Goal: Task Accomplishment & Management: Use online tool/utility

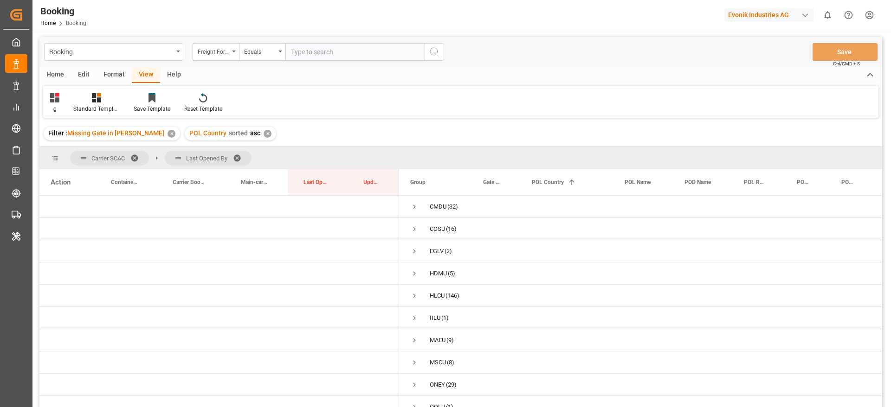
scroll to position [34, 0]
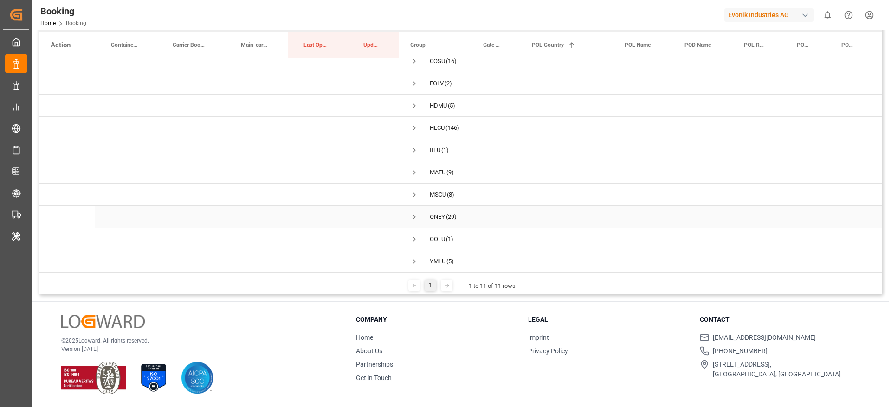
click at [416, 222] on span "Press SPACE to select this row." at bounding box center [414, 216] width 8 height 21
click at [417, 168] on span "Press SPACE to select this row." at bounding box center [414, 172] width 8 height 8
click at [414, 235] on span "Press SPACE to select this row." at bounding box center [414, 239] width 8 height 8
click at [414, 213] on span "Press SPACE to select this row." at bounding box center [414, 217] width 8 height 8
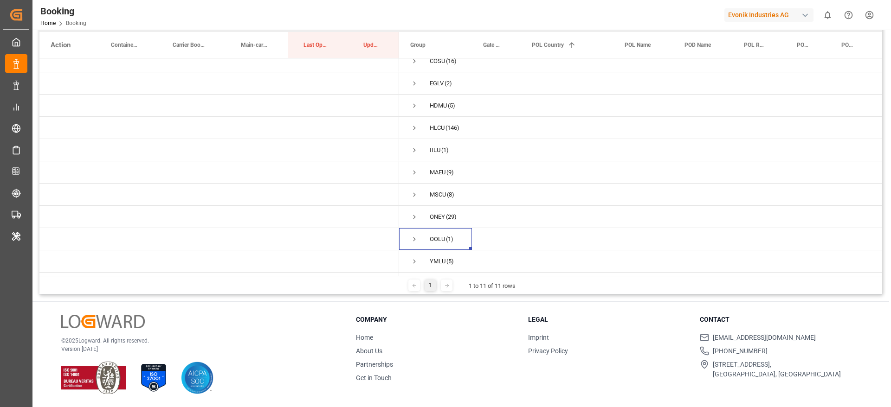
scroll to position [34, 0]
click at [414, 258] on span "Press SPACE to select this row." at bounding box center [414, 261] width 8 height 8
click at [408, 212] on div "YMLU (5)" at bounding box center [435, 217] width 73 height 22
click at [415, 213] on span "Press SPACE to select this row." at bounding box center [414, 217] width 8 height 8
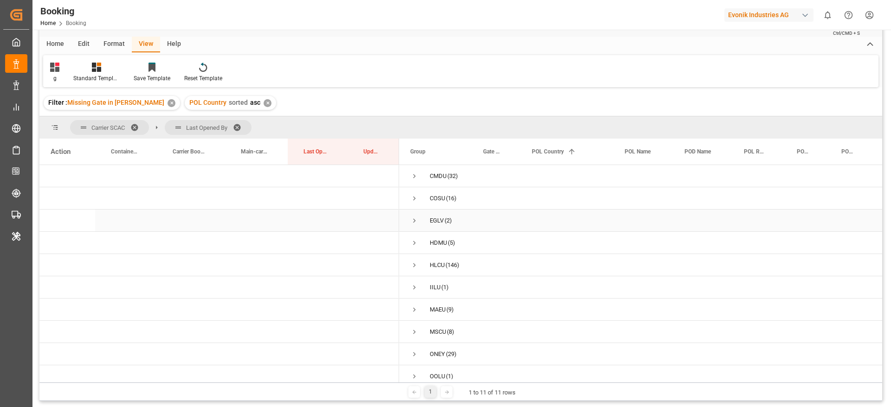
scroll to position [0, 0]
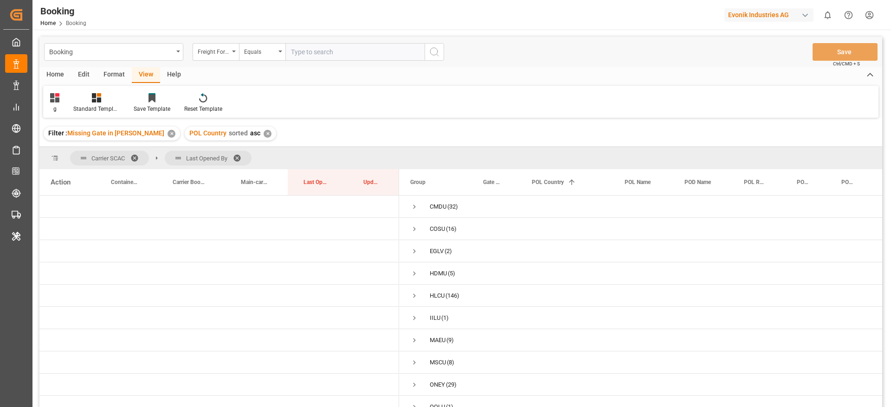
click at [110, 84] on div "Home Edit Format View Help g Standard Templates Save Template Reset Template" at bounding box center [460, 92] width 842 height 51
click at [50, 108] on div "g" at bounding box center [54, 103] width 23 height 20
click at [306, 83] on div "Home Edit Format View Help g Default evonik EG ev g Standard Templates Save Tem…" at bounding box center [460, 92] width 842 height 51
click at [116, 77] on div "Format" at bounding box center [113, 75] width 35 height 16
click at [77, 110] on div "Filter Rows" at bounding box center [63, 109] width 27 height 8
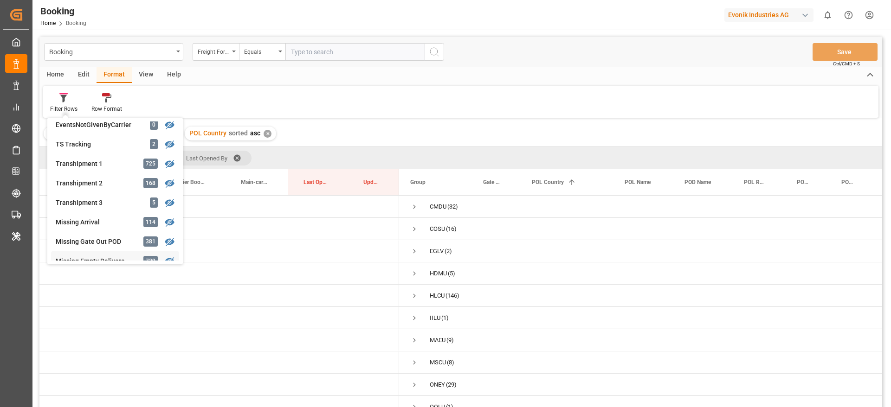
scroll to position [278, 0]
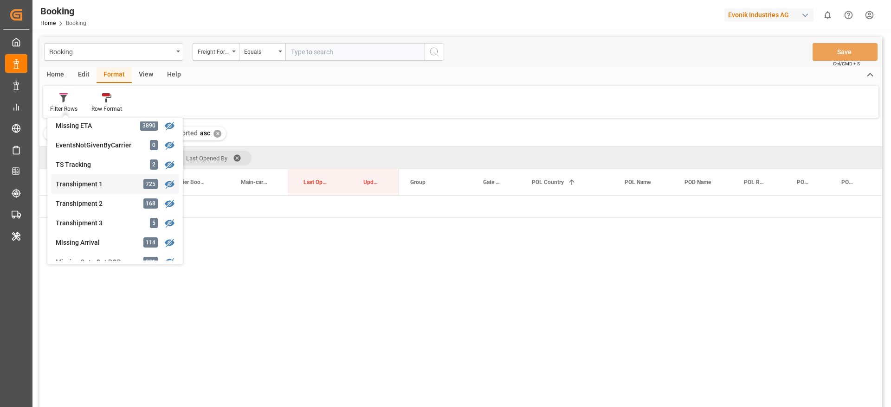
click at [101, 181] on div "Booking Freight Forwarder's Reference No. Equals Save Ctrl/CMD + S Home Edit Fo…" at bounding box center [460, 234] width 842 height 395
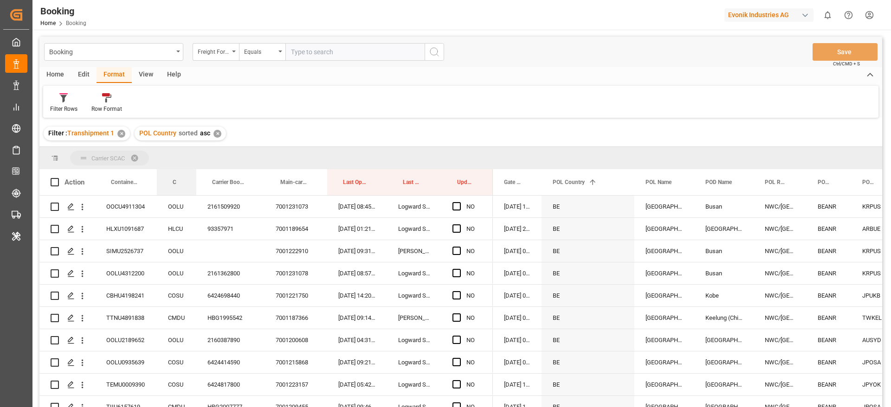
drag, startPoint x: 178, startPoint y: 180, endPoint x: 188, endPoint y: 159, distance: 23.7
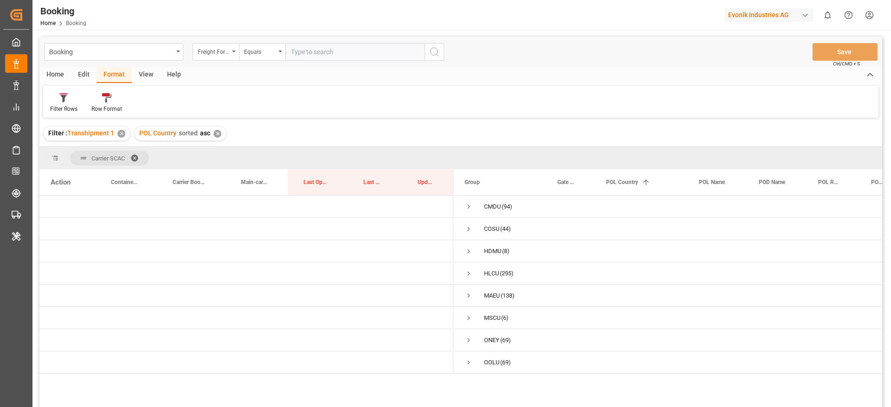
drag, startPoint x: 149, startPoint y: 75, endPoint x: 127, endPoint y: 86, distance: 24.3
click at [148, 75] on div "View" at bounding box center [146, 75] width 28 height 16
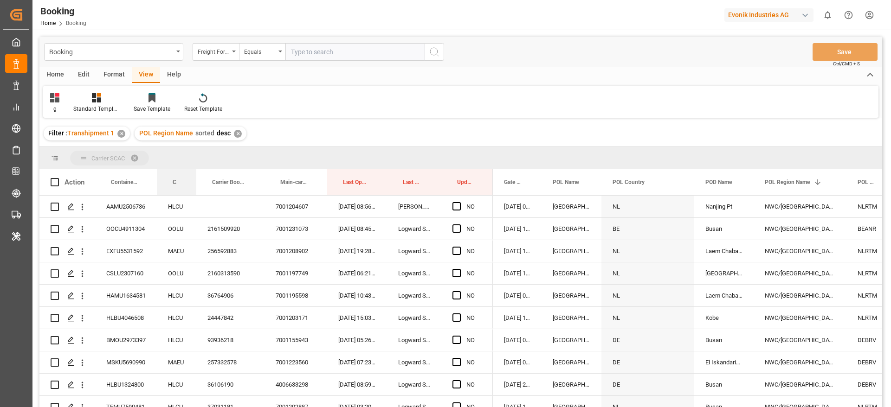
drag, startPoint x: 178, startPoint y: 178, endPoint x: 180, endPoint y: 165, distance: 12.6
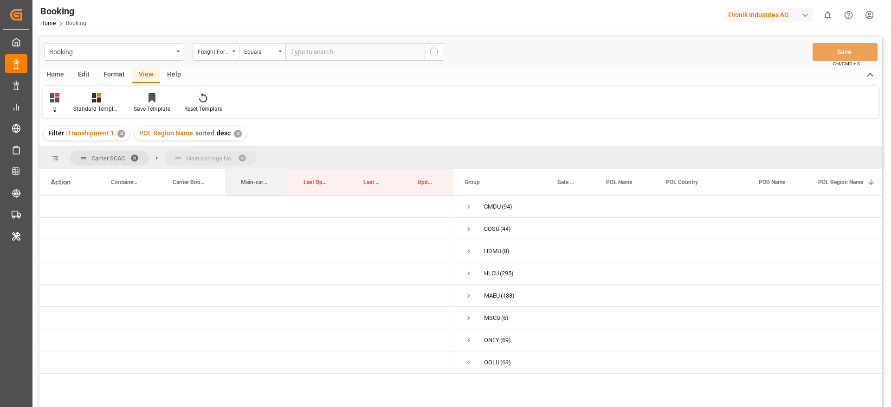
drag, startPoint x: 251, startPoint y: 180, endPoint x: 260, endPoint y: 154, distance: 28.3
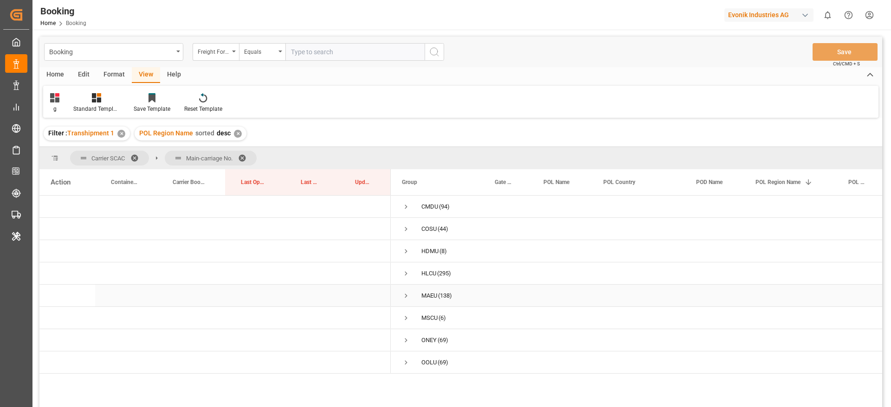
click at [405, 299] on span "Press SPACE to select this row." at bounding box center [406, 296] width 8 height 8
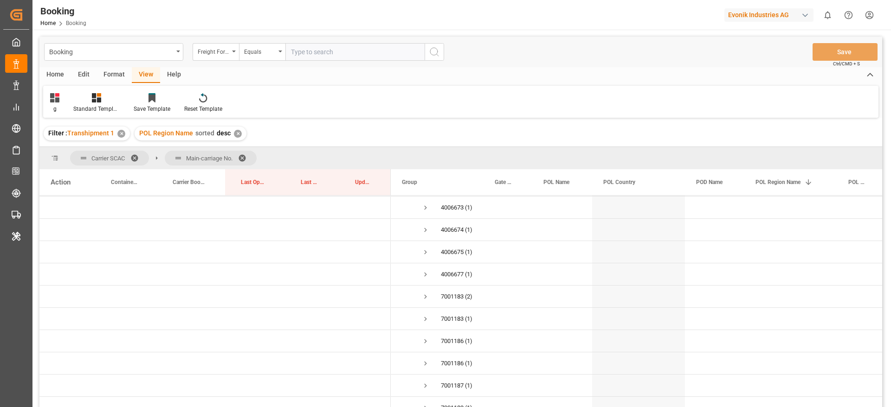
scroll to position [557, 0]
click at [426, 294] on span "Press SPACE to select this row." at bounding box center [425, 296] width 8 height 8
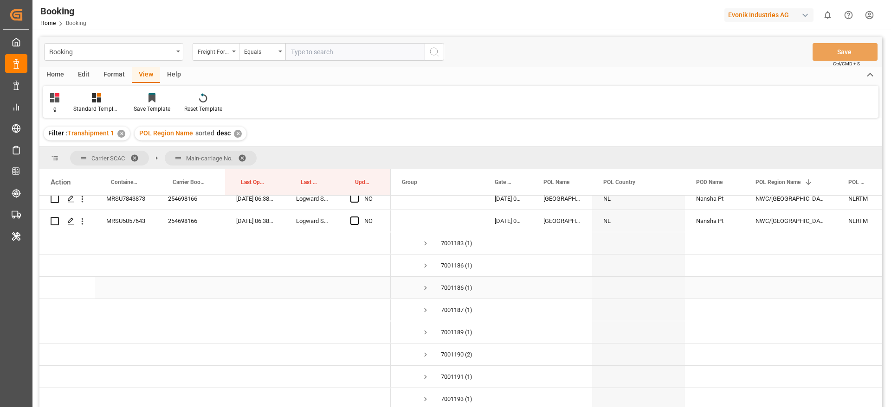
scroll to position [696, 0]
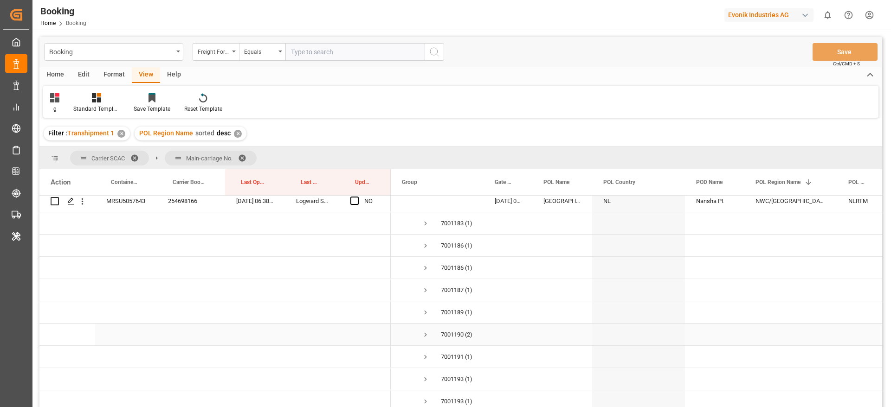
click at [426, 337] on span "Press SPACE to select this row." at bounding box center [425, 335] width 8 height 8
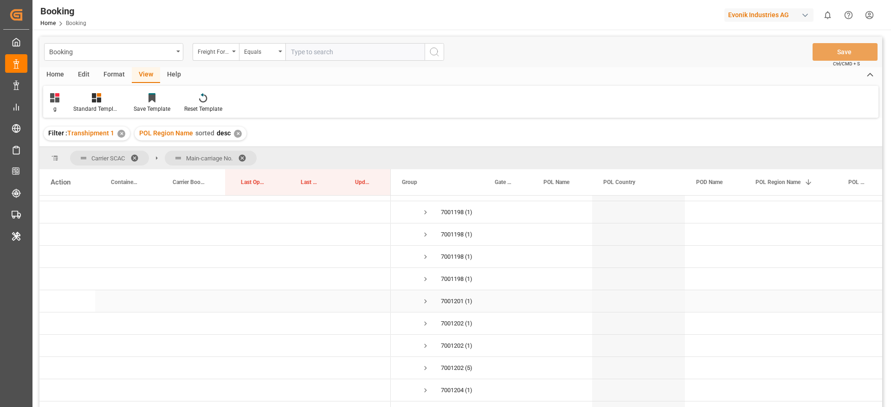
scroll to position [1044, 0]
click at [428, 298] on span "Press SPACE to select this row." at bounding box center [425, 299] width 8 height 8
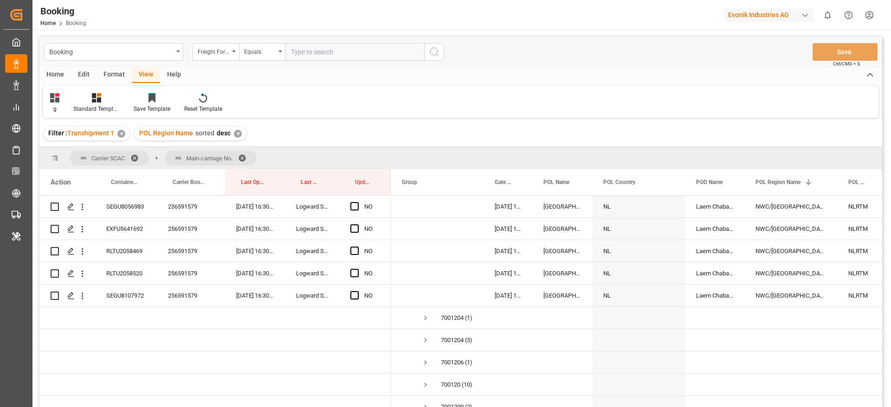
scroll to position [1183, 0]
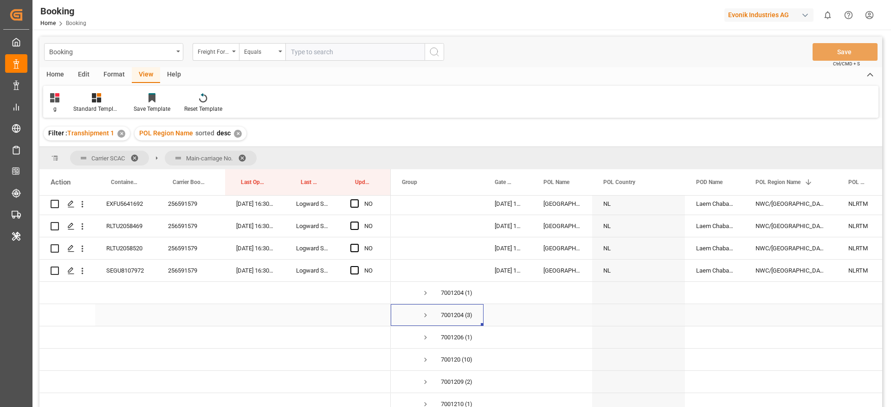
click at [425, 314] on span "Press SPACE to select this row." at bounding box center [425, 315] width 8 height 8
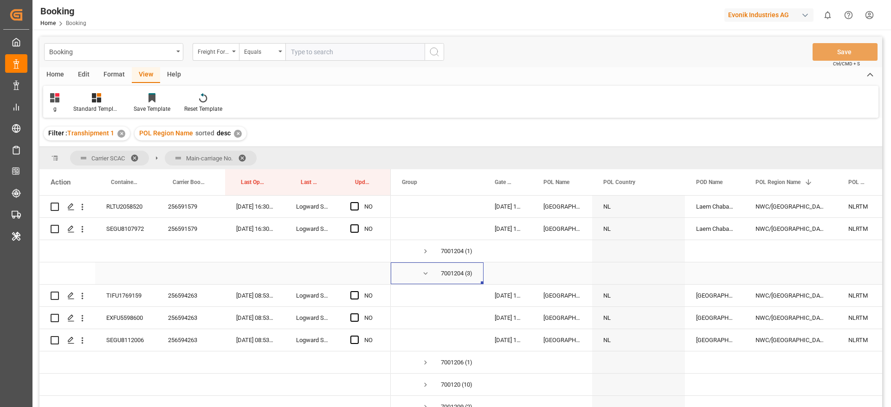
scroll to position [1322, 0]
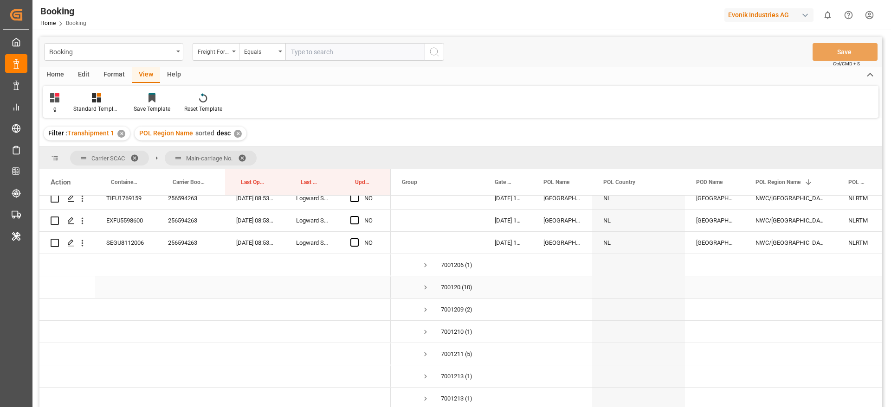
click at [427, 289] on span "Press SPACE to select this row." at bounding box center [425, 287] width 8 height 8
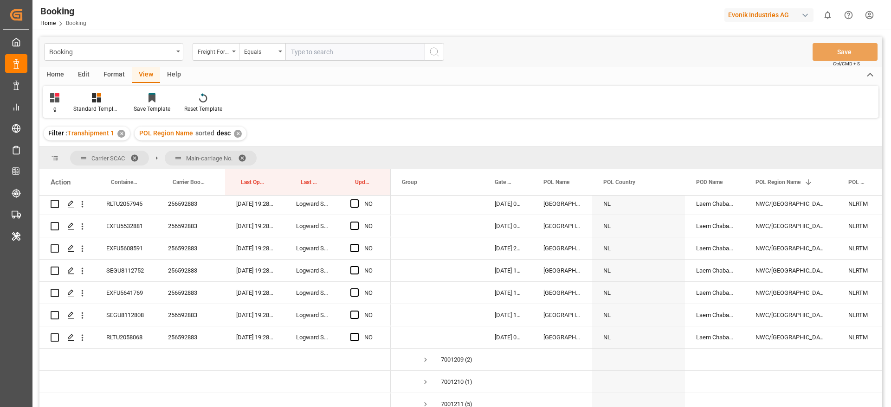
scroll to position [1531, 0]
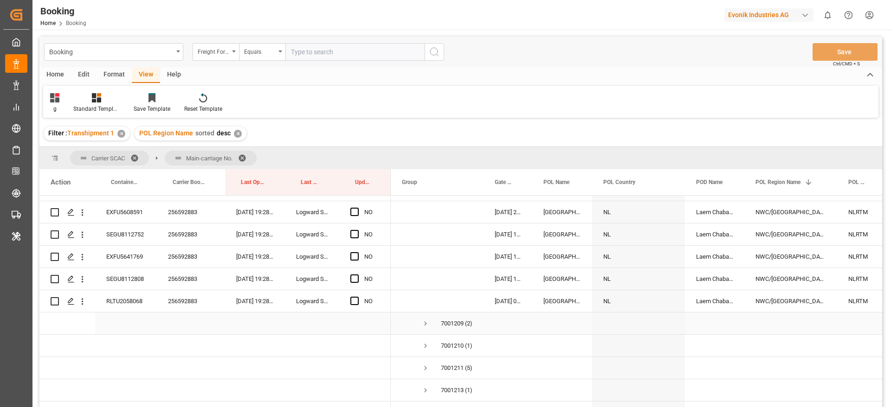
click at [425, 321] on span "Press SPACE to select this row." at bounding box center [425, 324] width 8 height 8
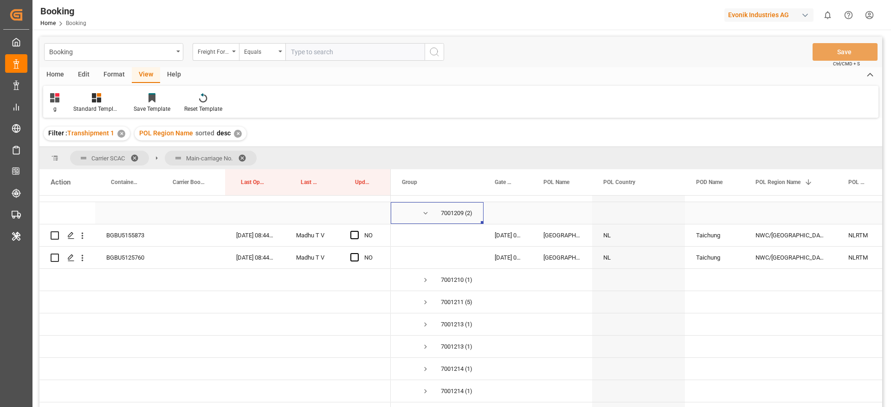
scroll to position [1670, 0]
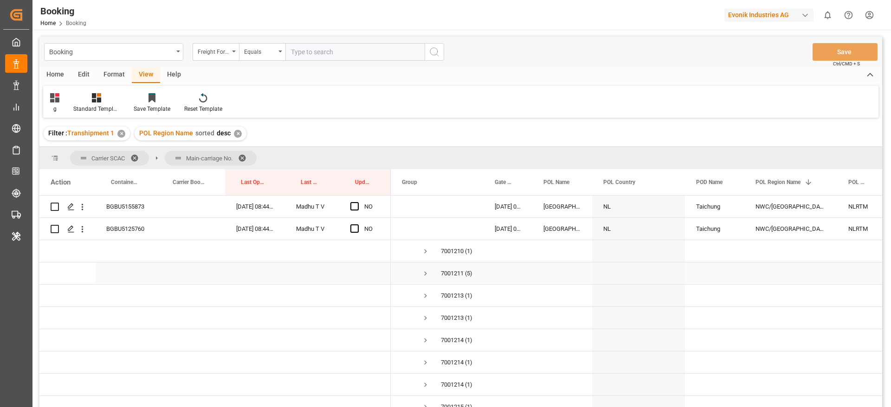
click at [427, 272] on span "Press SPACE to select this row." at bounding box center [425, 273] width 8 height 8
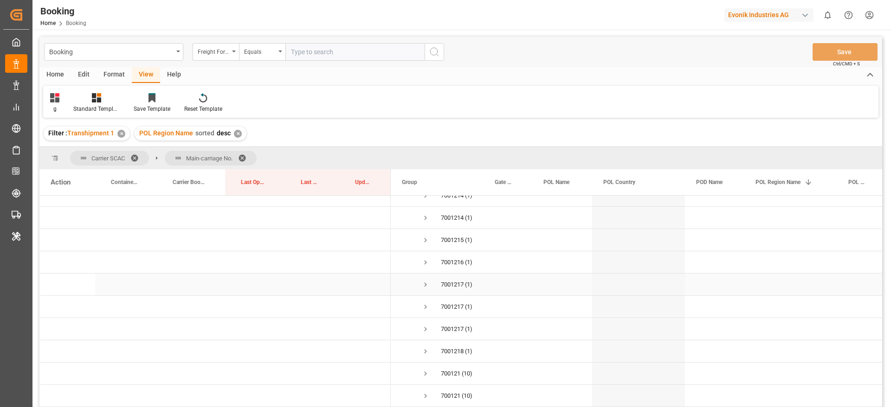
scroll to position [2018, 0]
click at [428, 304] on span "Press SPACE to select this row." at bounding box center [425, 304] width 8 height 8
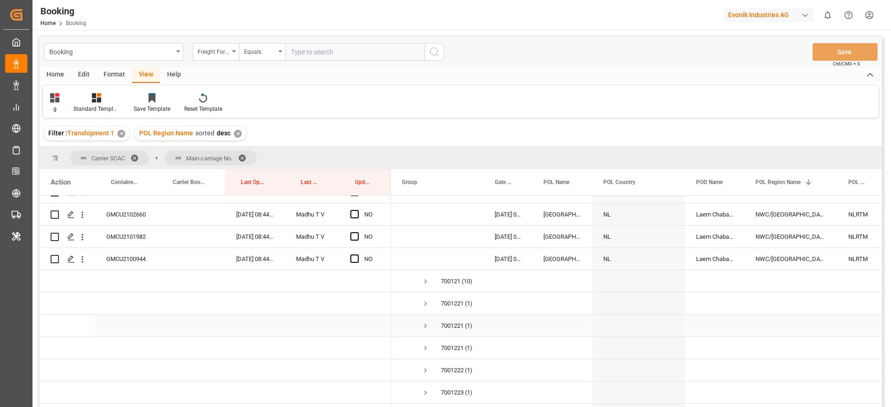
scroll to position [2296, 0]
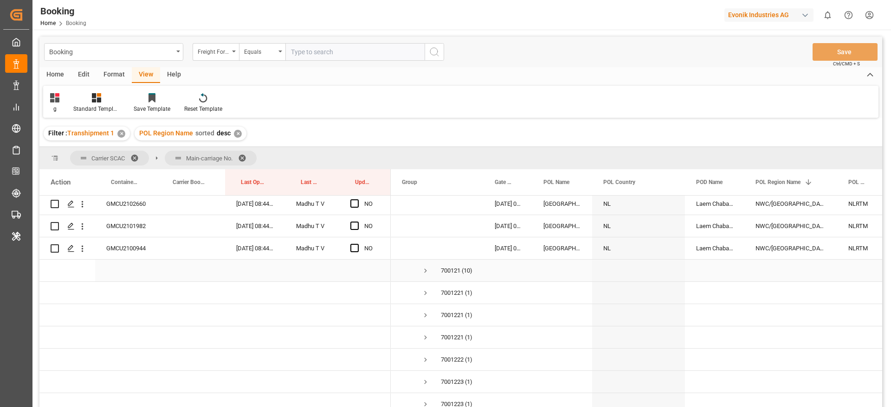
click at [426, 272] on span "Press SPACE to select this row." at bounding box center [425, 271] width 8 height 8
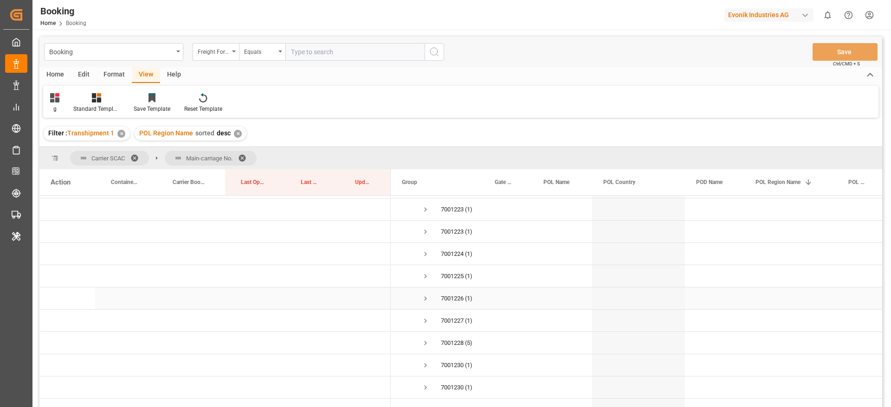
scroll to position [2783, 0]
click at [425, 274] on span "Press SPACE to select this row." at bounding box center [425, 273] width 8 height 8
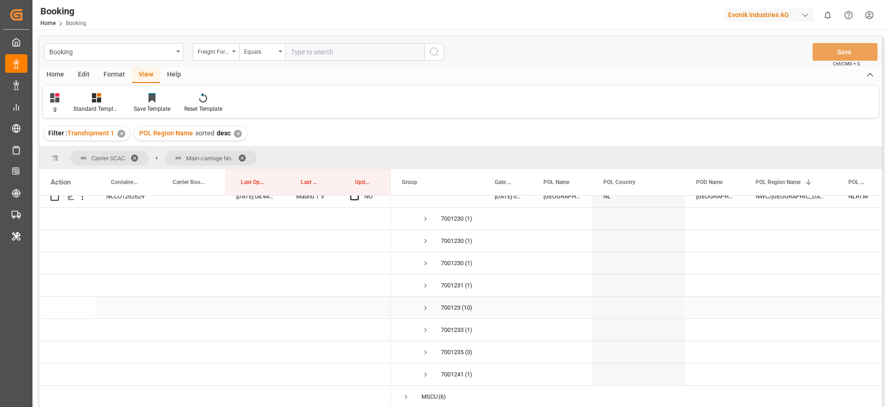
scroll to position [2992, 0]
click at [426, 286] on span "Press SPACE to select this row." at bounding box center [425, 287] width 8 height 8
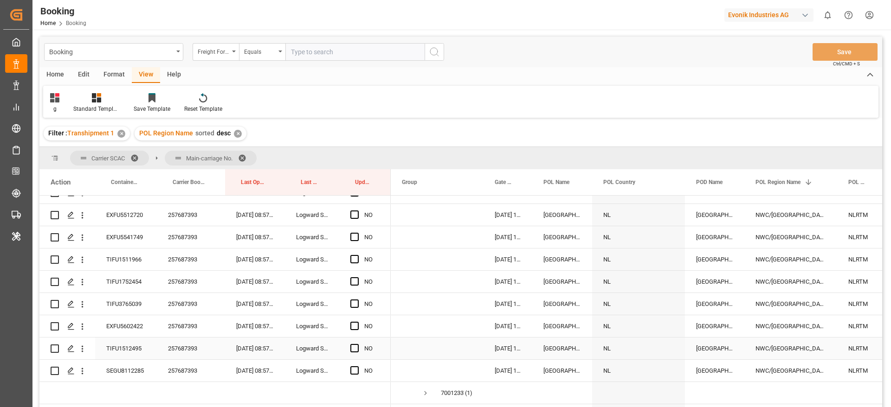
scroll to position [3240, 0]
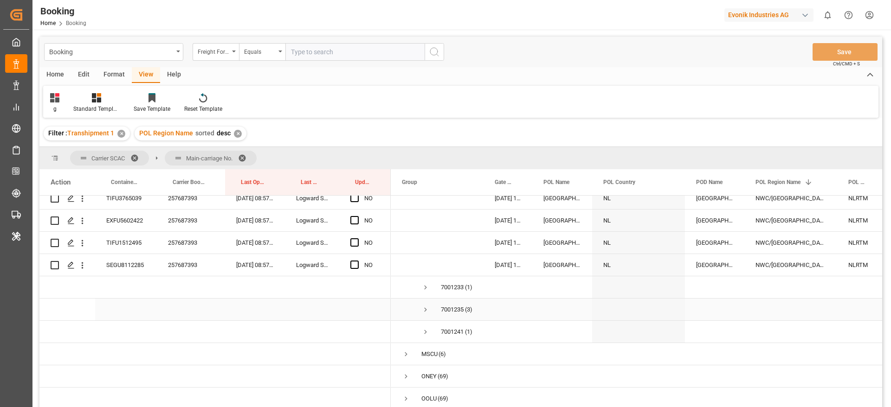
click at [426, 308] on span "Press SPACE to select this row." at bounding box center [425, 310] width 8 height 8
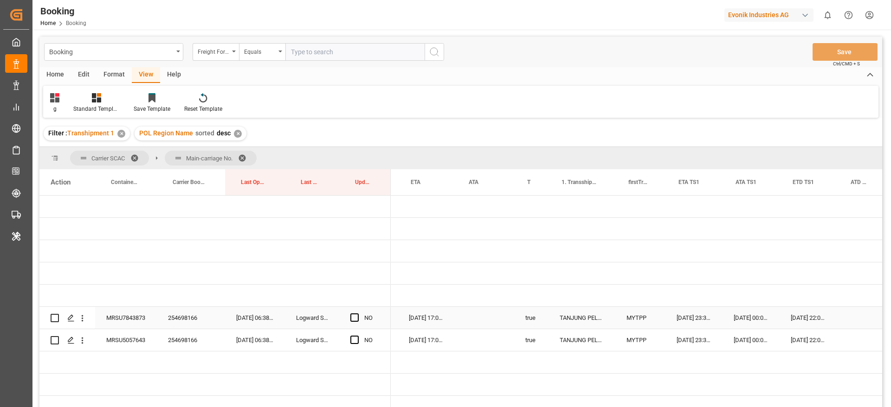
scroll to position [0, 0]
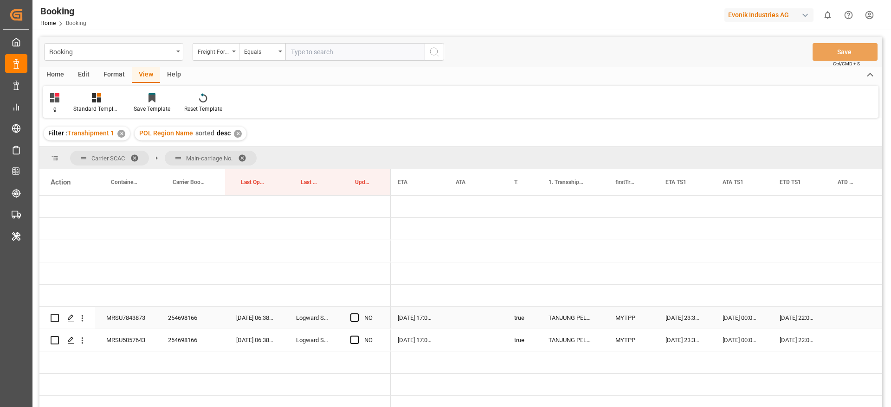
click at [181, 312] on div "254698166" at bounding box center [191, 318] width 68 height 22
drag, startPoint x: 357, startPoint y: 316, endPoint x: 352, endPoint y: 341, distance: 25.1
click at [357, 317] on span "Press SPACE to select this row." at bounding box center [354, 318] width 8 height 8
click at [357, 314] on input "Press SPACE to select this row." at bounding box center [357, 314] width 0 height 0
click at [352, 341] on span "Press SPACE to select this row." at bounding box center [354, 340] width 8 height 8
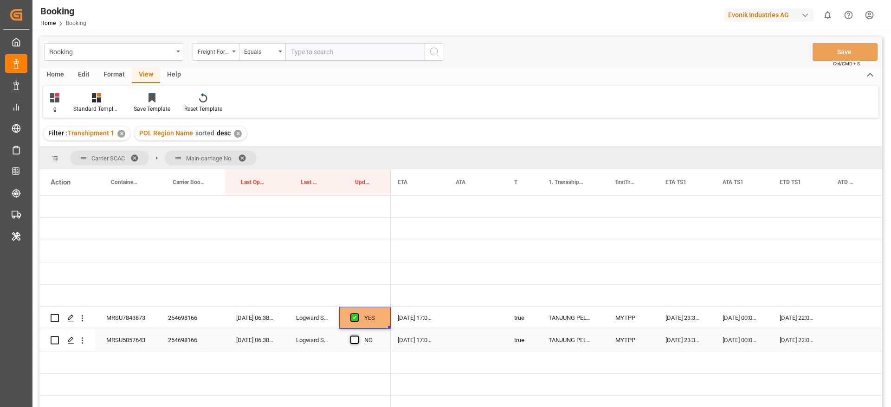
click at [357, 336] on input "Press SPACE to select this row." at bounding box center [357, 336] width 0 height 0
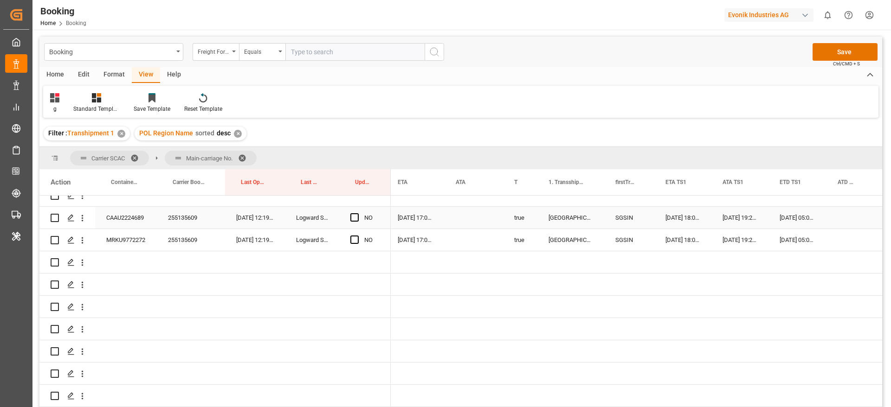
click at [181, 220] on div "255135609" at bounding box center [191, 218] width 68 height 22
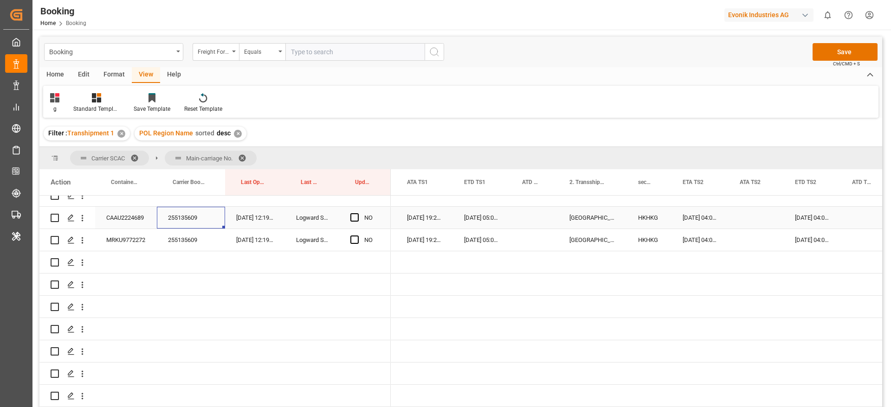
click at [705, 214] on div "[DATE] 04:00:00" at bounding box center [699, 218] width 57 height 22
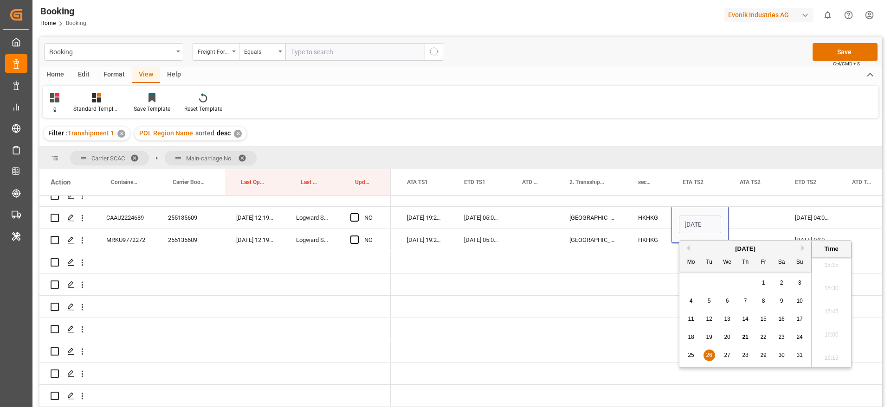
click at [690, 355] on span "25" at bounding box center [690, 355] width 6 height 6
type input "[DATE] 04:00"
click at [744, 213] on div "Press SPACE to select this row." at bounding box center [755, 218] width 55 height 22
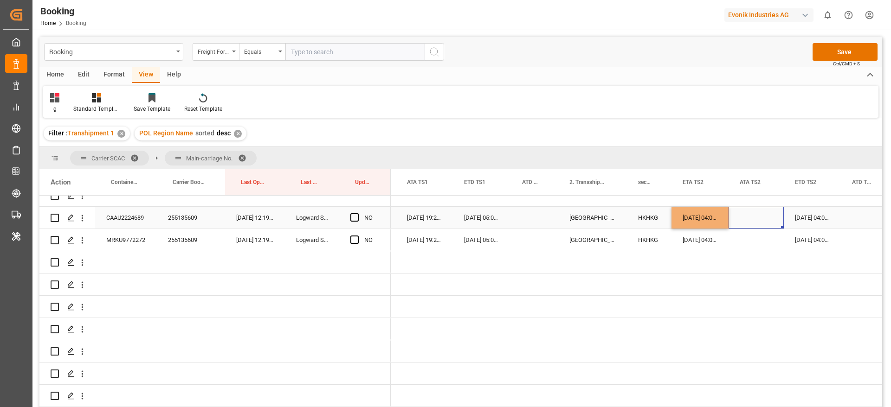
drag, startPoint x: 696, startPoint y: 217, endPoint x: 721, endPoint y: 225, distance: 26.3
click at [696, 217] on div "[DATE] 04:00:00" at bounding box center [699, 218] width 57 height 22
drag, startPoint x: 727, startPoint y: 226, endPoint x: 726, endPoint y: 234, distance: 7.9
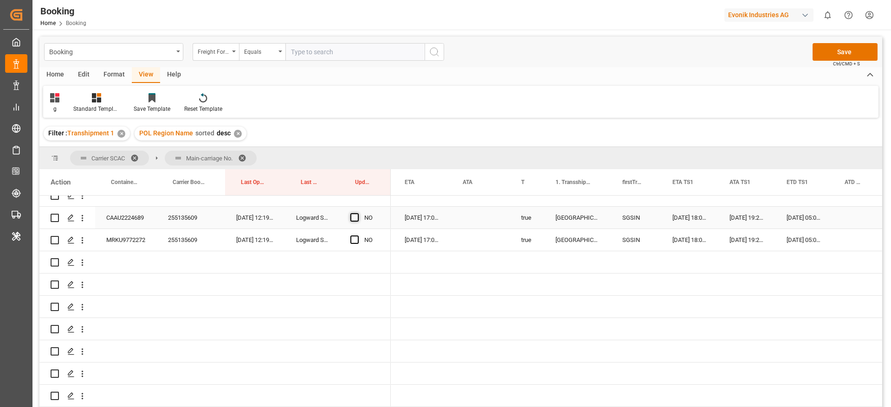
click at [355, 217] on span "Press SPACE to select this row." at bounding box center [354, 217] width 8 height 8
click at [357, 213] on input "Press SPACE to select this row." at bounding box center [357, 213] width 0 height 0
click at [356, 238] on span "Press SPACE to select this row." at bounding box center [354, 240] width 8 height 8
click at [357, 236] on input "Press SPACE to select this row." at bounding box center [357, 236] width 0 height 0
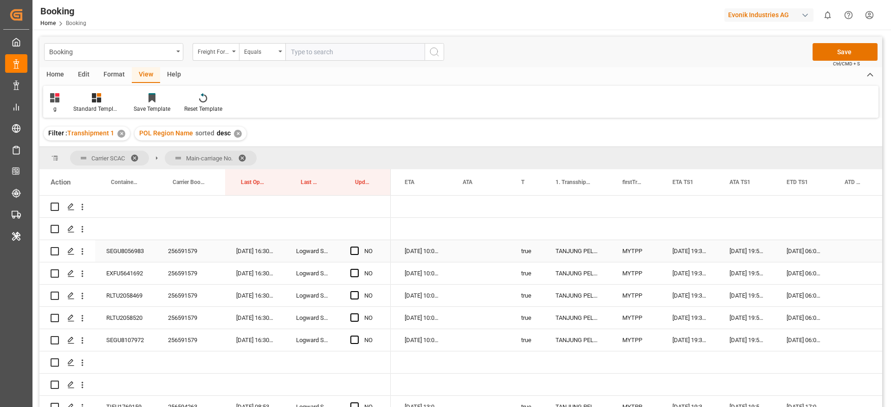
click at [173, 252] on div "256591579" at bounding box center [191, 251] width 68 height 22
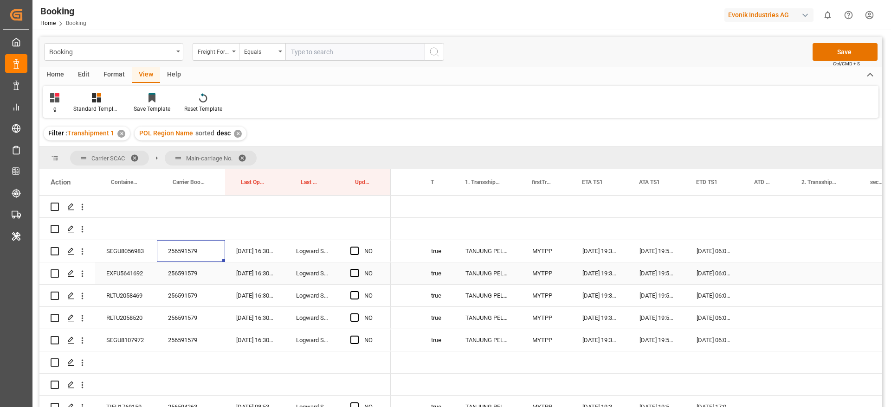
scroll to position [0, 870]
click at [709, 250] on div "[DATE] 06:00:00" at bounding box center [714, 251] width 58 height 22
click at [709, 250] on div "25-08-2025 06:00:00" at bounding box center [714, 251] width 58 height 22
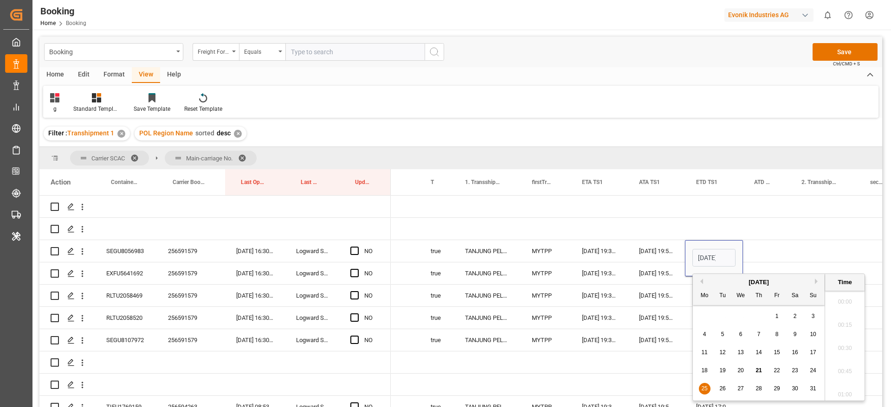
scroll to position [1418, 0]
click at [814, 370] on span "24" at bounding box center [812, 370] width 6 height 6
type input "24-08-2025 06:00"
click at [773, 246] on div "Press SPACE to select this row." at bounding box center [766, 251] width 47 height 22
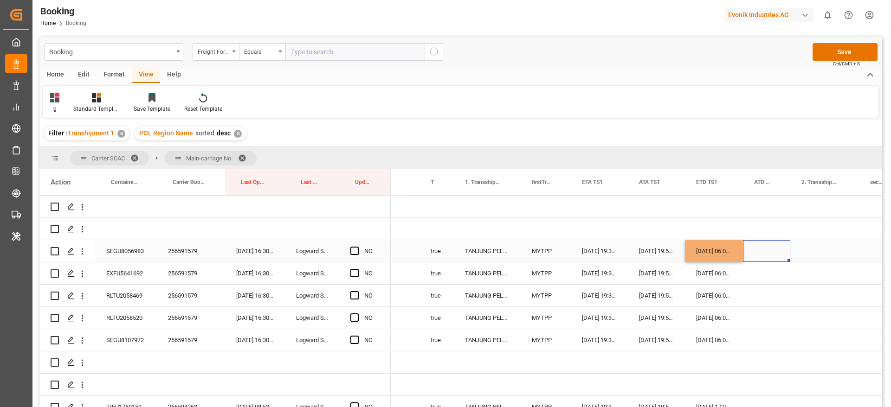
click at [711, 250] on div "24-08-2025 06:00:00" at bounding box center [714, 251] width 58 height 22
drag, startPoint x: 741, startPoint y: 261, endPoint x: 750, endPoint y: 328, distance: 68.4
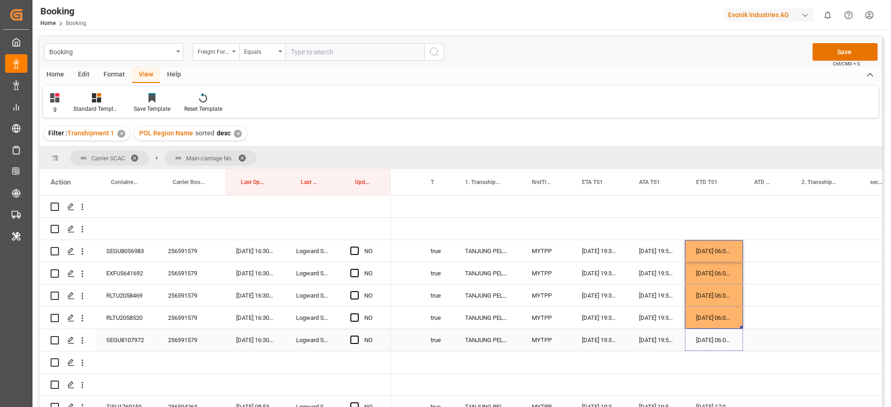
drag, startPoint x: 741, startPoint y: 327, endPoint x: 744, endPoint y: 338, distance: 11.5
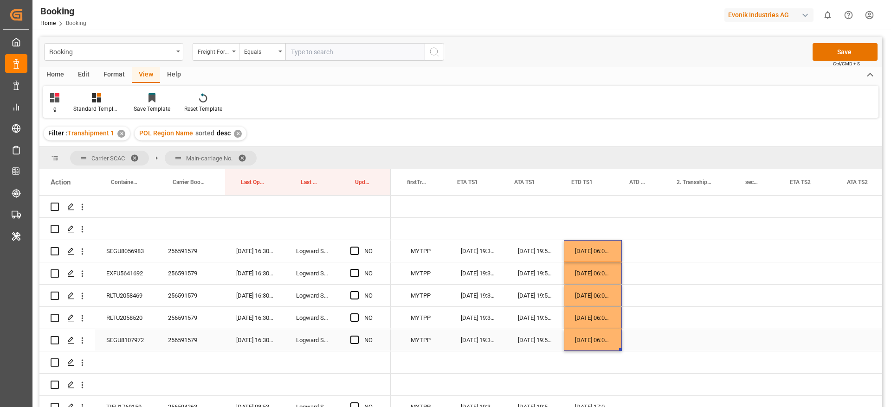
scroll to position [0, 995]
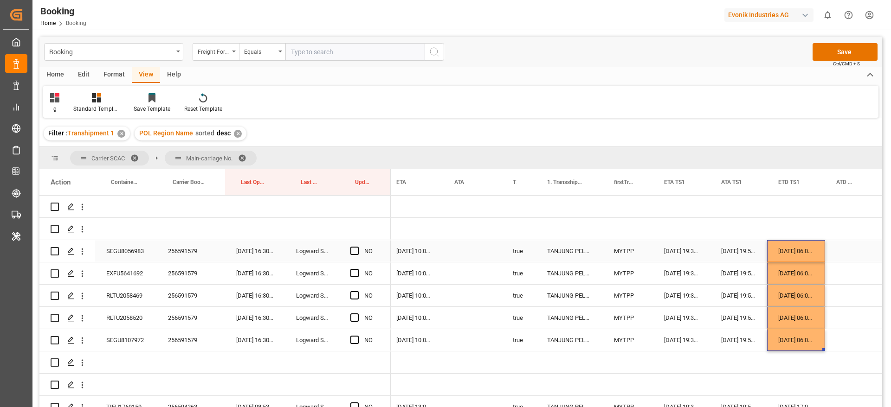
click at [353, 255] on span "Press SPACE to select this row." at bounding box center [354, 251] width 8 height 8
click at [357, 247] on input "Press SPACE to select this row." at bounding box center [357, 247] width 0 height 0
drag, startPoint x: 388, startPoint y: 261, endPoint x: 390, endPoint y: 342, distance: 81.2
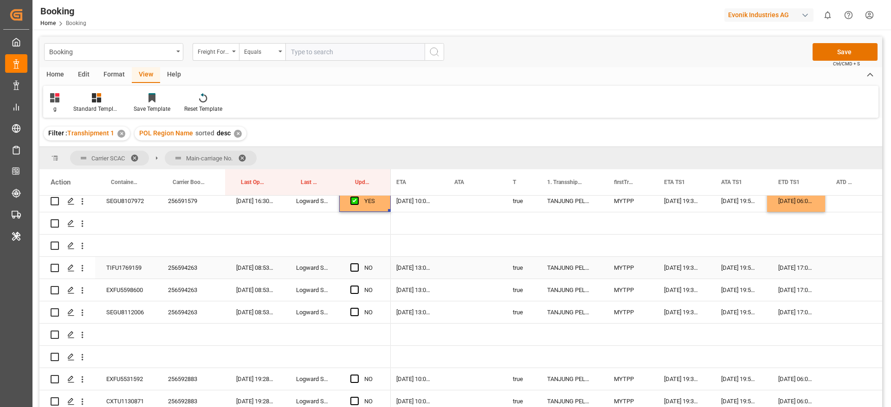
click at [160, 265] on div "256594263" at bounding box center [191, 268] width 68 height 22
click at [190, 264] on div "256594263" at bounding box center [191, 268] width 68 height 22
drag, startPoint x: 354, startPoint y: 269, endPoint x: 353, endPoint y: 299, distance: 30.2
click at [354, 268] on span "Press SPACE to select this row." at bounding box center [354, 267] width 8 height 8
click at [357, 263] on input "Press SPACE to select this row." at bounding box center [357, 263] width 0 height 0
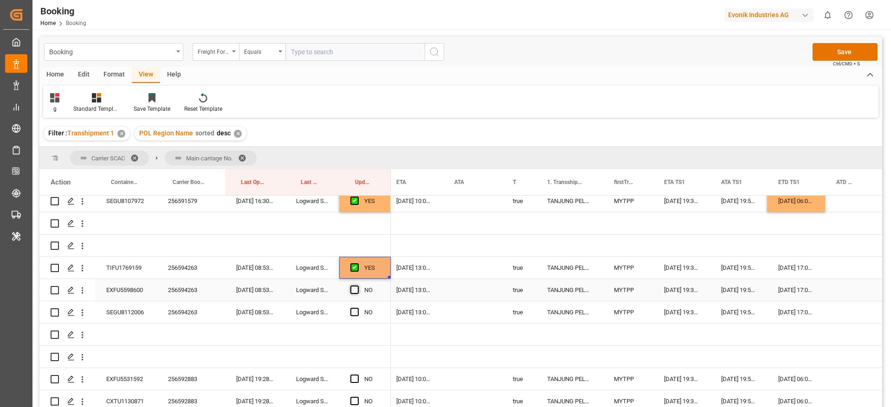
click at [354, 292] on span "Press SPACE to select this row." at bounding box center [354, 290] width 8 height 8
click at [357, 286] on input "Press SPACE to select this row." at bounding box center [357, 286] width 0 height 0
click at [355, 312] on span "Press SPACE to select this row." at bounding box center [354, 312] width 8 height 8
click at [357, 308] on input "Press SPACE to select this row." at bounding box center [357, 308] width 0 height 0
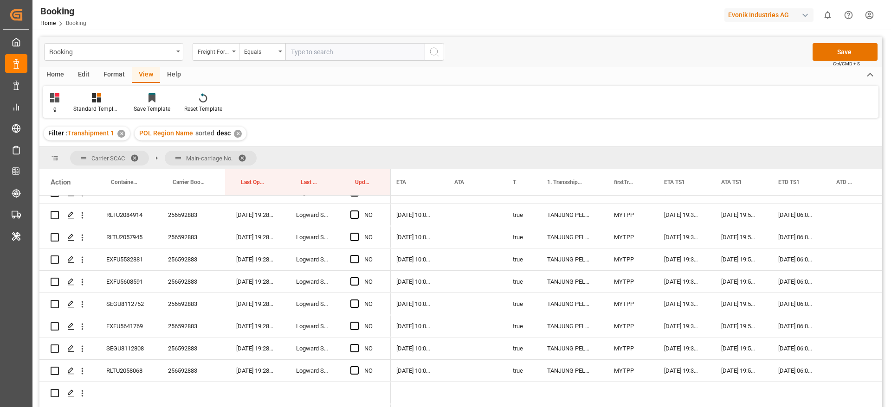
scroll to position [1392, 0]
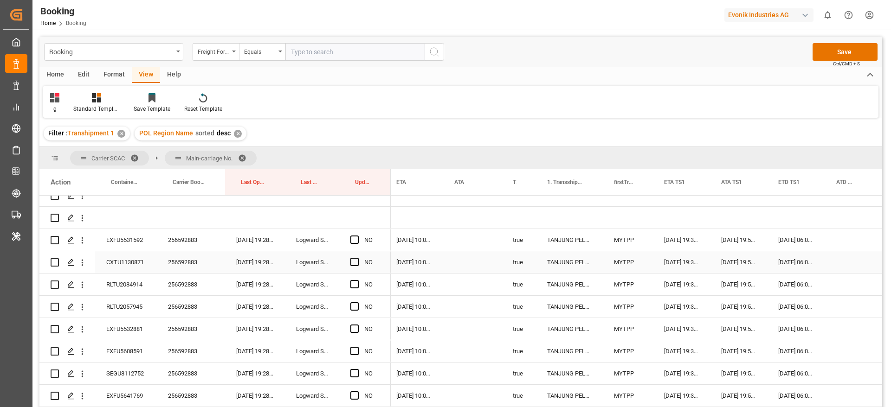
click at [195, 252] on div "256592883" at bounding box center [191, 262] width 68 height 22
click at [795, 246] on div "[DATE] 06:00:00" at bounding box center [796, 240] width 58 height 22
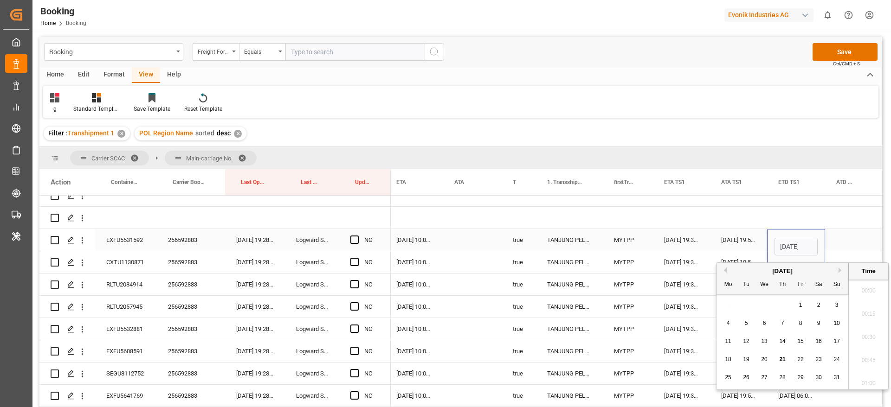
scroll to position [1418, 0]
click at [832, 361] on div "24" at bounding box center [837, 359] width 12 height 11
type input "[DATE] 06:00"
click at [849, 239] on div "Press SPACE to select this row." at bounding box center [848, 240] width 47 height 22
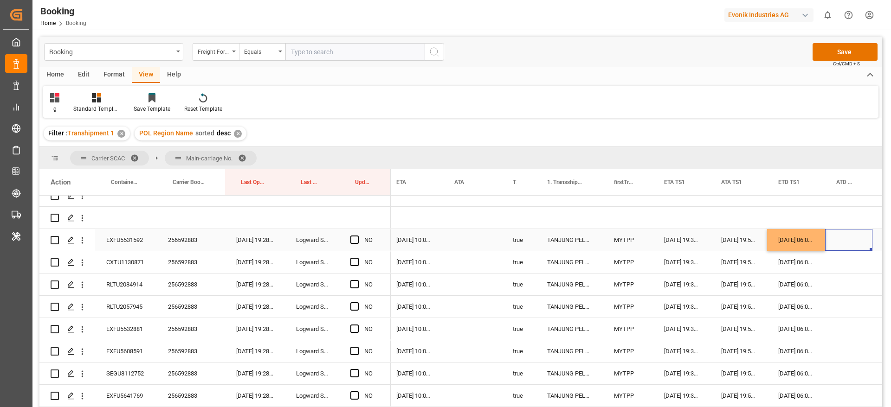
click at [816, 240] on div "[DATE] 06:00:00" at bounding box center [796, 240] width 58 height 22
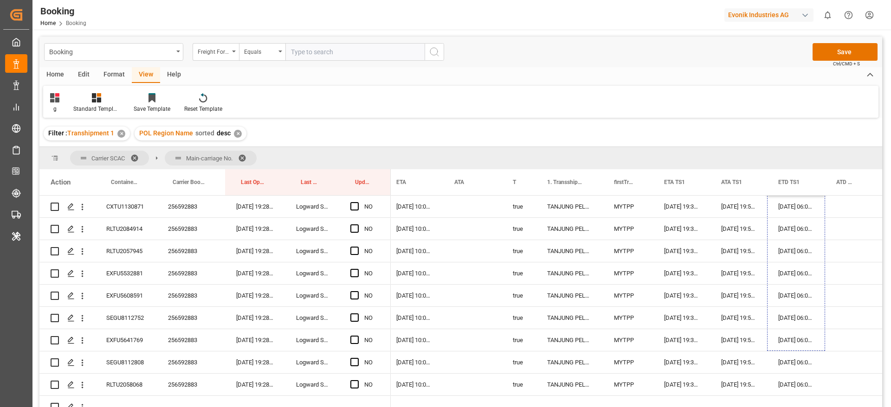
scroll to position [1466, 0]
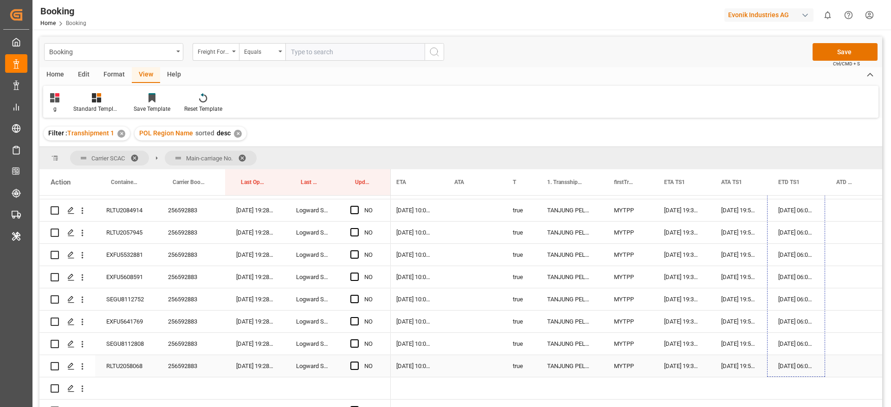
drag, startPoint x: 824, startPoint y: 249, endPoint x: 831, endPoint y: 362, distance: 113.9
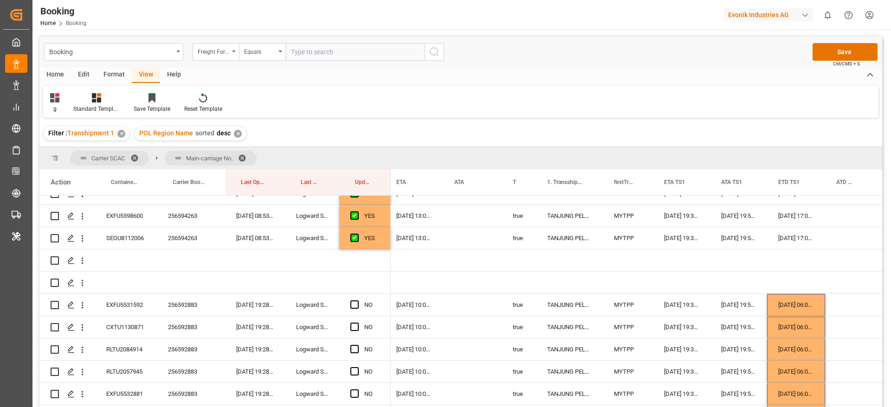
scroll to position [1396, 0]
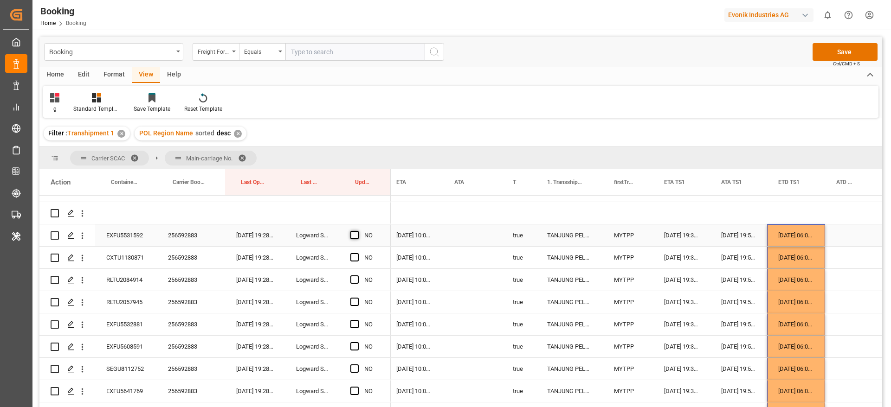
click at [355, 236] on span "Press SPACE to select this row." at bounding box center [354, 235] width 8 height 8
click at [357, 231] on input "Press SPACE to select this row." at bounding box center [357, 231] width 0 height 0
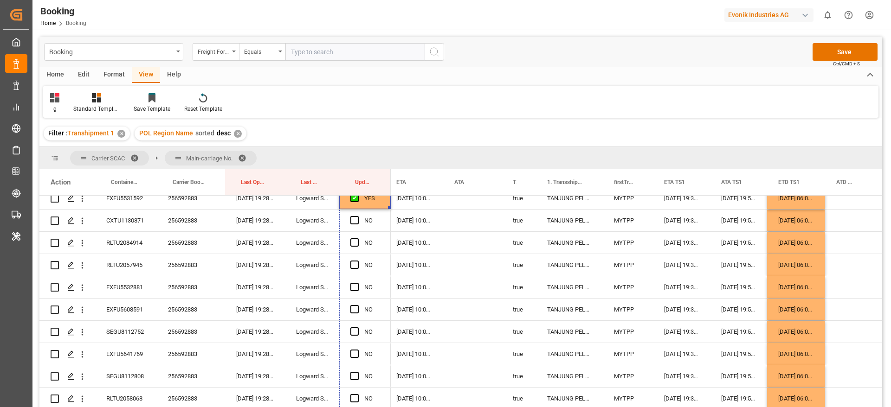
scroll to position [1470, 0]
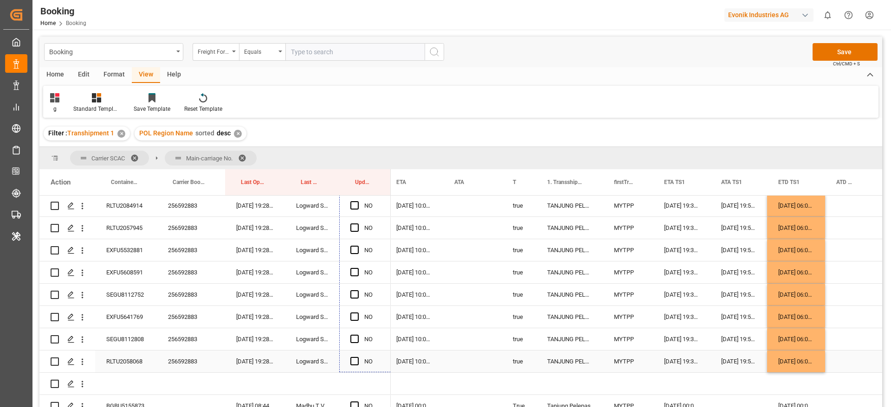
drag, startPoint x: 389, startPoint y: 244, endPoint x: 384, endPoint y: 366, distance: 121.2
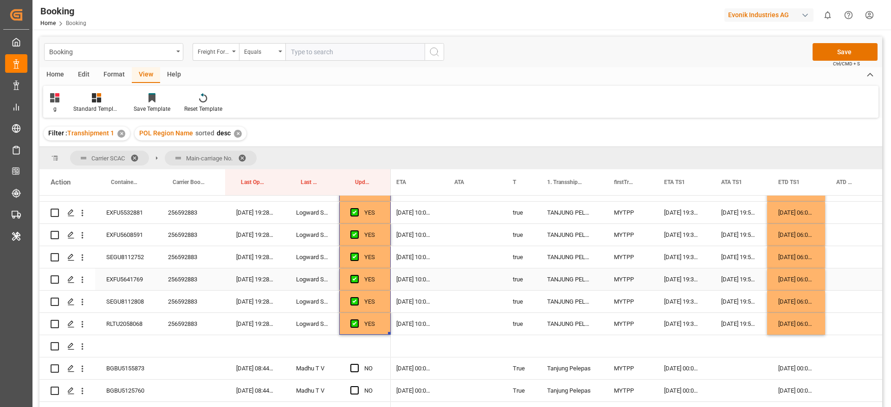
scroll to position [1540, 0]
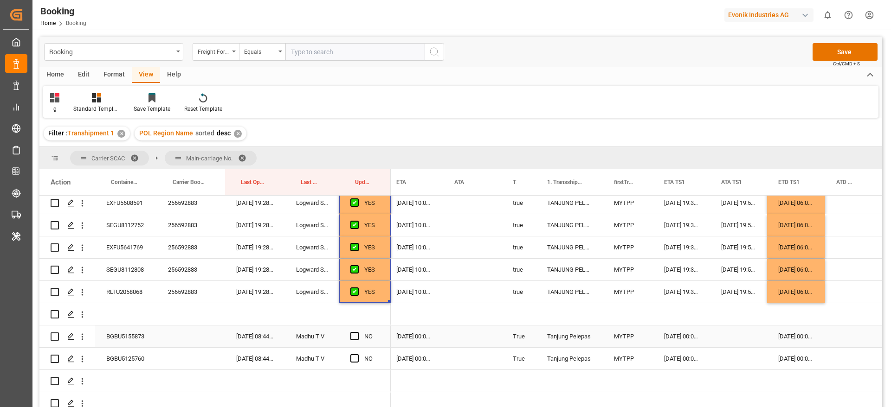
click at [148, 334] on div "BGBU5155873" at bounding box center [126, 337] width 62 height 22
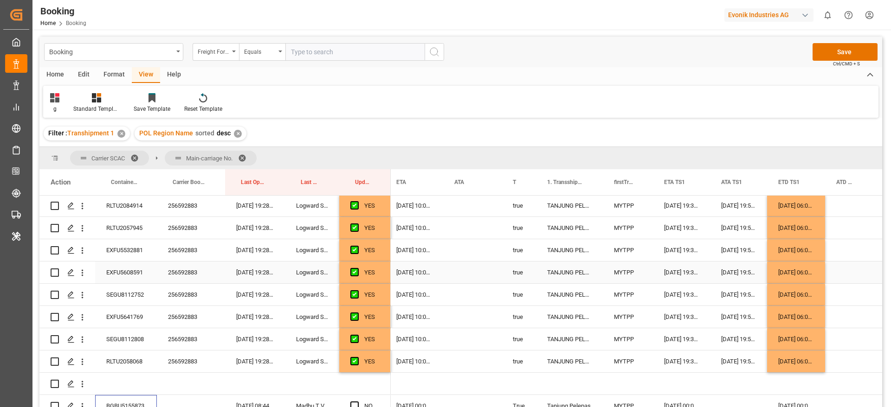
scroll to position [1610, 0]
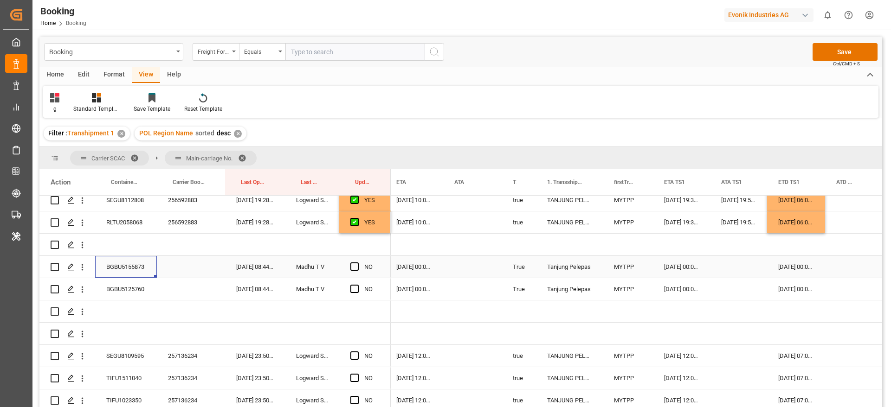
drag, startPoint x: 125, startPoint y: 265, endPoint x: 115, endPoint y: 268, distance: 10.1
click at [96, 250] on div "YES" at bounding box center [214, 345] width 351 height 3518
click at [181, 263] on div "Press SPACE to select this row." at bounding box center [191, 267] width 68 height 22
click at [121, 269] on div "BGBU5155873" at bounding box center [126, 267] width 62 height 22
click at [353, 267] on span "Press SPACE to select this row." at bounding box center [354, 267] width 8 height 8
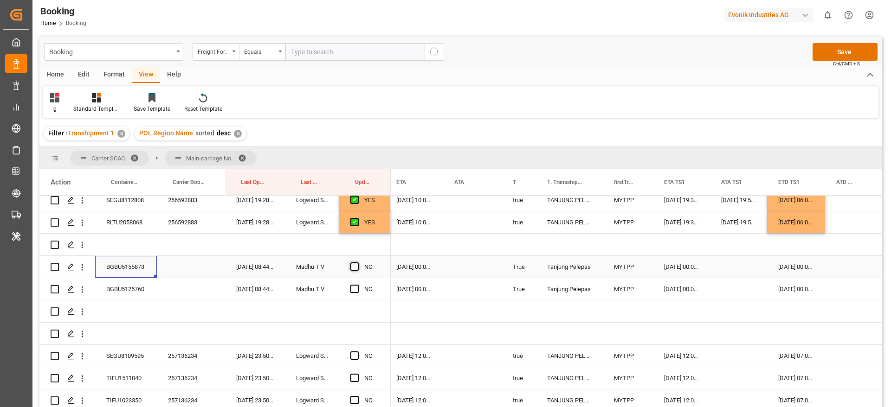
click at [357, 263] on input "Press SPACE to select this row." at bounding box center [357, 263] width 0 height 0
click at [354, 289] on span "Press SPACE to select this row." at bounding box center [354, 289] width 8 height 8
click at [357, 285] on input "Press SPACE to select this row." at bounding box center [357, 285] width 0 height 0
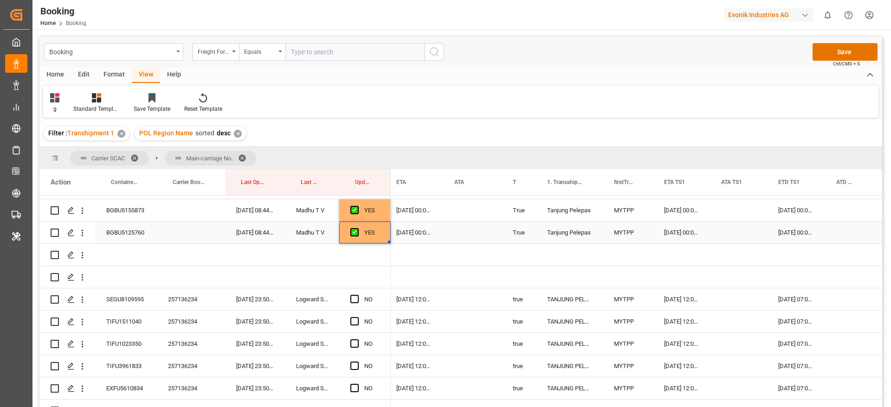
scroll to position [1679, 0]
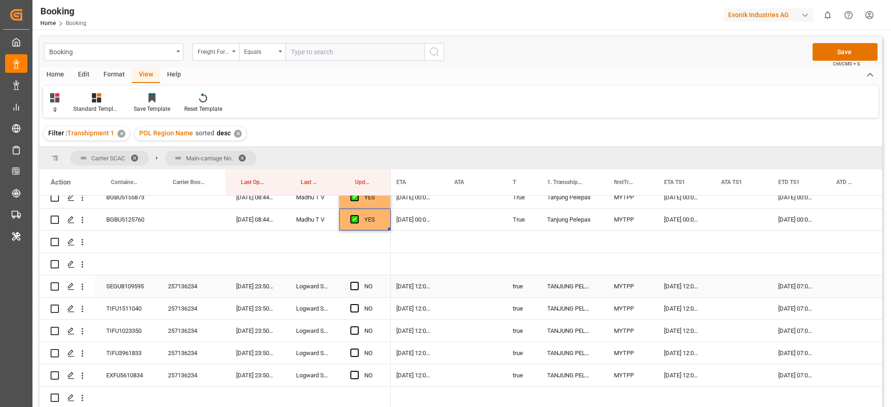
click at [183, 285] on div "257136234" at bounding box center [191, 287] width 68 height 22
click at [355, 285] on span "Press SPACE to select this row." at bounding box center [354, 286] width 8 height 8
click at [357, 282] on input "Press SPACE to select this row." at bounding box center [357, 282] width 0 height 0
drag, startPoint x: 388, startPoint y: 295, endPoint x: 392, endPoint y: 378, distance: 83.1
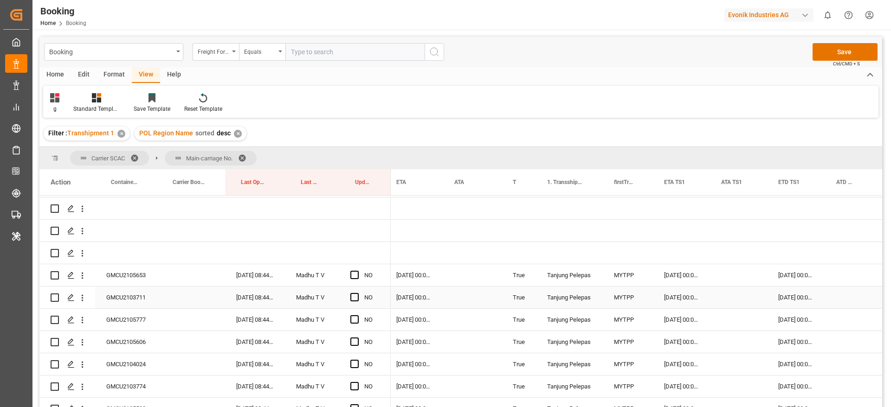
scroll to position [2097, 0]
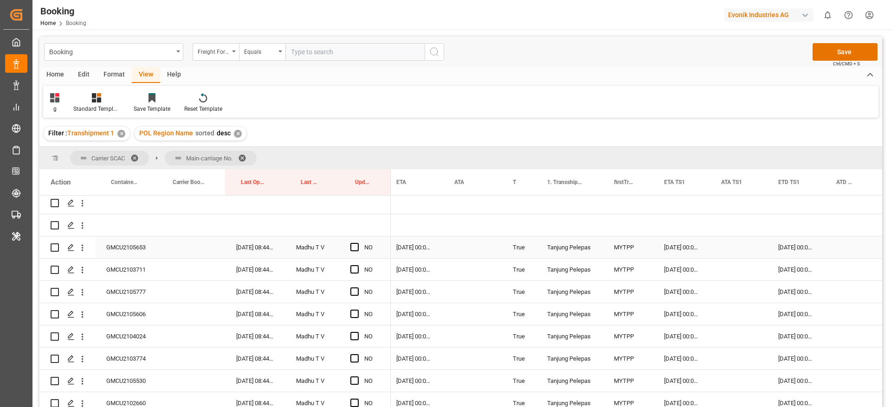
click at [133, 252] on div "GMCU2105653" at bounding box center [126, 248] width 62 height 22
click at [352, 245] on span "Press SPACE to select this row." at bounding box center [354, 247] width 8 height 8
click at [357, 243] on input "Press SPACE to select this row." at bounding box center [357, 243] width 0 height 0
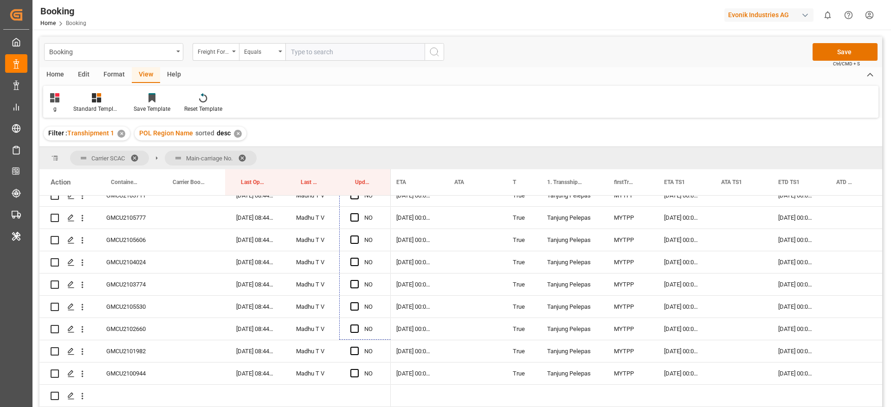
scroll to position [2189, 0]
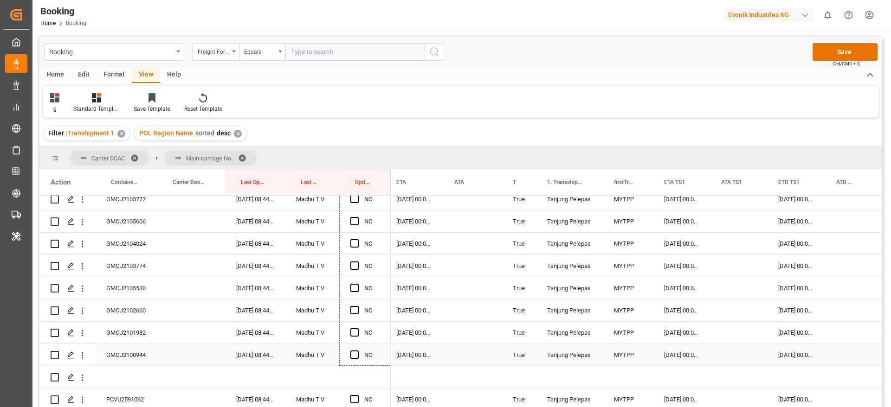
drag, startPoint x: 388, startPoint y: 257, endPoint x: 384, endPoint y: 362, distance: 104.9
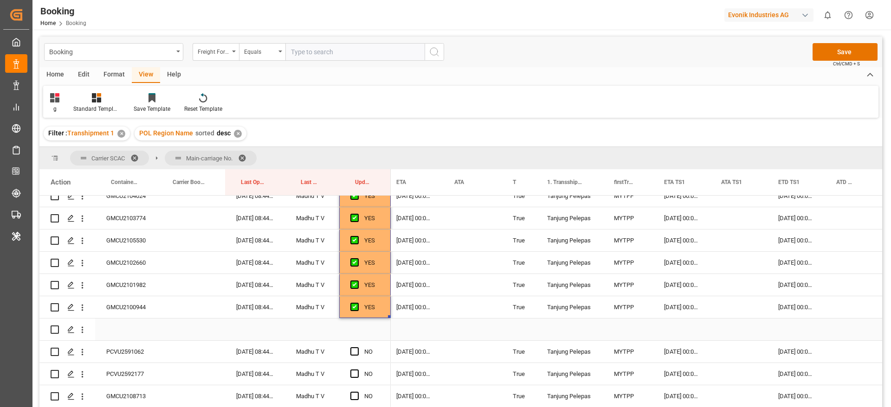
scroll to position [2259, 0]
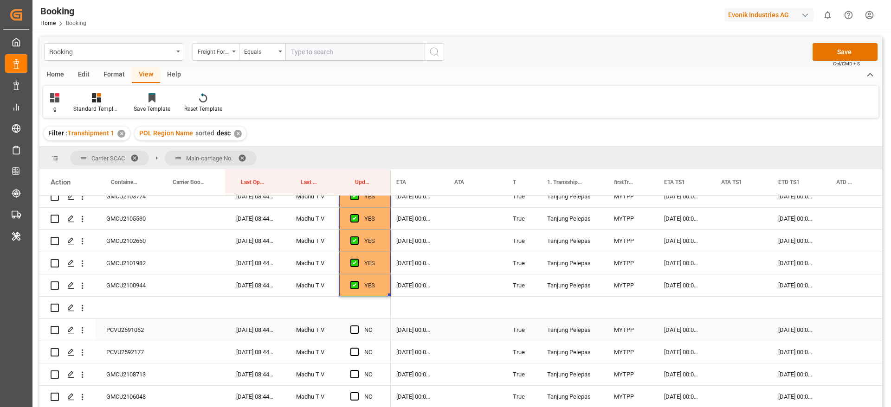
click at [130, 325] on div "PCVU2591062" at bounding box center [126, 330] width 62 height 22
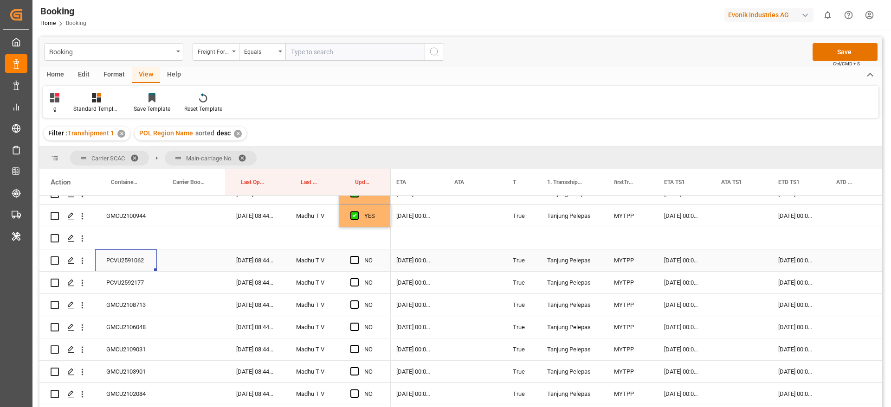
drag, startPoint x: 352, startPoint y: 262, endPoint x: 394, endPoint y: 272, distance: 43.5
click at [353, 261] on span "Press SPACE to select this row." at bounding box center [354, 260] width 8 height 8
click at [357, 256] on input "Press SPACE to select this row." at bounding box center [357, 256] width 0 height 0
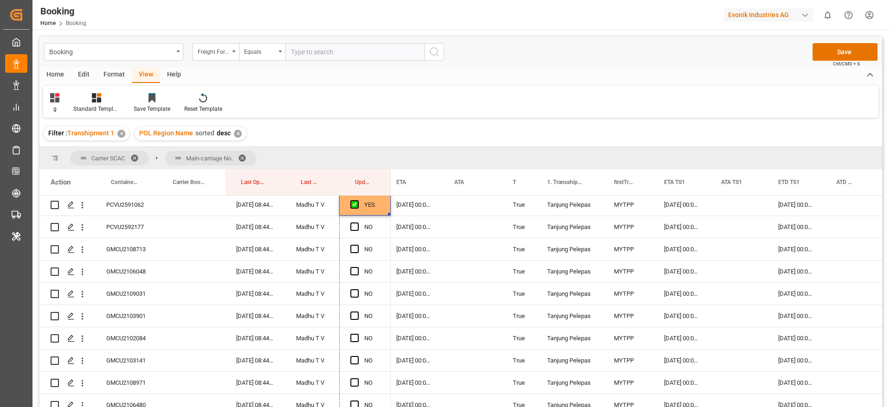
scroll to position [2421, 0]
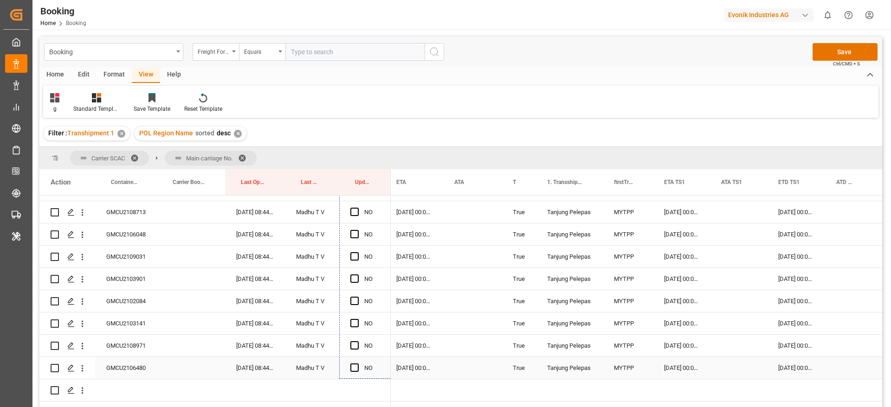
drag, startPoint x: 388, startPoint y: 269, endPoint x: 387, endPoint y: 361, distance: 91.4
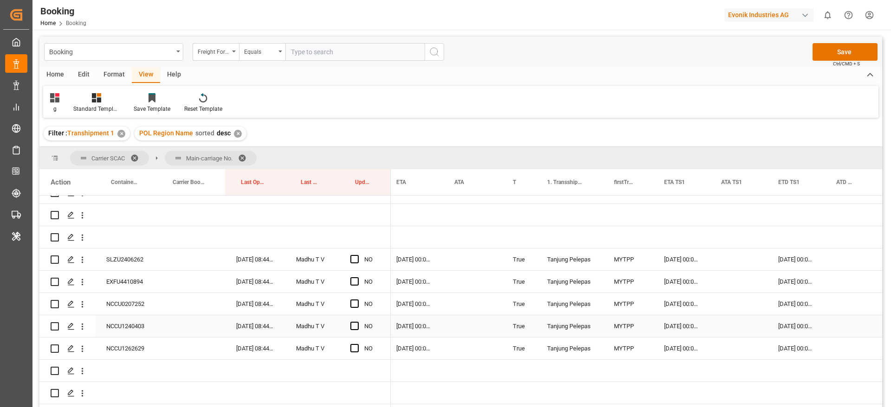
scroll to position [2839, 0]
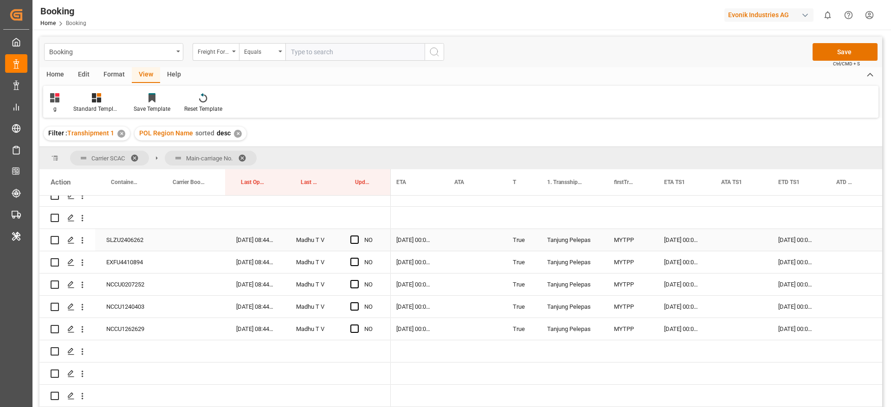
click at [129, 241] on div "SLZU2406262" at bounding box center [126, 240] width 62 height 22
drag, startPoint x: 352, startPoint y: 238, endPoint x: 387, endPoint y: 250, distance: 36.7
click at [353, 238] on span "Press SPACE to select this row." at bounding box center [354, 240] width 8 height 8
click at [357, 236] on input "Press SPACE to select this row." at bounding box center [357, 236] width 0 height 0
drag, startPoint x: 389, startPoint y: 249, endPoint x: 389, endPoint y: 335, distance: 86.3
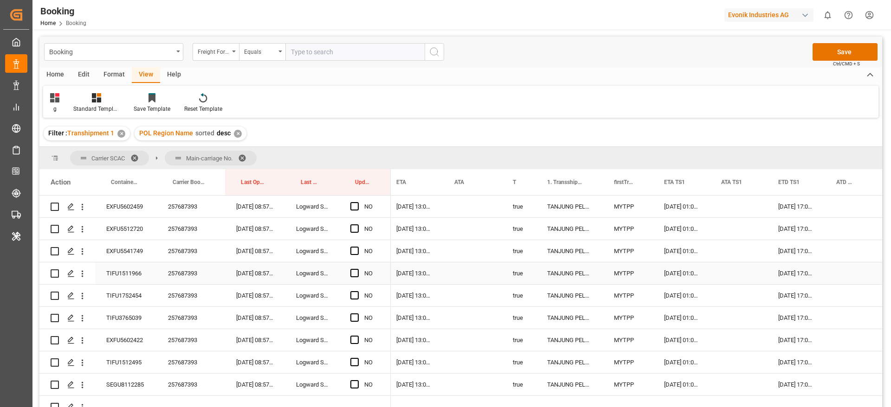
scroll to position [3047, 0]
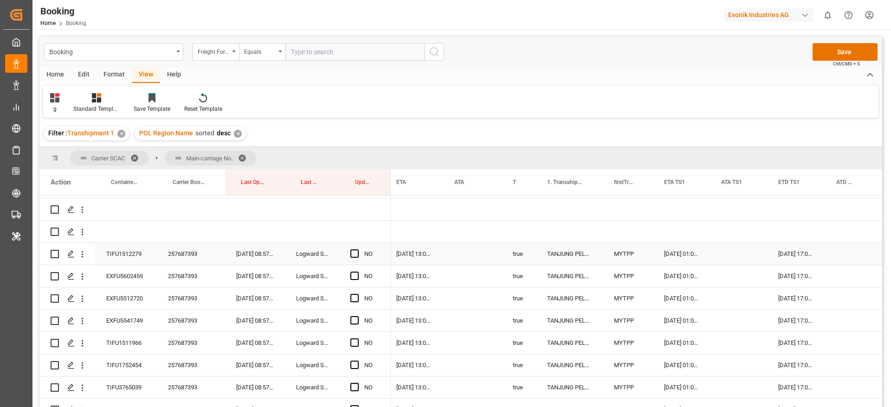
click at [175, 256] on div "257687393" at bounding box center [191, 254] width 68 height 22
click at [354, 253] on span "Press SPACE to select this row." at bounding box center [354, 254] width 8 height 8
click at [357, 250] on input "Press SPACE to select this row." at bounding box center [357, 250] width 0 height 0
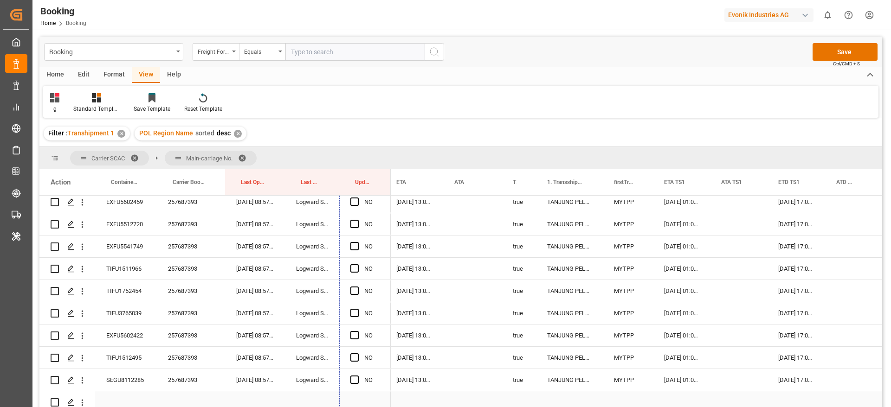
scroll to position [3140, 0]
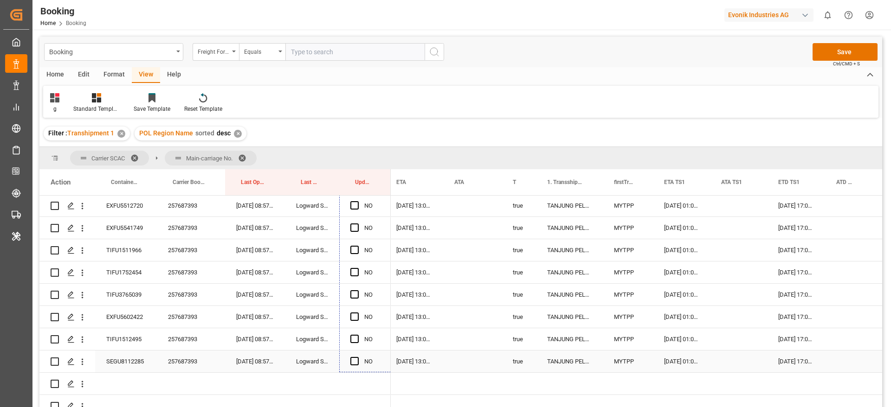
drag, startPoint x: 389, startPoint y: 264, endPoint x: 376, endPoint y: 364, distance: 100.2
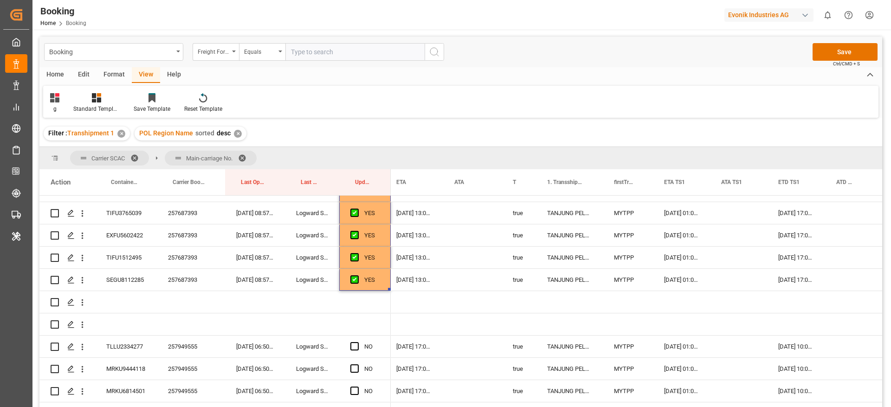
scroll to position [3307, 0]
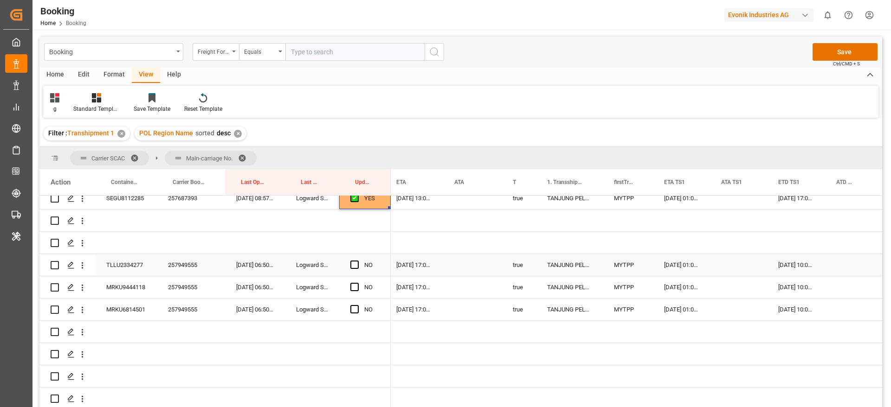
click at [178, 263] on div "257949555" at bounding box center [191, 265] width 68 height 22
click at [352, 261] on span "Press SPACE to select this row." at bounding box center [354, 265] width 8 height 8
click at [357, 261] on input "Press SPACE to select this row." at bounding box center [357, 261] width 0 height 0
drag, startPoint x: 356, startPoint y: 284, endPoint x: 358, endPoint y: 312, distance: 27.9
click at [357, 285] on span "Press SPACE to select this row." at bounding box center [354, 287] width 8 height 8
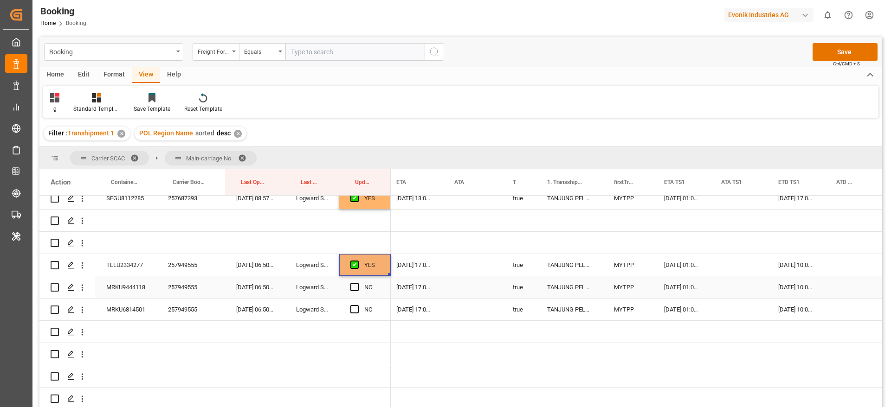
click at [357, 283] on input "Press SPACE to select this row." at bounding box center [357, 283] width 0 height 0
click at [356, 310] on div "Press SPACE to select this row." at bounding box center [357, 309] width 14 height 21
click at [352, 305] on span "Press SPACE to select this row." at bounding box center [354, 309] width 8 height 8
click at [357, 305] on input "Press SPACE to select this row." at bounding box center [357, 305] width 0 height 0
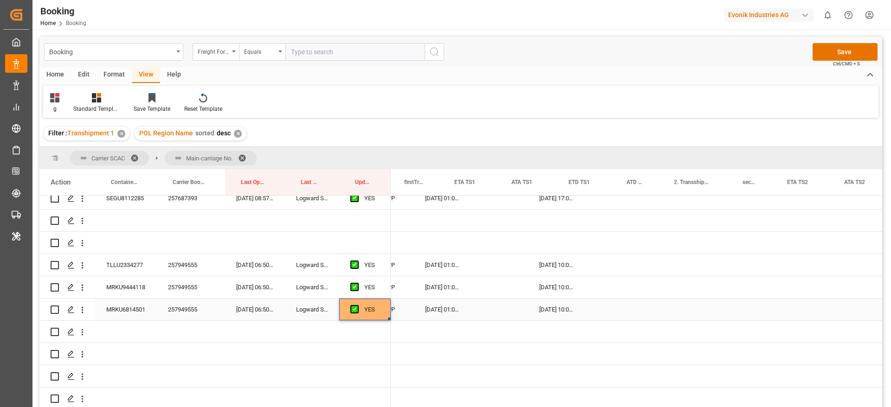
scroll to position [0, 881]
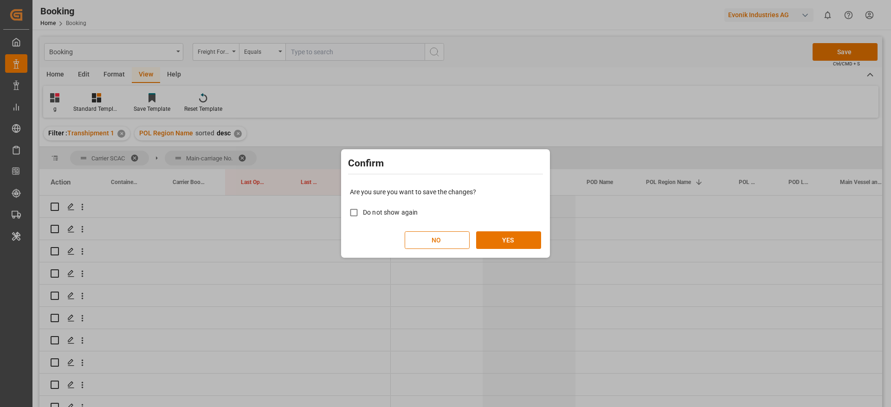
scroll to position [0, 109]
click at [517, 230] on div "Are you sure you want to save the changes? Do not show again NO YES" at bounding box center [445, 218] width 204 height 75
click at [517, 238] on button "YES" at bounding box center [508, 240] width 65 height 18
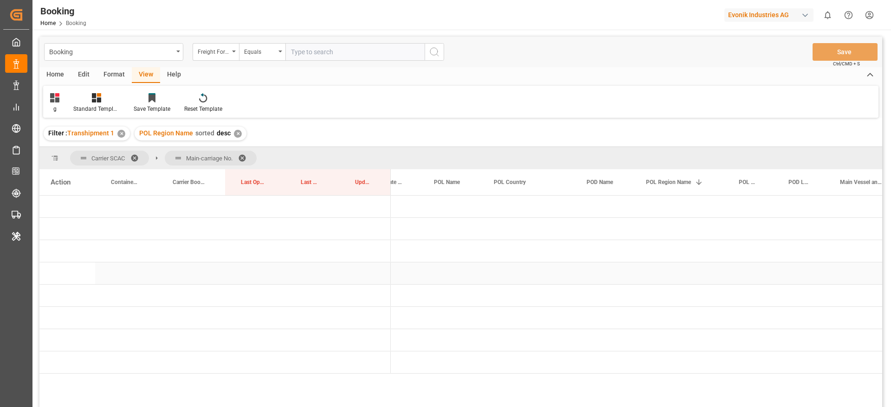
scroll to position [0, 0]
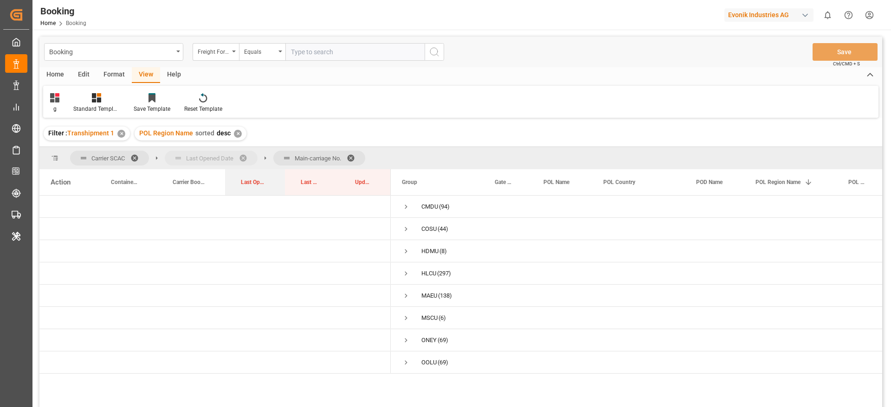
drag, startPoint x: 250, startPoint y: 179, endPoint x: 159, endPoint y: 150, distance: 95.8
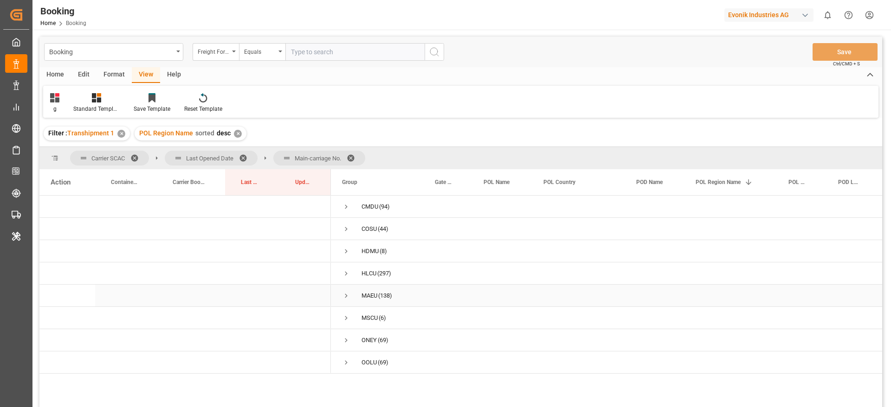
click at [345, 296] on span "Press SPACE to select this row." at bounding box center [346, 296] width 8 height 8
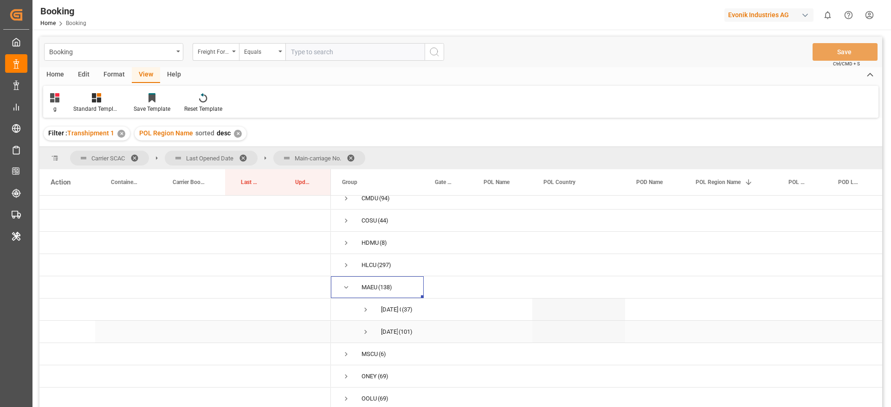
click at [366, 329] on span "Press SPACE to select this row." at bounding box center [365, 332] width 8 height 8
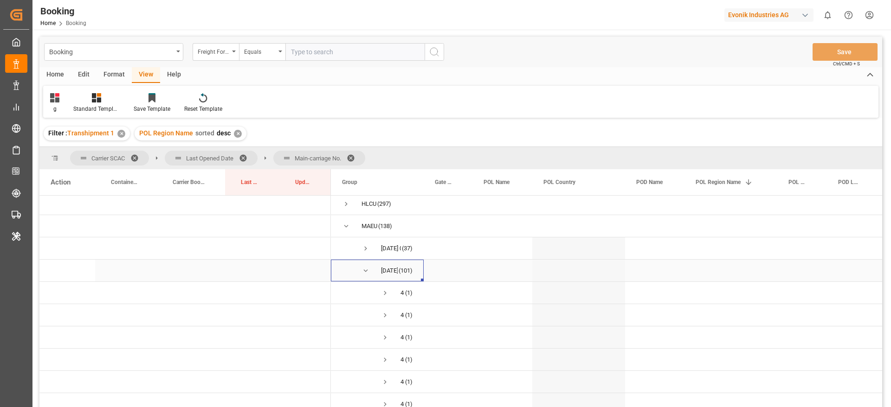
click at [366, 268] on span "Press SPACE to select this row." at bounding box center [365, 271] width 8 height 8
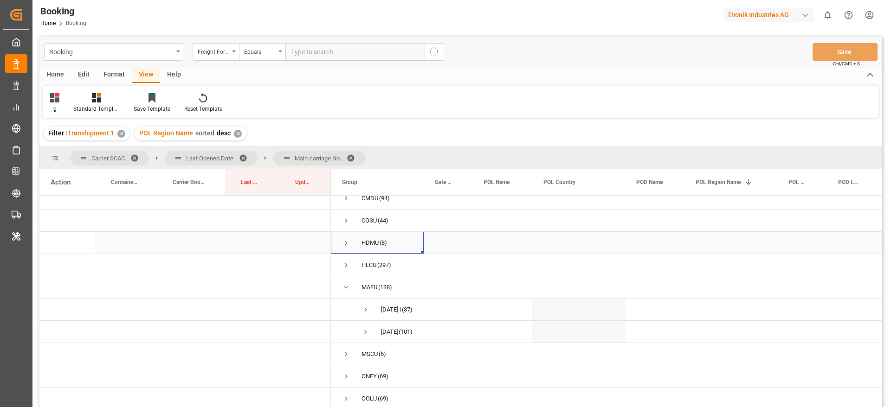
click at [365, 248] on div "HDMU" at bounding box center [369, 242] width 17 height 21
click at [366, 307] on span "Press SPACE to select this row." at bounding box center [365, 310] width 8 height 8
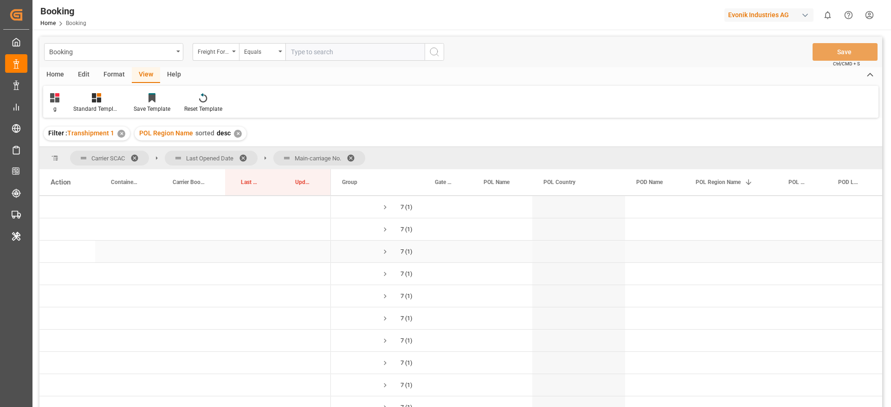
scroll to position [707, 0]
click at [355, 154] on span at bounding box center [353, 158] width 15 height 8
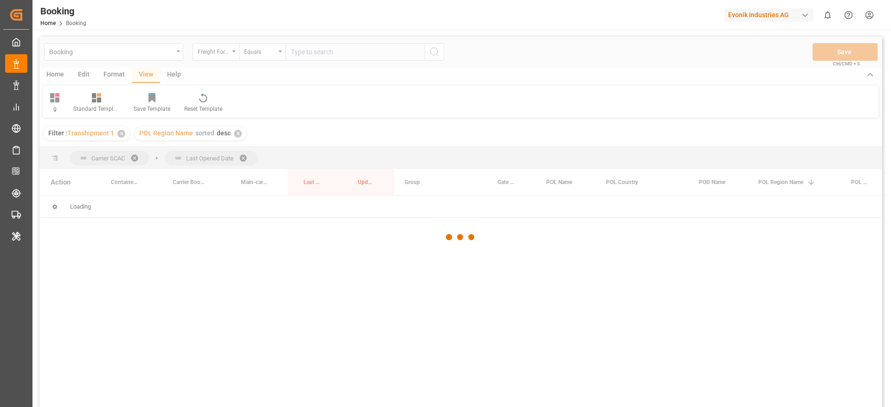
scroll to position [0, 0]
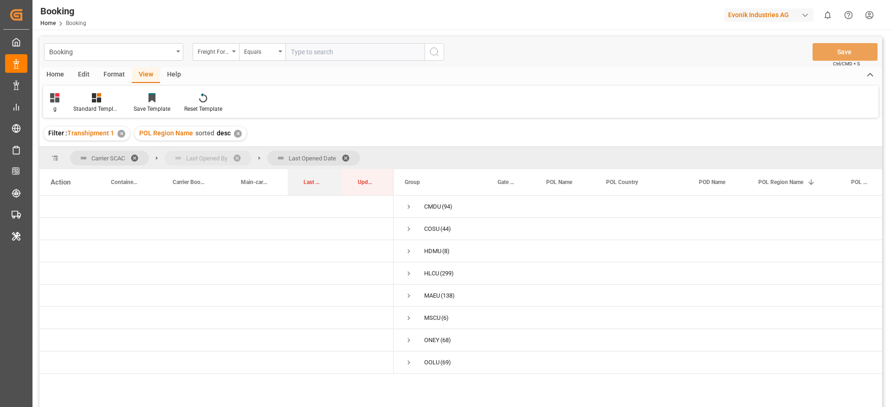
drag, startPoint x: 309, startPoint y: 183, endPoint x: 205, endPoint y: 167, distance: 105.6
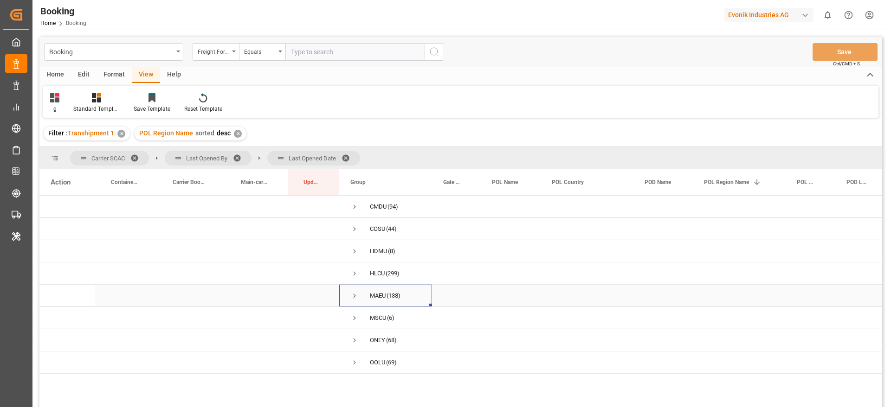
click at [353, 296] on span "Press SPACE to select this row." at bounding box center [354, 296] width 8 height 8
click at [374, 316] on span "Press SPACE to select this row." at bounding box center [374, 318] width 8 height 8
click at [348, 155] on span at bounding box center [348, 158] width 15 height 8
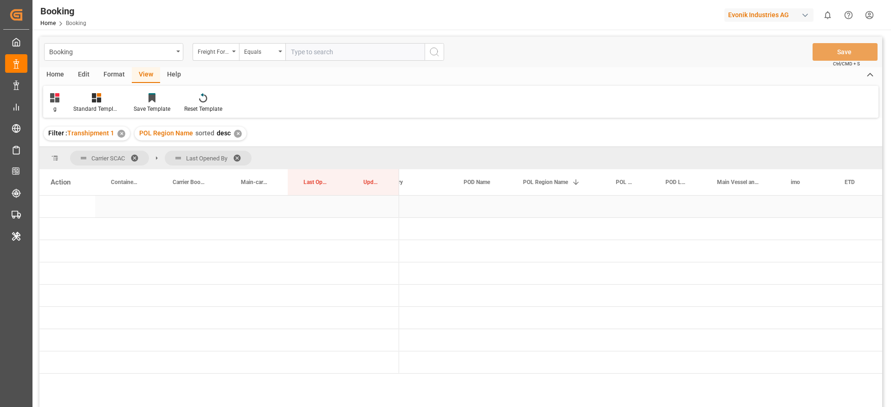
scroll to position [0, 241]
drag, startPoint x: 738, startPoint y: 180, endPoint x: 744, endPoint y: 164, distance: 17.1
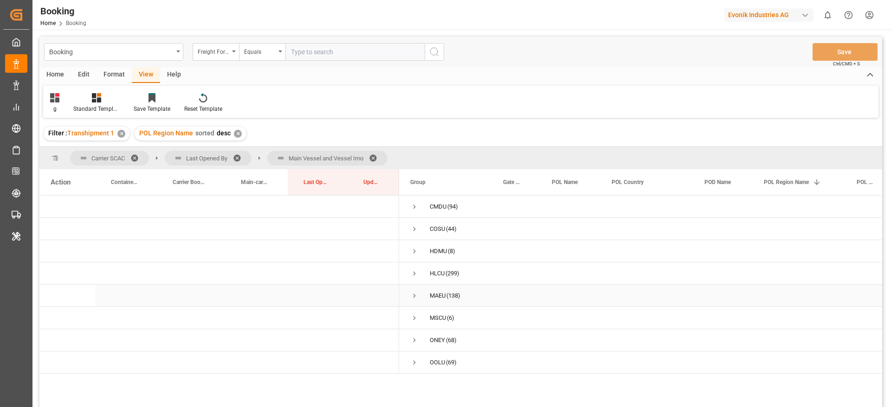
click at [416, 296] on span "Press SPACE to select this row." at bounding box center [414, 296] width 8 height 8
click at [435, 317] on span "Press SPACE to select this row." at bounding box center [434, 318] width 8 height 8
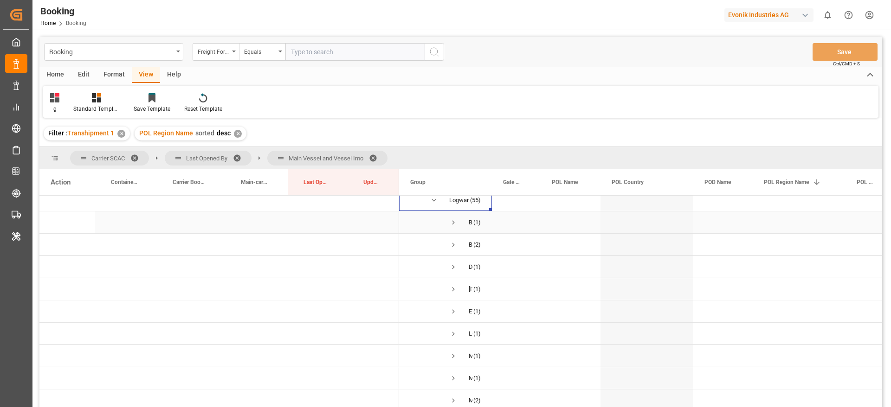
scroll to position [139, 0]
click at [452, 220] on span "Press SPACE to select this row." at bounding box center [453, 223] width 8 height 8
click at [452, 286] on span "Press SPACE to select this row." at bounding box center [453, 285] width 8 height 8
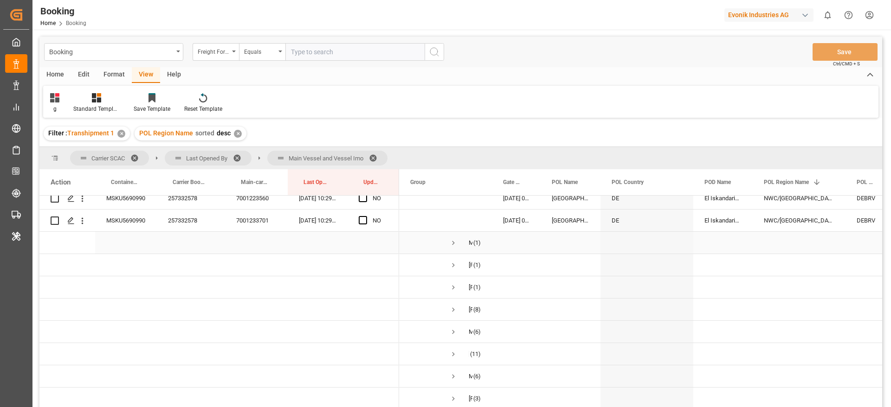
scroll to position [417, 0]
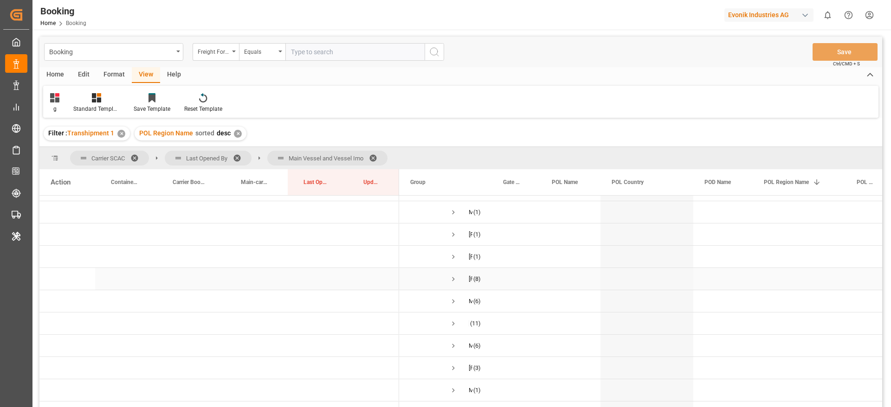
click at [454, 281] on span "Press SPACE to select this row." at bounding box center [453, 279] width 8 height 8
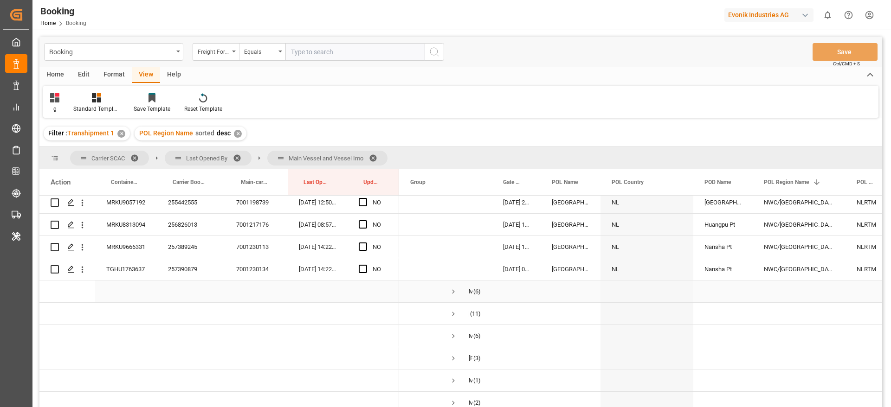
scroll to position [626, 0]
click at [454, 269] on span "Press SPACE to select this row." at bounding box center [453, 271] width 8 height 8
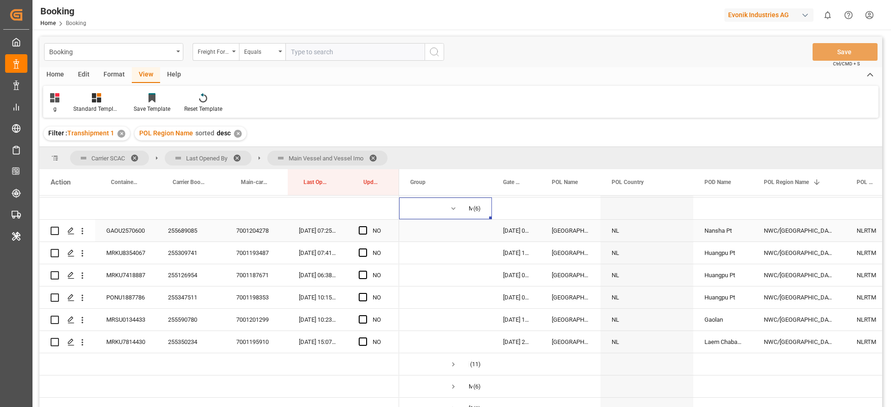
scroll to position [835, 0]
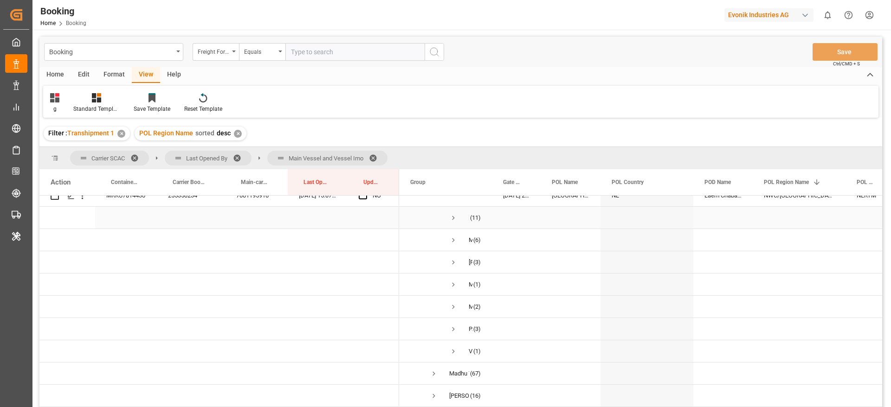
click at [452, 219] on span "Press SPACE to select this row." at bounding box center [453, 218] width 8 height 8
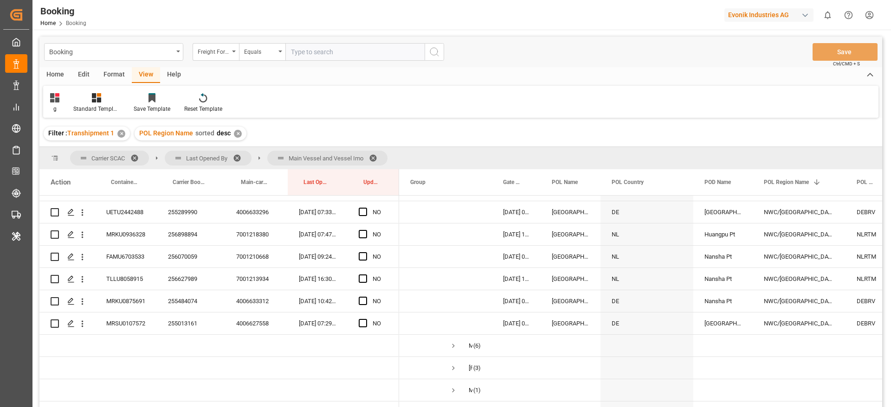
scroll to position [1044, 0]
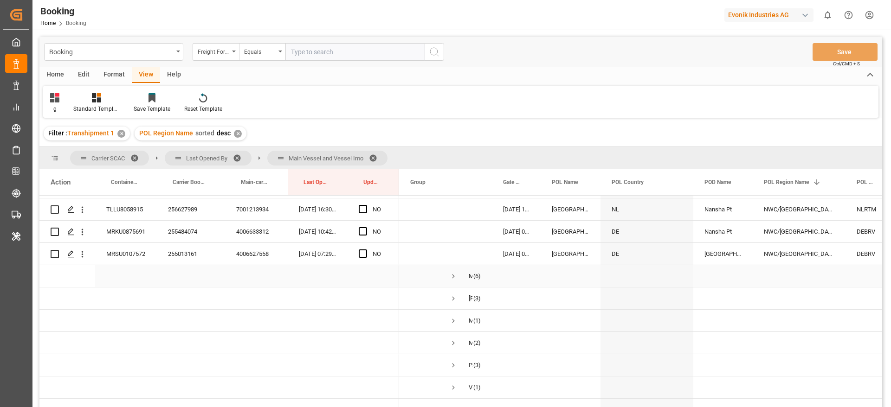
click at [454, 274] on span "Press SPACE to select this row." at bounding box center [453, 276] width 8 height 8
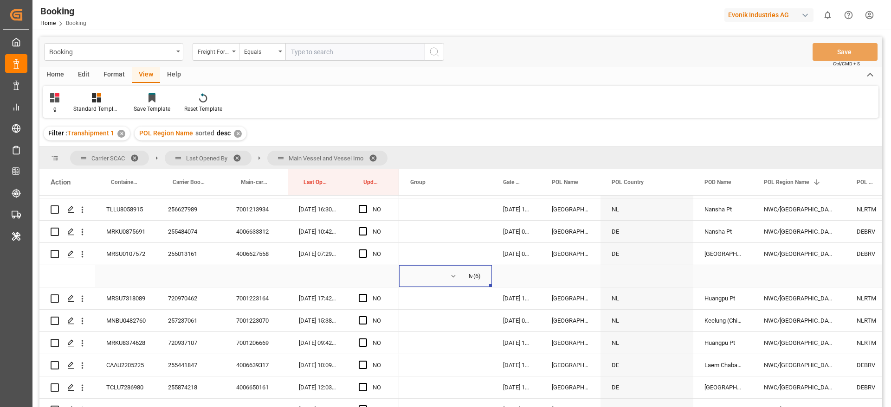
scroll to position [1252, 0]
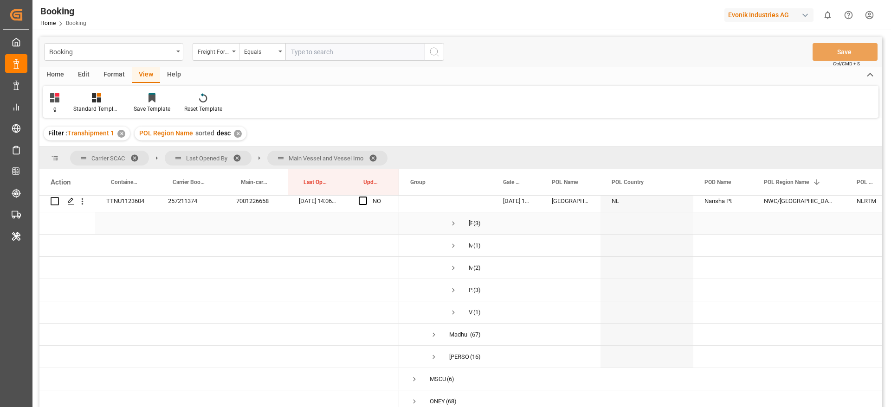
click at [453, 224] on span "Press SPACE to select this row." at bounding box center [453, 223] width 8 height 8
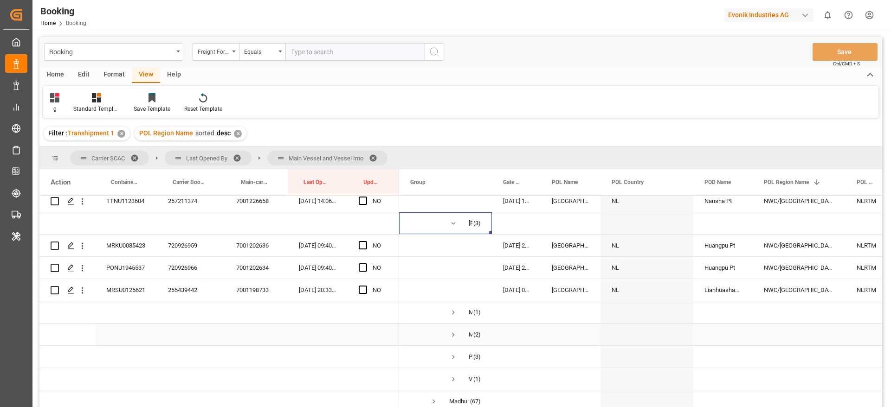
click at [455, 335] on span "Press SPACE to select this row." at bounding box center [453, 335] width 8 height 8
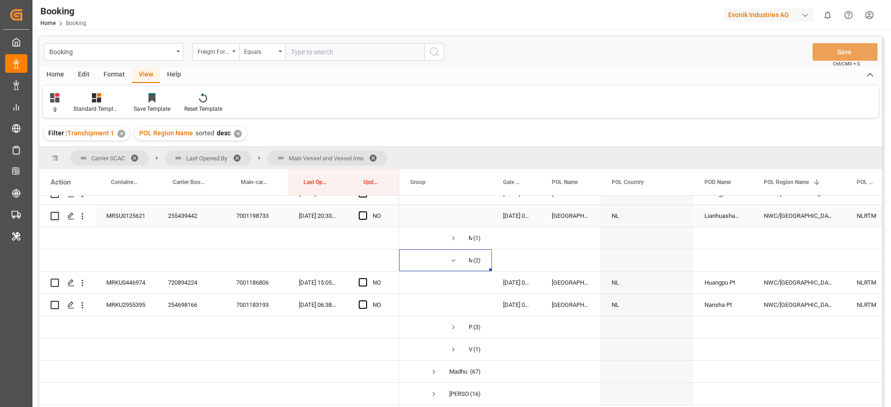
scroll to position [1392, 0]
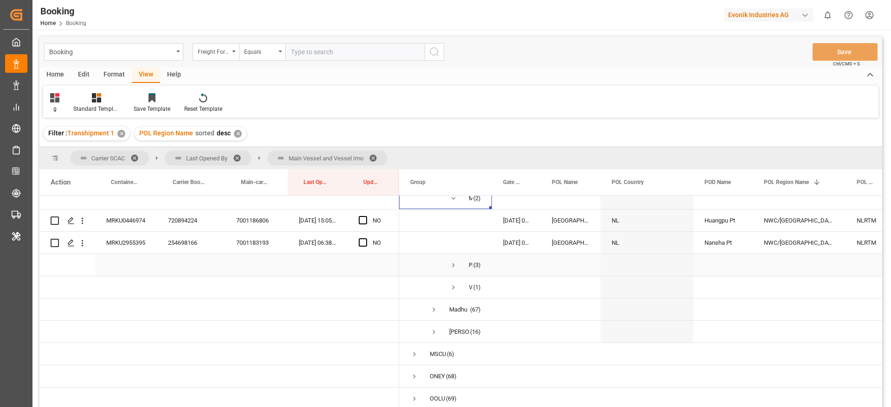
drag, startPoint x: 454, startPoint y: 259, endPoint x: 460, endPoint y: 263, distance: 7.5
click at [454, 261] on span "Press SPACE to select this row." at bounding box center [453, 265] width 8 height 8
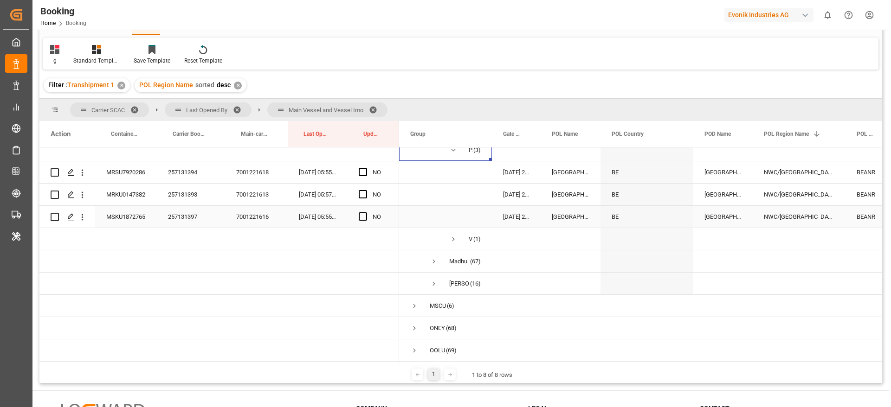
scroll to position [70, 0]
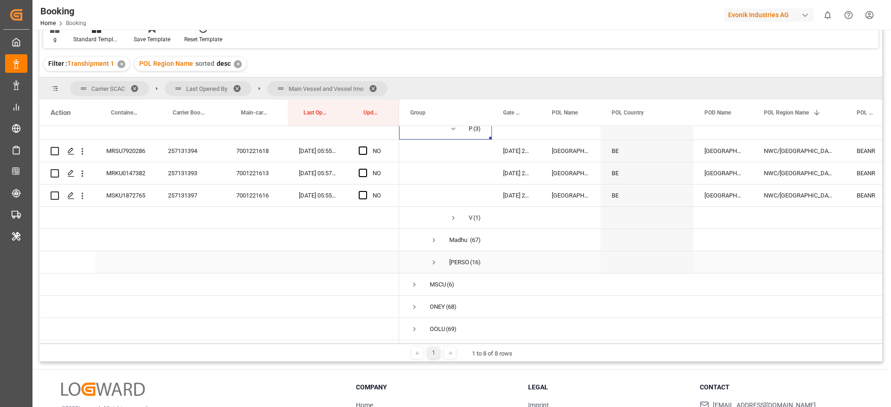
click at [433, 261] on span "Press SPACE to select this row." at bounding box center [434, 262] width 8 height 8
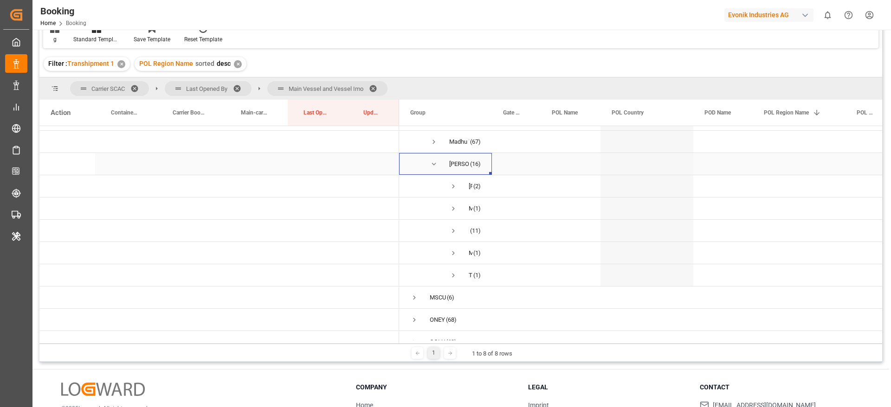
scroll to position [1570, 0]
click at [453, 214] on span "Press SPACE to select this row." at bounding box center [453, 218] width 8 height 8
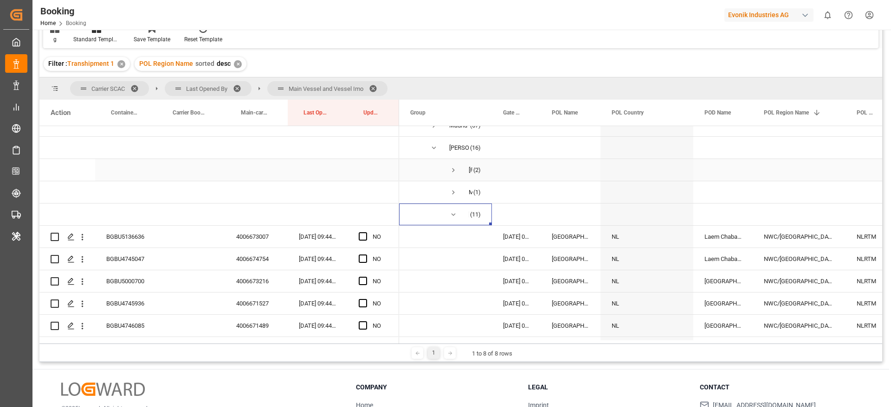
click at [448, 169] on span "MARIE MAERSK (2)" at bounding box center [445, 170] width 71 height 21
click at [452, 167] on span "Press SPACE to select this row." at bounding box center [453, 170] width 8 height 8
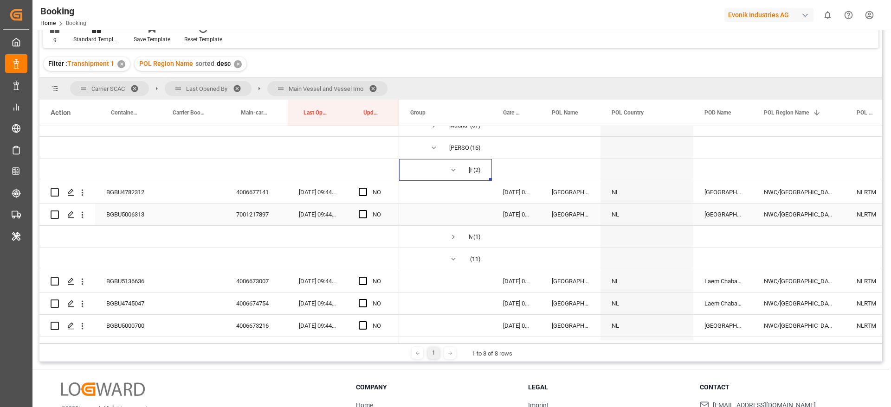
click at [454, 216] on span "Press SPACE to select this row." at bounding box center [445, 214] width 71 height 21
click at [451, 233] on span "Press SPACE to select this row." at bounding box center [453, 237] width 8 height 8
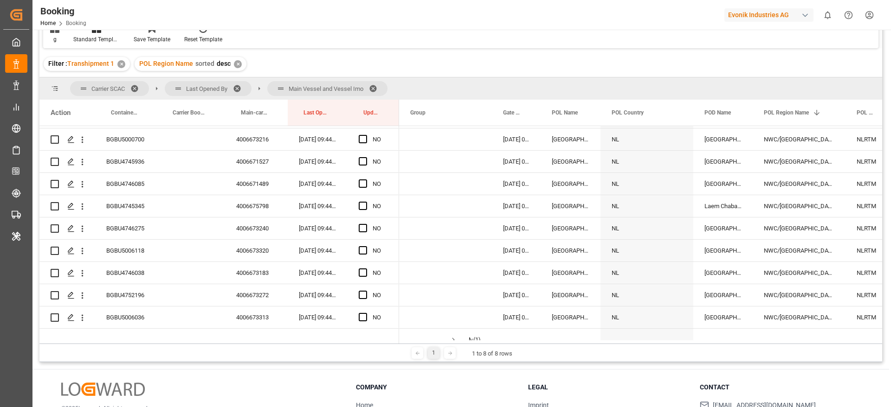
scroll to position [1882, 0]
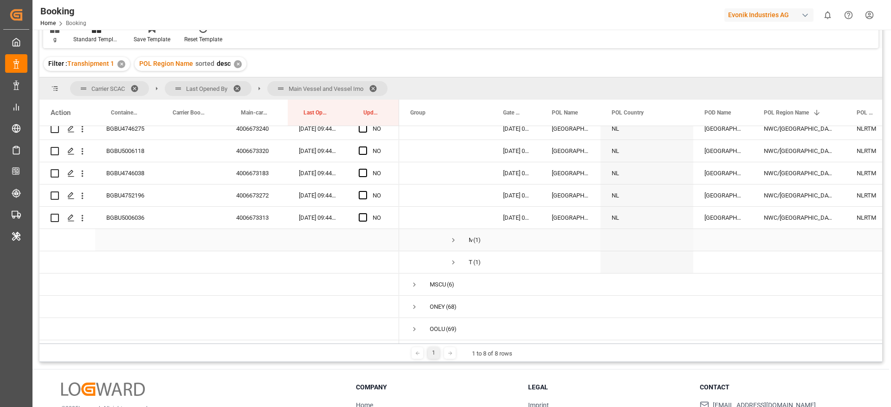
click at [453, 237] on span "Press SPACE to select this row." at bounding box center [453, 240] width 8 height 8
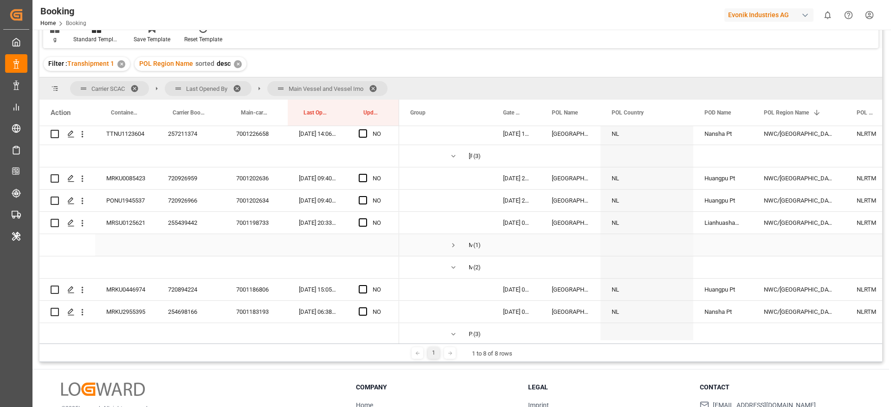
scroll to position [1256, 0]
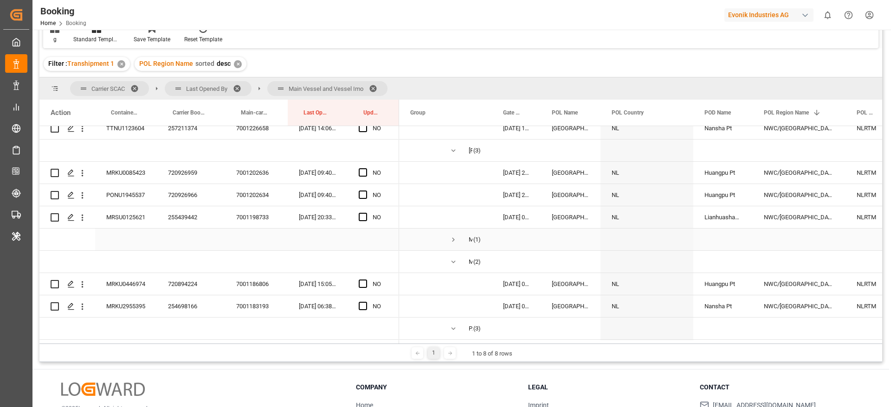
click at [455, 238] on span "Press SPACE to select this row." at bounding box center [453, 240] width 8 height 8
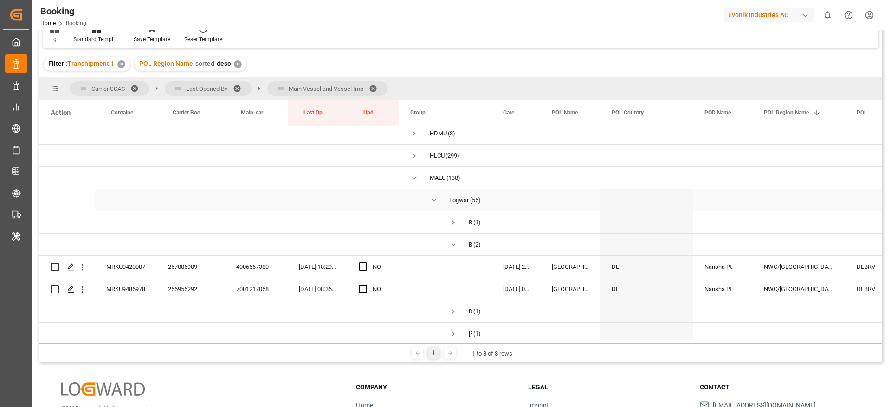
scroll to position [70, 0]
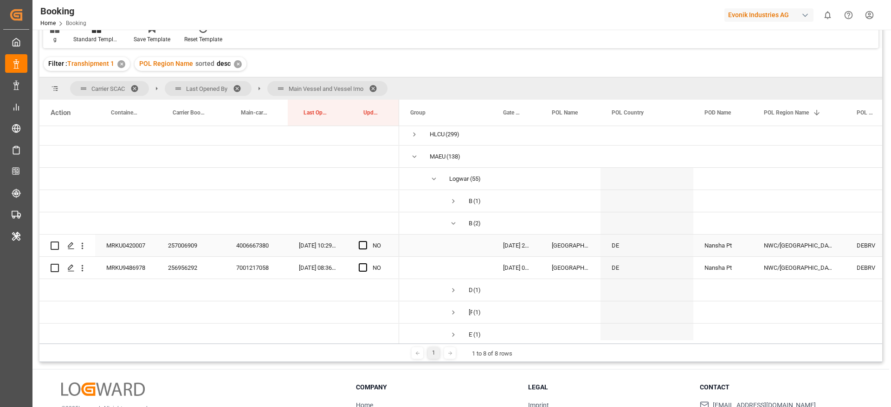
click at [177, 248] on div "257006909" at bounding box center [191, 246] width 68 height 22
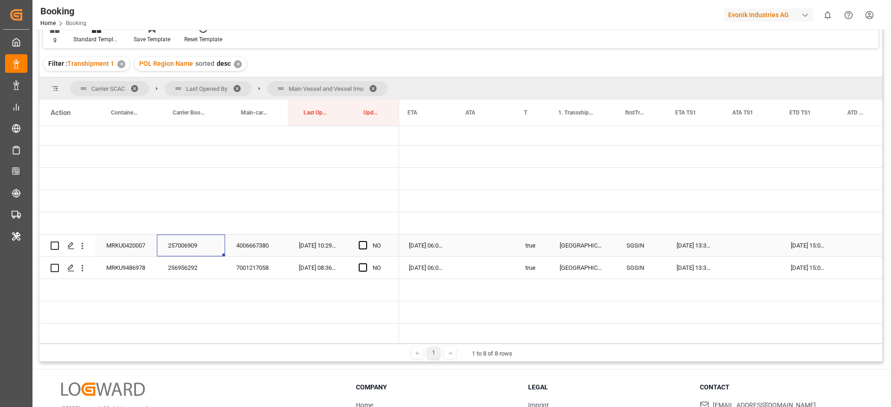
scroll to position [0, 711]
click at [362, 243] on span "Press SPACE to select this row." at bounding box center [363, 245] width 8 height 8
click at [366, 241] on input "Press SPACE to select this row." at bounding box center [366, 241] width 0 height 0
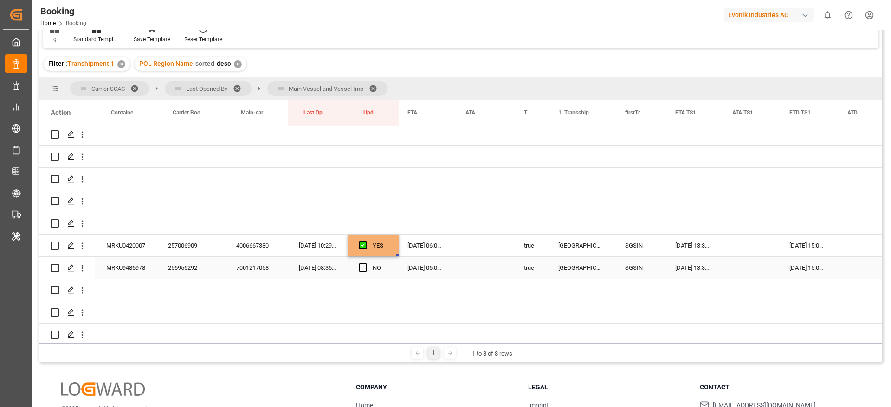
drag, startPoint x: 361, startPoint y: 267, endPoint x: 274, endPoint y: 250, distance: 88.9
click at [361, 267] on span "Press SPACE to select this row." at bounding box center [363, 267] width 8 height 8
click at [366, 263] on input "Press SPACE to select this row." at bounding box center [366, 263] width 0 height 0
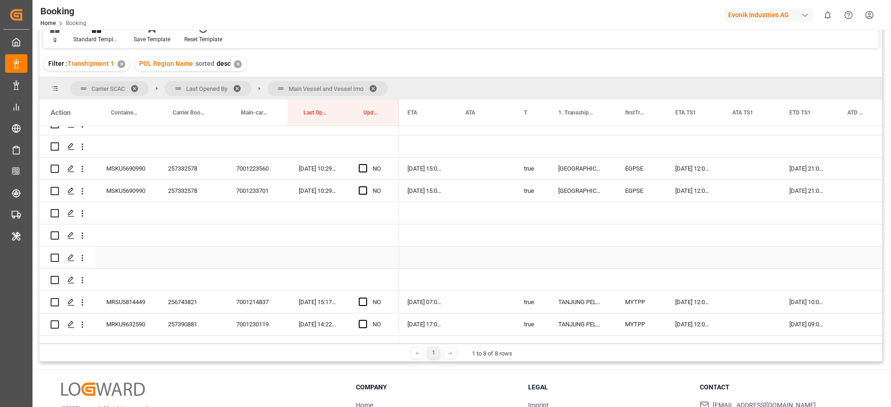
scroll to position [348, 0]
click at [182, 167] on div "257332578" at bounding box center [191, 168] width 68 height 22
click at [362, 167] on span "Press SPACE to select this row." at bounding box center [363, 167] width 8 height 8
click at [366, 163] on input "Press SPACE to select this row." at bounding box center [366, 163] width 0 height 0
click at [364, 189] on span "Press SPACE to select this row." at bounding box center [363, 190] width 8 height 8
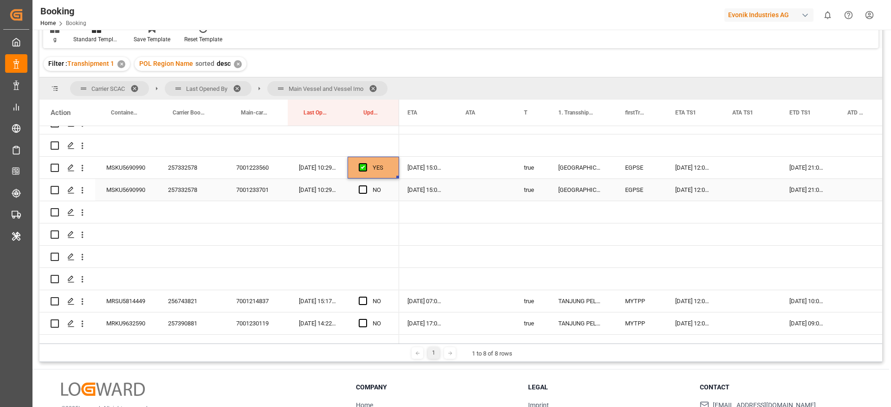
click at [366, 186] on input "Press SPACE to select this row." at bounding box center [366, 186] width 0 height 0
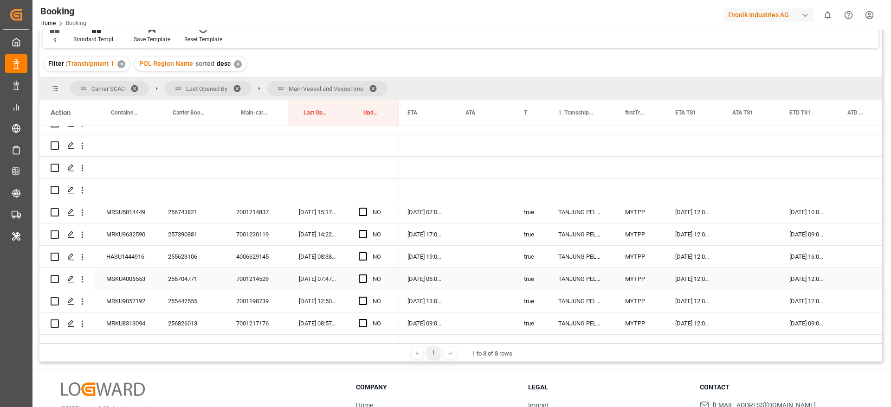
scroll to position [487, 0]
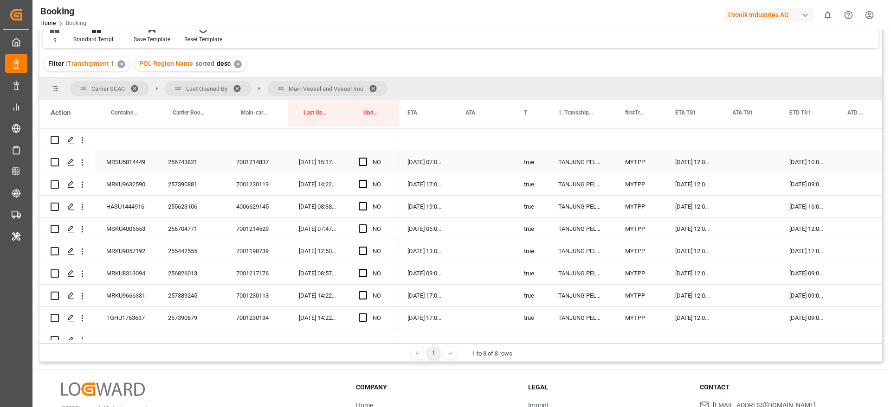
click at [181, 164] on div "256743821" at bounding box center [191, 162] width 68 height 22
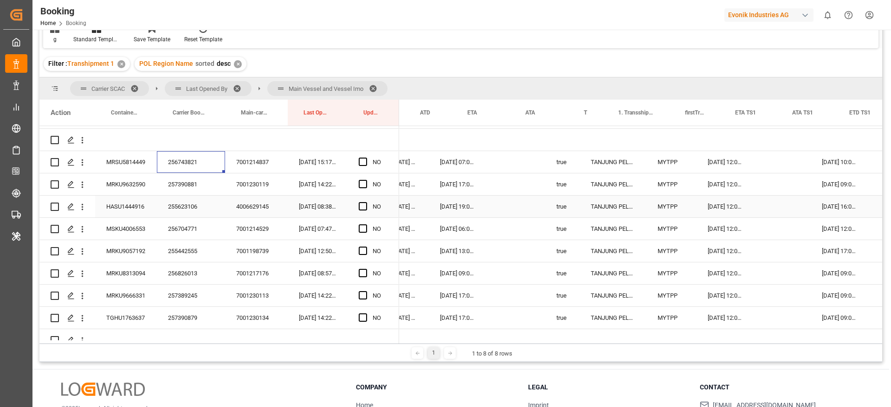
scroll to position [0, 0]
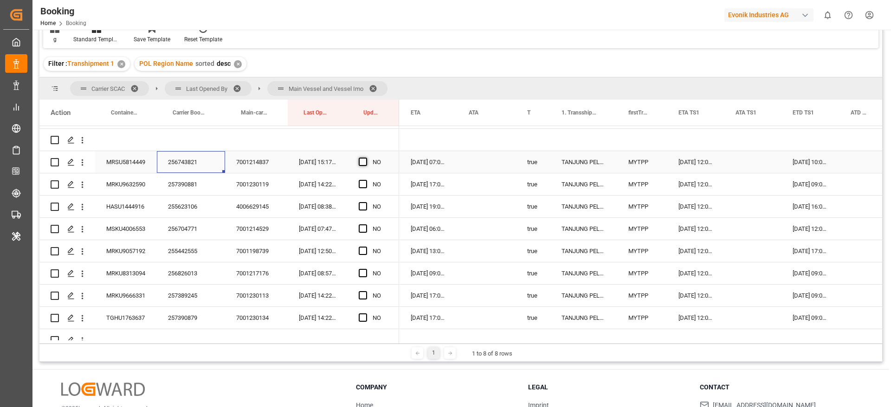
click at [359, 159] on span "Press SPACE to select this row." at bounding box center [363, 162] width 8 height 8
click at [366, 158] on input "Press SPACE to select this row." at bounding box center [366, 158] width 0 height 0
click at [201, 178] on div "257390881" at bounding box center [191, 184] width 68 height 22
click at [363, 181] on span "Press SPACE to select this row." at bounding box center [363, 184] width 8 height 8
click at [366, 180] on input "Press SPACE to select this row." at bounding box center [366, 180] width 0 height 0
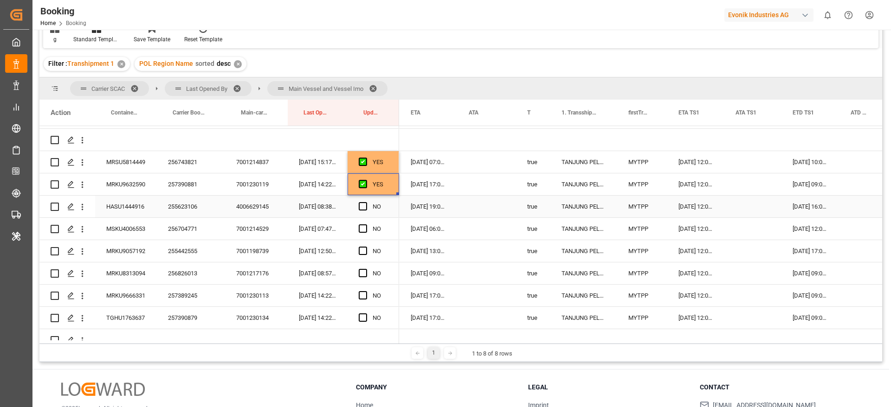
click at [191, 206] on div "255623106" at bounding box center [191, 207] width 68 height 22
click at [360, 205] on span "Press SPACE to select this row." at bounding box center [363, 206] width 8 height 8
click at [366, 202] on input "Press SPACE to select this row." at bounding box center [366, 202] width 0 height 0
click at [363, 225] on span "Press SPACE to select this row." at bounding box center [363, 228] width 8 height 8
click at [366, 224] on input "Press SPACE to select this row." at bounding box center [366, 224] width 0 height 0
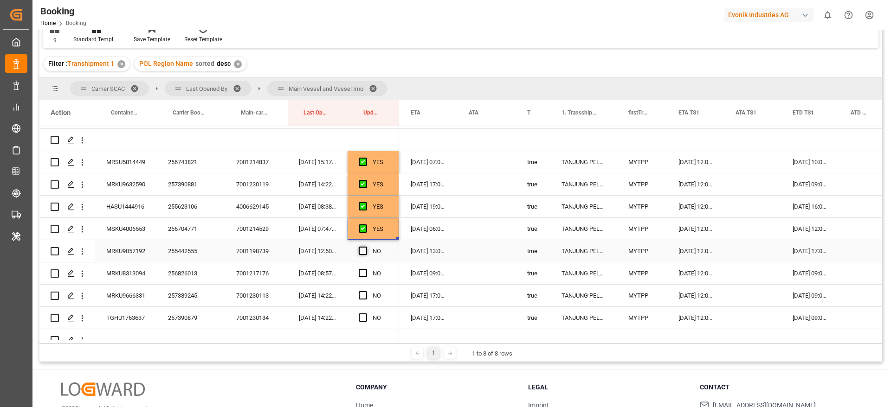
click at [361, 249] on span "Press SPACE to select this row." at bounding box center [363, 251] width 8 height 8
click at [366, 247] on input "Press SPACE to select this row." at bounding box center [366, 247] width 0 height 0
click at [362, 268] on div "Press SPACE to select this row." at bounding box center [366, 273] width 14 height 21
click at [363, 289] on div "Press SPACE to select this row." at bounding box center [366, 295] width 14 height 21
click at [362, 273] on span "Press SPACE to select this row." at bounding box center [363, 273] width 8 height 8
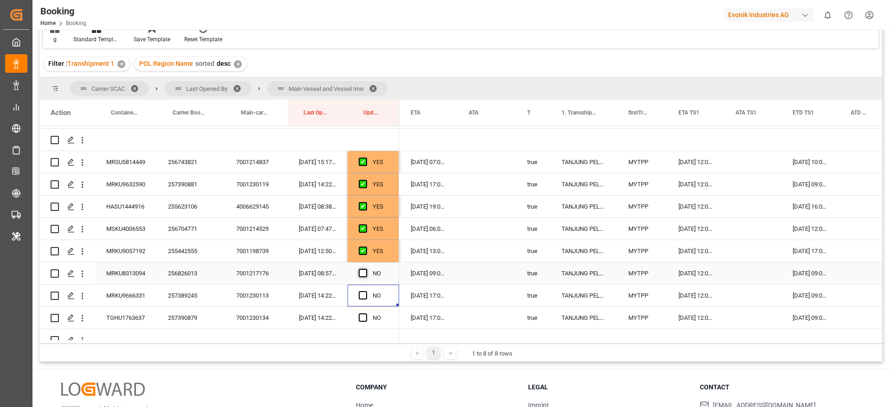
click at [366, 269] on input "Press SPACE to select this row." at bounding box center [366, 269] width 0 height 0
click at [366, 287] on div "Press SPACE to select this row." at bounding box center [366, 295] width 14 height 21
click at [361, 293] on span "Press SPACE to select this row." at bounding box center [363, 295] width 8 height 8
click at [366, 291] on input "Press SPACE to select this row." at bounding box center [366, 291] width 0 height 0
click at [364, 316] on span "Press SPACE to select this row." at bounding box center [363, 318] width 8 height 8
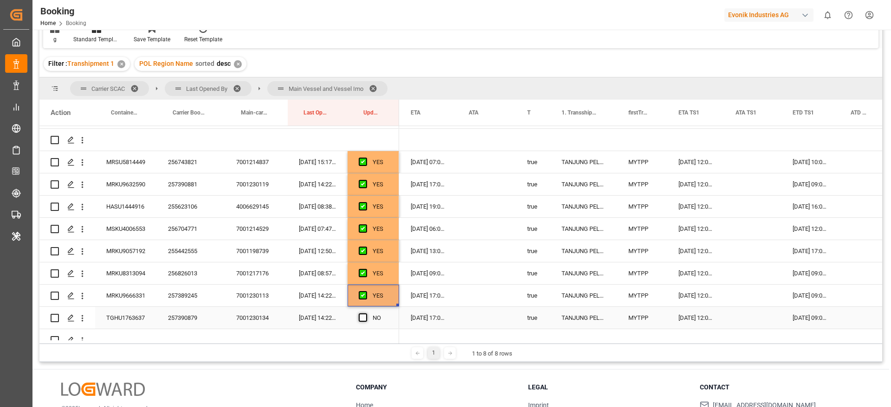
click at [366, 314] on input "Press SPACE to select this row." at bounding box center [366, 314] width 0 height 0
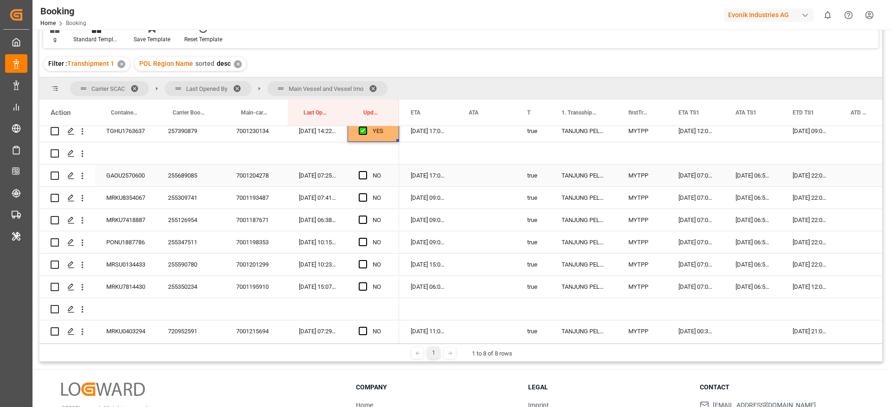
scroll to position [696, 0]
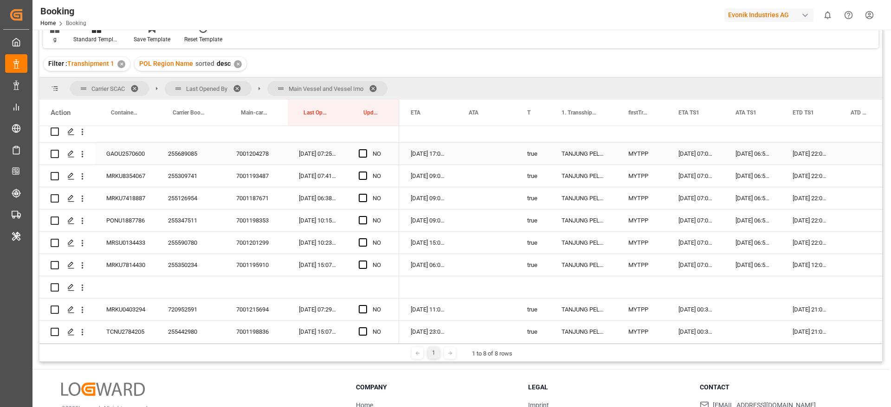
click at [199, 153] on div "255689085" at bounding box center [191, 154] width 68 height 22
click at [365, 151] on span "Press SPACE to select this row." at bounding box center [363, 153] width 8 height 8
click at [366, 149] on input "Press SPACE to select this row." at bounding box center [366, 149] width 0 height 0
click at [170, 181] on div "255309741" at bounding box center [191, 176] width 68 height 22
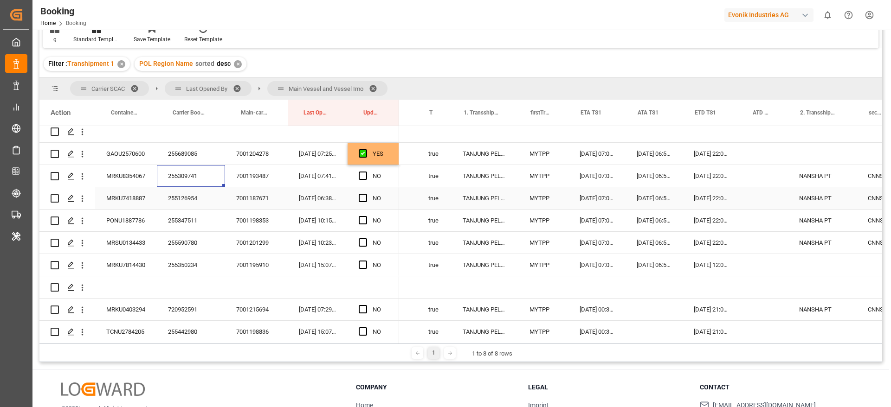
scroll to position [0, 797]
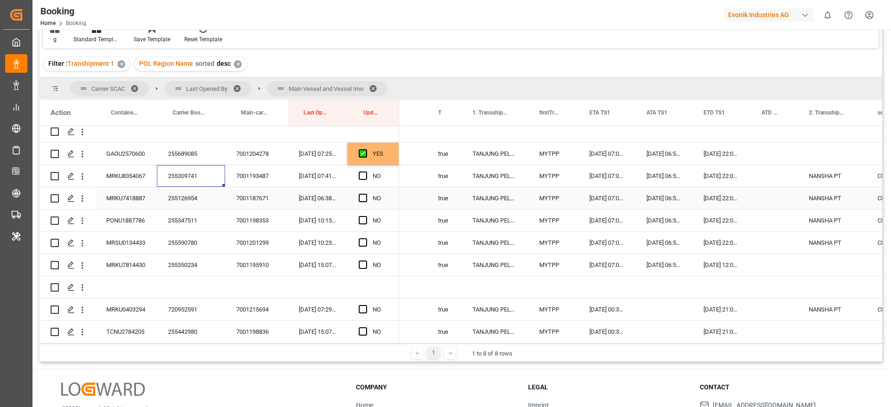
click at [840, 193] on div "NANSHA PT" at bounding box center [831, 198] width 69 height 22
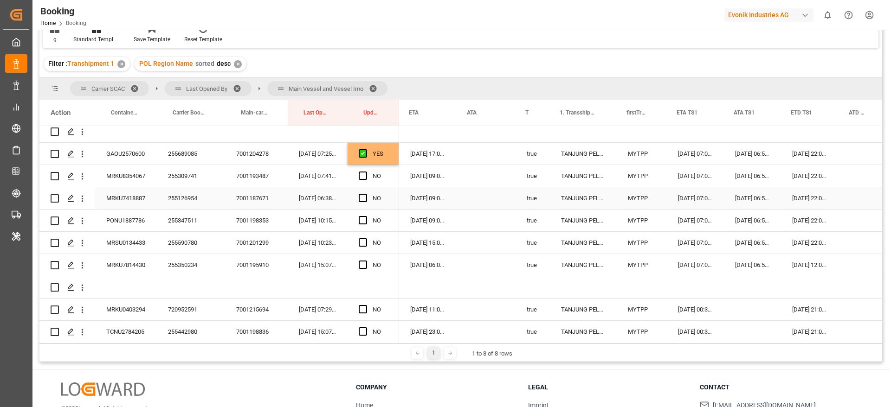
scroll to position [0, 708]
click at [362, 241] on span "Press SPACE to select this row." at bounding box center [363, 242] width 8 height 8
click at [366, 238] on input "Press SPACE to select this row." at bounding box center [366, 238] width 0 height 0
click at [364, 218] on span "Press SPACE to select this row." at bounding box center [363, 220] width 8 height 8
click at [366, 216] on input "Press SPACE to select this row." at bounding box center [366, 216] width 0 height 0
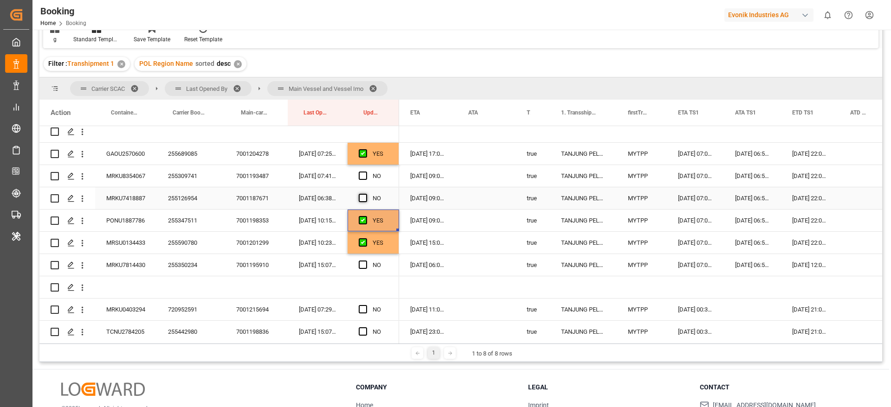
click at [362, 196] on span "Press SPACE to select this row." at bounding box center [363, 198] width 8 height 8
click at [366, 194] on input "Press SPACE to select this row." at bounding box center [366, 194] width 0 height 0
click at [361, 175] on span "Press SPACE to select this row." at bounding box center [363, 176] width 8 height 8
click at [366, 172] on input "Press SPACE to select this row." at bounding box center [366, 172] width 0 height 0
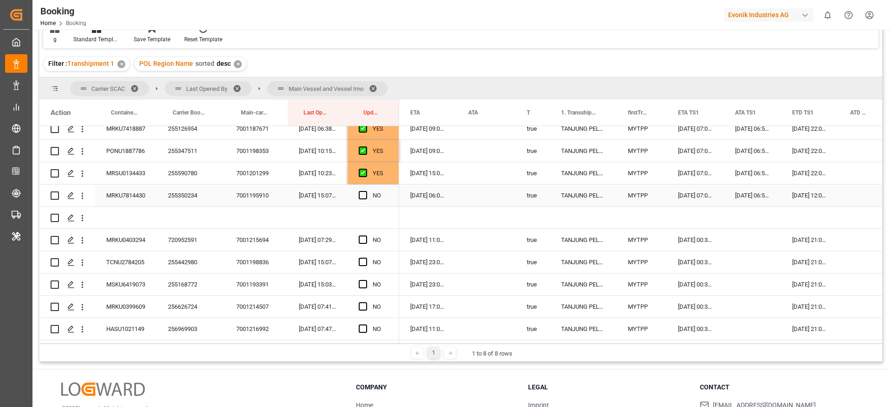
click at [191, 198] on div "255350234" at bounding box center [191, 196] width 68 height 22
click at [360, 194] on span "Press SPACE to select this row." at bounding box center [363, 195] width 8 height 8
click at [366, 191] on input "Press SPACE to select this row." at bounding box center [366, 191] width 0 height 0
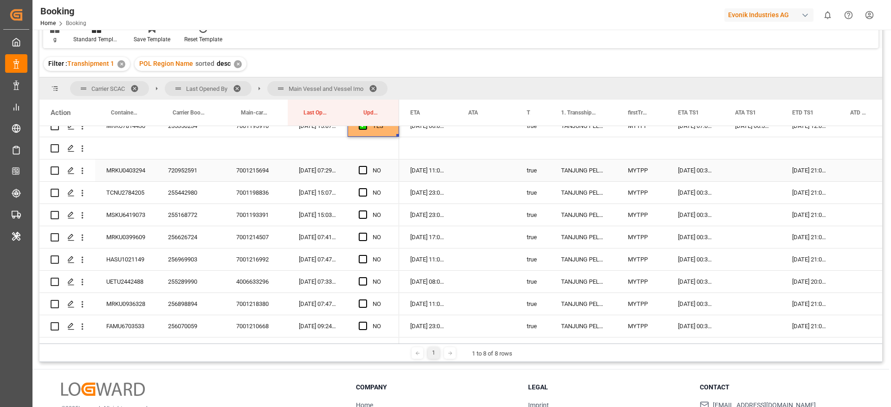
click at [176, 172] on div "720952591" at bounding box center [191, 171] width 68 height 22
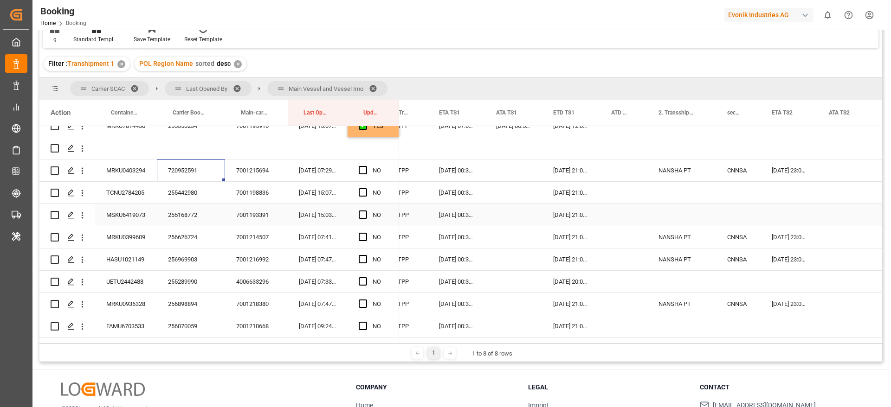
scroll to position [0, 951]
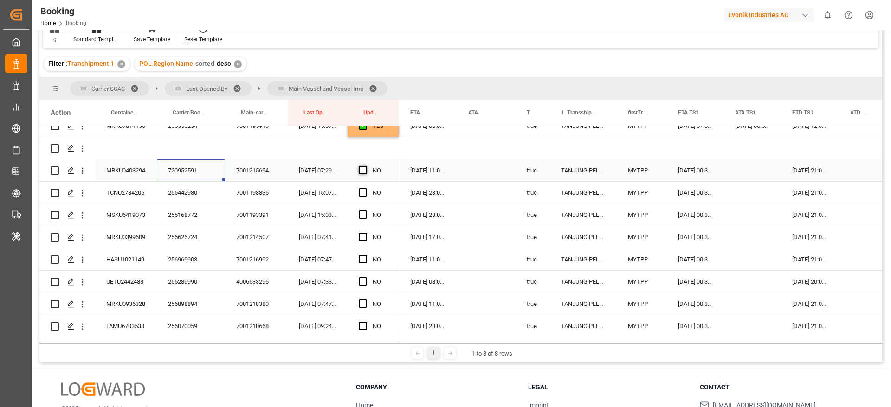
click at [362, 172] on span "Press SPACE to select this row." at bounding box center [363, 170] width 8 height 8
click at [366, 166] on input "Press SPACE to select this row." at bounding box center [366, 166] width 0 height 0
click at [174, 192] on div "255442980" at bounding box center [191, 193] width 68 height 22
click at [361, 193] on span "Press SPACE to select this row." at bounding box center [363, 192] width 8 height 8
click at [366, 188] on input "Press SPACE to select this row." at bounding box center [366, 188] width 0 height 0
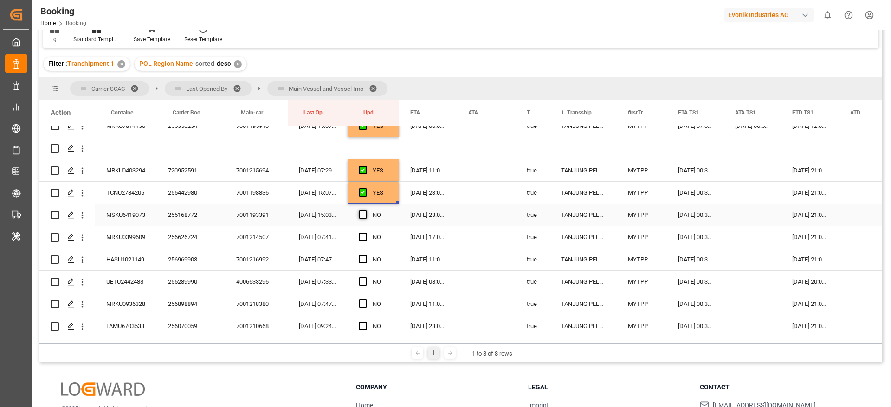
click at [363, 213] on span "Press SPACE to select this row." at bounding box center [363, 215] width 8 height 8
click at [366, 211] on input "Press SPACE to select this row." at bounding box center [366, 211] width 0 height 0
click at [166, 234] on div "256626724" at bounding box center [191, 237] width 68 height 22
click at [363, 238] on span "Press SPACE to select this row." at bounding box center [363, 237] width 8 height 8
click at [366, 233] on input "Press SPACE to select this row." at bounding box center [366, 233] width 0 height 0
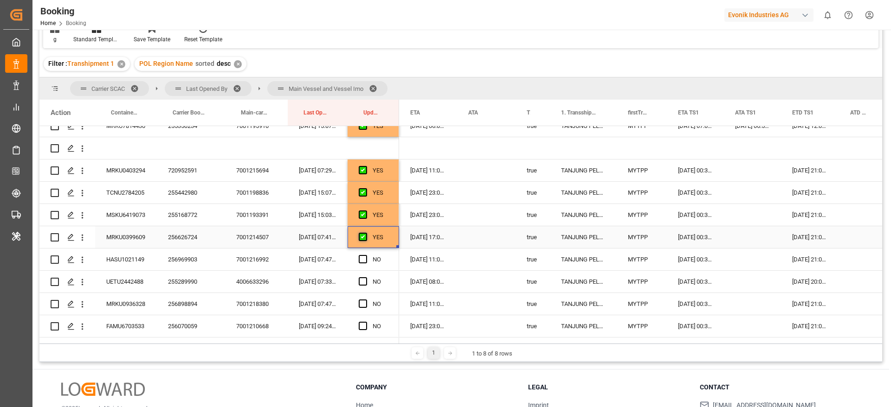
click at [364, 237] on span "Press SPACE to select this row." at bounding box center [363, 237] width 8 height 8
click at [366, 233] on input "Press SPACE to select this row." at bounding box center [366, 233] width 0 height 0
click at [364, 263] on div "Press SPACE to select this row." at bounding box center [366, 259] width 14 height 21
click at [364, 235] on span "Press SPACE to select this row." at bounding box center [363, 237] width 8 height 8
click at [366, 233] on input "Press SPACE to select this row." at bounding box center [366, 233] width 0 height 0
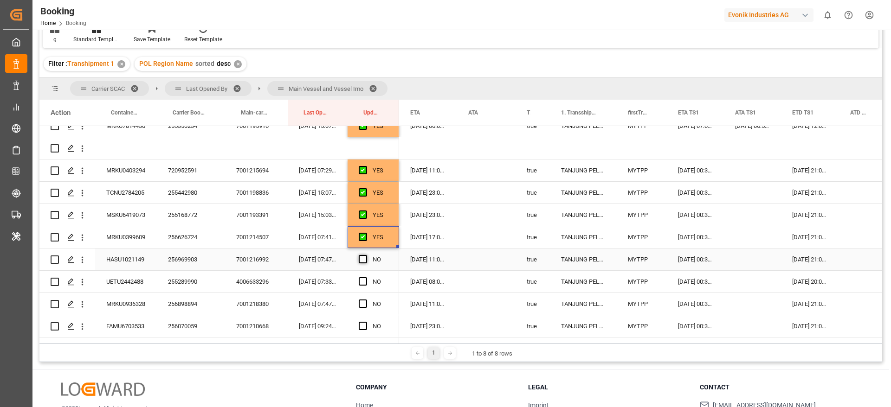
click at [359, 261] on span "Press SPACE to select this row." at bounding box center [363, 259] width 8 height 8
click at [366, 255] on input "Press SPACE to select this row." at bounding box center [366, 255] width 0 height 0
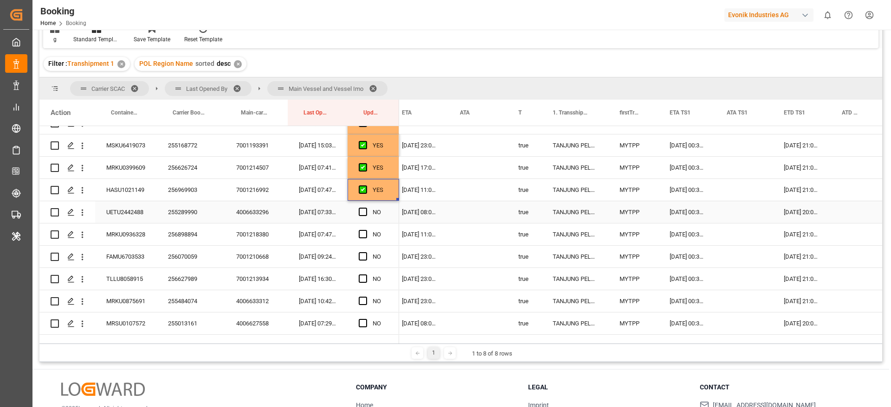
click at [180, 212] on div "255289990" at bounding box center [191, 212] width 68 height 22
drag, startPoint x: 360, startPoint y: 209, endPoint x: 372, endPoint y: 240, distance: 33.6
click at [360, 208] on span "Press SPACE to select this row." at bounding box center [363, 212] width 8 height 8
click at [366, 208] on input "Press SPACE to select this row." at bounding box center [366, 208] width 0 height 0
click at [171, 232] on div "256898894" at bounding box center [191, 235] width 68 height 22
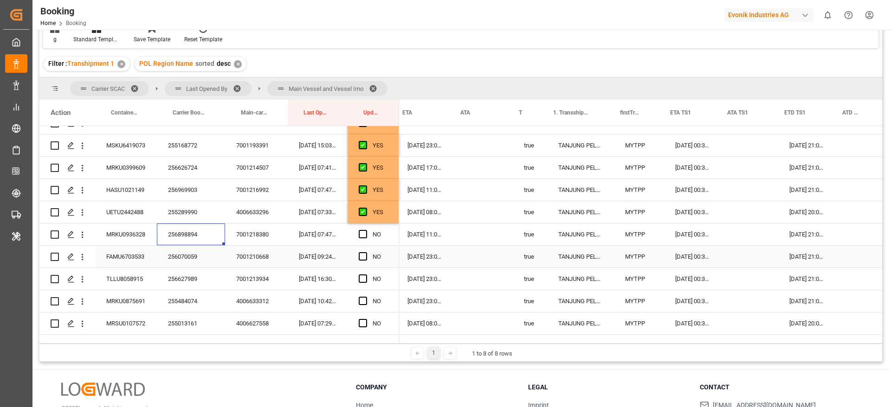
scroll to position [0, 717]
drag, startPoint x: 361, startPoint y: 237, endPoint x: 362, endPoint y: 258, distance: 21.4
click at [361, 236] on span "Press SPACE to select this row." at bounding box center [363, 234] width 8 height 8
click at [366, 230] on input "Press SPACE to select this row." at bounding box center [366, 230] width 0 height 0
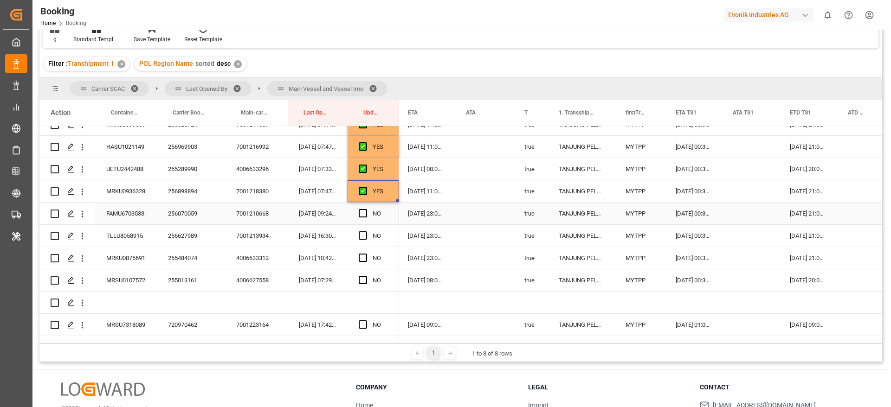
scroll to position [974, 0]
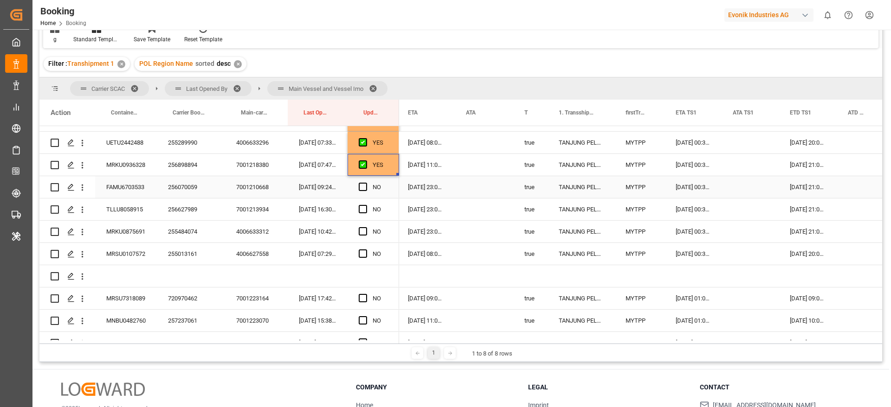
click at [368, 186] on div "Press SPACE to select this row." at bounding box center [366, 187] width 14 height 21
click at [361, 186] on span "Press SPACE to select this row." at bounding box center [363, 187] width 8 height 8
click at [366, 183] on input "Press SPACE to select this row." at bounding box center [366, 183] width 0 height 0
click at [363, 212] on span "Press SPACE to select this row." at bounding box center [363, 209] width 8 height 8
click at [366, 205] on input "Press SPACE to select this row." at bounding box center [366, 205] width 0 height 0
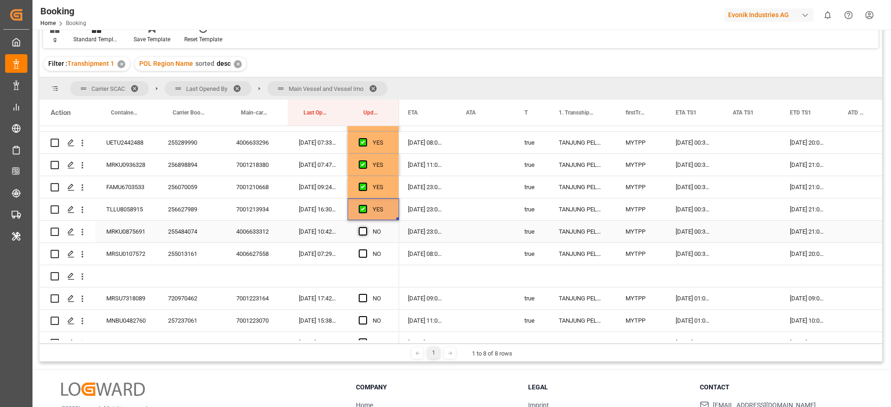
click at [360, 228] on span "Press SPACE to select this row." at bounding box center [363, 231] width 8 height 8
click at [366, 227] on input "Press SPACE to select this row." at bounding box center [366, 227] width 0 height 0
click at [192, 192] on div "256070059" at bounding box center [191, 187] width 68 height 22
click at [198, 250] on div "255013161" at bounding box center [191, 254] width 68 height 22
click at [363, 254] on span "Press SPACE to select this row." at bounding box center [363, 254] width 8 height 8
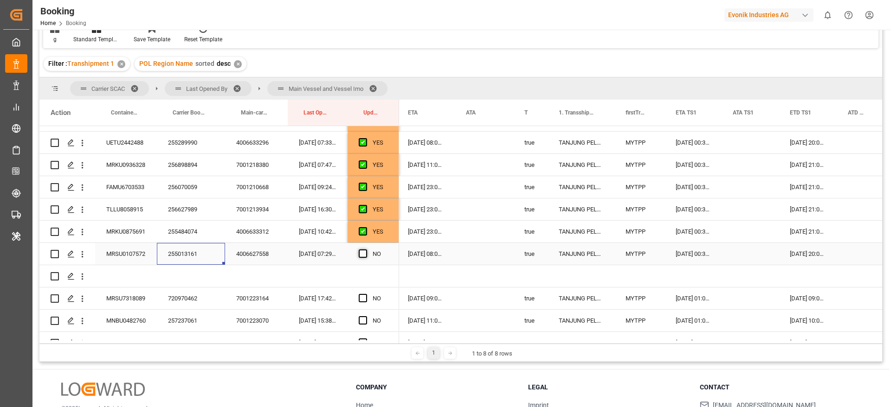
click at [366, 250] on input "Press SPACE to select this row." at bounding box center [366, 250] width 0 height 0
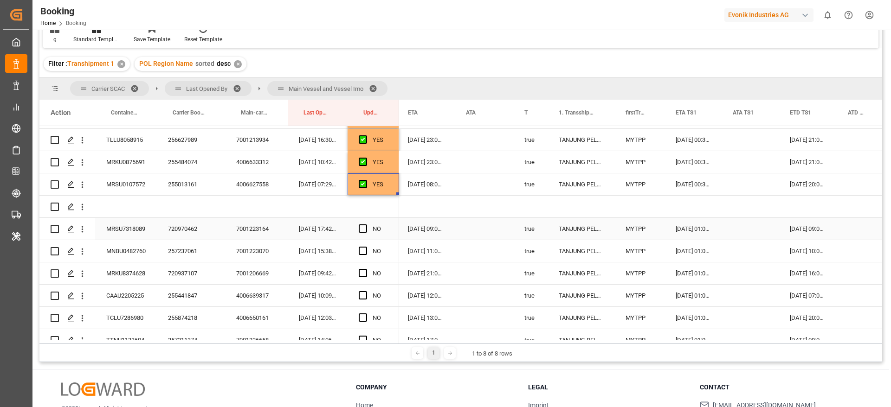
scroll to position [1113, 0]
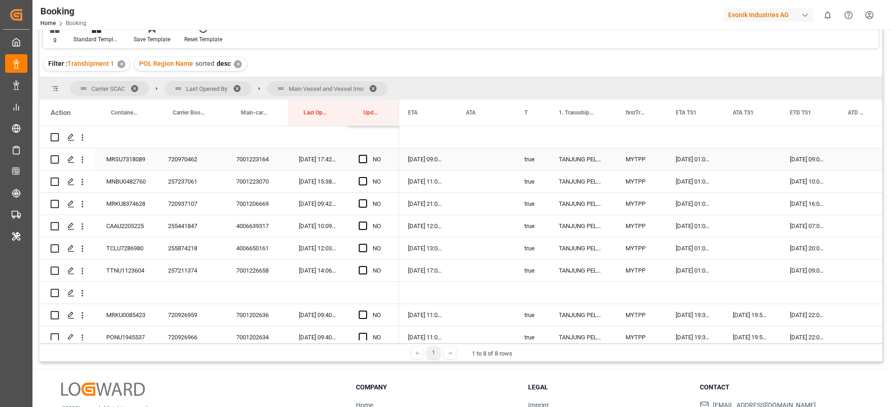
click at [183, 161] on div "720970462" at bounding box center [191, 159] width 68 height 22
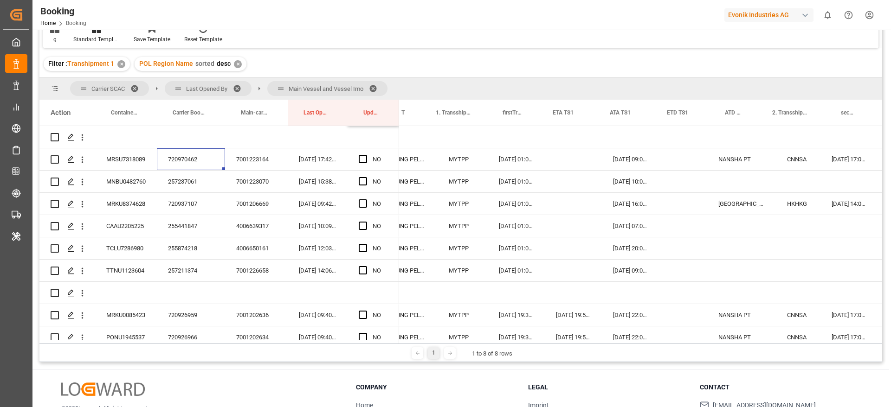
scroll to position [0, 0]
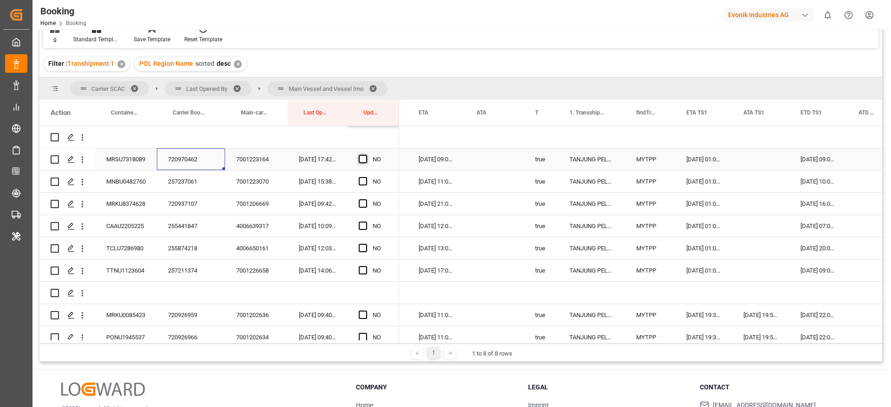
click at [363, 161] on span "Press SPACE to select this row." at bounding box center [363, 159] width 8 height 8
click at [366, 155] on input "Press SPACE to select this row." at bounding box center [366, 155] width 0 height 0
click at [183, 182] on div "257237061" at bounding box center [191, 182] width 68 height 22
click at [365, 179] on span "Press SPACE to select this row." at bounding box center [363, 181] width 8 height 8
click at [366, 177] on input "Press SPACE to select this row." at bounding box center [366, 177] width 0 height 0
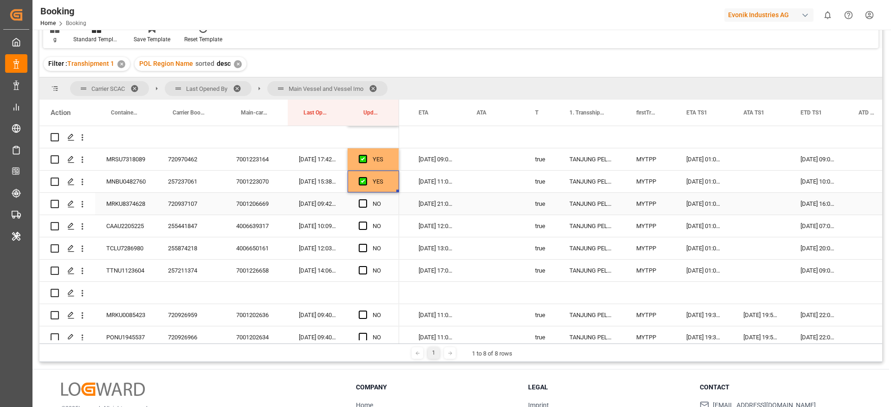
click at [188, 206] on div "720937107" at bounding box center [191, 204] width 68 height 22
click at [364, 201] on span "Press SPACE to select this row." at bounding box center [363, 203] width 8 height 8
click at [366, 199] on input "Press SPACE to select this row." at bounding box center [366, 199] width 0 height 0
click at [360, 226] on span "Press SPACE to select this row." at bounding box center [363, 226] width 8 height 8
click at [366, 222] on input "Press SPACE to select this row." at bounding box center [366, 222] width 0 height 0
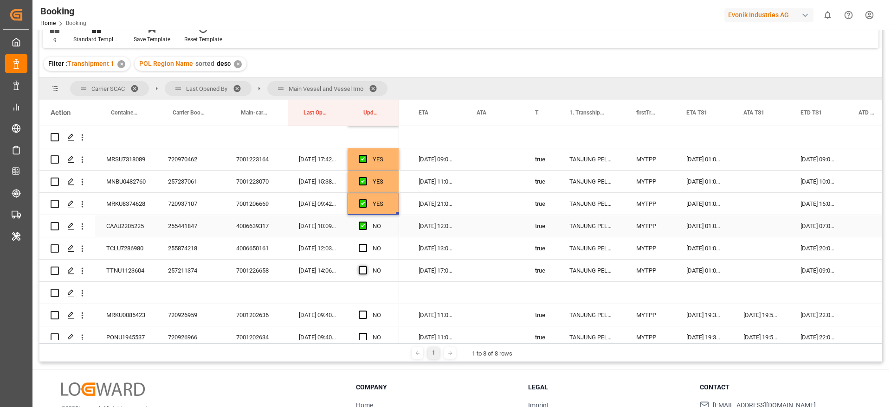
click at [364, 249] on span "Press SPACE to select this row." at bounding box center [363, 248] width 8 height 8
click at [366, 244] on input "Press SPACE to select this row." at bounding box center [366, 244] width 0 height 0
click at [363, 266] on span "Press SPACE to select this row." at bounding box center [363, 270] width 8 height 8
click at [366, 266] on input "Press SPACE to select this row." at bounding box center [366, 266] width 0 height 0
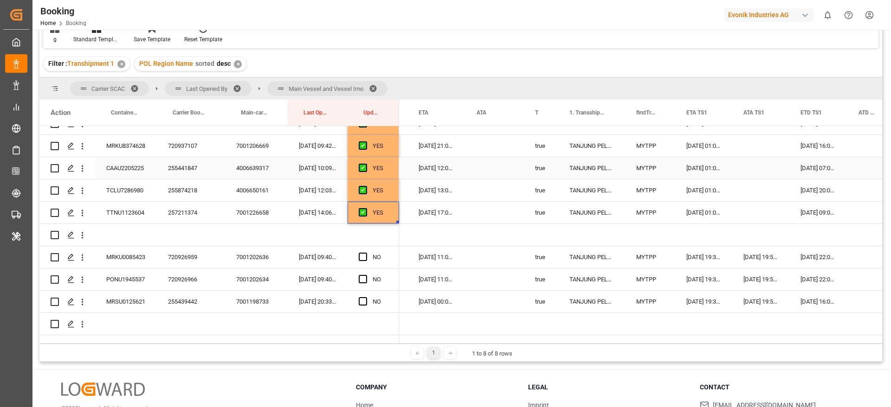
scroll to position [1252, 0]
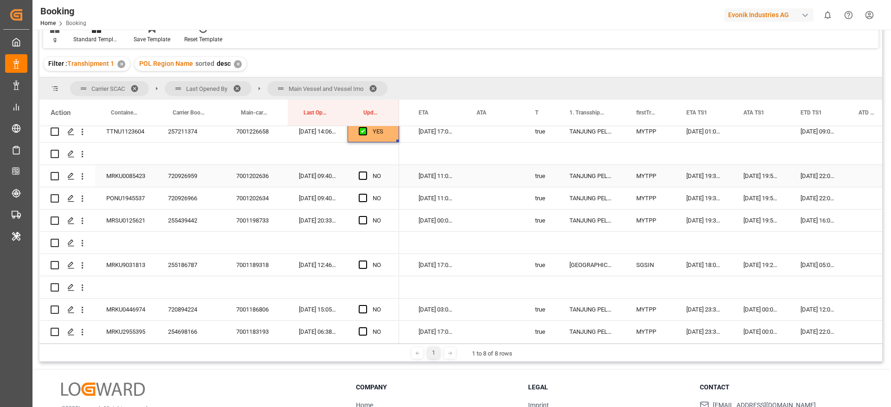
click at [183, 176] on div "720926959" at bounding box center [191, 176] width 68 height 22
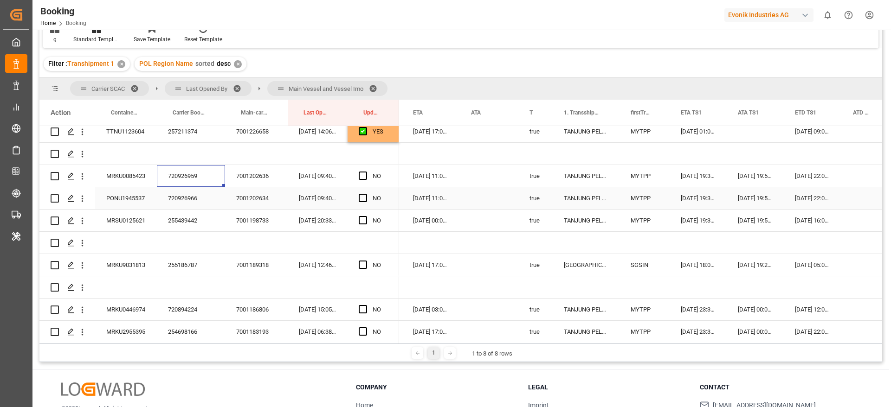
scroll to position [0, 706]
click at [360, 177] on span "Press SPACE to select this row." at bounding box center [363, 176] width 8 height 8
click at [366, 172] on input "Press SPACE to select this row." at bounding box center [366, 172] width 0 height 0
click at [363, 197] on span "Press SPACE to select this row." at bounding box center [363, 198] width 8 height 8
click at [366, 194] on input "Press SPACE to select this row." at bounding box center [366, 194] width 0 height 0
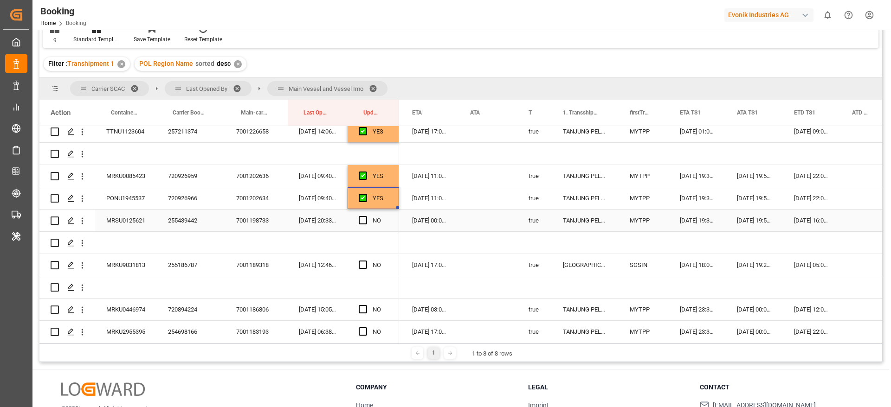
click at [189, 219] on div "255439442" at bounding box center [191, 221] width 68 height 22
click at [363, 219] on span "Press SPACE to select this row." at bounding box center [363, 220] width 8 height 8
click at [366, 216] on input "Press SPACE to select this row." at bounding box center [366, 216] width 0 height 0
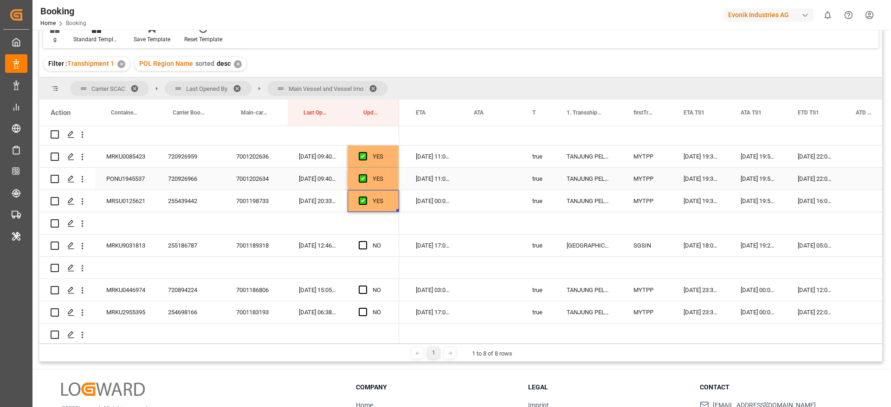
scroll to position [1300, 0]
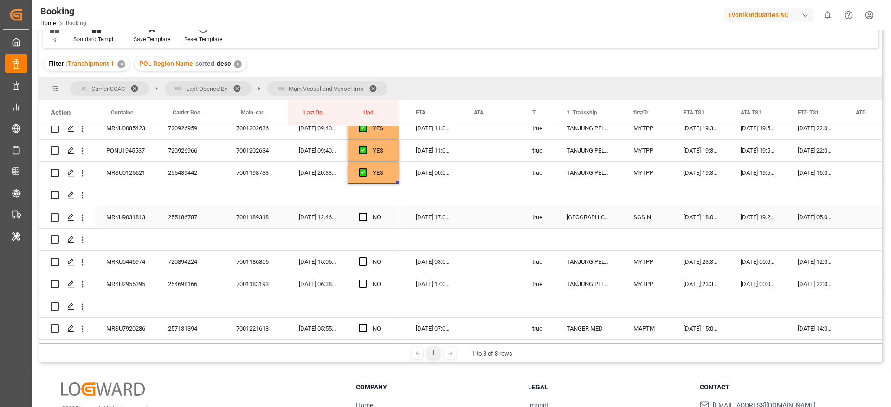
click at [182, 212] on div "255186787" at bounding box center [191, 217] width 68 height 22
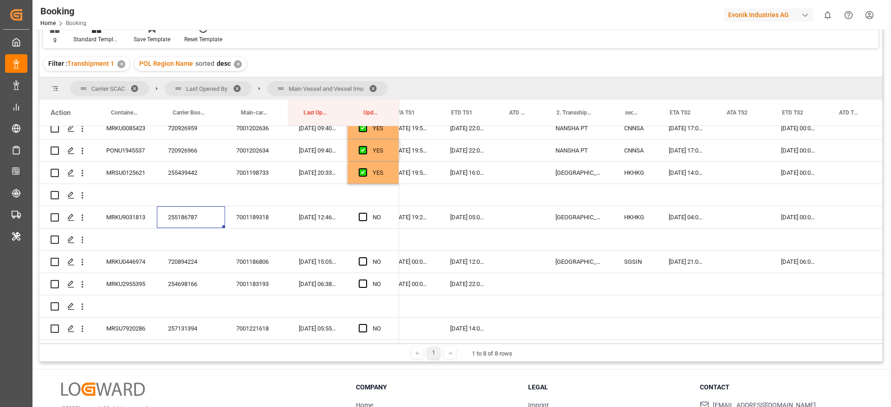
scroll to position [0, 1049]
click at [794, 217] on div "25-08-2025 00:00:00" at bounding box center [798, 217] width 57 height 22
click at [677, 219] on div "[DATE] 04:00:00" at bounding box center [686, 217] width 57 height 22
click at [795, 215] on div "25-08-2025 00:00:00" at bounding box center [798, 217] width 57 height 22
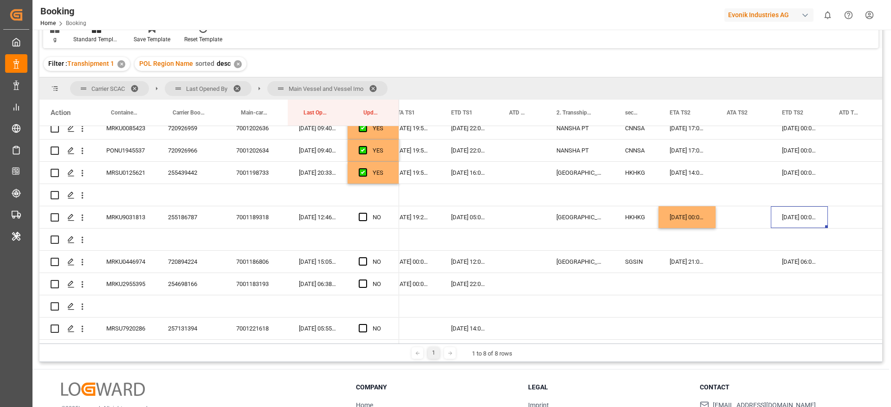
click at [795, 215] on div "25-08-2025 00:00:00" at bounding box center [798, 217] width 57 height 22
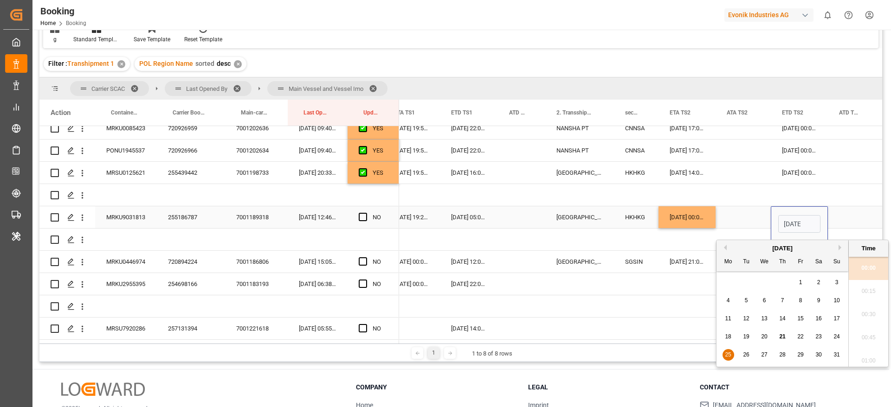
scroll to position [1464, 0]
click at [748, 353] on span "26" at bounding box center [746, 355] width 6 height 6
type input "26-08-2025 00:00"
click at [735, 214] on div "Press SPACE to select this row." at bounding box center [742, 217] width 55 height 22
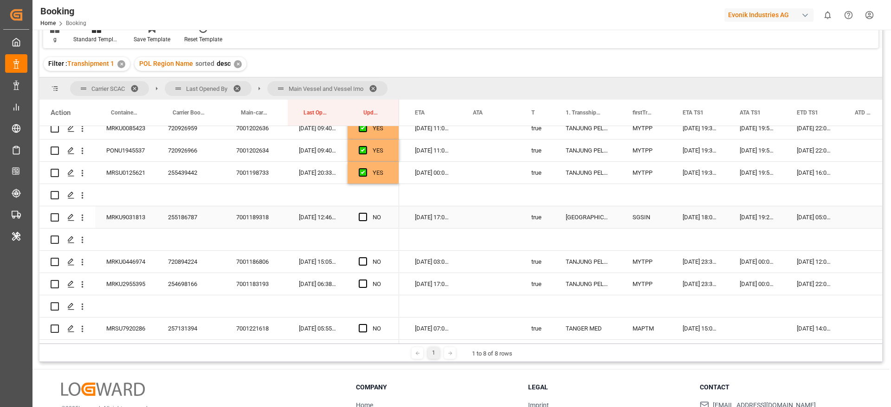
scroll to position [0, 704]
click at [359, 218] on span "Press SPACE to select this row." at bounding box center [363, 217] width 8 height 8
click at [366, 213] on input "Press SPACE to select this row." at bounding box center [366, 213] width 0 height 0
click at [174, 261] on div "720894224" at bounding box center [191, 262] width 68 height 22
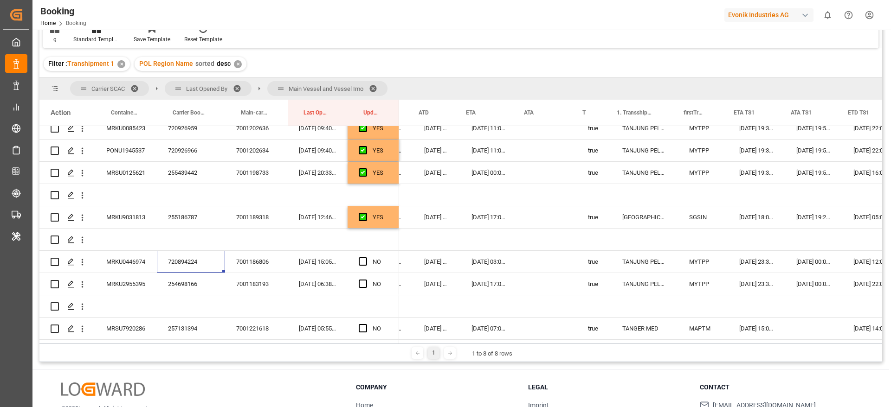
scroll to position [0, 690]
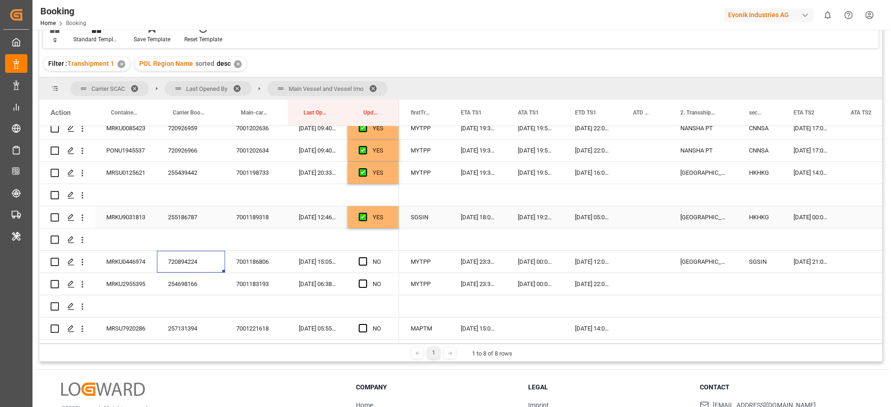
click at [584, 221] on div "[DATE] 05:00:00" at bounding box center [593, 217] width 58 height 22
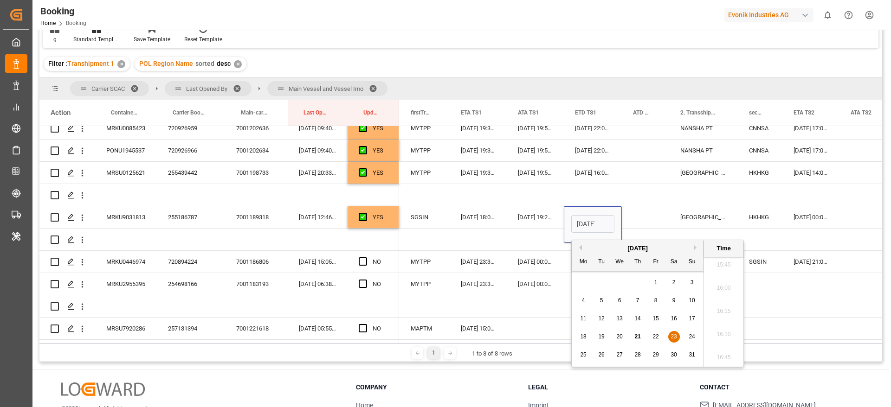
click at [693, 335] on span "24" at bounding box center [691, 337] width 6 height 6
type input "24-08-2025 05:00"
click at [636, 213] on div "Press SPACE to select this row." at bounding box center [645, 217] width 47 height 22
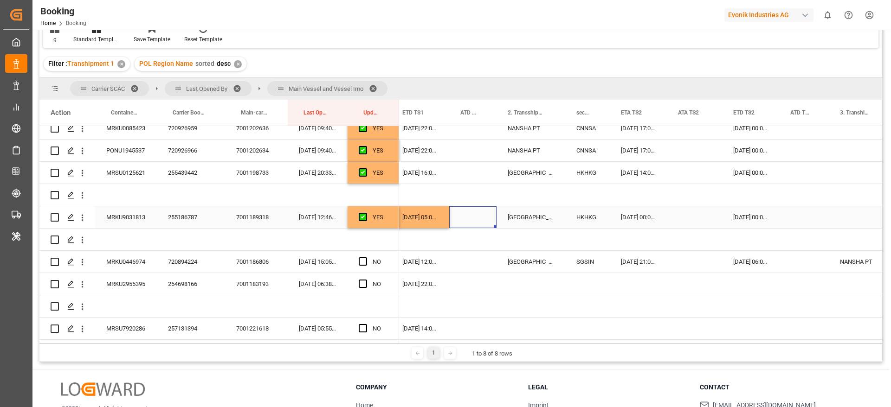
click at [753, 219] on div "26-08-2025 00:00:00" at bounding box center [750, 217] width 57 height 22
click at [180, 225] on div "255186787" at bounding box center [191, 217] width 68 height 22
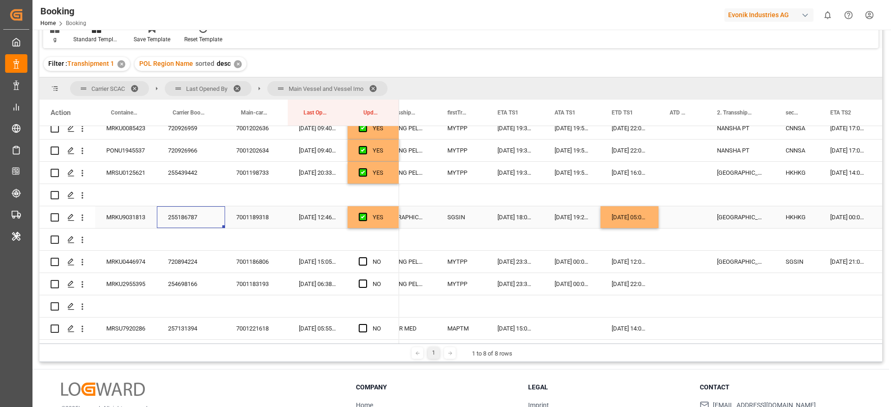
click at [634, 220] on div "24-08-2025 05:00:00" at bounding box center [629, 217] width 58 height 22
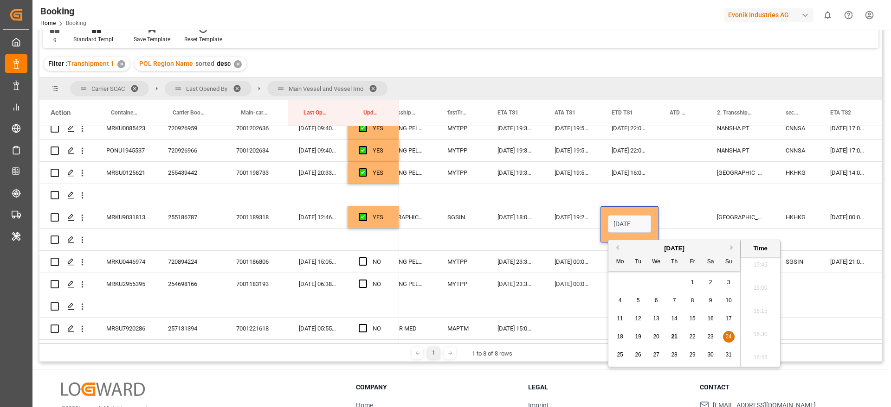
click at [706, 334] on div "23" at bounding box center [711, 337] width 12 height 11
type input "23-08-2025 05:00"
click at [684, 210] on div "Press SPACE to select this row." at bounding box center [681, 217] width 47 height 22
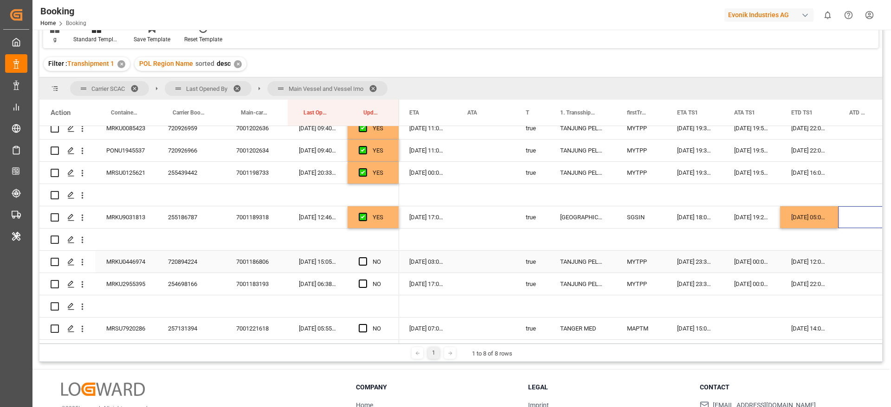
click at [199, 255] on div "720894224" at bounding box center [191, 262] width 68 height 22
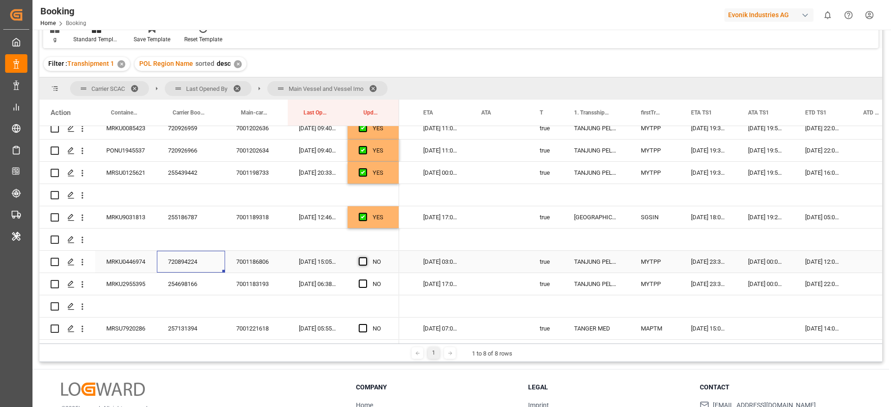
click at [361, 258] on span "Press SPACE to select this row." at bounding box center [363, 261] width 8 height 8
click at [366, 257] on input "Press SPACE to select this row." at bounding box center [366, 257] width 0 height 0
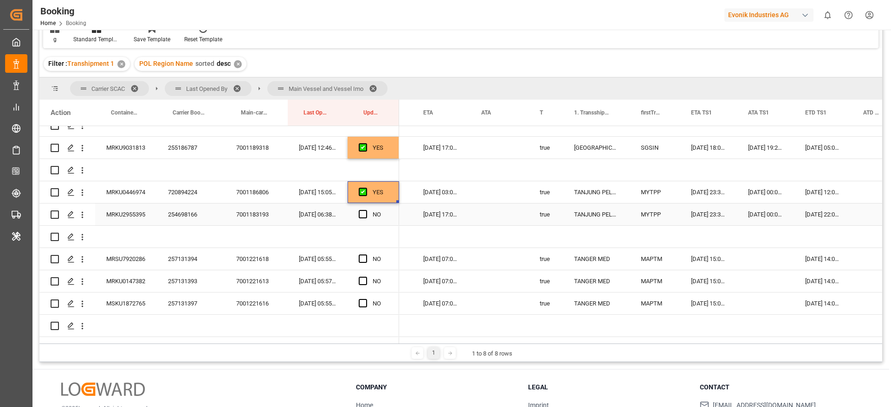
click at [183, 208] on div "254698166" at bounding box center [191, 215] width 68 height 22
click at [362, 212] on span "Press SPACE to select this row." at bounding box center [363, 214] width 8 height 8
click at [366, 210] on input "Press SPACE to select this row." at bounding box center [366, 210] width 0 height 0
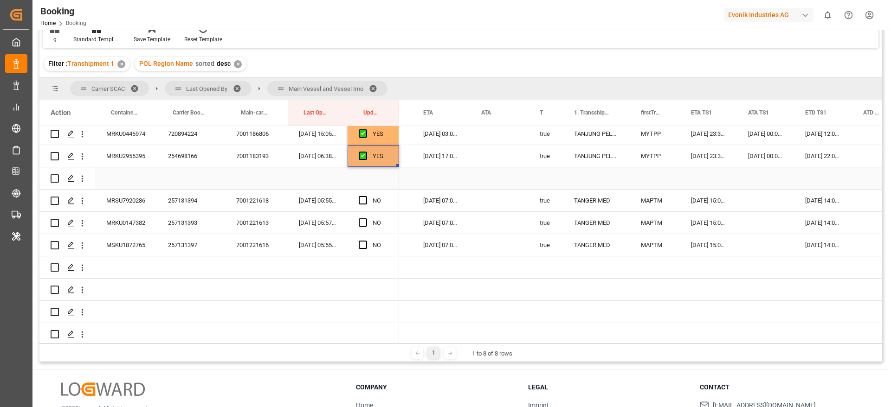
scroll to position [1439, 0]
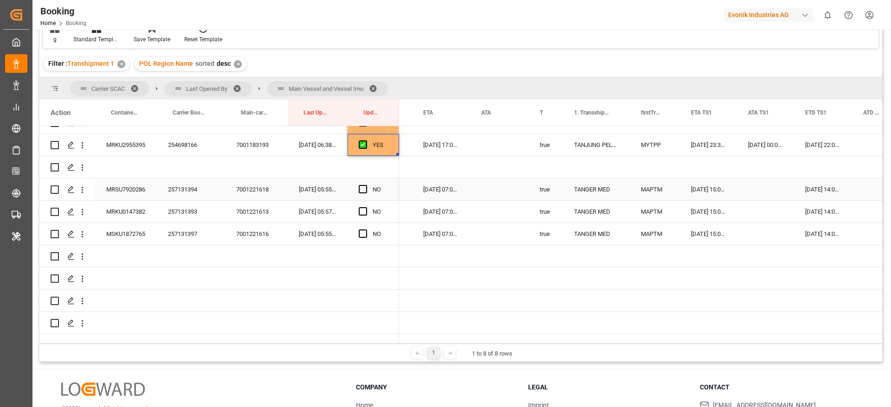
click at [201, 192] on div "257131394" at bounding box center [191, 190] width 68 height 22
click at [364, 188] on span "Press SPACE to select this row." at bounding box center [363, 189] width 8 height 8
click at [366, 185] on input "Press SPACE to select this row." at bounding box center [366, 185] width 0 height 0
click at [366, 212] on span "Press SPACE to select this row." at bounding box center [363, 211] width 8 height 8
click at [366, 207] on input "Press SPACE to select this row." at bounding box center [366, 207] width 0 height 0
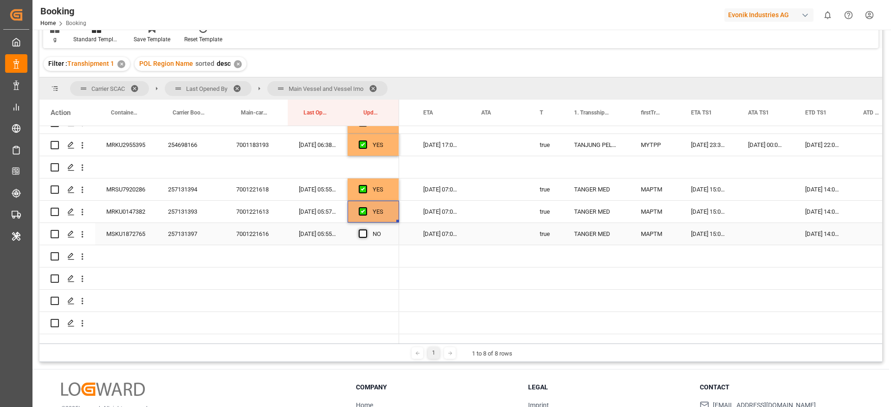
click at [360, 232] on span "Press SPACE to select this row." at bounding box center [363, 234] width 8 height 8
click at [366, 230] on input "Press SPACE to select this row." at bounding box center [366, 230] width 0 height 0
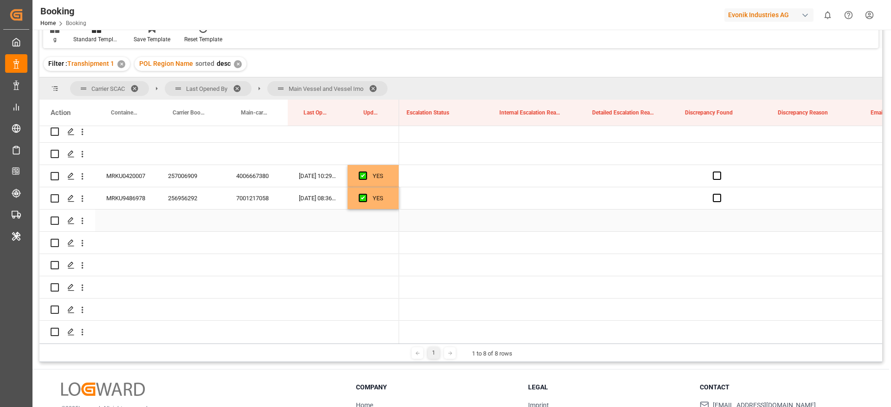
scroll to position [0, 2140]
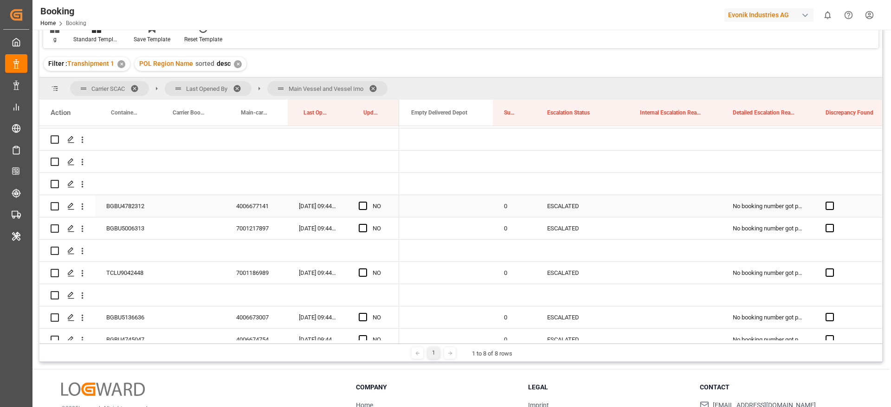
click at [122, 212] on div "BGBU4782312" at bounding box center [126, 206] width 62 height 22
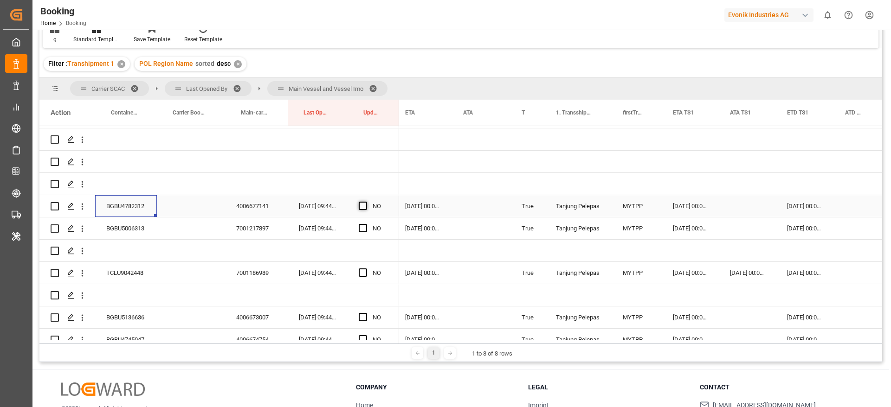
click at [362, 203] on span "Press SPACE to select this row." at bounding box center [363, 206] width 8 height 8
click at [366, 202] on input "Press SPACE to select this row." at bounding box center [366, 202] width 0 height 0
click at [362, 230] on span "Press SPACE to select this row." at bounding box center [363, 228] width 8 height 8
click at [366, 224] on input "Press SPACE to select this row." at bounding box center [366, 224] width 0 height 0
click at [129, 284] on div "TCLU9042448 7001186989 20-08-2025 09:44:41 NO" at bounding box center [218, 273] width 359 height 22
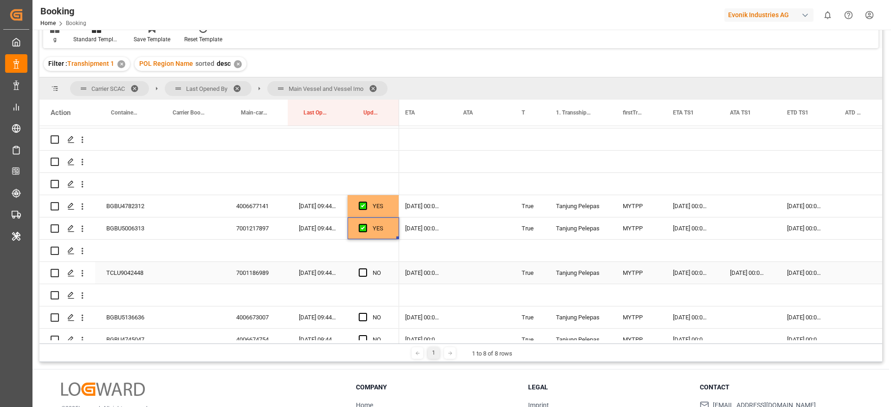
click at [132, 274] on div "TCLU9042448" at bounding box center [126, 273] width 62 height 22
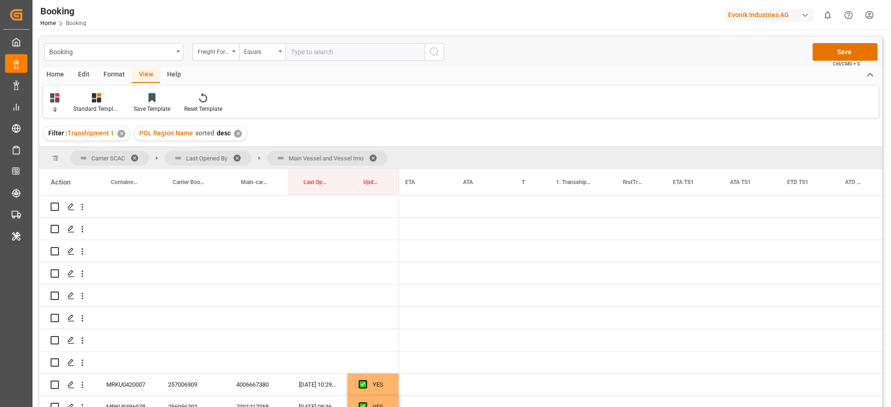
scroll to position [0, 713]
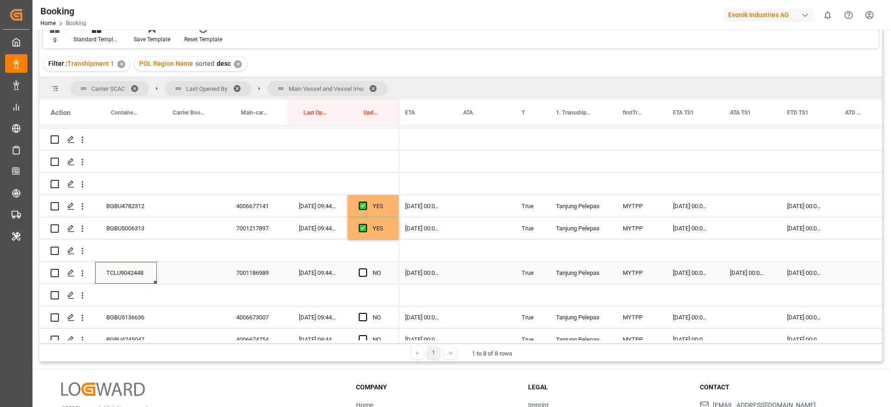
click at [363, 273] on span "Press SPACE to select this row." at bounding box center [363, 273] width 8 height 8
click at [366, 269] on input "Press SPACE to select this row." at bounding box center [366, 269] width 0 height 0
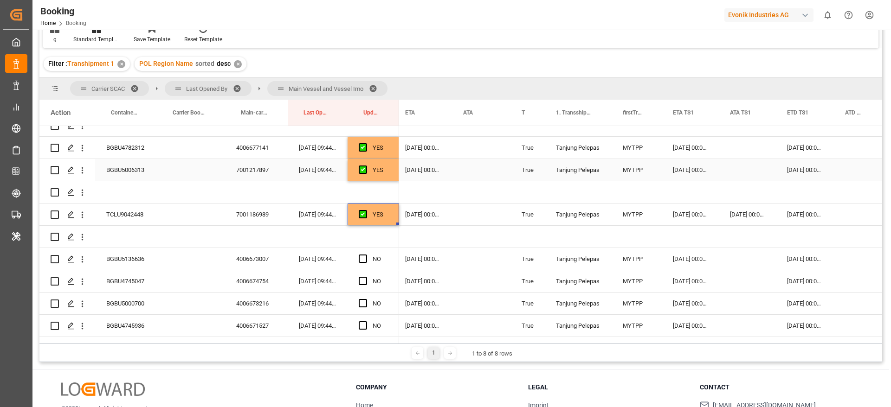
scroll to position [1718, 0]
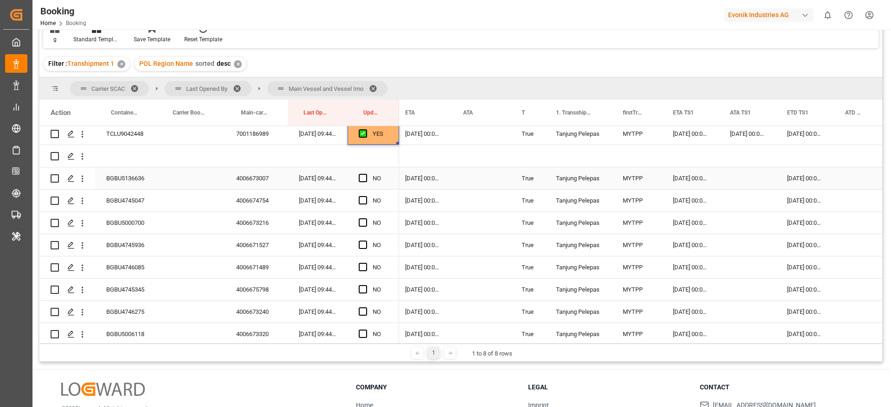
click at [141, 180] on div "BGBU5136636" at bounding box center [126, 178] width 62 height 22
click at [363, 176] on span "Press SPACE to select this row." at bounding box center [363, 178] width 8 height 8
click at [366, 174] on input "Press SPACE to select this row." at bounding box center [366, 174] width 0 height 0
click at [363, 199] on span "Press SPACE to select this row." at bounding box center [363, 200] width 8 height 8
click at [366, 196] on input "Press SPACE to select this row." at bounding box center [366, 196] width 0 height 0
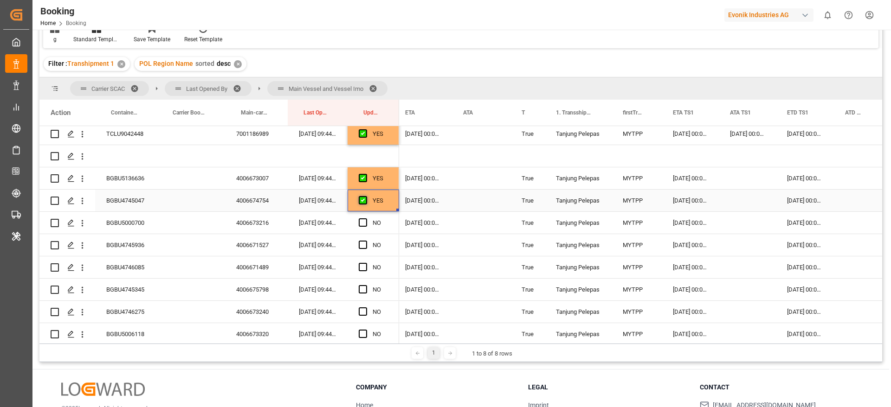
scroll to position [1787, 0]
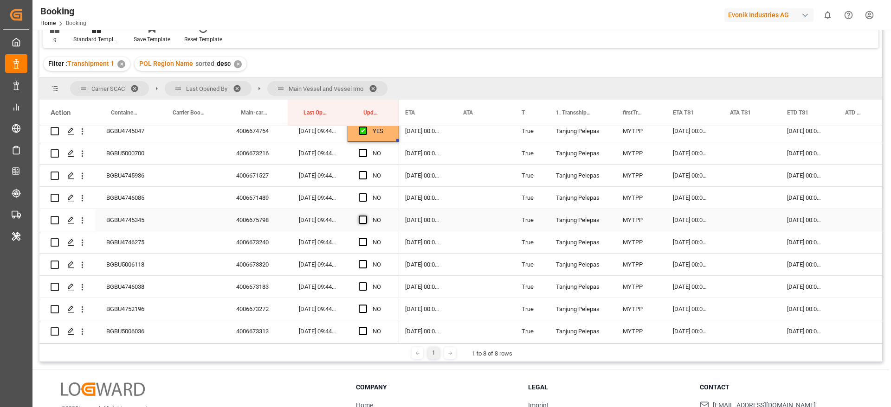
click at [361, 219] on span "Press SPACE to select this row." at bounding box center [363, 220] width 8 height 8
click at [366, 216] on input "Press SPACE to select this row." at bounding box center [366, 216] width 0 height 0
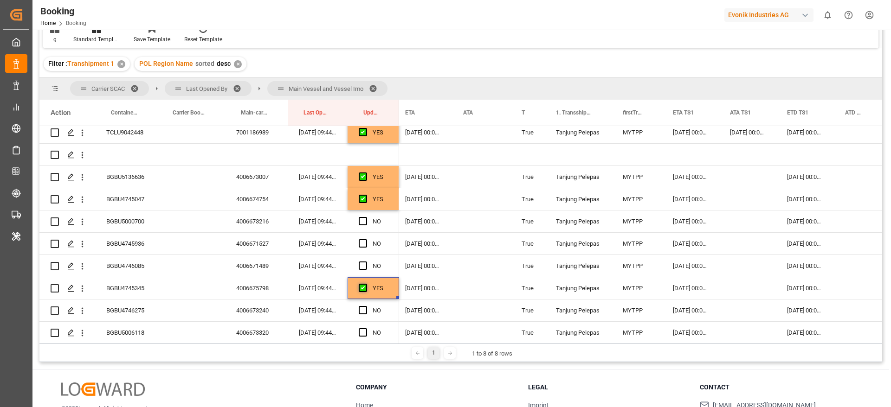
scroll to position [1718, 0]
click at [148, 220] on div "BGBU5000700" at bounding box center [126, 223] width 62 height 22
click at [807, 220] on div "[DATE] 00:00:00" at bounding box center [805, 223] width 58 height 22
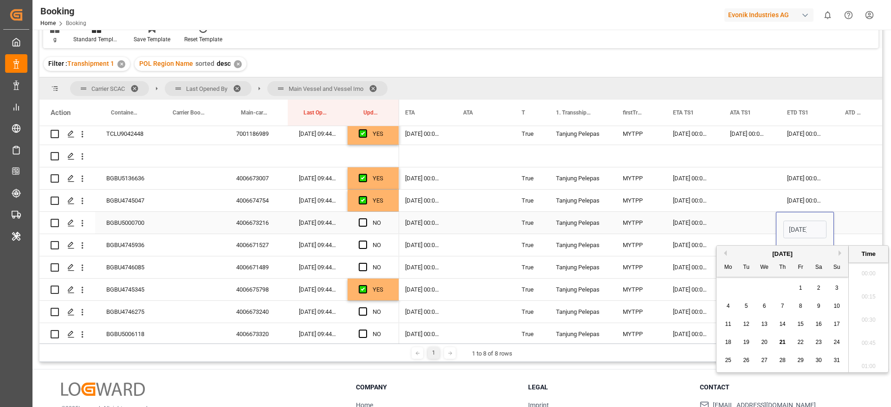
scroll to position [1488, 0]
click at [838, 253] on button "Next Month" at bounding box center [841, 253] width 6 height 6
click at [763, 287] on span "3" at bounding box center [764, 288] width 3 height 6
type input "03-09-2025 00:00"
click at [753, 222] on div "Press SPACE to select this row." at bounding box center [746, 223] width 57 height 22
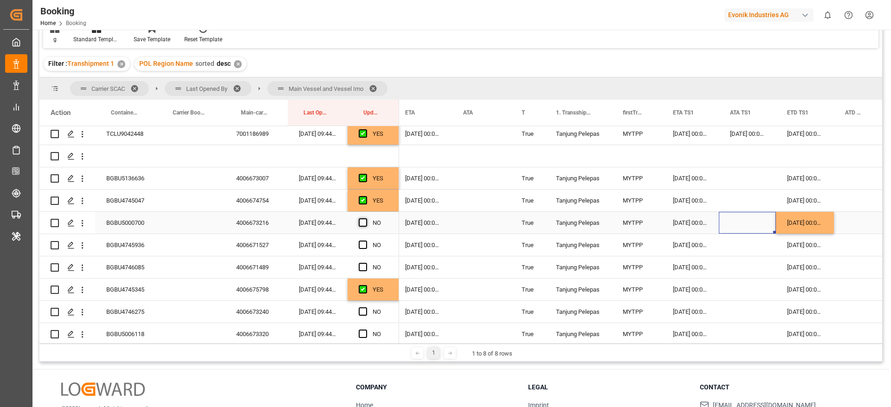
click at [363, 221] on span "Press SPACE to select this row." at bounding box center [363, 222] width 8 height 8
click at [366, 218] on input "Press SPACE to select this row." at bounding box center [366, 218] width 0 height 0
click at [120, 243] on div "BGBU4745936" at bounding box center [126, 245] width 62 height 22
click at [790, 232] on div "03-09-2025 00:00:00" at bounding box center [805, 223] width 58 height 22
drag, startPoint x: 832, startPoint y: 231, endPoint x: 834, endPoint y: 238, distance: 6.6
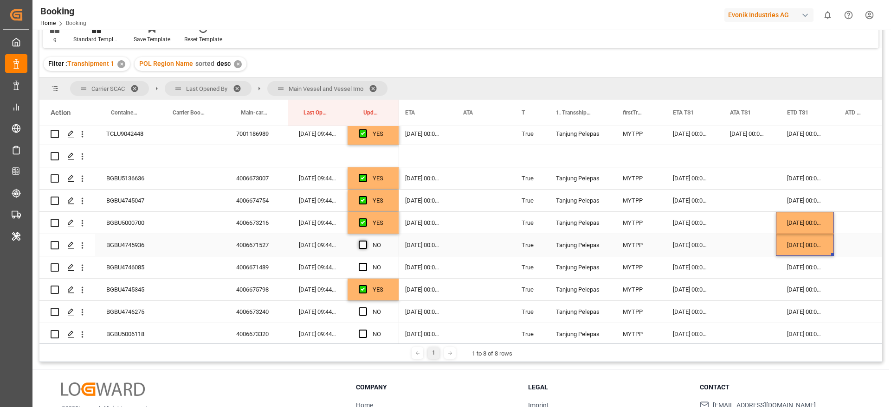
drag, startPoint x: 363, startPoint y: 244, endPoint x: 360, endPoint y: 261, distance: 17.0
click at [364, 244] on span "Press SPACE to select this row." at bounding box center [363, 245] width 8 height 8
click at [366, 241] on input "Press SPACE to select this row." at bounding box center [366, 241] width 0 height 0
click at [361, 265] on span "Press SPACE to select this row." at bounding box center [363, 267] width 8 height 8
click at [366, 263] on input "Press SPACE to select this row." at bounding box center [366, 263] width 0 height 0
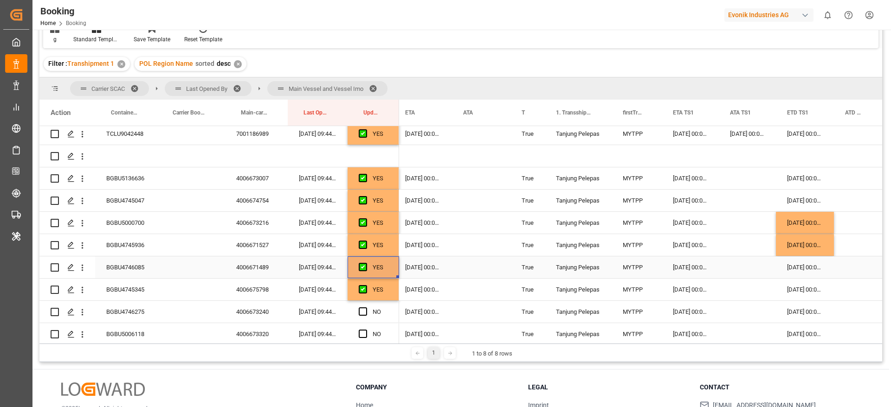
click at [145, 271] on div "BGBU4746085" at bounding box center [126, 268] width 62 height 22
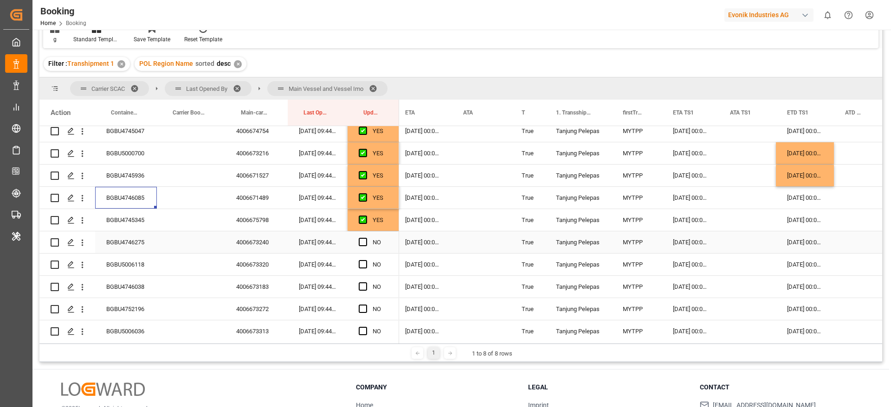
scroll to position [1857, 0]
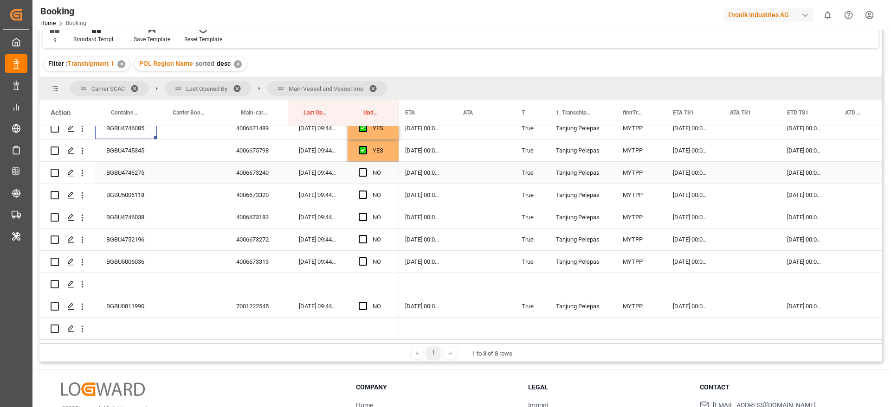
click at [127, 175] on div "BGBU4746275" at bounding box center [126, 173] width 62 height 22
click at [360, 173] on span "Press SPACE to select this row." at bounding box center [363, 172] width 8 height 8
click at [366, 168] on input "Press SPACE to select this row." at bounding box center [366, 168] width 0 height 0
click at [798, 174] on div "06-09-2025 00:00:00" at bounding box center [805, 173] width 58 height 22
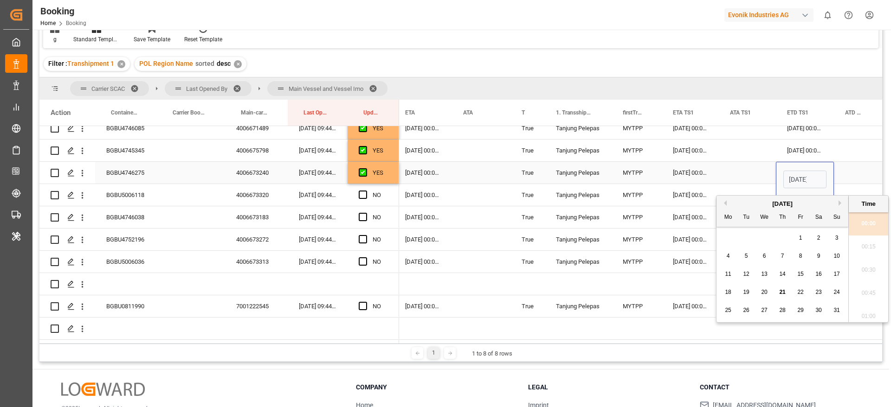
scroll to position [1488, 0]
click at [840, 205] on button "Next Month" at bounding box center [841, 203] width 6 height 6
click at [767, 239] on div "3" at bounding box center [764, 238] width 12 height 11
type input "03-09-2025 00:00"
click at [744, 172] on div "Press SPACE to select this row." at bounding box center [746, 173] width 57 height 22
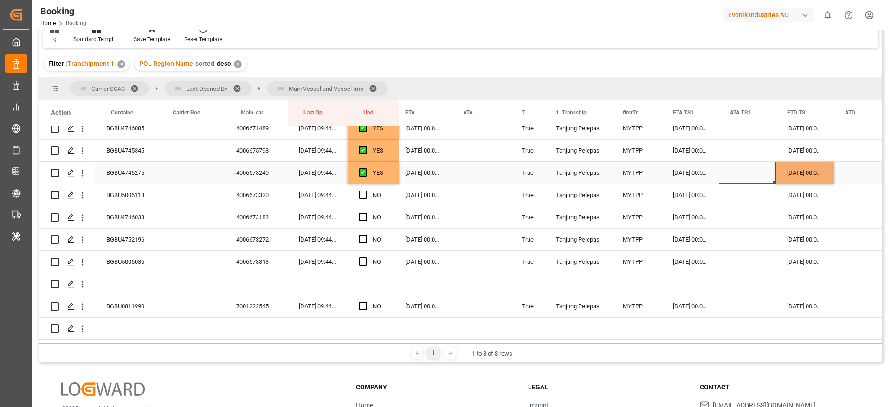
click at [807, 173] on div "03-09-2025 00:00:00" at bounding box center [805, 173] width 58 height 22
drag, startPoint x: 832, startPoint y: 182, endPoint x: 837, endPoint y: 256, distance: 73.4
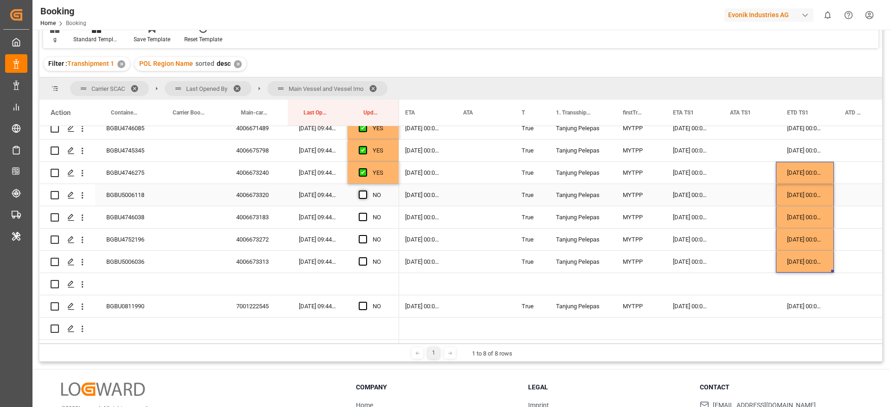
click at [365, 194] on span "Press SPACE to select this row." at bounding box center [363, 195] width 8 height 8
click at [366, 191] on input "Press SPACE to select this row." at bounding box center [366, 191] width 0 height 0
click at [365, 212] on div "Press SPACE to select this row." at bounding box center [366, 217] width 14 height 21
click at [366, 216] on span "Press SPACE to select this row." at bounding box center [363, 217] width 8 height 8
click at [366, 213] on input "Press SPACE to select this row." at bounding box center [366, 213] width 0 height 0
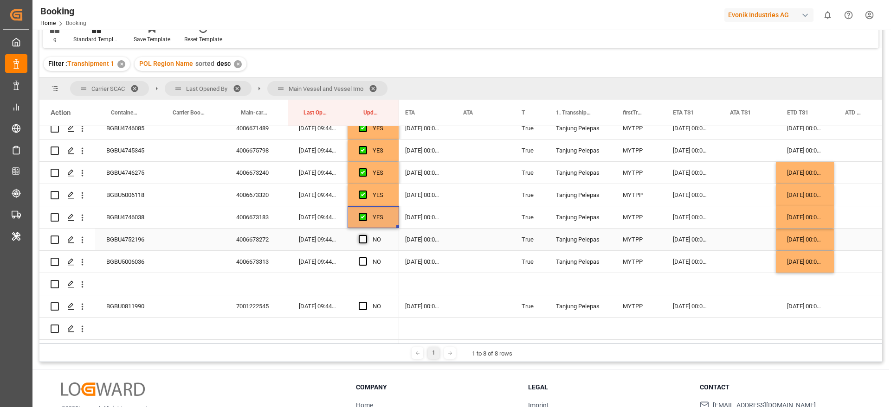
click at [363, 240] on span "Press SPACE to select this row." at bounding box center [363, 239] width 8 height 8
click at [366, 235] on input "Press SPACE to select this row." at bounding box center [366, 235] width 0 height 0
click at [363, 260] on span "Press SPACE to select this row." at bounding box center [363, 261] width 8 height 8
click at [366, 257] on input "Press SPACE to select this row." at bounding box center [366, 257] width 0 height 0
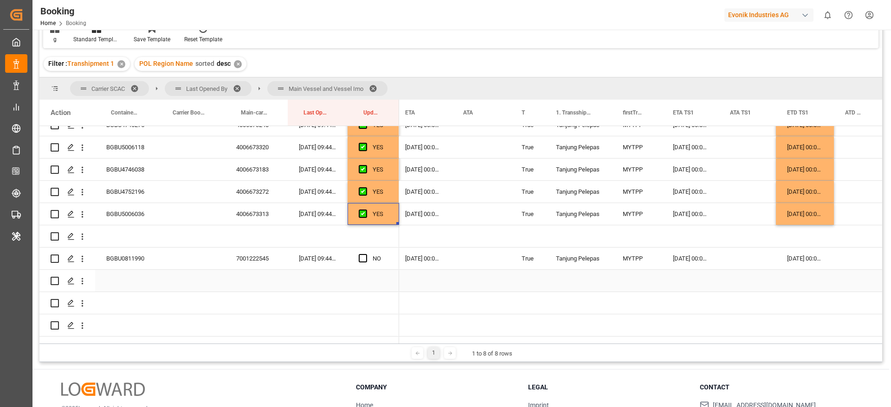
scroll to position [1926, 0]
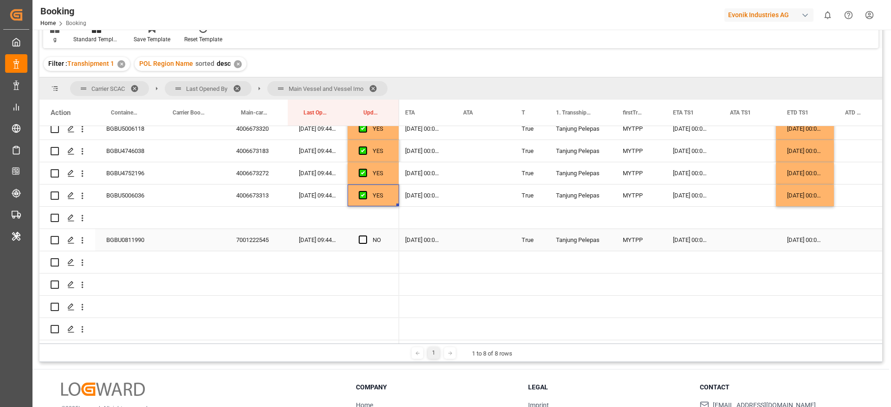
click at [128, 243] on div "BGBU0811990" at bounding box center [126, 240] width 62 height 22
click at [686, 236] on div "13-09-2025 00:00:00" at bounding box center [689, 240] width 57 height 22
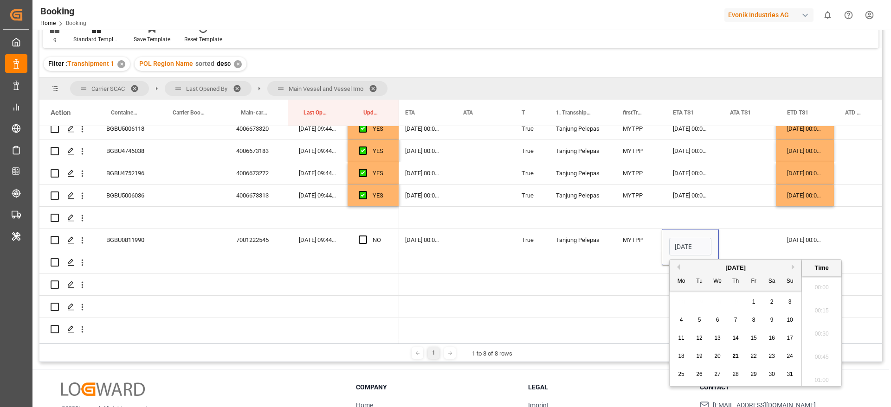
scroll to position [1488, 0]
click at [795, 265] on button "Next Month" at bounding box center [794, 267] width 6 height 6
click at [720, 318] on span "10" at bounding box center [717, 320] width 6 height 6
type input "10-09-2025 00:00"
click at [744, 231] on div "Press SPACE to select this row." at bounding box center [746, 240] width 57 height 22
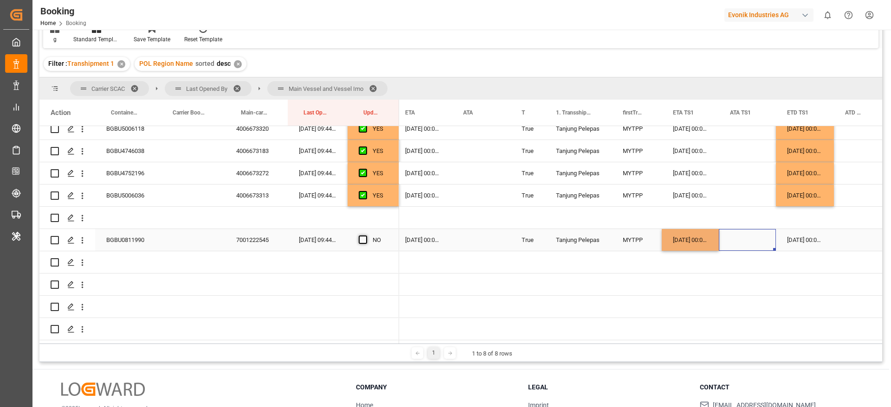
click at [366, 237] on span "Press SPACE to select this row." at bounding box center [363, 240] width 8 height 8
click at [366, 236] on input "Press SPACE to select this row." at bounding box center [366, 236] width 0 height 0
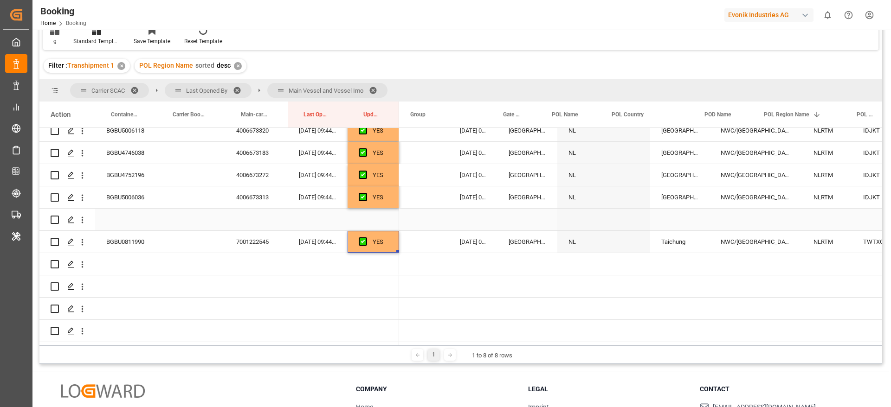
scroll to position [0, 0]
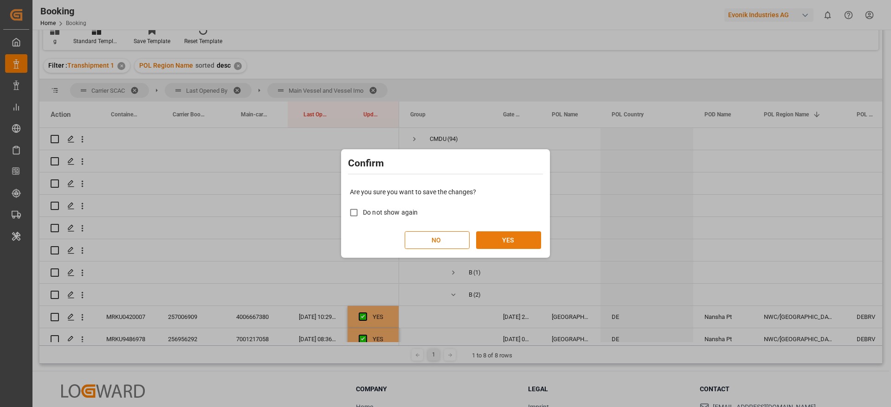
click at [531, 239] on button "YES" at bounding box center [508, 240] width 65 height 18
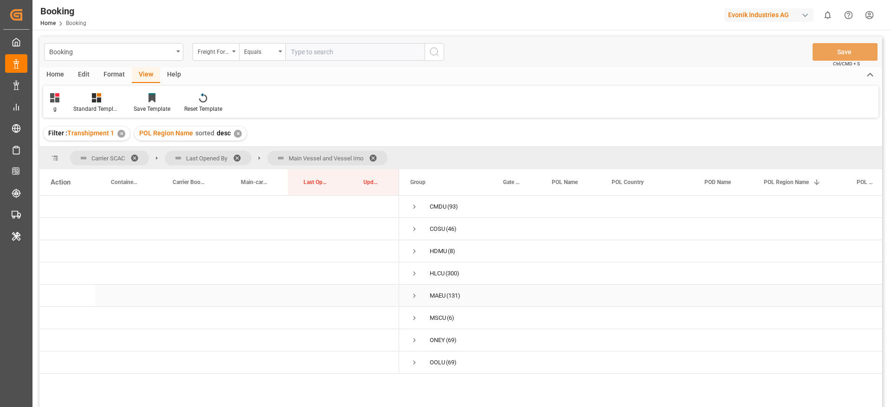
click at [414, 294] on span "Press SPACE to select this row." at bounding box center [414, 296] width 8 height 8
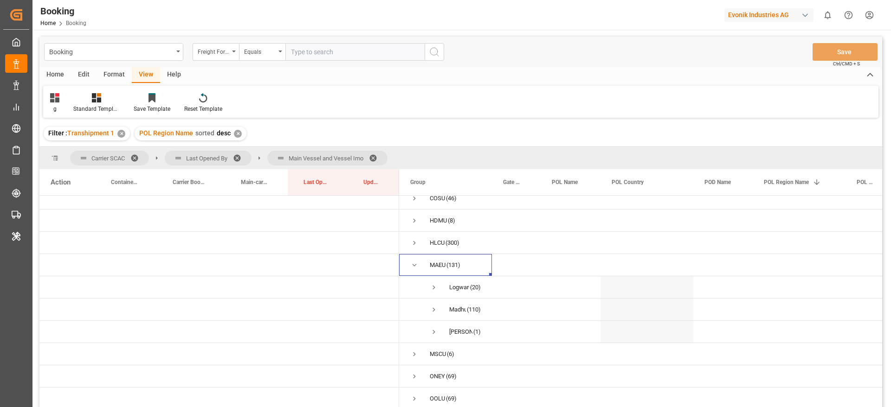
click at [373, 154] on span at bounding box center [376, 158] width 15 height 8
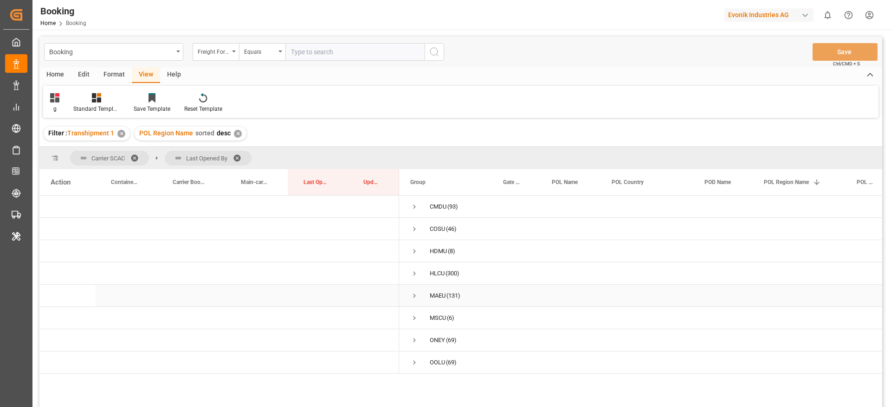
click at [418, 298] on span "MAEU (131)" at bounding box center [445, 295] width 71 height 21
click at [413, 294] on span "Press SPACE to select this row." at bounding box center [414, 296] width 8 height 8
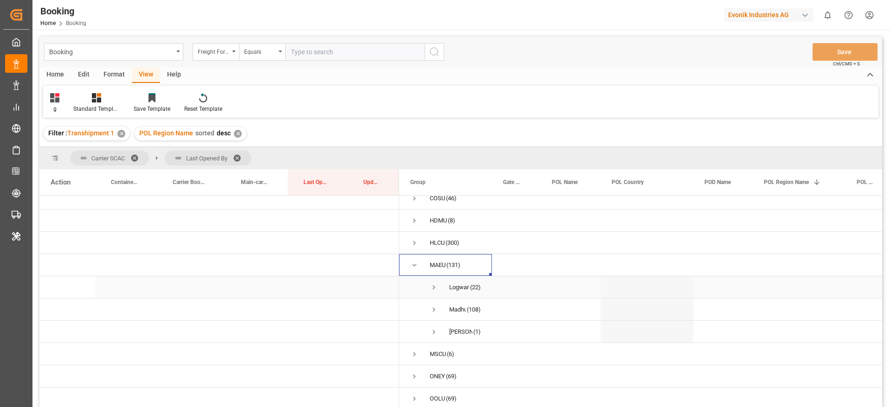
click at [434, 283] on span "Press SPACE to select this row." at bounding box center [434, 287] width 8 height 8
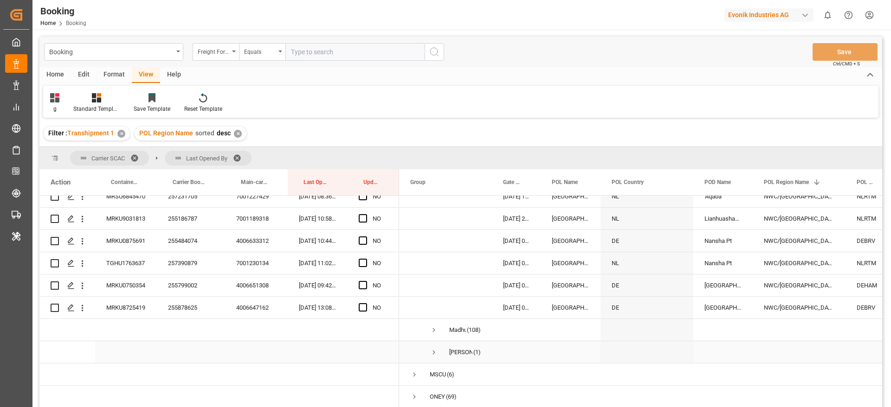
scroll to position [524, 0]
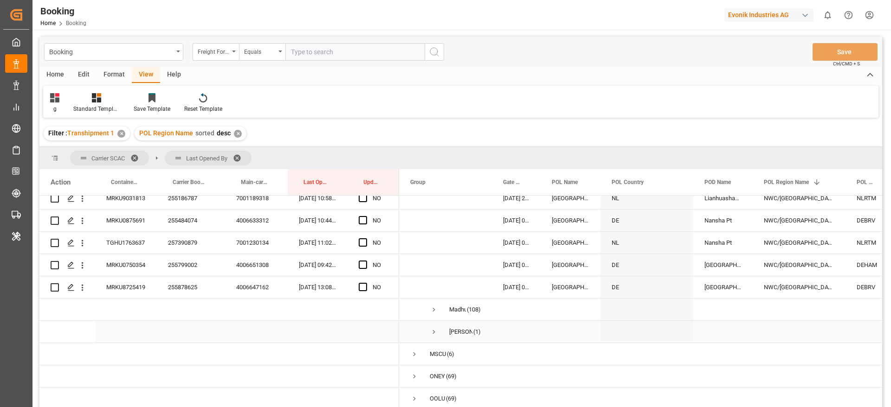
click at [435, 328] on span "Press SPACE to select this row." at bounding box center [434, 332] width 8 height 8
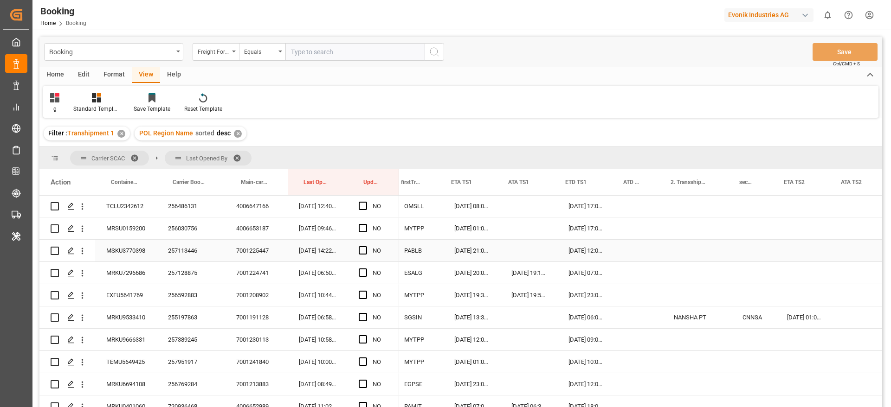
scroll to position [0, 1003]
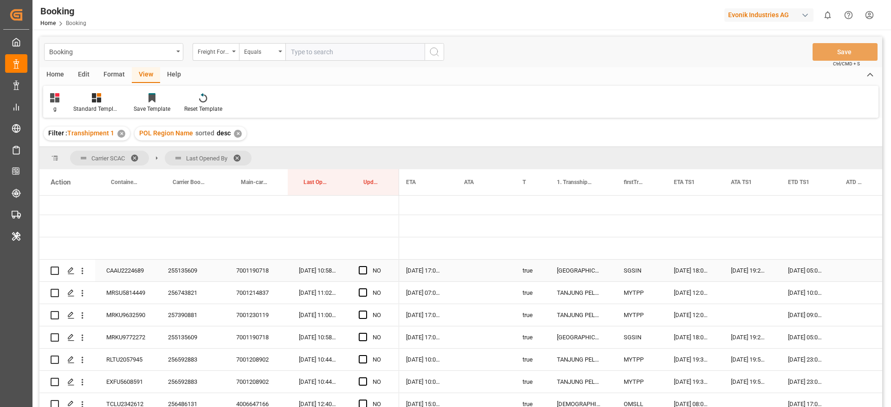
click at [180, 268] on div "255135609" at bounding box center [191, 271] width 68 height 22
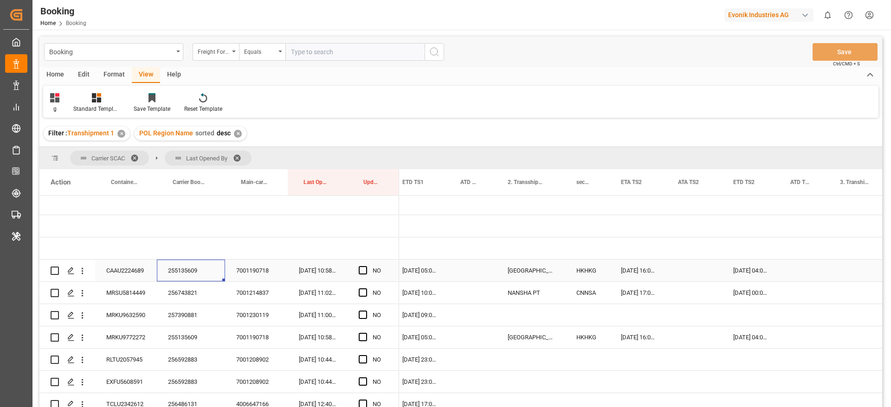
click at [623, 271] on div "26-08-2025 16:00:00" at bounding box center [637, 271] width 57 height 22
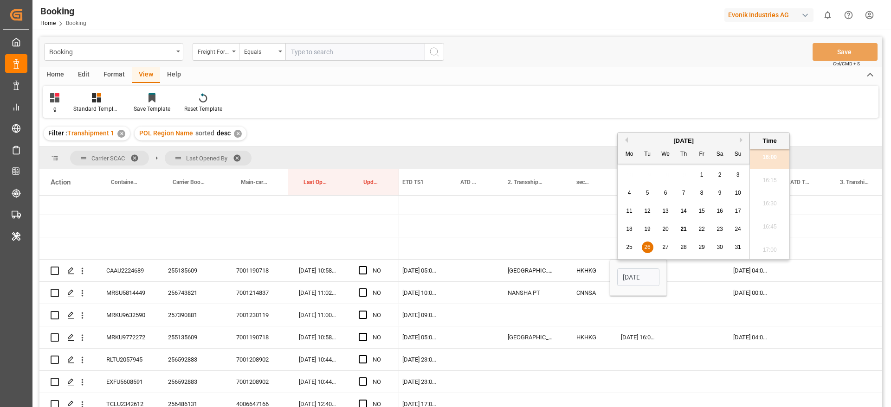
click at [625, 243] on div "25" at bounding box center [629, 247] width 12 height 11
type input "25-08-2025 16:00"
click at [678, 274] on div "Press SPACE to select this row." at bounding box center [694, 271] width 55 height 22
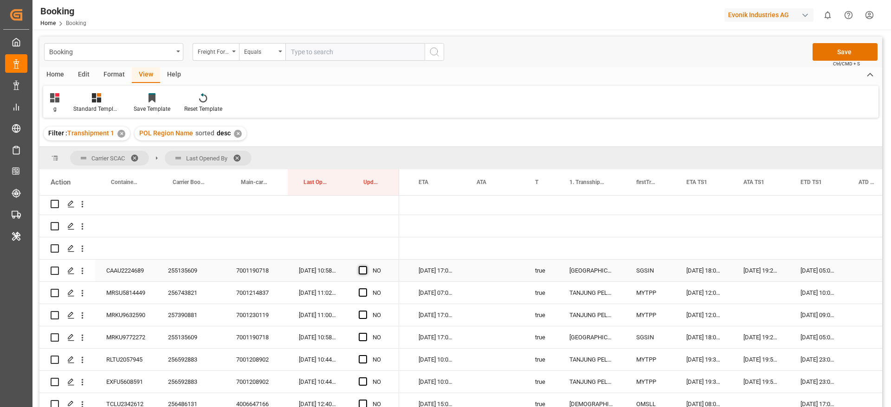
click at [363, 269] on span "Press SPACE to select this row." at bounding box center [363, 270] width 8 height 8
click at [366, 266] on input "Press SPACE to select this row." at bounding box center [366, 266] width 0 height 0
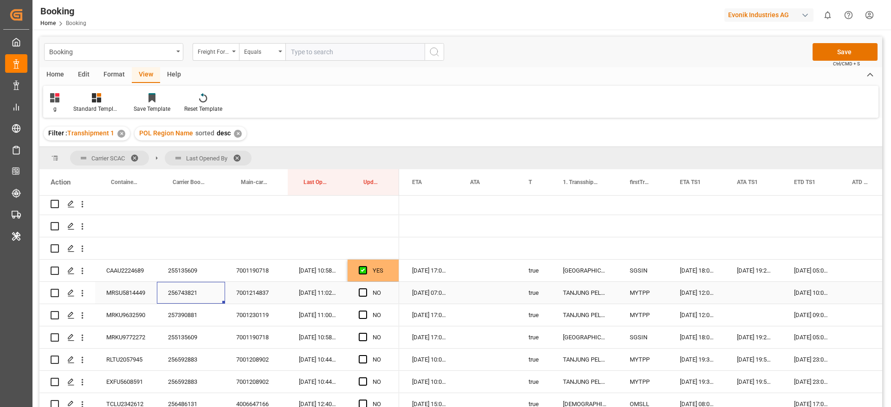
click at [187, 291] on div "256743821" at bounding box center [191, 293] width 68 height 22
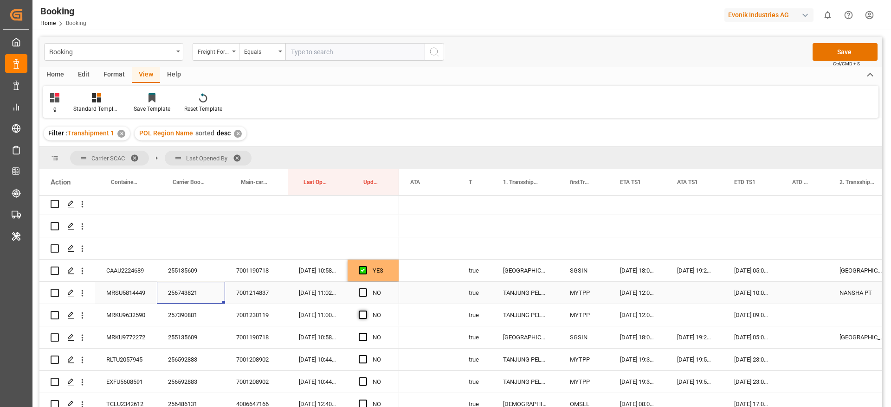
click at [364, 290] on span "Press SPACE to select this row." at bounding box center [363, 293] width 8 height 8
click at [366, 289] on input "Press SPACE to select this row." at bounding box center [366, 289] width 0 height 0
click at [363, 317] on span "Press SPACE to select this row." at bounding box center [363, 315] width 8 height 8
click at [366, 311] on input "Press SPACE to select this row." at bounding box center [366, 311] width 0 height 0
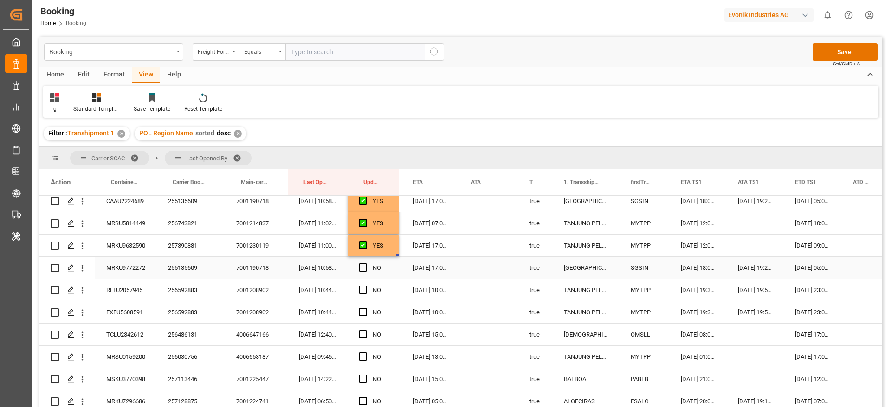
click at [366, 263] on div "Press SPACE to select this row." at bounding box center [366, 267] width 14 height 21
click at [364, 266] on span "Press SPACE to select this row." at bounding box center [363, 267] width 8 height 8
click at [366, 263] on input "Press SPACE to select this row." at bounding box center [366, 263] width 0 height 0
click at [363, 290] on span "Press SPACE to select this row." at bounding box center [363, 290] width 8 height 8
click at [366, 286] on input "Press SPACE to select this row." at bounding box center [366, 286] width 0 height 0
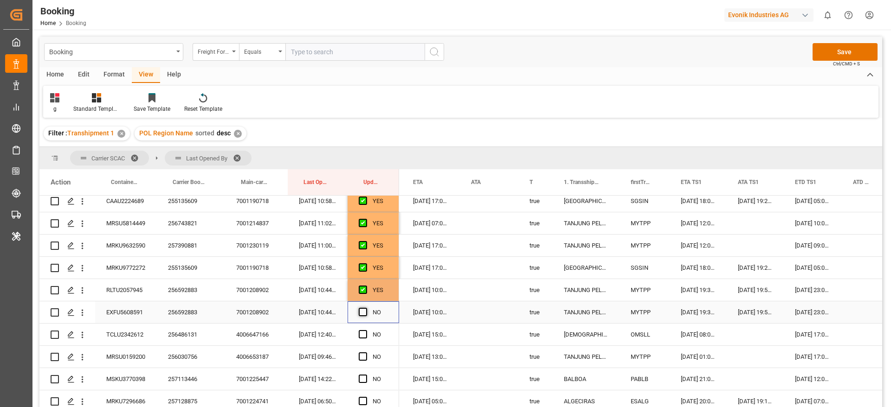
click at [362, 311] on span "Press SPACE to select this row." at bounding box center [363, 312] width 8 height 8
click at [366, 308] on input "Press SPACE to select this row." at bounding box center [366, 308] width 0 height 0
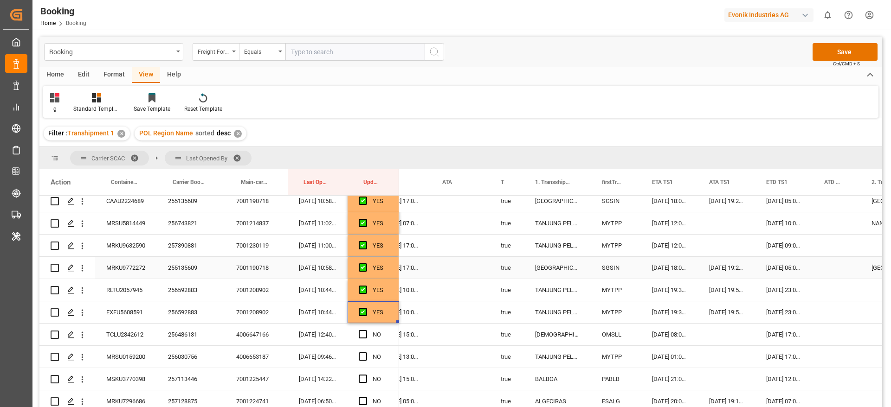
click at [156, 264] on div "MRKU9772272" at bounding box center [126, 268] width 62 height 22
click at [194, 267] on div "255135609" at bounding box center [191, 268] width 68 height 22
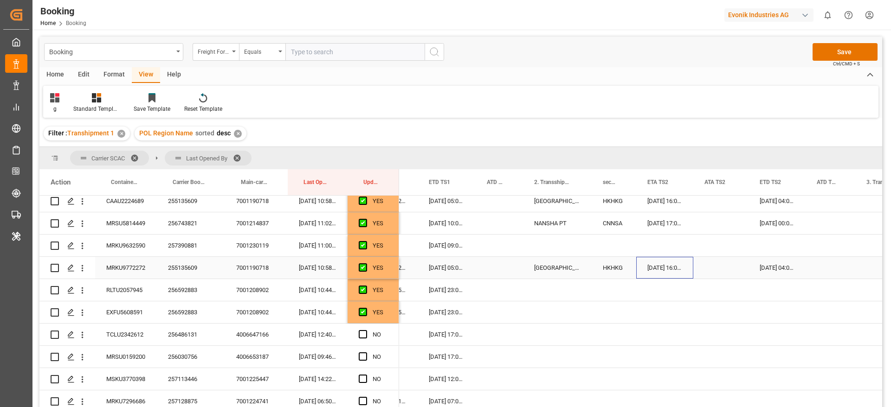
click at [658, 266] on div "26-08-2025 16:00:00" at bounding box center [664, 268] width 57 height 22
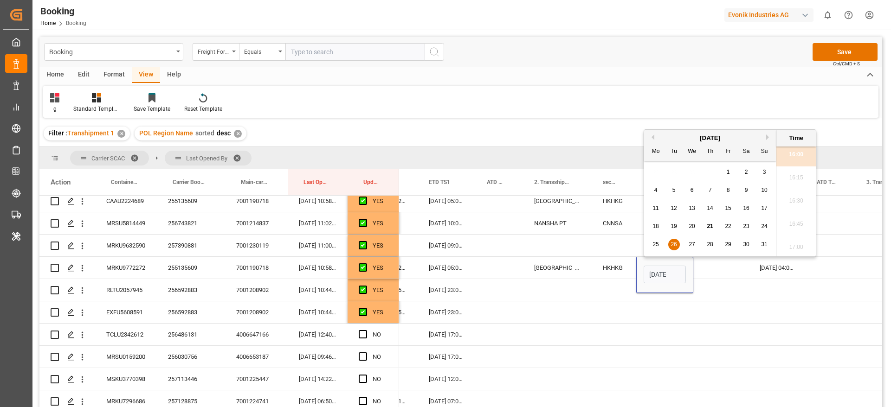
click at [657, 244] on span "25" at bounding box center [655, 244] width 6 height 6
type input "25-08-2025 16:00"
click at [708, 265] on div "Press SPACE to select this row." at bounding box center [720, 268] width 55 height 22
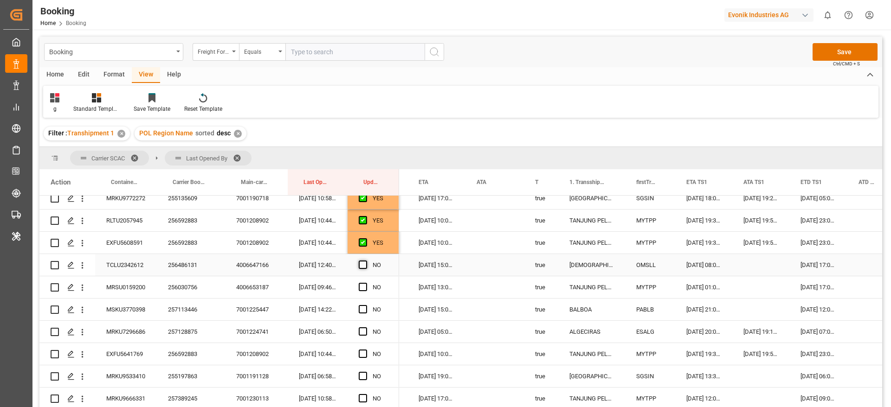
click at [364, 262] on span "Press SPACE to select this row." at bounding box center [363, 265] width 8 height 8
click at [366, 261] on input "Press SPACE to select this row." at bounding box center [366, 261] width 0 height 0
click at [362, 284] on span "Press SPACE to select this row." at bounding box center [363, 287] width 8 height 8
click at [366, 283] on input "Press SPACE to select this row." at bounding box center [366, 283] width 0 height 0
click at [364, 308] on span "Press SPACE to select this row." at bounding box center [363, 309] width 8 height 8
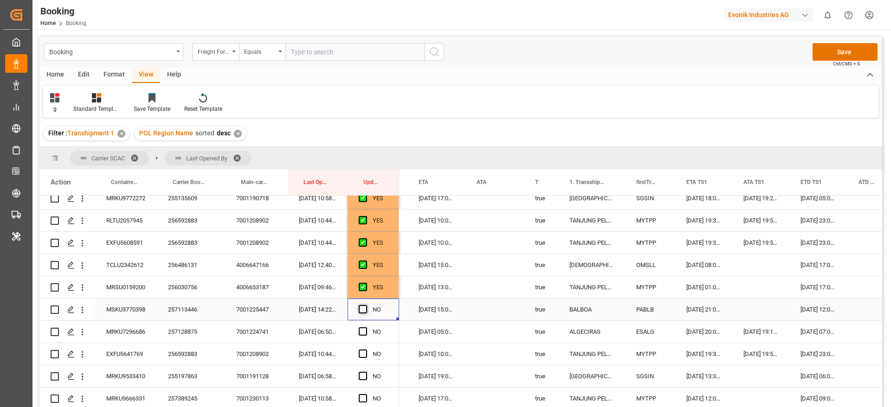
click at [366, 305] on input "Press SPACE to select this row." at bounding box center [366, 305] width 0 height 0
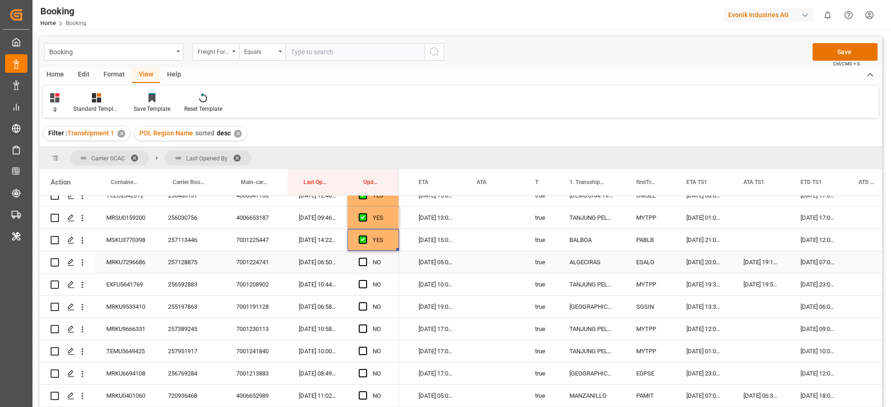
click at [180, 268] on div "257128875" at bounding box center [191, 262] width 68 height 22
click at [362, 260] on span "Press SPACE to select this row." at bounding box center [363, 262] width 8 height 8
click at [366, 258] on input "Press SPACE to select this row." at bounding box center [366, 258] width 0 height 0
click at [362, 281] on span "Press SPACE to select this row." at bounding box center [363, 284] width 8 height 8
click at [366, 280] on input "Press SPACE to select this row." at bounding box center [366, 280] width 0 height 0
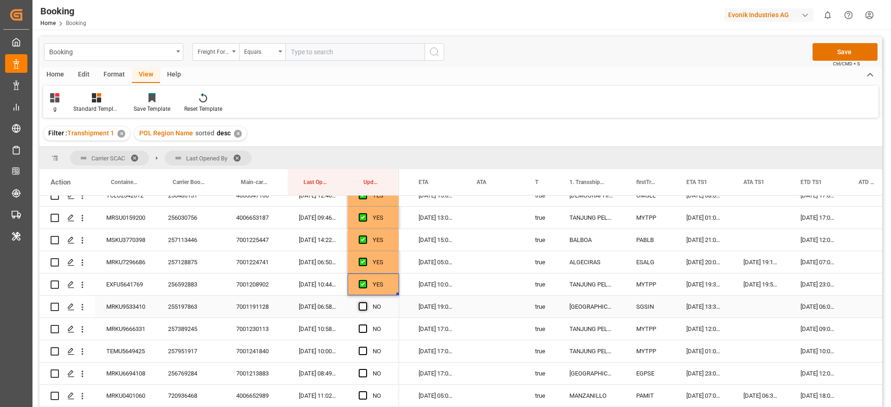
click at [362, 307] on span "Press SPACE to select this row." at bounding box center [363, 306] width 8 height 8
click at [366, 302] on input "Press SPACE to select this row." at bounding box center [366, 302] width 0 height 0
click at [362, 327] on span "Press SPACE to select this row." at bounding box center [363, 329] width 8 height 8
click at [366, 325] on input "Press SPACE to select this row." at bounding box center [366, 325] width 0 height 0
click at [362, 350] on span "Press SPACE to select this row." at bounding box center [363, 351] width 8 height 8
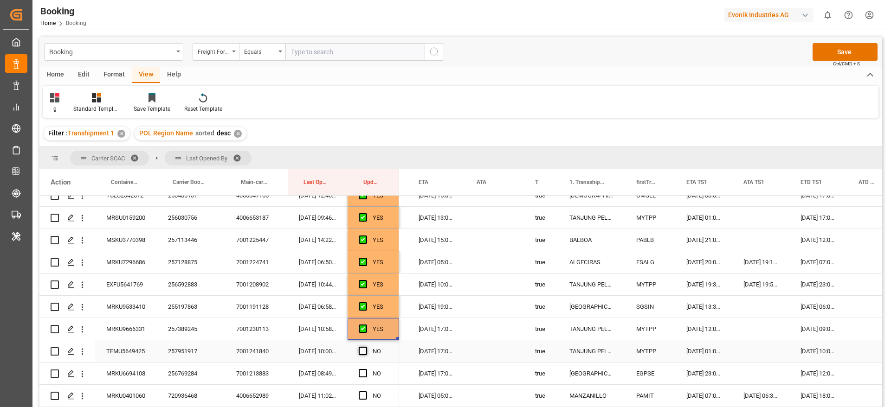
click at [366, 347] on input "Press SPACE to select this row." at bounding box center [366, 347] width 0 height 0
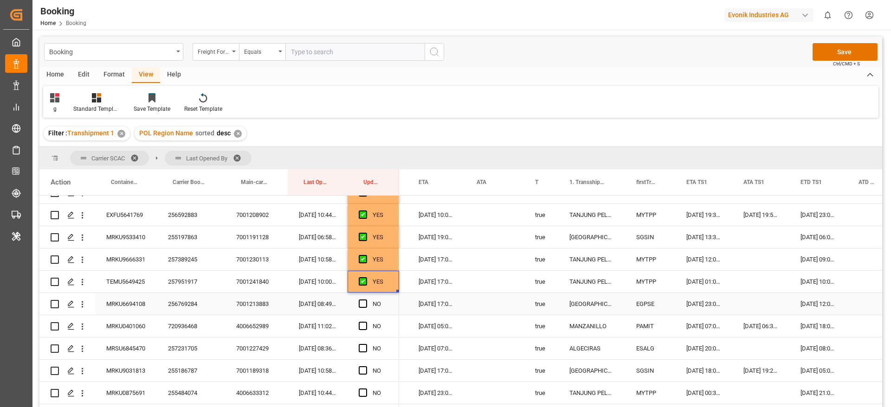
click at [367, 300] on div "Press SPACE to select this row." at bounding box center [366, 304] width 14 height 21
click at [363, 303] on span "Press SPACE to select this row." at bounding box center [363, 304] width 8 height 8
click at [366, 300] on input "Press SPACE to select this row." at bounding box center [366, 300] width 0 height 0
click at [185, 318] on div "720936468" at bounding box center [191, 326] width 68 height 22
click at [361, 327] on span "Press SPACE to select this row." at bounding box center [363, 326] width 8 height 8
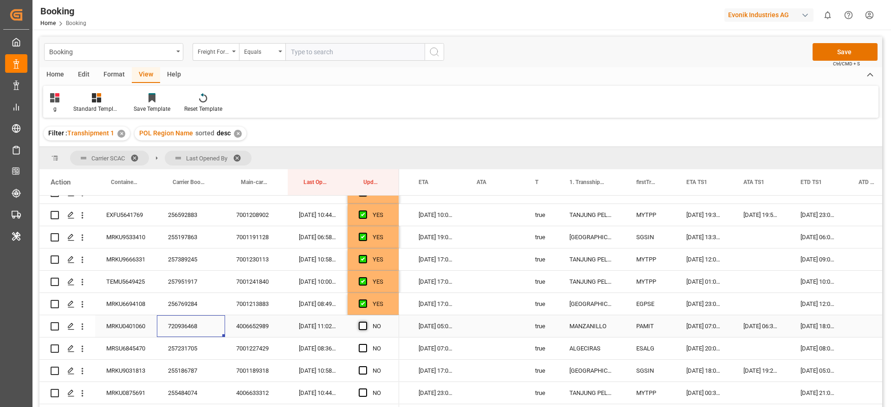
click at [366, 322] on input "Press SPACE to select this row." at bounding box center [366, 322] width 0 height 0
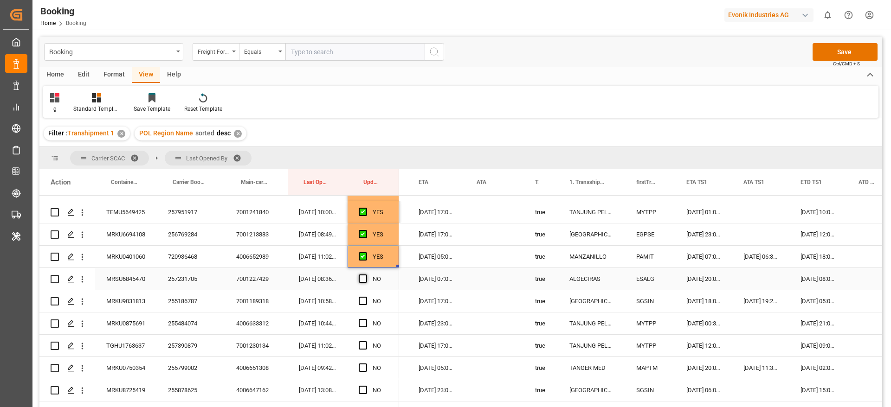
click at [364, 279] on span "Press SPACE to select this row." at bounding box center [363, 279] width 8 height 8
click at [366, 275] on input "Press SPACE to select this row." at bounding box center [366, 275] width 0 height 0
click at [365, 298] on span "Press SPACE to select this row." at bounding box center [363, 301] width 8 height 8
click at [366, 297] on input "Press SPACE to select this row." at bounding box center [366, 297] width 0 height 0
click at [362, 323] on span "Press SPACE to select this row." at bounding box center [363, 323] width 8 height 8
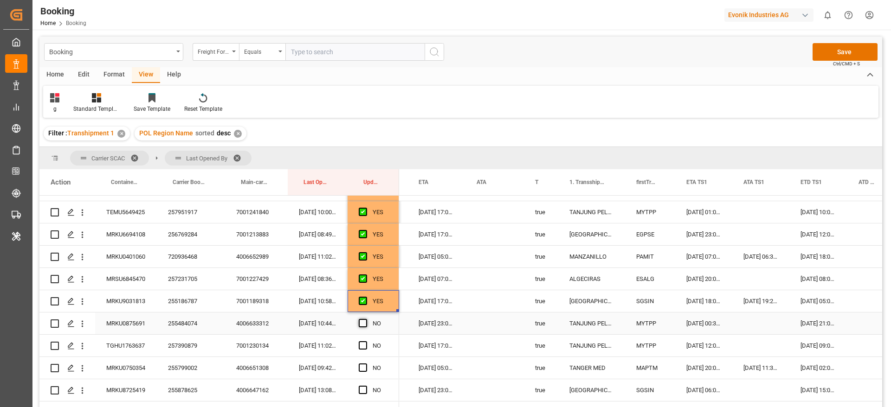
click at [366, 319] on input "Press SPACE to select this row." at bounding box center [366, 319] width 0 height 0
click at [365, 346] on span "Press SPACE to select this row." at bounding box center [363, 345] width 8 height 8
click at [366, 341] on input "Press SPACE to select this row." at bounding box center [366, 341] width 0 height 0
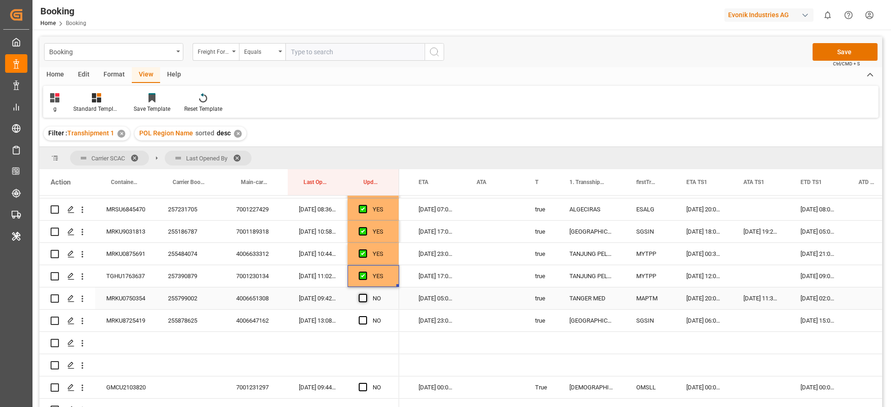
click at [363, 298] on span "Press SPACE to select this row." at bounding box center [363, 298] width 8 height 8
click at [366, 294] on input "Press SPACE to select this row." at bounding box center [366, 294] width 0 height 0
click at [359, 321] on span "Press SPACE to select this row." at bounding box center [363, 320] width 8 height 8
click at [366, 316] on input "Press SPACE to select this row." at bounding box center [366, 316] width 0 height 0
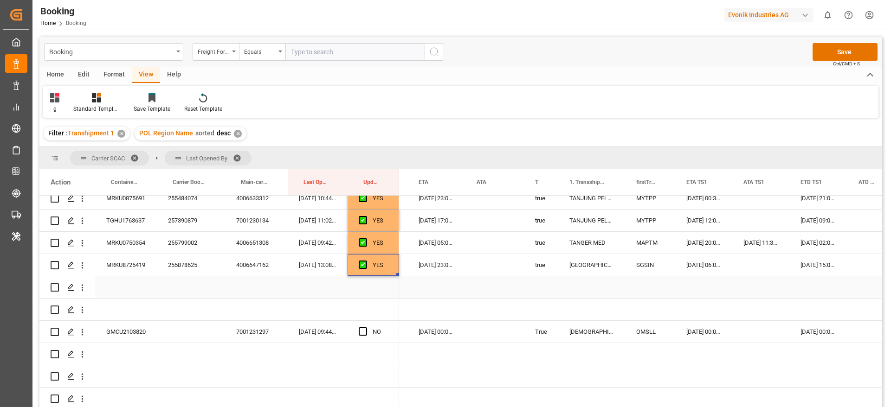
click at [199, 265] on div "255878625" at bounding box center [191, 265] width 68 height 22
click at [364, 328] on span "Press SPACE to select this row." at bounding box center [363, 331] width 8 height 8
click at [366, 327] on input "Press SPACE to select this row." at bounding box center [366, 327] width 0 height 0
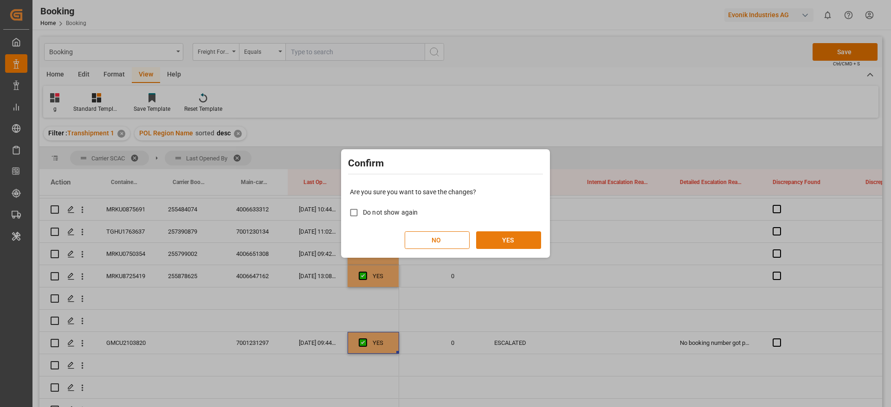
click at [518, 243] on button "YES" at bounding box center [508, 240] width 65 height 18
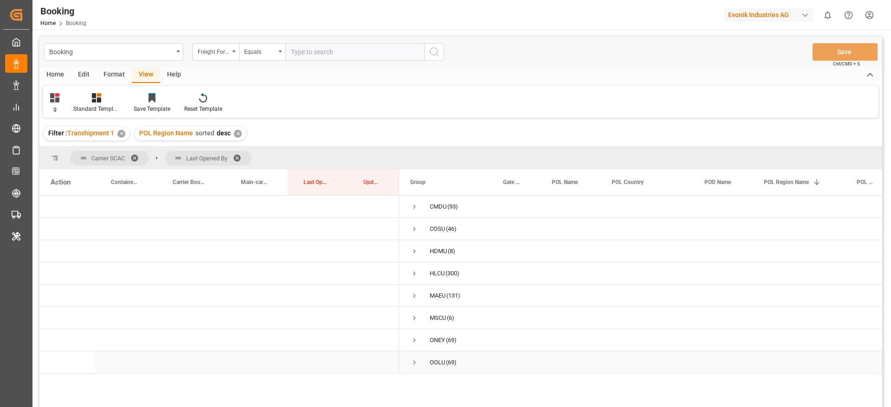
click at [415, 362] on span "Press SPACE to select this row." at bounding box center [414, 363] width 8 height 8
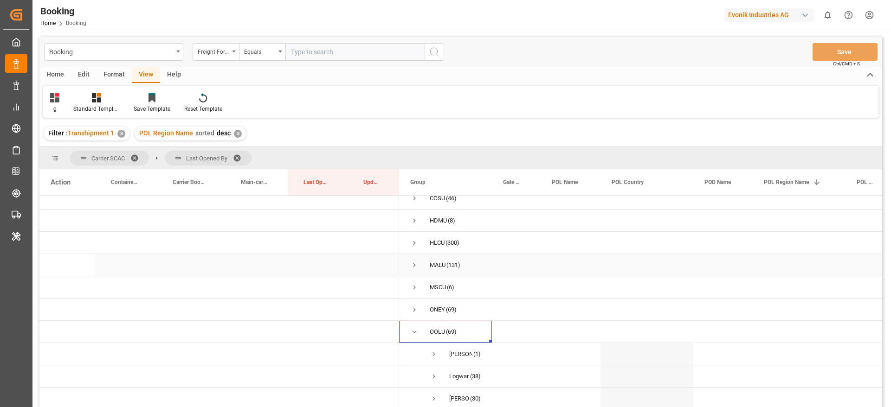
scroll to position [70, 0]
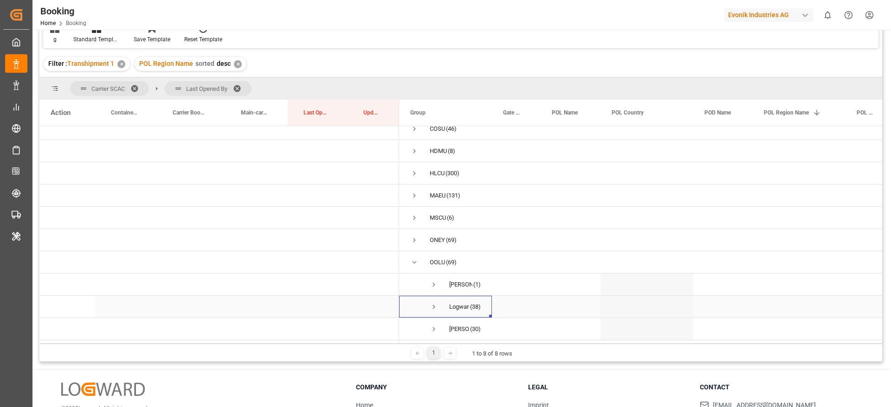
click at [432, 303] on span "Press SPACE to select this row." at bounding box center [434, 307] width 8 height 8
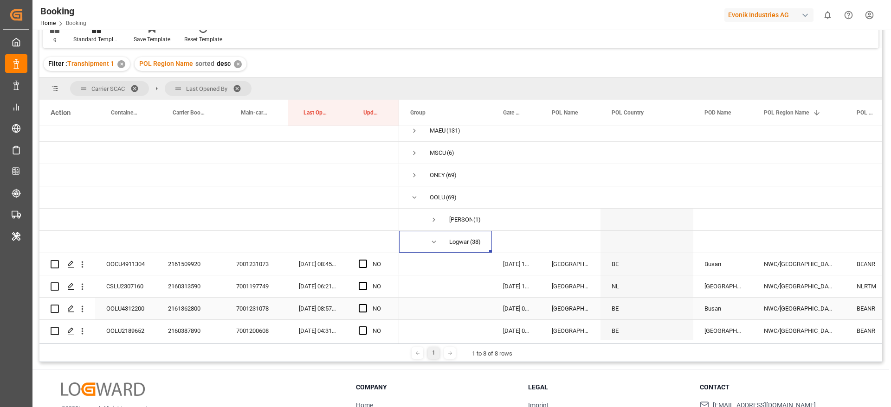
scroll to position [34, 0]
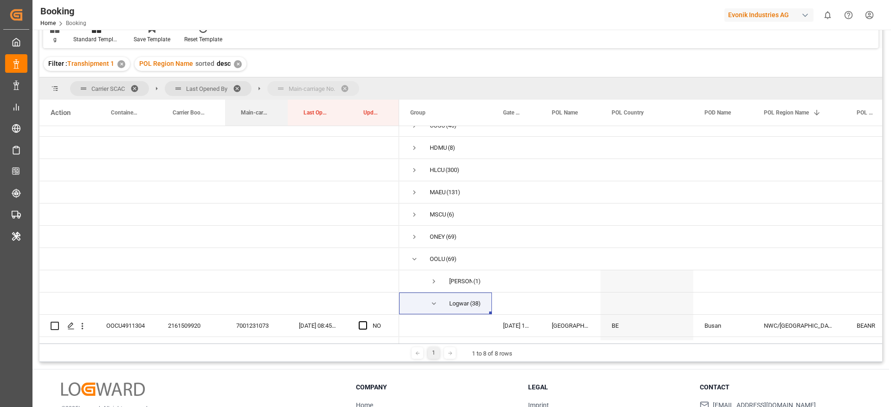
drag, startPoint x: 261, startPoint y: 114, endPoint x: 279, endPoint y: 90, distance: 30.1
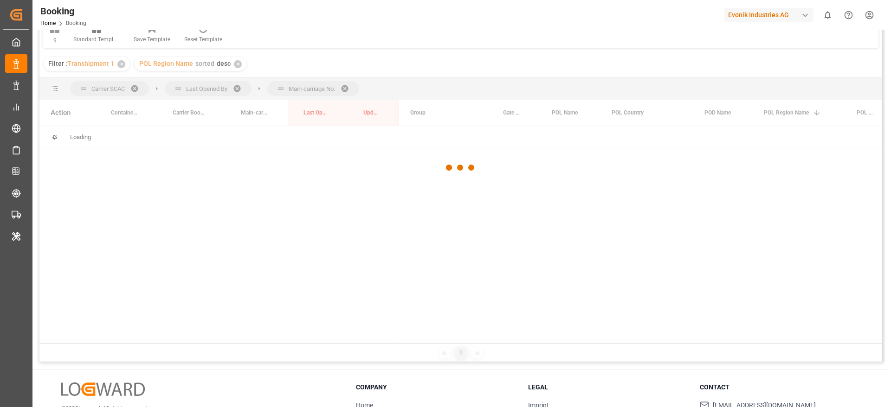
scroll to position [0, 0]
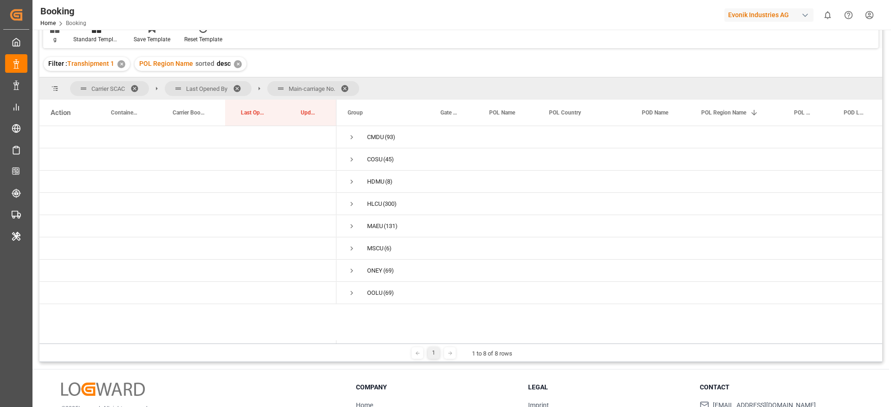
click at [238, 89] on span at bounding box center [240, 88] width 15 height 8
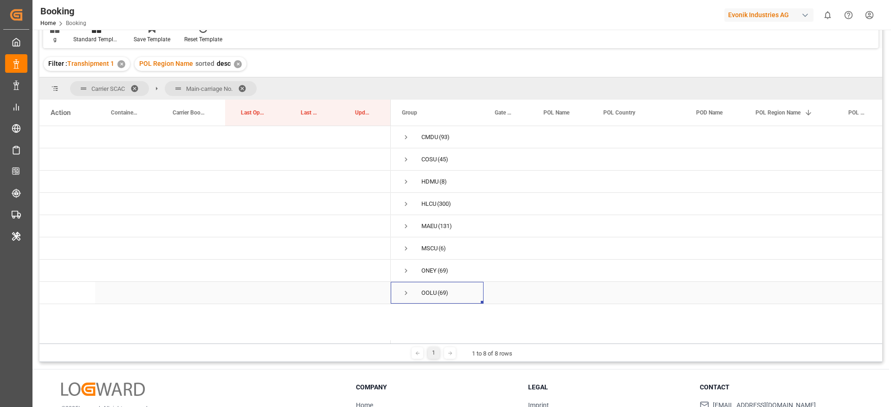
click at [403, 292] on span "Press SPACE to select this row." at bounding box center [406, 293] width 8 height 8
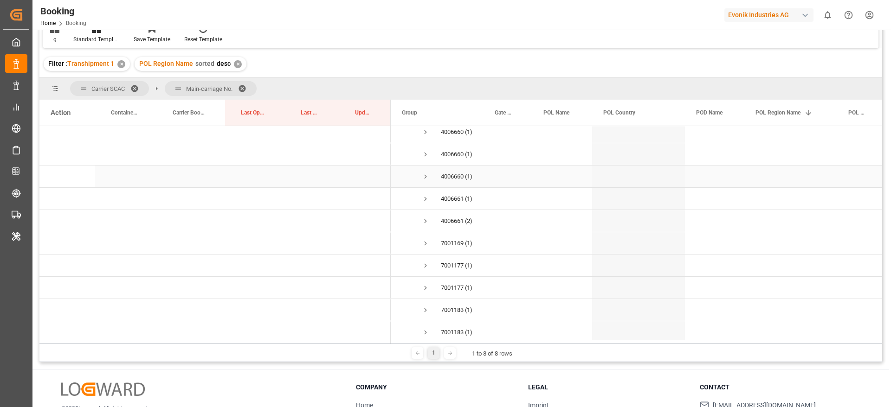
scroll to position [348, 0]
click at [426, 190] on span "Press SPACE to select this row." at bounding box center [425, 190] width 8 height 8
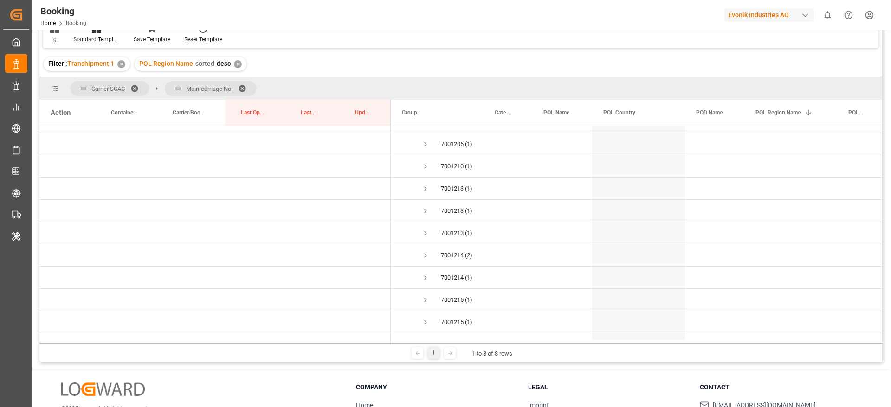
scroll to position [1113, 0]
click at [432, 222] on span "7001214942 (2)" at bounding box center [437, 226] width 71 height 21
click at [425, 224] on span "Press SPACE to select this row." at bounding box center [425, 226] width 8 height 8
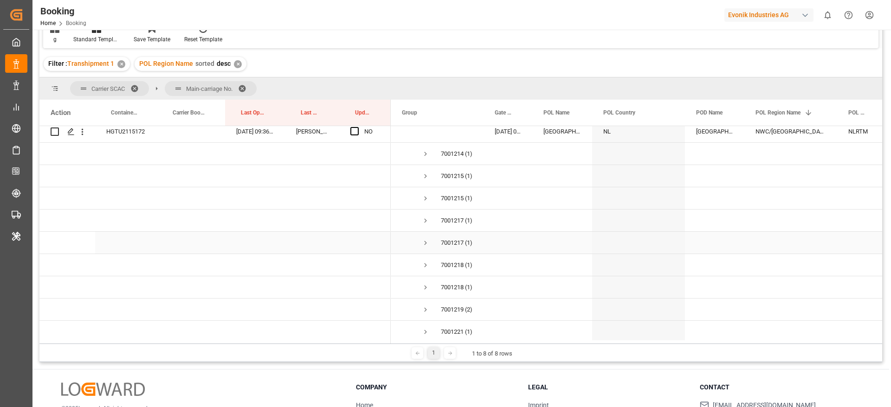
scroll to position [1322, 0]
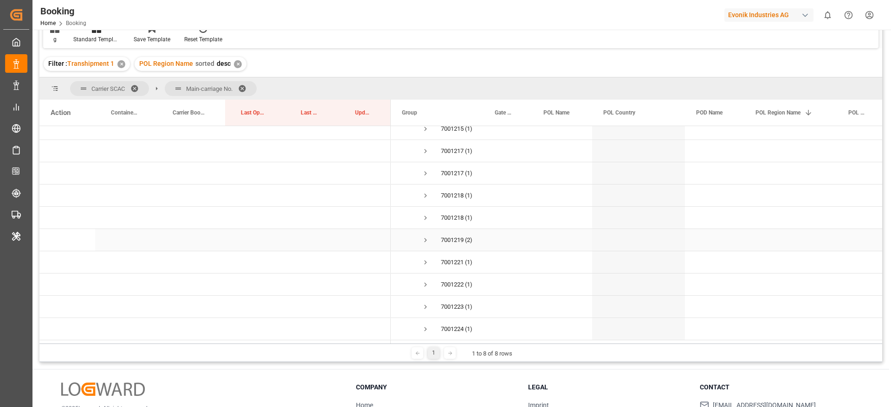
click at [425, 238] on span "Press SPACE to select this row." at bounding box center [425, 240] width 8 height 8
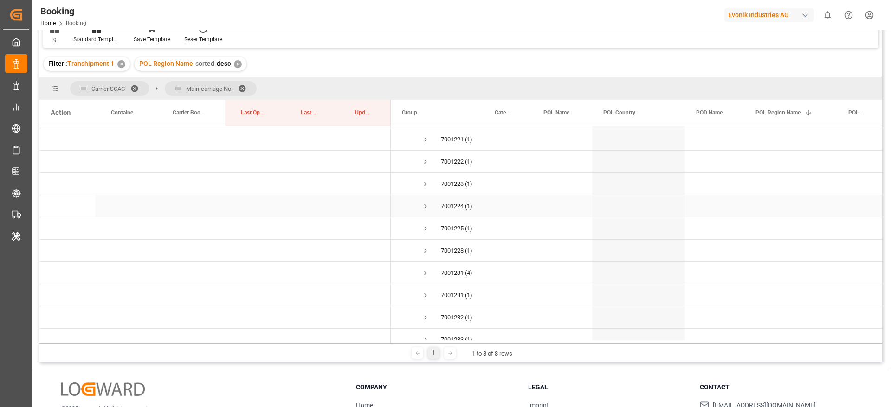
scroll to position [1503, 0]
click at [424, 258] on span "Press SPACE to select this row." at bounding box center [425, 262] width 8 height 8
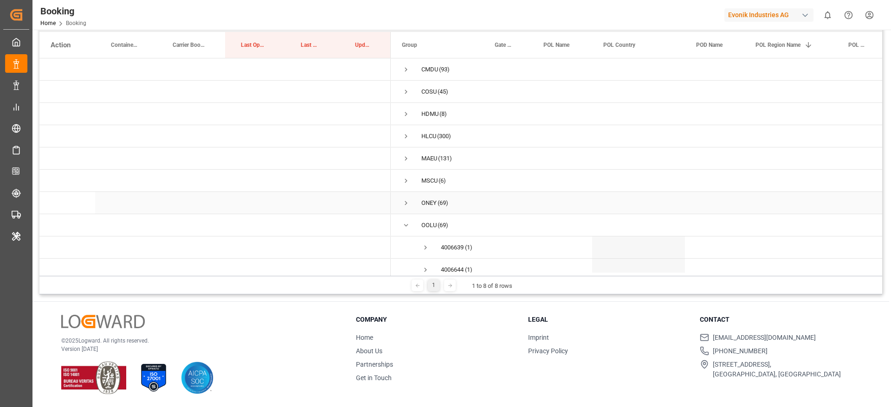
scroll to position [0, 0]
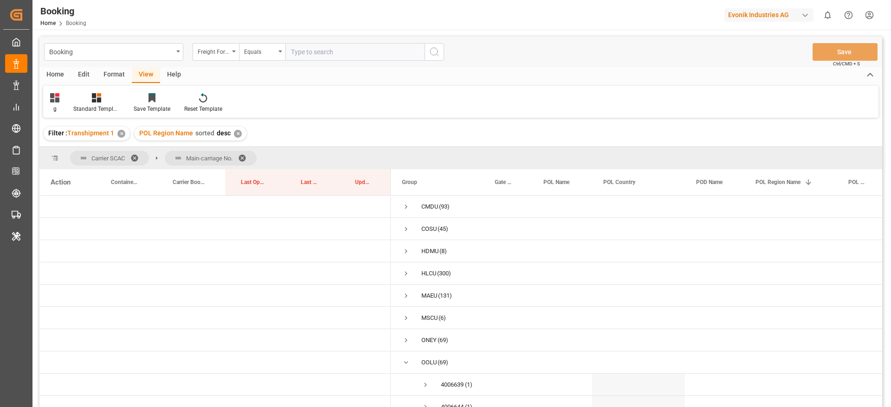
click at [244, 158] on span at bounding box center [245, 158] width 15 height 8
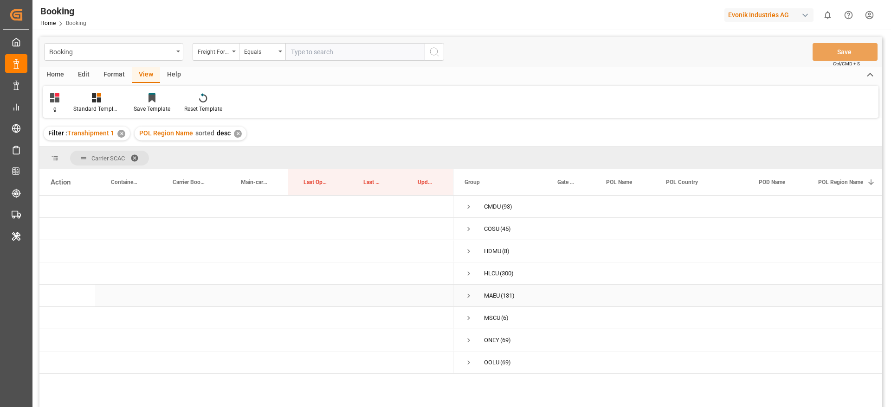
scroll to position [137, 0]
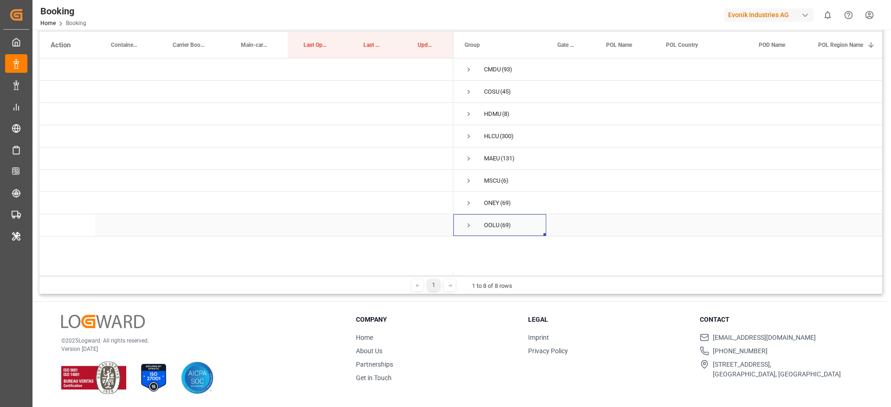
click at [468, 224] on span "Press SPACE to select this row." at bounding box center [468, 225] width 8 height 8
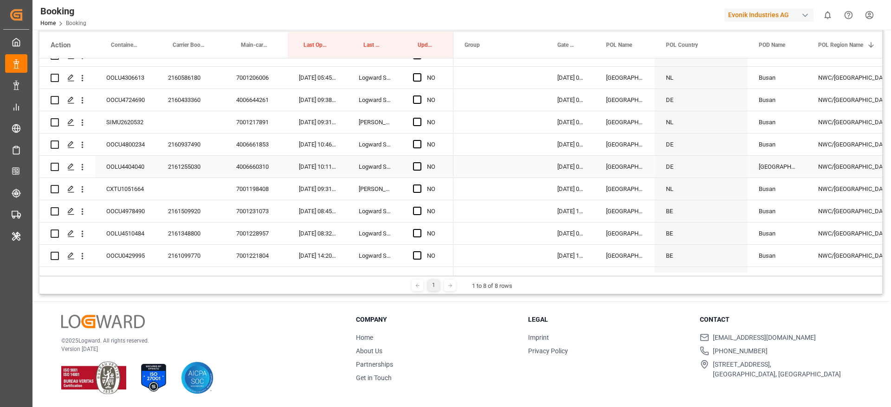
scroll to position [1503, 0]
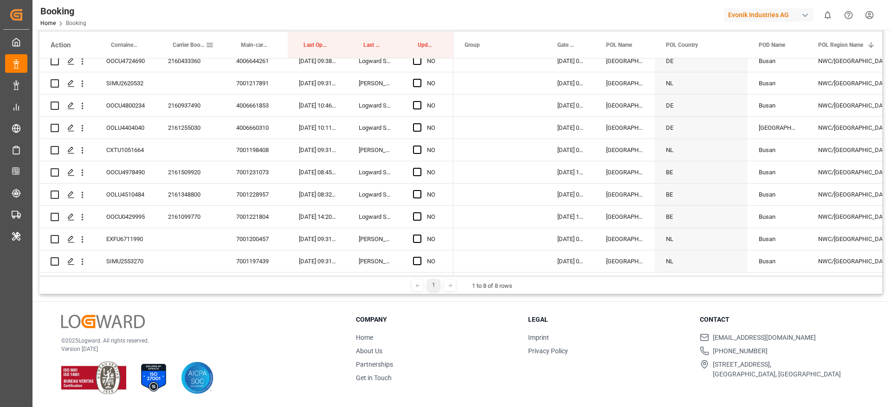
click at [182, 43] on span "Carrier Booking No." at bounding box center [189, 45] width 33 height 6
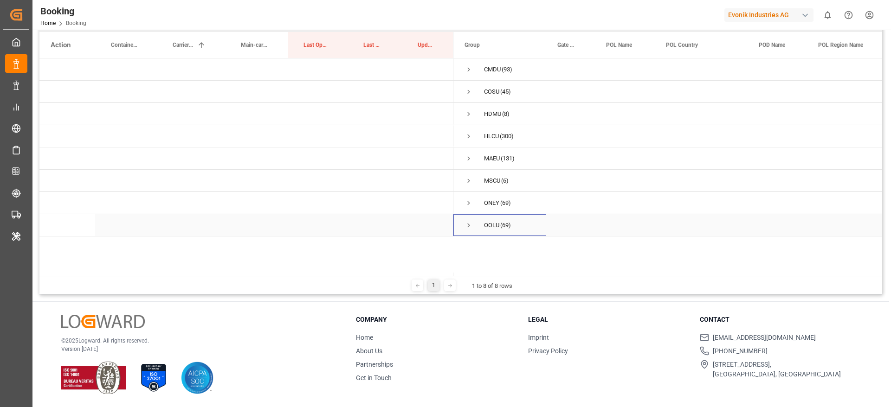
click at [468, 222] on span "Press SPACE to select this row." at bounding box center [468, 225] width 8 height 8
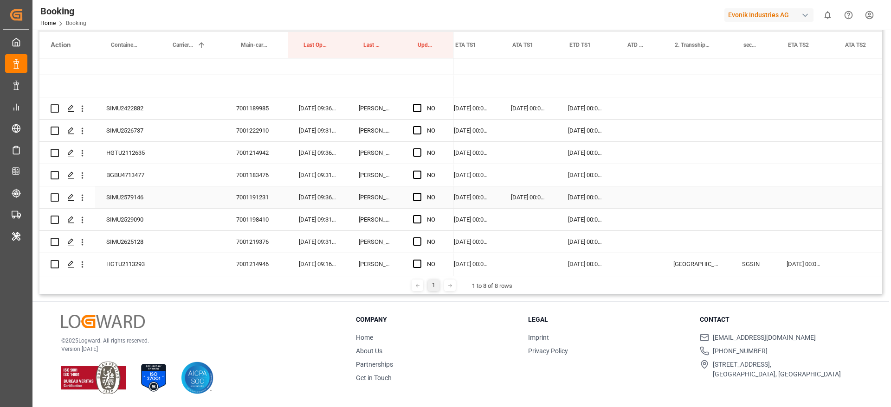
scroll to position [0, 1018]
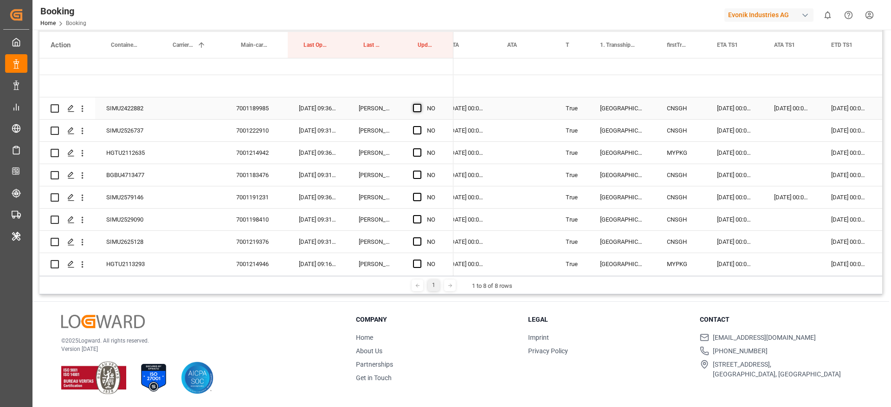
click at [421, 109] on span "Press SPACE to select this row." at bounding box center [417, 108] width 8 height 8
click at [420, 104] on input "Press SPACE to select this row." at bounding box center [420, 104] width 0 height 0
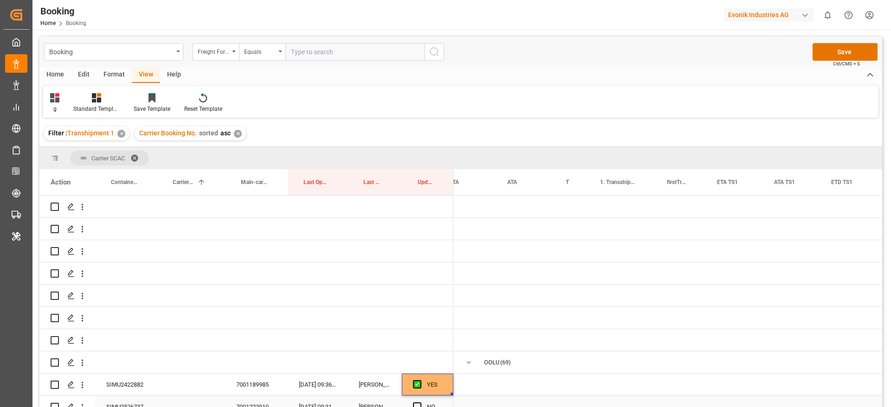
click at [412, 396] on div "NO" at bounding box center [427, 407] width 51 height 22
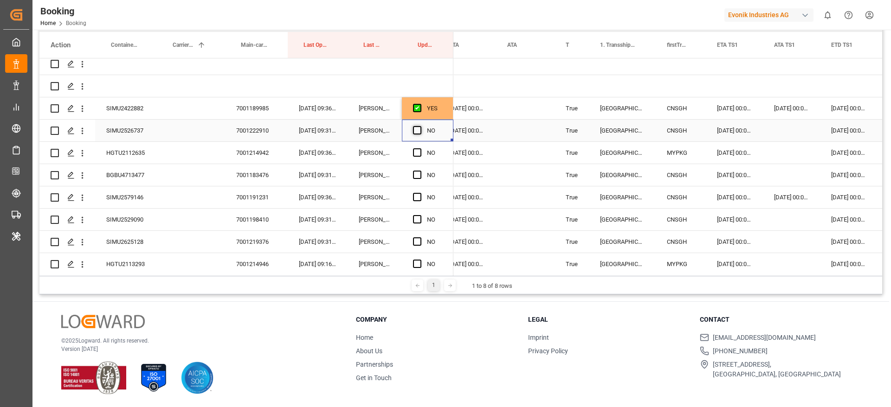
click at [419, 126] on span "Press SPACE to select this row." at bounding box center [417, 130] width 8 height 8
click at [420, 126] on input "Press SPACE to select this row." at bounding box center [420, 126] width 0 height 0
click at [122, 155] on div "HGTU2112635" at bounding box center [126, 153] width 62 height 22
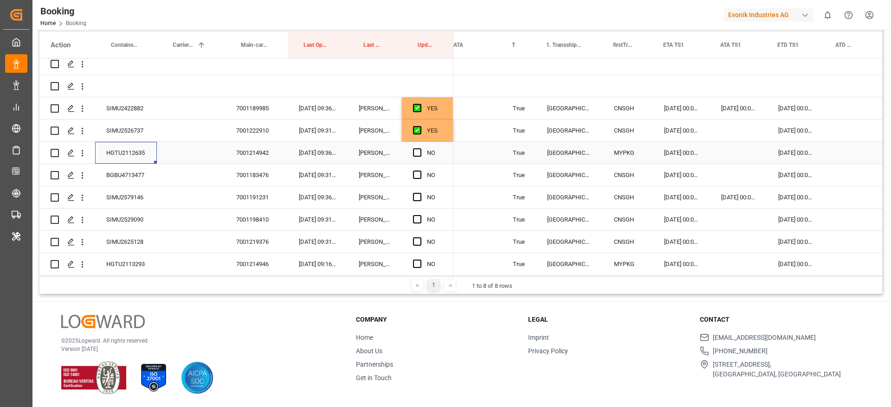
scroll to position [0, 851]
click at [733, 153] on div "Press SPACE to select this row." at bounding box center [737, 153] width 57 height 22
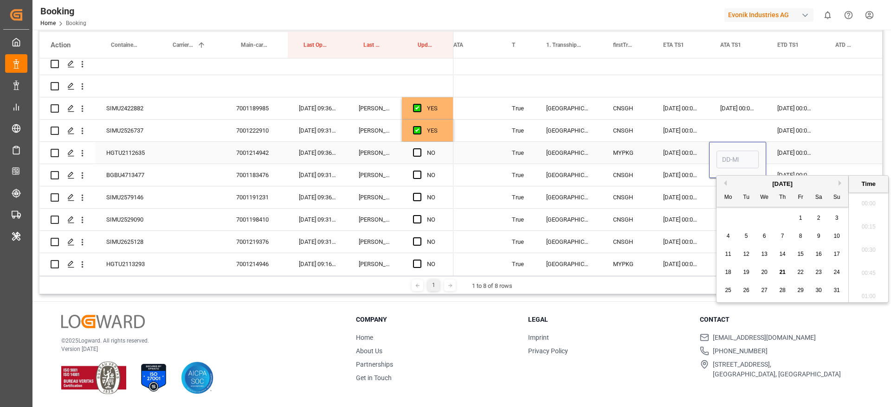
scroll to position [1511, 0]
click at [763, 273] on span "20" at bounding box center [764, 272] width 6 height 6
type input "20-08-2025 00:00"
click at [418, 153] on span "Press SPACE to select this row." at bounding box center [417, 152] width 8 height 8
click at [420, 148] on input "Press SPACE to select this row." at bounding box center [420, 148] width 0 height 0
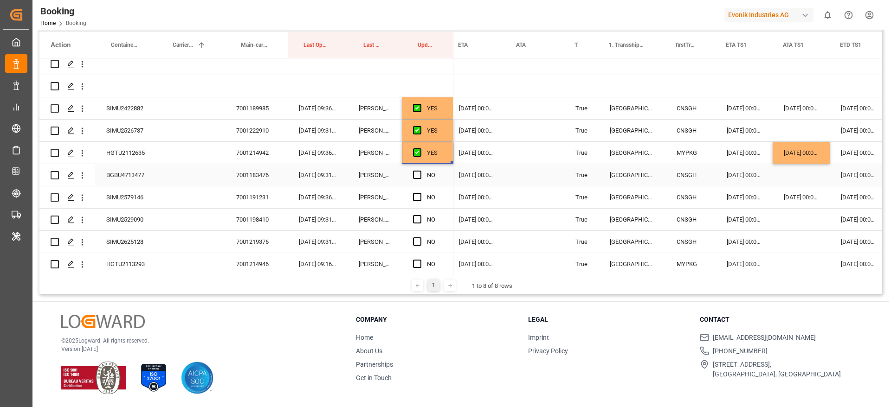
scroll to position [0, 789]
click at [417, 174] on span "Press SPACE to select this row." at bounding box center [417, 175] width 8 height 8
click at [420, 171] on input "Press SPACE to select this row." at bounding box center [420, 171] width 0 height 0
click at [413, 195] on span "Press SPACE to select this row." at bounding box center [417, 197] width 8 height 8
click at [420, 193] on input "Press SPACE to select this row." at bounding box center [420, 193] width 0 height 0
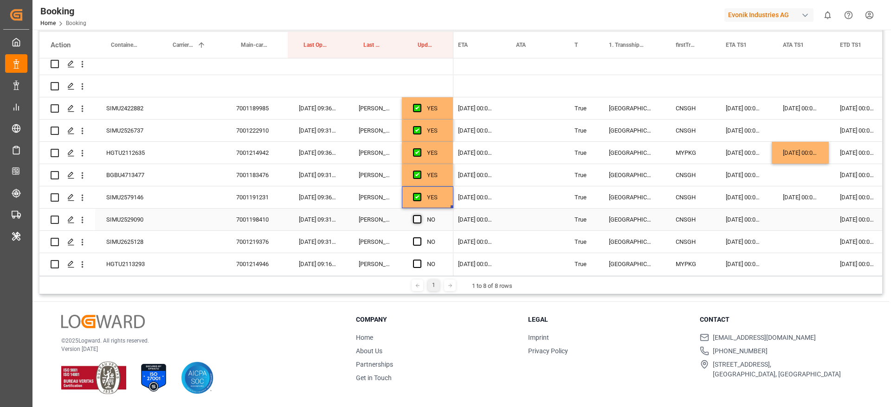
click at [415, 223] on span "Press SPACE to select this row." at bounding box center [417, 219] width 8 height 8
click at [420, 215] on input "Press SPACE to select this row." at bounding box center [420, 215] width 0 height 0
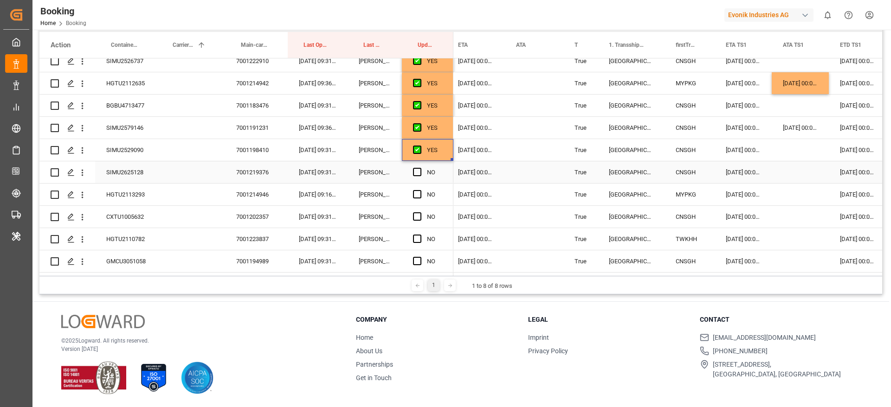
click at [421, 172] on div "Press SPACE to select this row." at bounding box center [420, 172] width 14 height 21
click at [417, 171] on span "Press SPACE to select this row." at bounding box center [417, 172] width 8 height 8
click at [420, 168] on input "Press SPACE to select this row." at bounding box center [420, 168] width 0 height 0
click at [132, 198] on div "HGTU2113293" at bounding box center [126, 195] width 62 height 22
click at [786, 199] on div "Press SPACE to select this row." at bounding box center [799, 195] width 57 height 22
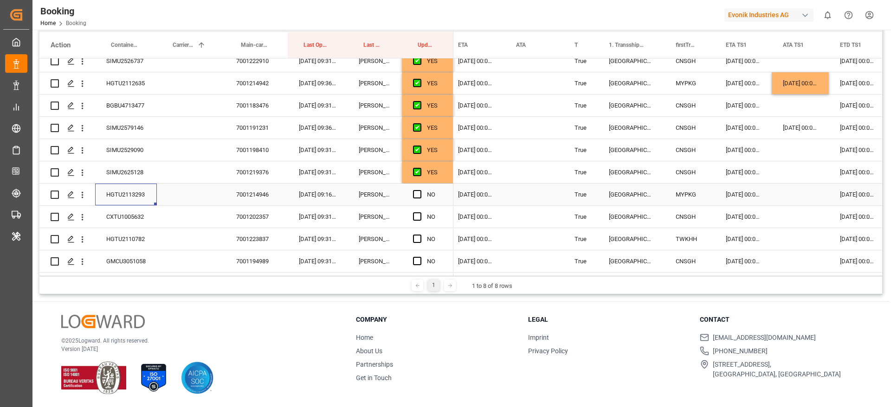
click at [786, 199] on div "Press SPACE to select this row." at bounding box center [799, 195] width 57 height 22
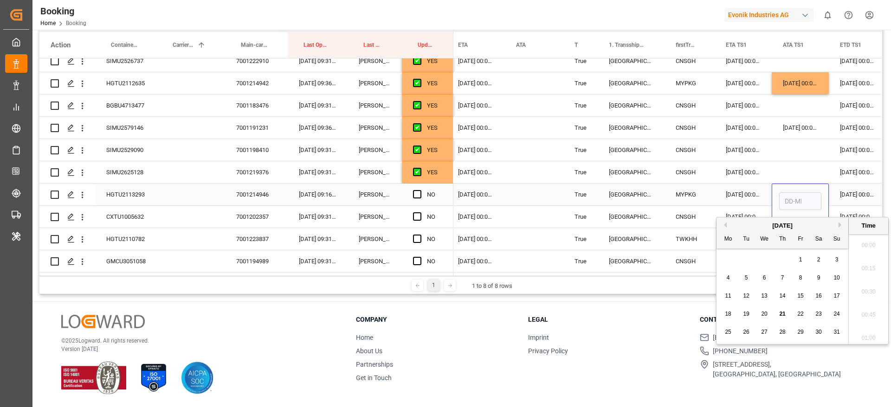
scroll to position [1511, 0]
click at [764, 314] on span "20" at bounding box center [764, 314] width 6 height 6
type input "20-08-2025 00:00"
click at [795, 164] on div "Press SPACE to select this row." at bounding box center [799, 172] width 57 height 22
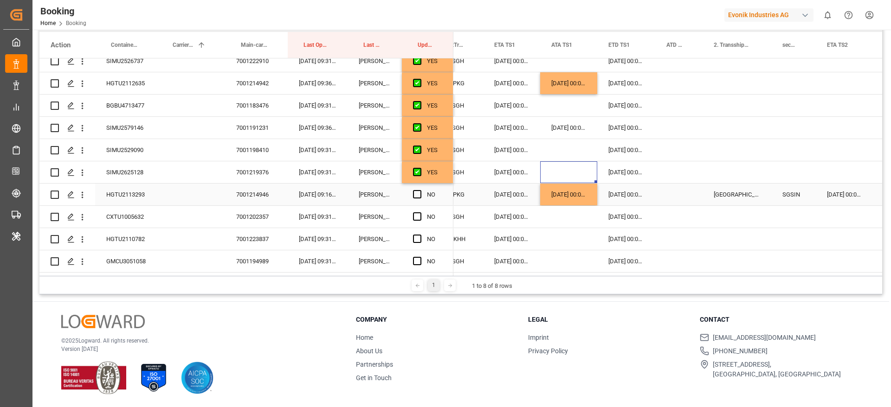
scroll to position [0, 1057]
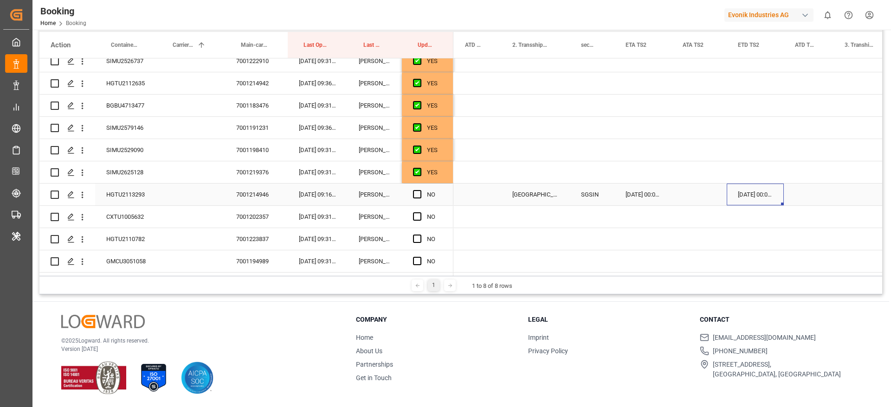
click at [757, 193] on div "01-09-2025 00:00:00" at bounding box center [754, 195] width 57 height 22
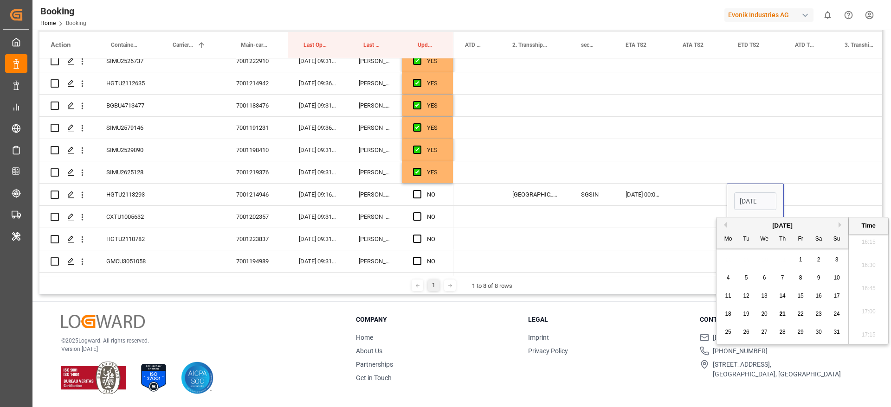
click at [837, 226] on div "August 2025" at bounding box center [782, 225] width 132 height 9
click at [840, 224] on button "Next Month" at bounding box center [841, 225] width 6 height 6
click at [768, 258] on div "3" at bounding box center [764, 260] width 12 height 11
type input "03-09-2025 00:00"
click at [807, 196] on div "Press SPACE to select this row." at bounding box center [808, 195] width 50 height 22
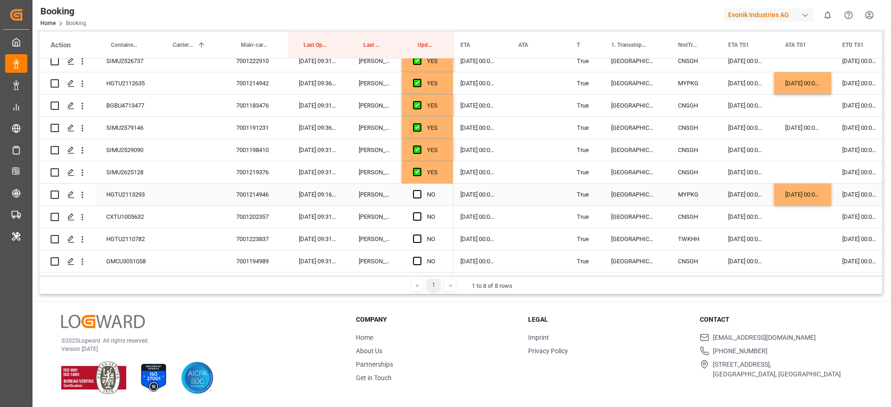
click at [485, 195] on div "15-09-2025 00:00:00" at bounding box center [478, 195] width 58 height 22
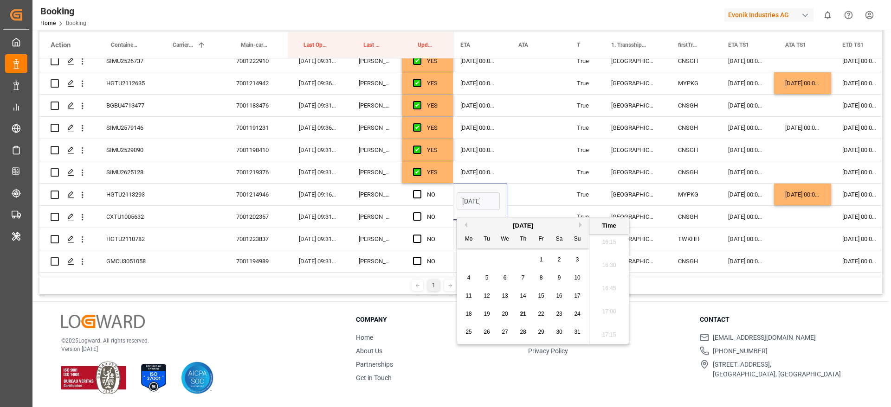
click at [580, 224] on button "Next Month" at bounding box center [582, 225] width 6 height 6
click at [543, 293] on span "19" at bounding box center [541, 296] width 6 height 6
type input "19-09-2025 00:00"
click at [417, 193] on span "Press SPACE to select this row." at bounding box center [417, 194] width 8 height 8
click at [420, 190] on input "Press SPACE to select this row." at bounding box center [420, 190] width 0 height 0
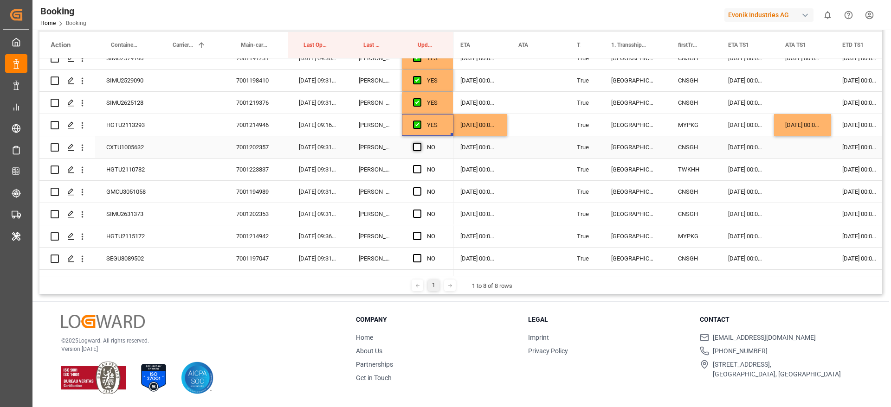
click at [415, 147] on span "Press SPACE to select this row." at bounding box center [417, 147] width 8 height 8
click at [420, 143] on input "Press SPACE to select this row." at bounding box center [420, 143] width 0 height 0
click at [416, 169] on span "Press SPACE to select this row." at bounding box center [417, 169] width 8 height 8
click at [420, 165] on input "Press SPACE to select this row." at bounding box center [420, 165] width 0 height 0
click at [417, 190] on span "Press SPACE to select this row." at bounding box center [417, 191] width 8 height 8
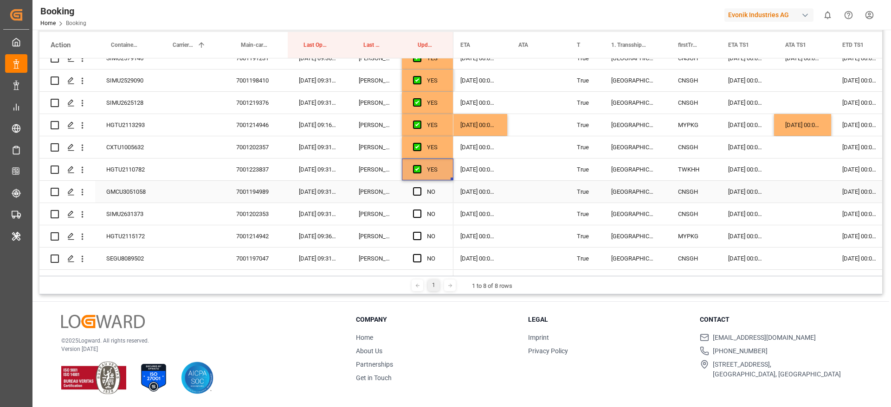
click at [420, 187] on input "Press SPACE to select this row." at bounding box center [420, 187] width 0 height 0
click at [418, 210] on span "Press SPACE to select this row." at bounding box center [417, 214] width 8 height 8
click at [420, 210] on input "Press SPACE to select this row." at bounding box center [420, 210] width 0 height 0
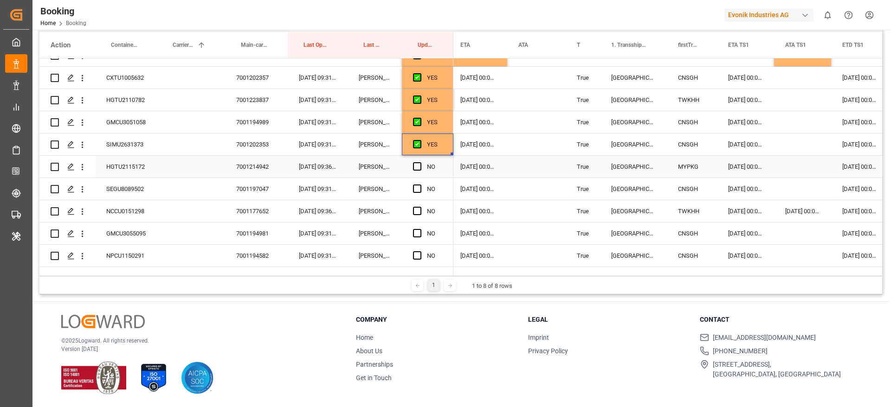
click at [132, 164] on div "HGTU2115172" at bounding box center [126, 167] width 62 height 22
click at [784, 167] on div "Press SPACE to select this row." at bounding box center [802, 167] width 57 height 22
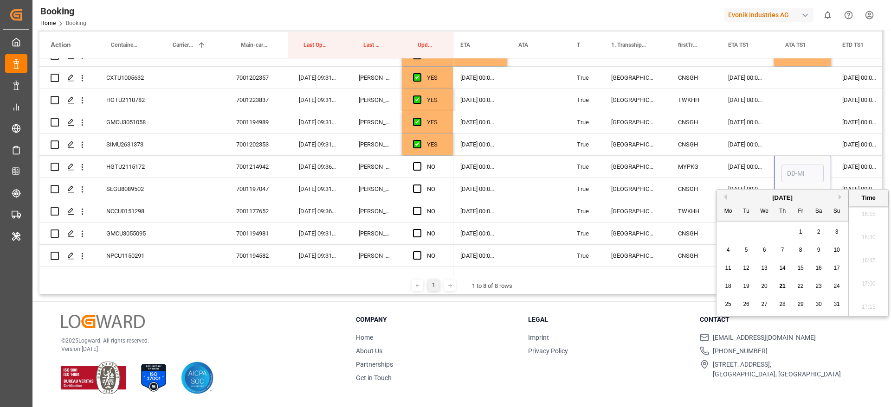
click at [767, 286] on div "20" at bounding box center [764, 286] width 12 height 11
type input "20-08-2025 00:00"
click at [420, 165] on span "Press SPACE to select this row." at bounding box center [417, 166] width 8 height 8
click at [420, 162] on input "Press SPACE to select this row." at bounding box center [420, 162] width 0 height 0
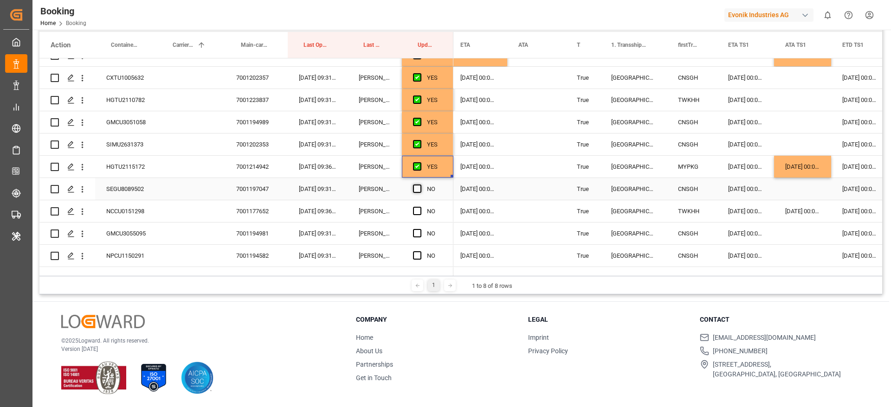
click at [416, 188] on span "Press SPACE to select this row." at bounding box center [417, 189] width 8 height 8
click at [420, 185] on input "Press SPACE to select this row." at bounding box center [420, 185] width 0 height 0
click at [417, 211] on span "Press SPACE to select this row." at bounding box center [417, 211] width 8 height 8
click at [420, 207] on input "Press SPACE to select this row." at bounding box center [420, 207] width 0 height 0
click at [419, 236] on span "Press SPACE to select this row." at bounding box center [417, 233] width 8 height 8
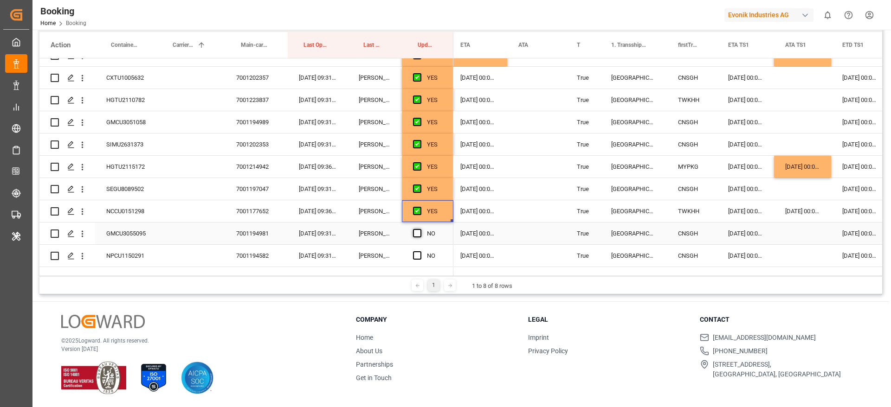
click at [420, 229] on input "Press SPACE to select this row." at bounding box center [420, 229] width 0 height 0
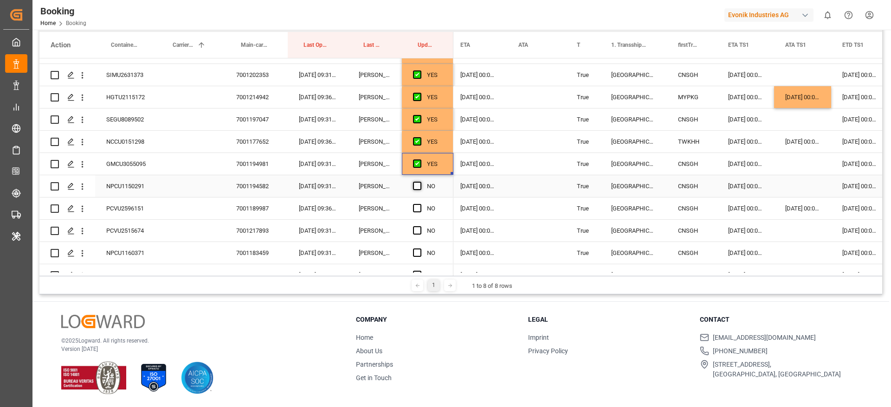
click at [418, 187] on span "Press SPACE to select this row." at bounding box center [417, 186] width 8 height 8
click at [420, 182] on input "Press SPACE to select this row." at bounding box center [420, 182] width 0 height 0
click at [418, 208] on span "Press SPACE to select this row." at bounding box center [417, 208] width 8 height 8
click at [420, 204] on input "Press SPACE to select this row." at bounding box center [420, 204] width 0 height 0
click at [418, 229] on span "Press SPACE to select this row." at bounding box center [417, 230] width 8 height 8
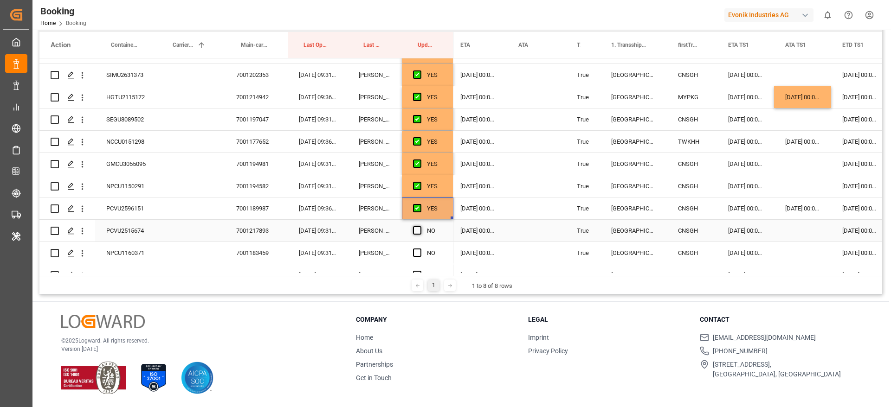
click at [420, 226] on input "Press SPACE to select this row." at bounding box center [420, 226] width 0 height 0
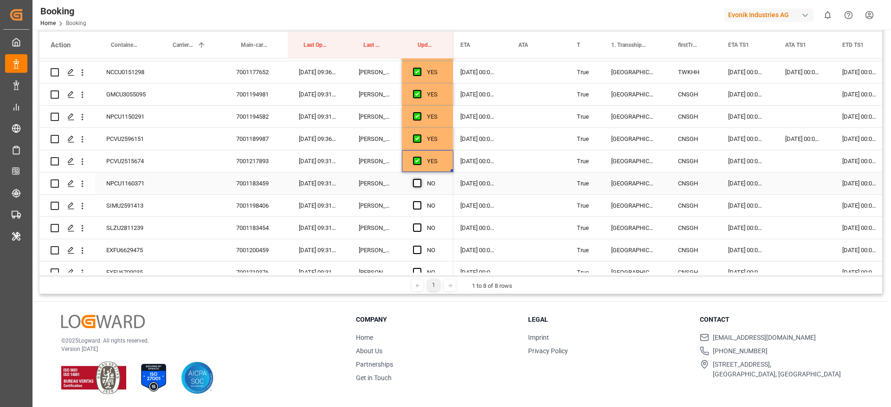
click at [417, 183] on span "Press SPACE to select this row." at bounding box center [417, 183] width 8 height 8
click at [420, 179] on input "Press SPACE to select this row." at bounding box center [420, 179] width 0 height 0
click at [418, 205] on span "Press SPACE to select this row." at bounding box center [417, 205] width 8 height 8
click at [420, 201] on input "Press SPACE to select this row." at bounding box center [420, 201] width 0 height 0
click at [419, 224] on span "Press SPACE to select this row." at bounding box center [417, 228] width 8 height 8
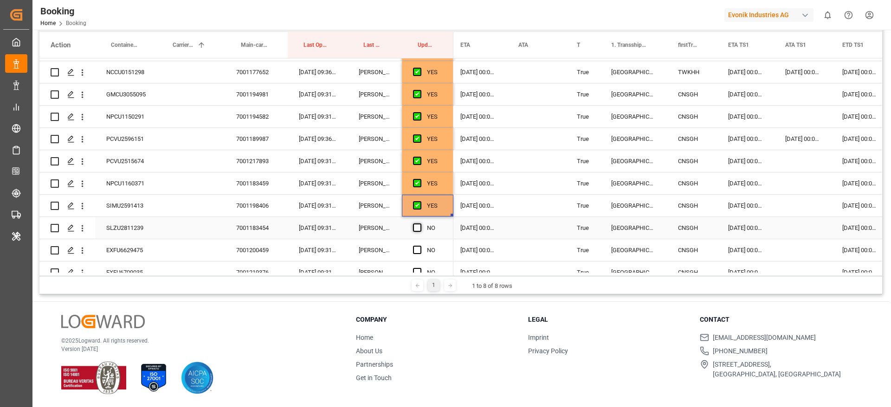
click at [420, 224] on input "Press SPACE to select this row." at bounding box center [420, 224] width 0 height 0
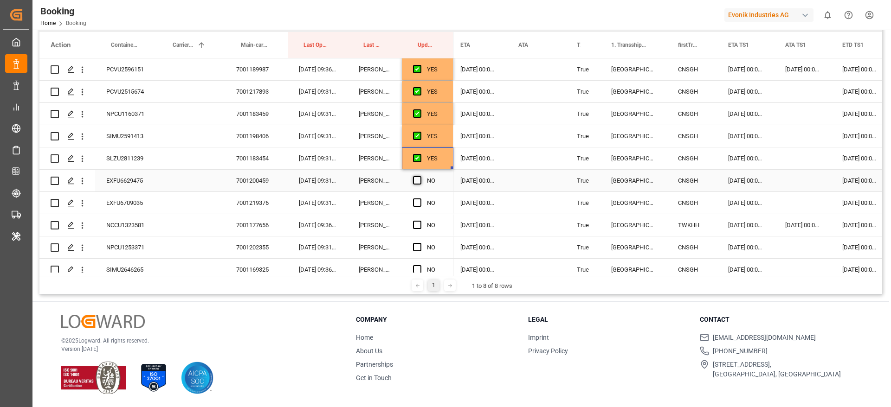
click at [417, 181] on span "Press SPACE to select this row." at bounding box center [417, 180] width 8 height 8
click at [420, 176] on input "Press SPACE to select this row." at bounding box center [420, 176] width 0 height 0
click at [418, 203] on span "Press SPACE to select this row." at bounding box center [417, 203] width 8 height 8
click at [420, 199] on input "Press SPACE to select this row." at bounding box center [420, 199] width 0 height 0
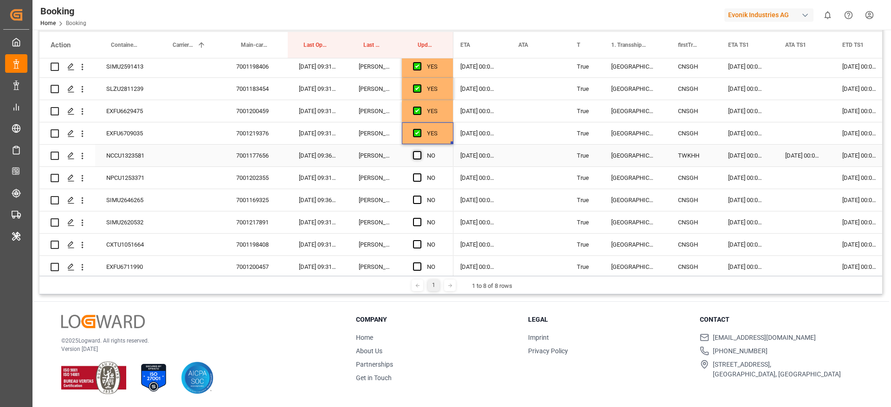
click at [417, 156] on span "Press SPACE to select this row." at bounding box center [417, 155] width 8 height 8
click at [420, 151] on input "Press SPACE to select this row." at bounding box center [420, 151] width 0 height 0
click at [417, 179] on span "Press SPACE to select this row." at bounding box center [417, 177] width 8 height 8
click at [420, 173] on input "Press SPACE to select this row." at bounding box center [420, 173] width 0 height 0
click at [137, 201] on div "SIMU2646265" at bounding box center [126, 200] width 62 height 22
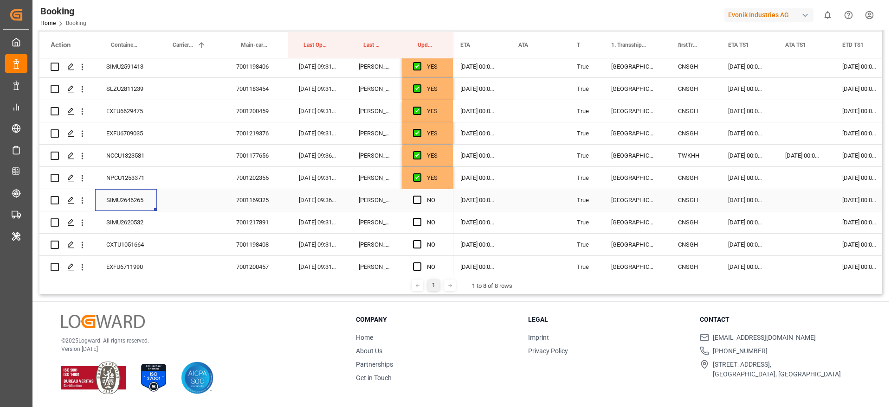
click at [746, 203] on div "[DATE] 00:00:00" at bounding box center [745, 200] width 57 height 22
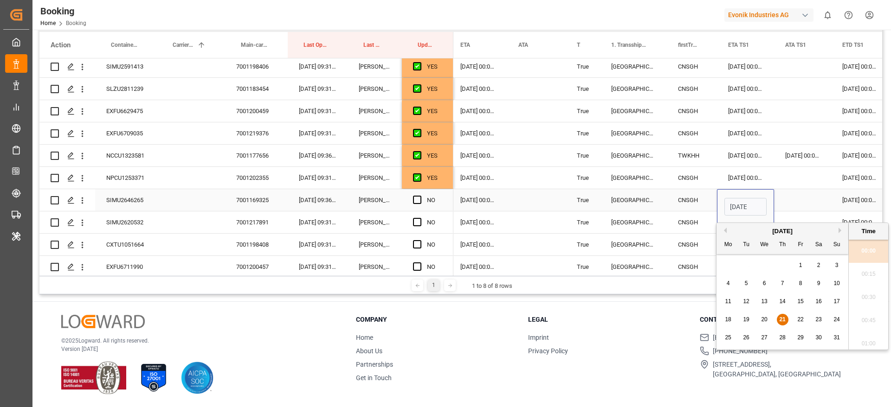
scroll to position [1511, 0]
click at [800, 317] on span "22" at bounding box center [800, 319] width 6 height 6
type input "22-08-2025 00:00"
click at [798, 198] on div "Press SPACE to select this row." at bounding box center [802, 200] width 57 height 22
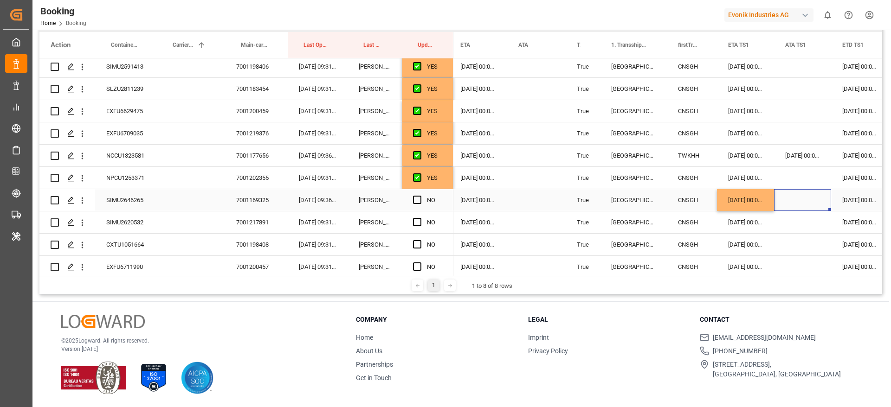
click at [855, 200] on div "[DATE] 00:00:00" at bounding box center [860, 200] width 58 height 22
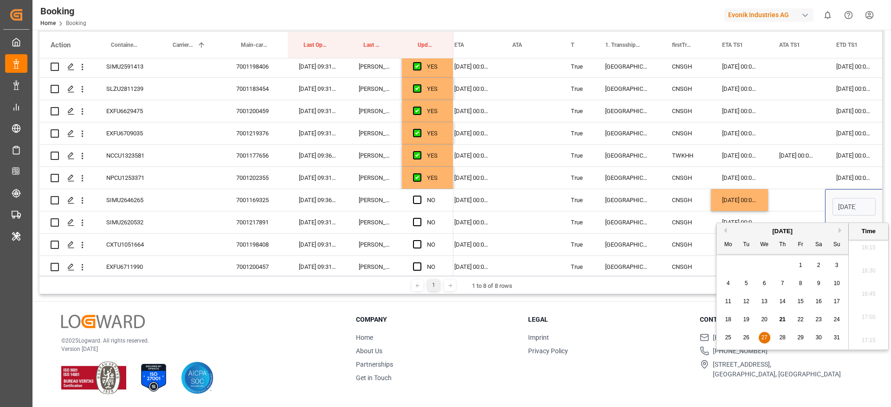
click at [840, 339] on div "31" at bounding box center [837, 338] width 12 height 11
type input "31-08-2025 00:00"
click at [483, 205] on div "29-08-2025 00:00:00" at bounding box center [472, 200] width 58 height 22
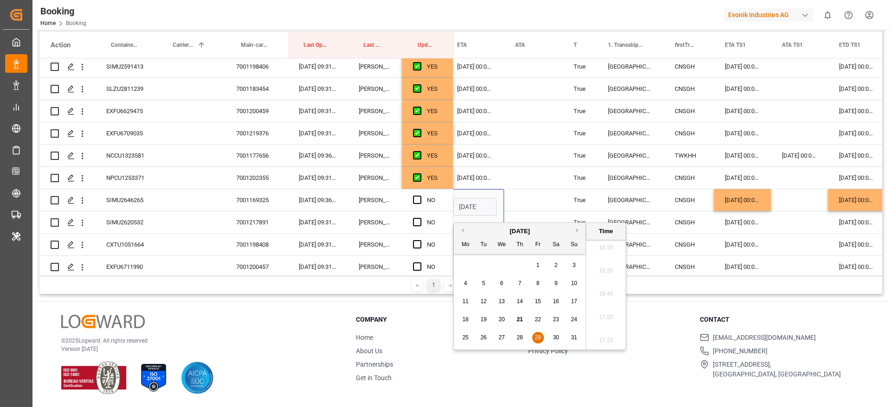
click at [575, 228] on div "August 2025" at bounding box center [520, 231] width 132 height 9
click at [576, 231] on button "Next Month" at bounding box center [579, 231] width 6 height 6
click at [483, 265] on span "2" at bounding box center [483, 265] width 3 height 6
type input "02-09-2025 00:00"
click at [422, 198] on div "Press SPACE to select this row." at bounding box center [420, 200] width 14 height 21
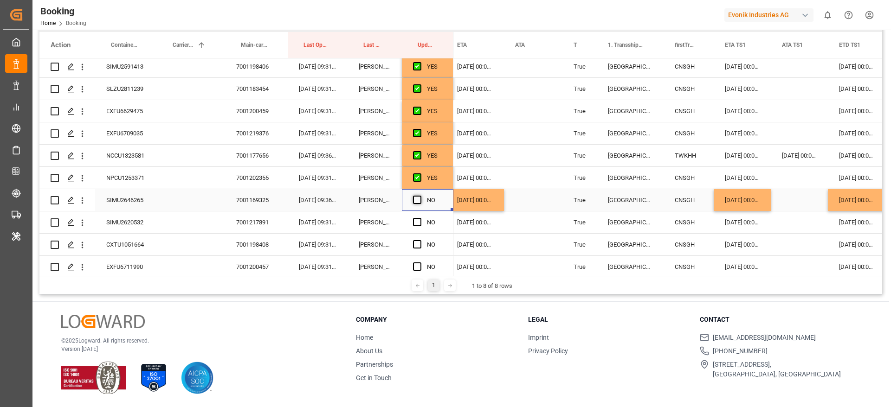
click at [420, 199] on span "Press SPACE to select this row." at bounding box center [417, 200] width 8 height 8
click at [420, 196] on input "Press SPACE to select this row." at bounding box center [420, 196] width 0 height 0
click at [419, 220] on span "Press SPACE to select this row." at bounding box center [417, 222] width 8 height 8
click at [420, 218] on input "Press SPACE to select this row." at bounding box center [420, 218] width 0 height 0
click at [418, 243] on span "Press SPACE to select this row." at bounding box center [417, 244] width 8 height 8
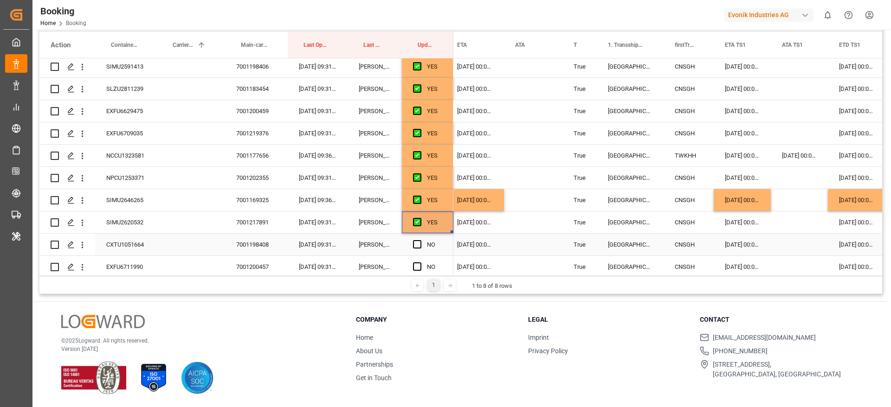
click at [420, 240] on input "Press SPACE to select this row." at bounding box center [420, 240] width 0 height 0
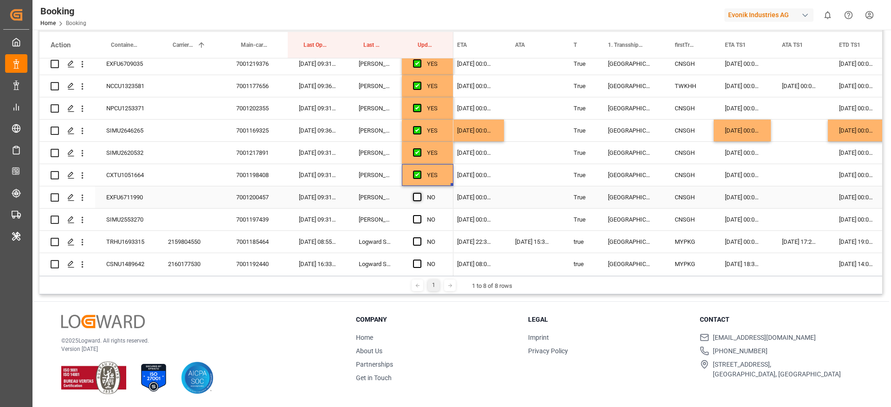
click at [417, 196] on span "Press SPACE to select this row." at bounding box center [417, 197] width 8 height 8
click at [420, 193] on input "Press SPACE to select this row." at bounding box center [420, 193] width 0 height 0
click at [419, 220] on span "Press SPACE to select this row." at bounding box center [417, 219] width 8 height 8
click at [420, 215] on input "Press SPACE to select this row." at bounding box center [420, 215] width 0 height 0
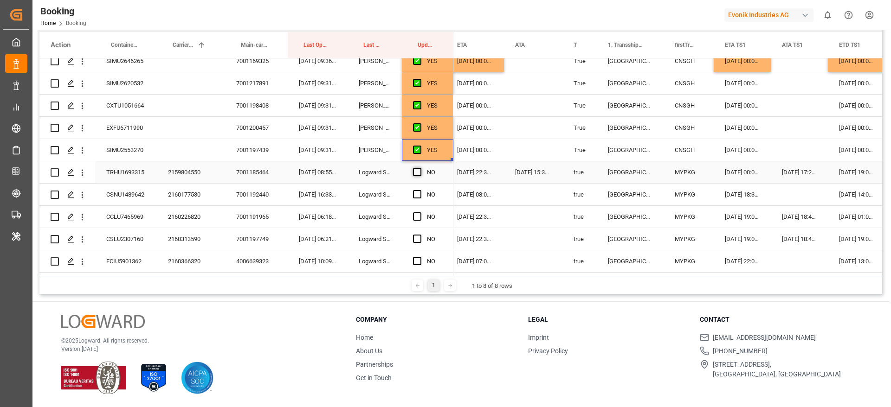
click at [417, 175] on span "Press SPACE to select this row." at bounding box center [417, 172] width 8 height 8
click at [420, 168] on input "Press SPACE to select this row." at bounding box center [420, 168] width 0 height 0
click at [182, 172] on div "2159804550" at bounding box center [191, 172] width 68 height 22
click at [417, 195] on span "Press SPACE to select this row." at bounding box center [417, 194] width 8 height 8
click at [420, 190] on input "Press SPACE to select this row." at bounding box center [420, 190] width 0 height 0
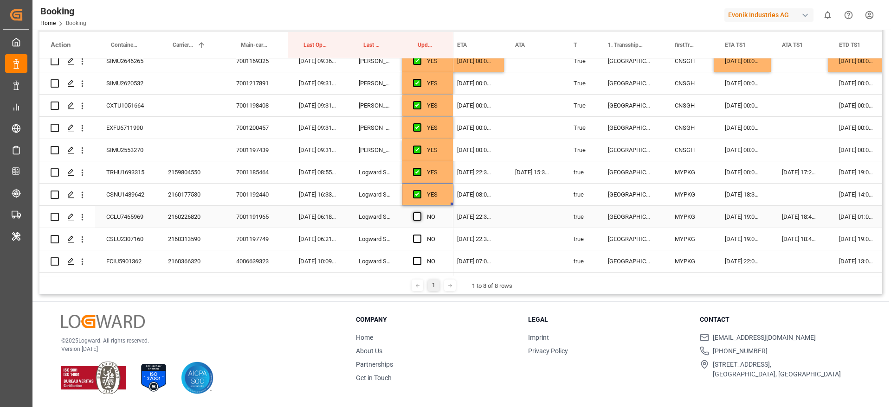
click at [416, 218] on span "Press SPACE to select this row." at bounding box center [417, 216] width 8 height 8
click at [420, 212] on input "Press SPACE to select this row." at bounding box center [420, 212] width 0 height 0
click at [416, 239] on span "Press SPACE to select this row." at bounding box center [417, 239] width 8 height 8
click at [420, 235] on input "Press SPACE to select this row." at bounding box center [420, 235] width 0 height 0
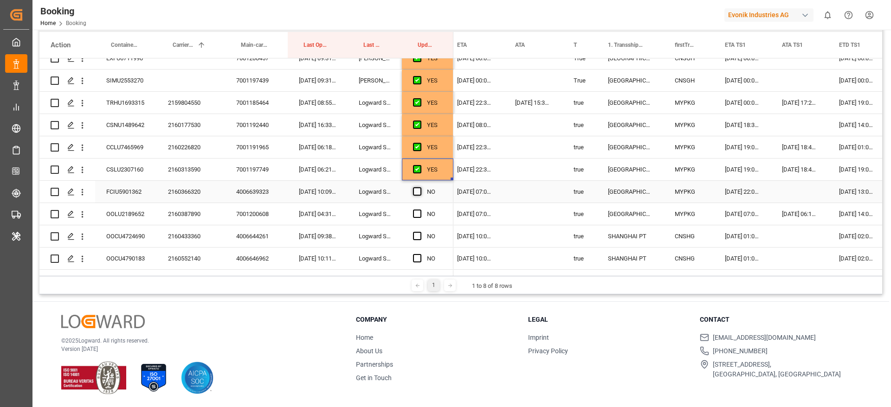
click at [416, 192] on span "Press SPACE to select this row." at bounding box center [417, 191] width 8 height 8
click at [420, 187] on input "Press SPACE to select this row." at bounding box center [420, 187] width 0 height 0
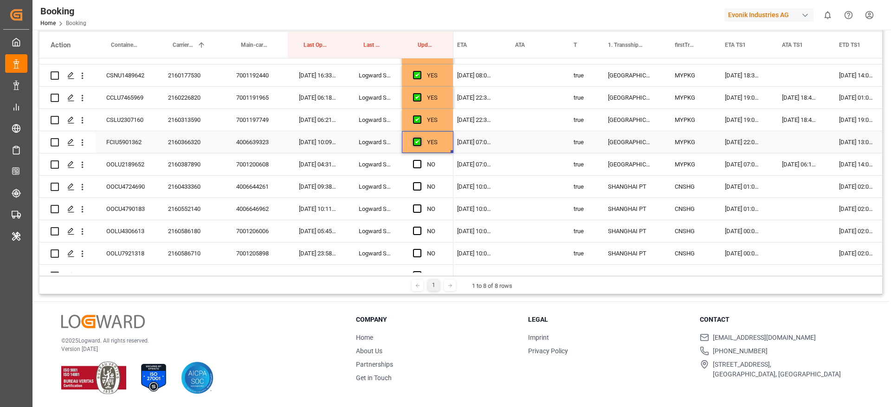
scroll to position [904, 0]
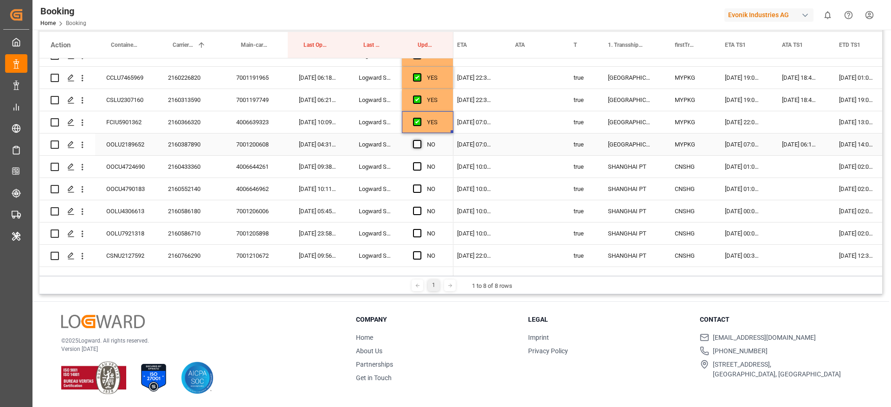
click at [417, 144] on span "Press SPACE to select this row." at bounding box center [417, 144] width 8 height 8
click at [420, 140] on input "Press SPACE to select this row." at bounding box center [420, 140] width 0 height 0
click at [413, 163] on span "Press SPACE to select this row." at bounding box center [417, 166] width 8 height 8
click at [420, 162] on input "Press SPACE to select this row." at bounding box center [420, 162] width 0 height 0
click at [416, 192] on span "Press SPACE to select this row." at bounding box center [417, 189] width 8 height 8
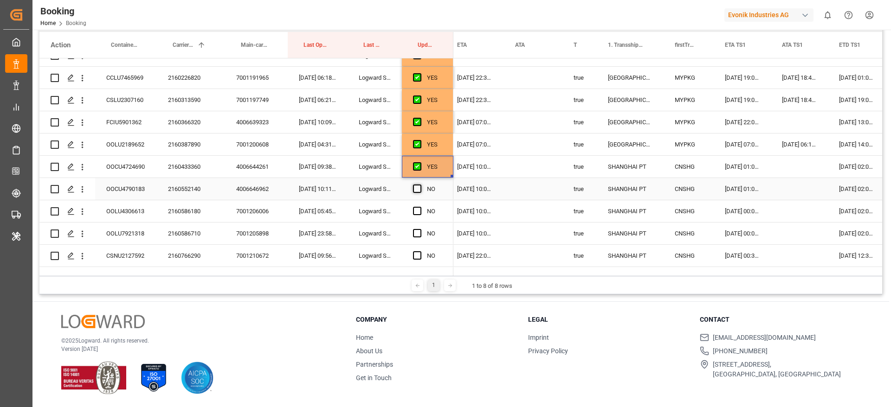
click at [420, 185] on input "Press SPACE to select this row." at bounding box center [420, 185] width 0 height 0
click at [416, 208] on span "Press SPACE to select this row." at bounding box center [417, 211] width 8 height 8
click at [420, 207] on input "Press SPACE to select this row." at bounding box center [420, 207] width 0 height 0
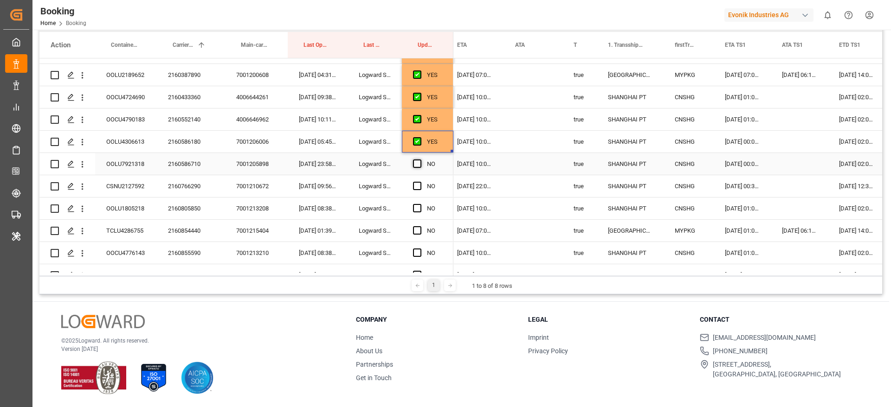
click at [417, 165] on span "Press SPACE to select this row." at bounding box center [417, 164] width 8 height 8
click at [420, 160] on input "Press SPACE to select this row." at bounding box center [420, 160] width 0 height 0
click at [417, 183] on span "Press SPACE to select this row." at bounding box center [417, 186] width 8 height 8
click at [420, 182] on input "Press SPACE to select this row." at bounding box center [420, 182] width 0 height 0
click at [418, 210] on span "Press SPACE to select this row." at bounding box center [417, 208] width 8 height 8
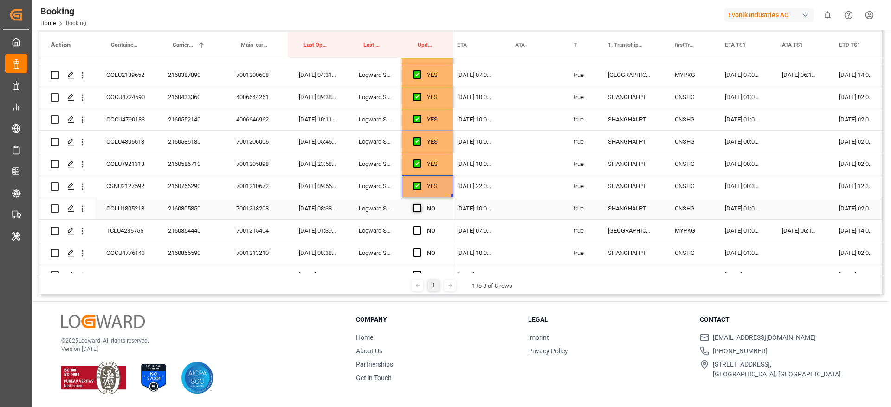
click at [420, 204] on input "Press SPACE to select this row." at bounding box center [420, 204] width 0 height 0
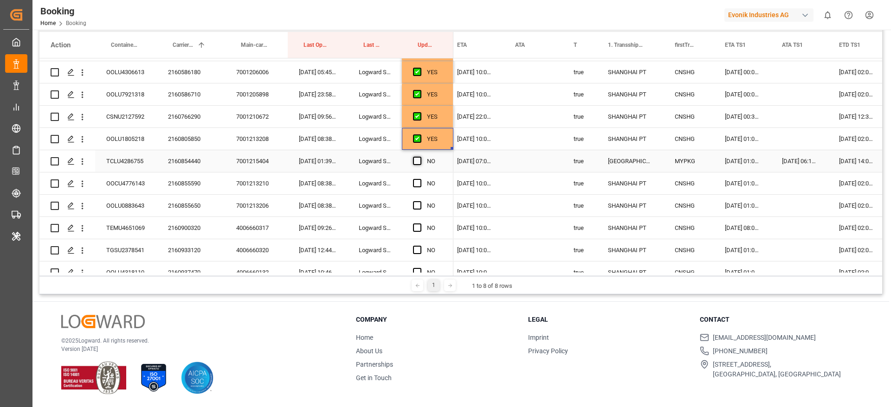
click at [415, 160] on span "Press SPACE to select this row." at bounding box center [417, 161] width 8 height 8
click at [420, 157] on input "Press SPACE to select this row." at bounding box center [420, 157] width 0 height 0
click at [414, 182] on span "Press SPACE to select this row." at bounding box center [417, 183] width 8 height 8
click at [420, 179] on input "Press SPACE to select this row." at bounding box center [420, 179] width 0 height 0
click at [418, 208] on span "Press SPACE to select this row." at bounding box center [417, 205] width 8 height 8
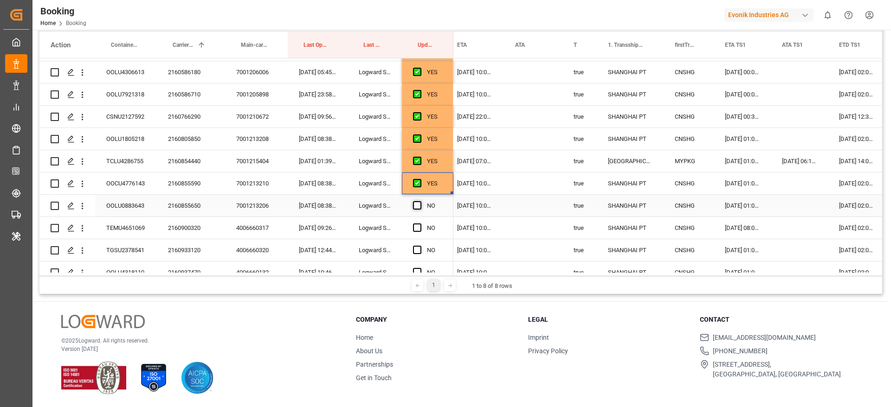
click at [420, 201] on input "Press SPACE to select this row." at bounding box center [420, 201] width 0 height 0
drag, startPoint x: 417, startPoint y: 230, endPoint x: 428, endPoint y: 193, distance: 38.0
click at [417, 229] on span "Press SPACE to select this row." at bounding box center [417, 228] width 8 height 8
click at [420, 224] on input "Press SPACE to select this row." at bounding box center [420, 224] width 0 height 0
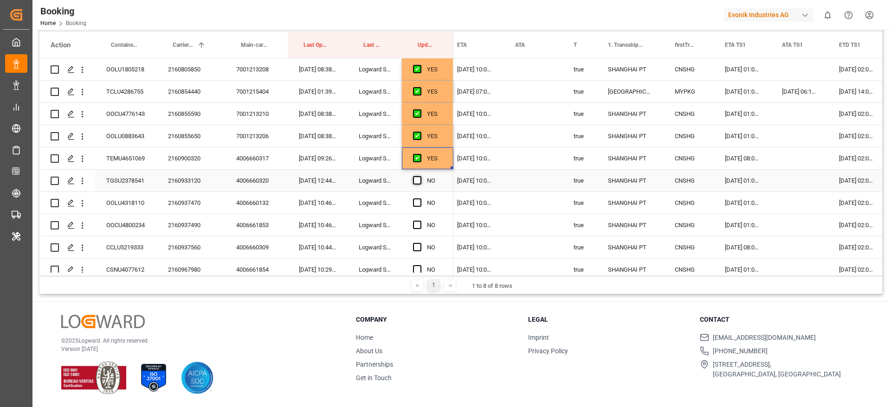
click at [415, 179] on span "Press SPACE to select this row." at bounding box center [417, 180] width 8 height 8
click at [420, 176] on input "Press SPACE to select this row." at bounding box center [420, 176] width 0 height 0
click at [416, 204] on span "Press SPACE to select this row." at bounding box center [417, 203] width 8 height 8
click at [420, 199] on input "Press SPACE to select this row." at bounding box center [420, 199] width 0 height 0
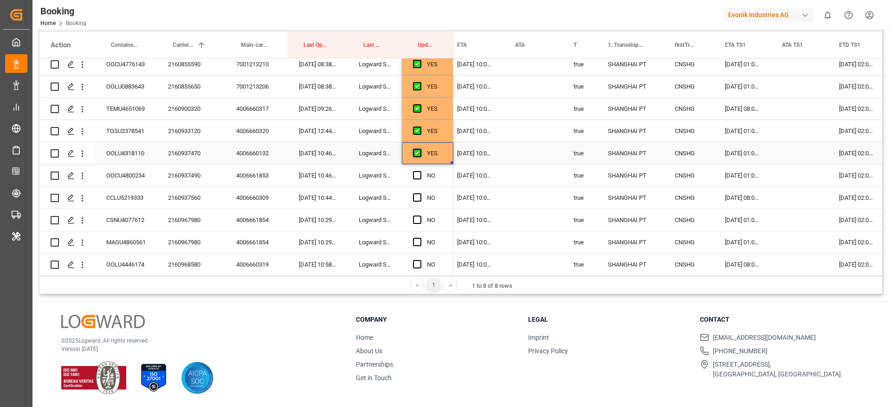
scroll to position [1183, 0]
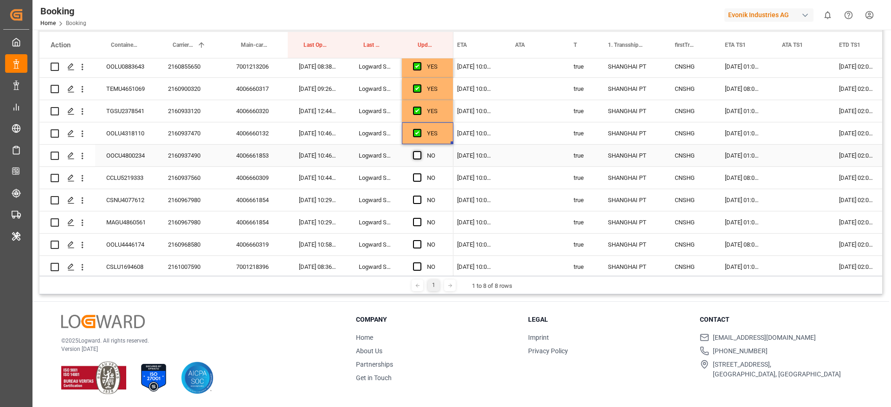
click at [415, 156] on span "Press SPACE to select this row." at bounding box center [417, 155] width 8 height 8
click at [420, 151] on input "Press SPACE to select this row." at bounding box center [420, 151] width 0 height 0
click at [417, 176] on span "Press SPACE to select this row." at bounding box center [417, 177] width 8 height 8
click at [420, 173] on input "Press SPACE to select this row." at bounding box center [420, 173] width 0 height 0
click at [417, 201] on span "Press SPACE to select this row." at bounding box center [417, 200] width 8 height 8
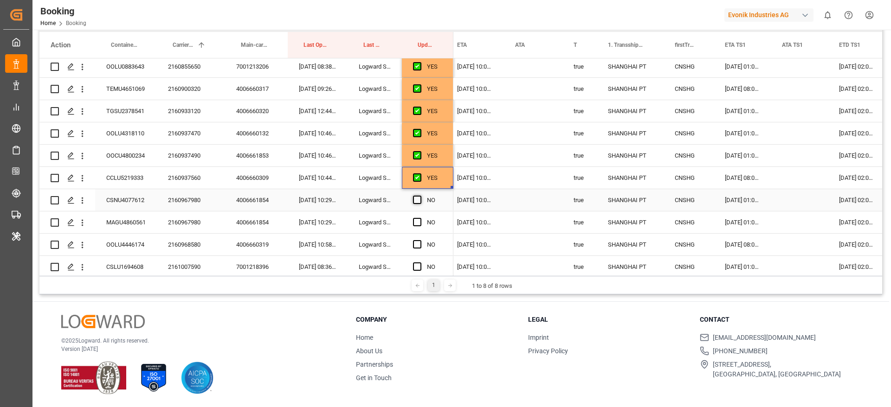
click at [420, 196] on input "Press SPACE to select this row." at bounding box center [420, 196] width 0 height 0
click at [416, 222] on span "Press SPACE to select this row." at bounding box center [417, 222] width 8 height 8
click at [420, 218] on input "Press SPACE to select this row." at bounding box center [420, 218] width 0 height 0
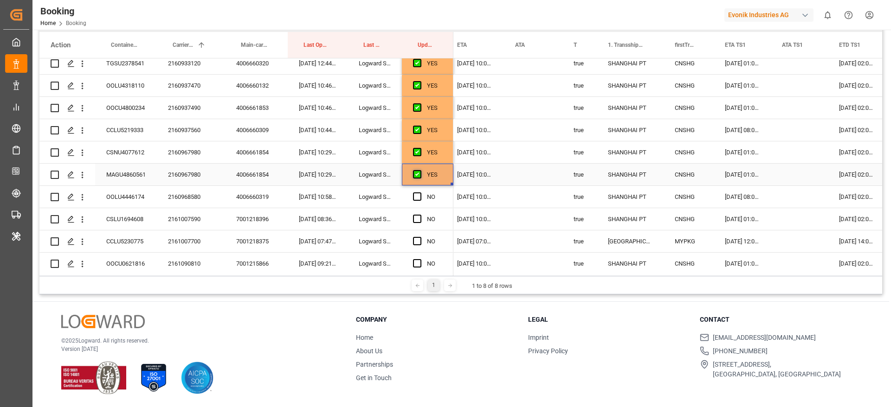
scroll to position [1252, 0]
click at [417, 174] on span "Press SPACE to select this row." at bounding box center [417, 175] width 8 height 8
click at [420, 171] on input "Press SPACE to select this row." at bounding box center [420, 171] width 0 height 0
click at [419, 199] on span "Press SPACE to select this row." at bounding box center [417, 197] width 8 height 8
click at [420, 193] on input "Press SPACE to select this row." at bounding box center [420, 193] width 0 height 0
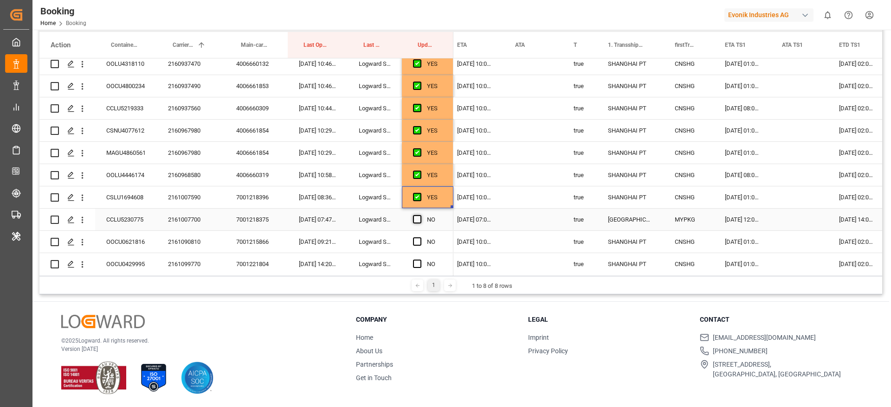
click at [417, 217] on span "Press SPACE to select this row." at bounding box center [417, 219] width 8 height 8
click at [420, 215] on input "Press SPACE to select this row." at bounding box center [420, 215] width 0 height 0
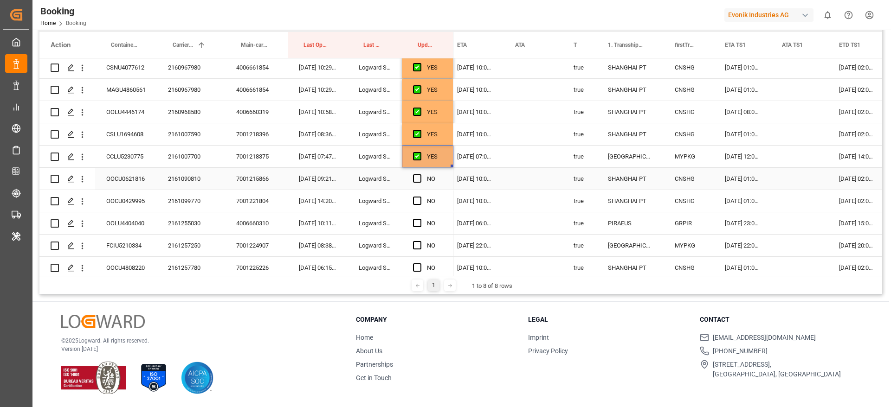
scroll to position [1322, 0]
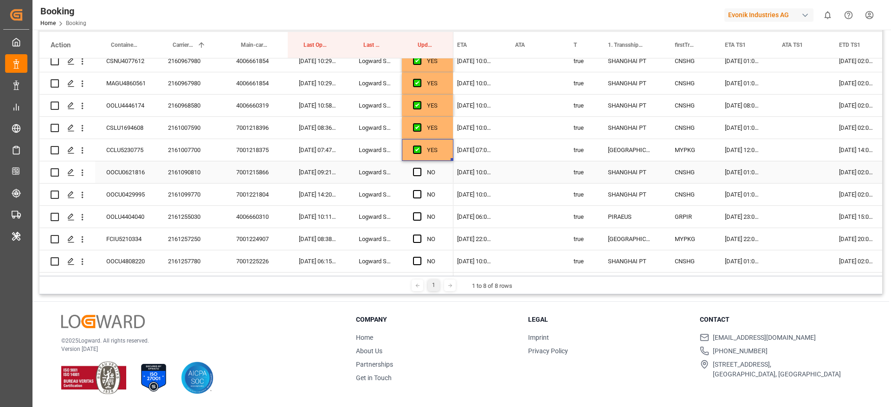
click at [416, 171] on span "Press SPACE to select this row." at bounding box center [417, 172] width 8 height 8
click at [420, 168] on input "Press SPACE to select this row." at bounding box center [420, 168] width 0 height 0
click at [418, 194] on span "Press SPACE to select this row." at bounding box center [417, 194] width 8 height 8
click at [420, 190] on input "Press SPACE to select this row." at bounding box center [420, 190] width 0 height 0
click at [417, 216] on span "Press SPACE to select this row." at bounding box center [417, 216] width 8 height 8
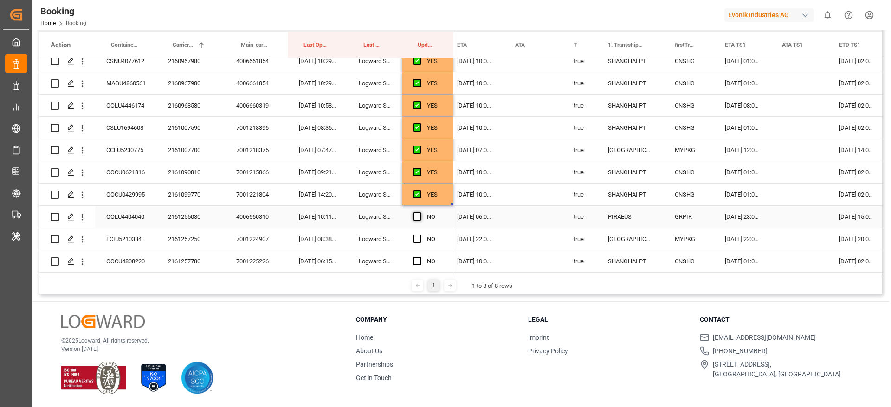
click at [420, 212] on input "Press SPACE to select this row." at bounding box center [420, 212] width 0 height 0
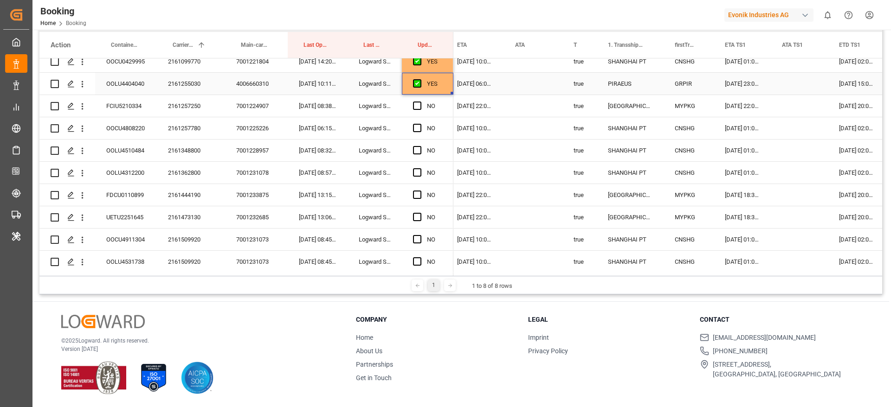
scroll to position [1461, 0]
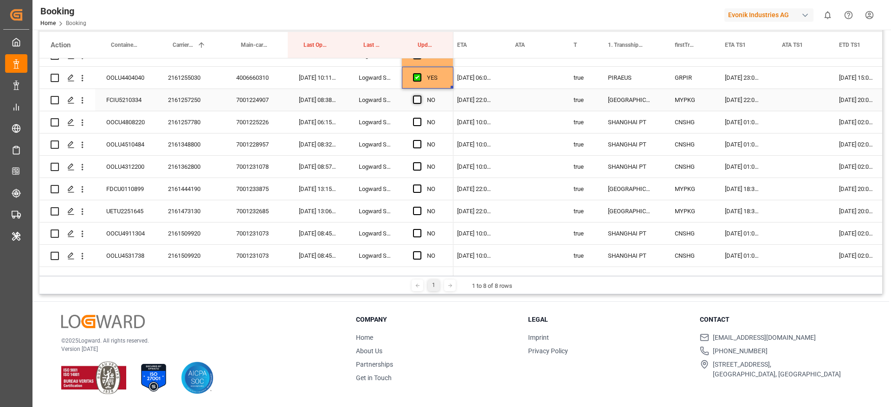
click at [419, 101] on span "Press SPACE to select this row." at bounding box center [417, 100] width 8 height 8
click at [420, 96] on input "Press SPACE to select this row." at bounding box center [420, 96] width 0 height 0
click at [416, 123] on span "Press SPACE to select this row." at bounding box center [417, 122] width 8 height 8
click at [420, 118] on input "Press SPACE to select this row." at bounding box center [420, 118] width 0 height 0
click at [418, 145] on span "Press SPACE to select this row." at bounding box center [417, 144] width 8 height 8
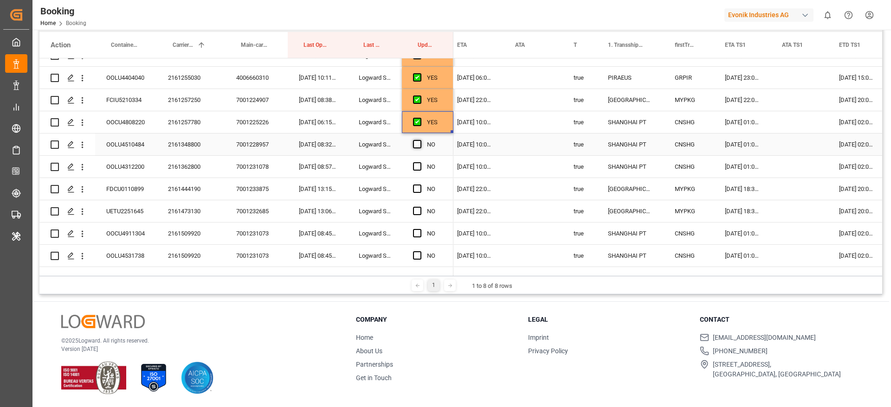
click at [420, 140] on input "Press SPACE to select this row." at bounding box center [420, 140] width 0 height 0
click at [418, 167] on span "Press SPACE to select this row." at bounding box center [417, 166] width 8 height 8
click at [420, 162] on input "Press SPACE to select this row." at bounding box center [420, 162] width 0 height 0
click at [418, 191] on span "Press SPACE to select this row." at bounding box center [417, 189] width 8 height 8
click at [420, 185] on input "Press SPACE to select this row." at bounding box center [420, 185] width 0 height 0
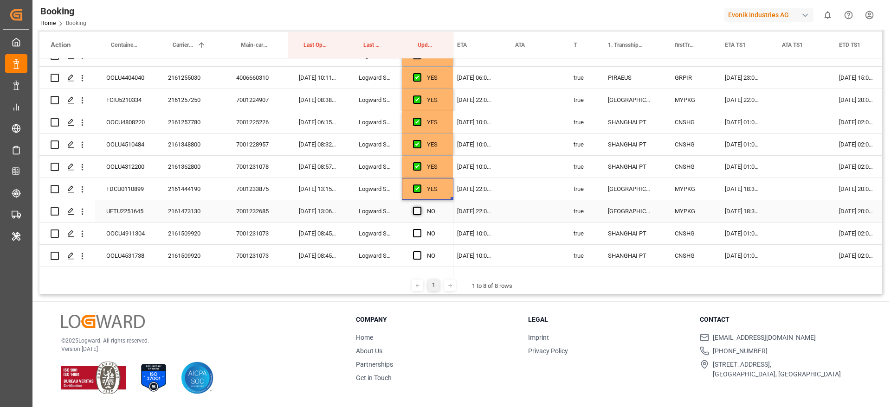
click at [418, 212] on span "Press SPACE to select this row." at bounding box center [417, 211] width 8 height 8
click at [420, 207] on input "Press SPACE to select this row." at bounding box center [420, 207] width 0 height 0
click at [419, 234] on span "Press SPACE to select this row." at bounding box center [417, 233] width 8 height 8
click at [420, 229] on input "Press SPACE to select this row." at bounding box center [420, 229] width 0 height 0
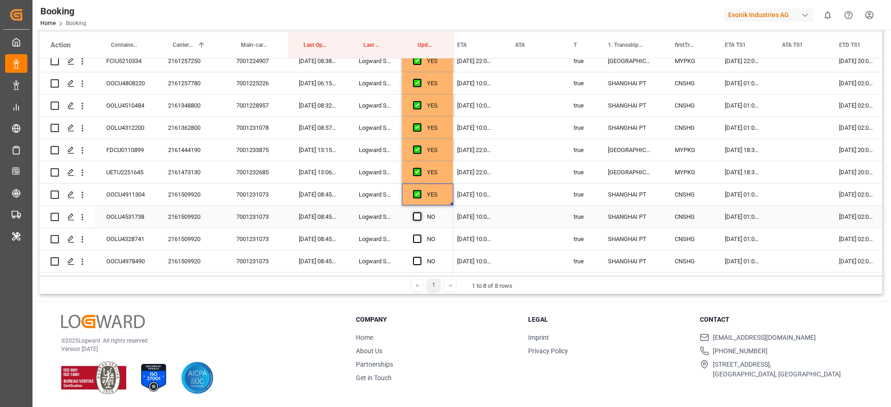
click at [417, 212] on span "Press SPACE to select this row." at bounding box center [417, 216] width 8 height 8
click at [420, 212] on input "Press SPACE to select this row." at bounding box center [420, 212] width 0 height 0
click at [417, 239] on span "Press SPACE to select this row." at bounding box center [417, 239] width 8 height 8
click at [420, 235] on input "Press SPACE to select this row." at bounding box center [420, 235] width 0 height 0
click at [417, 258] on span "Press SPACE to select this row." at bounding box center [417, 261] width 8 height 8
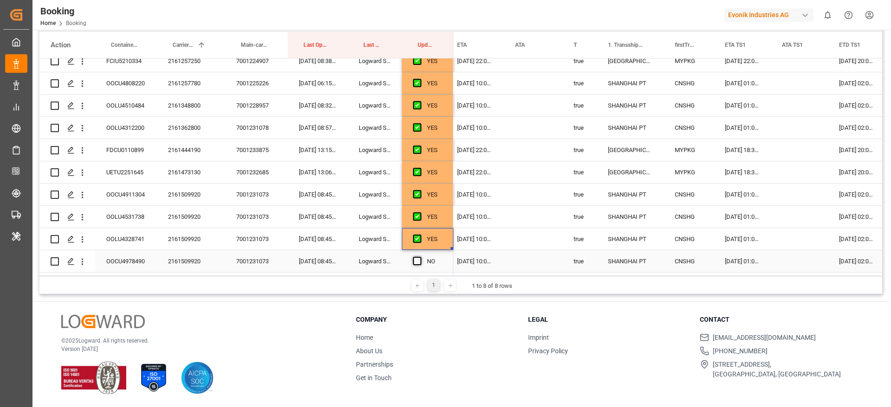
click at [420, 257] on input "Press SPACE to select this row." at bounding box center [420, 257] width 0 height 0
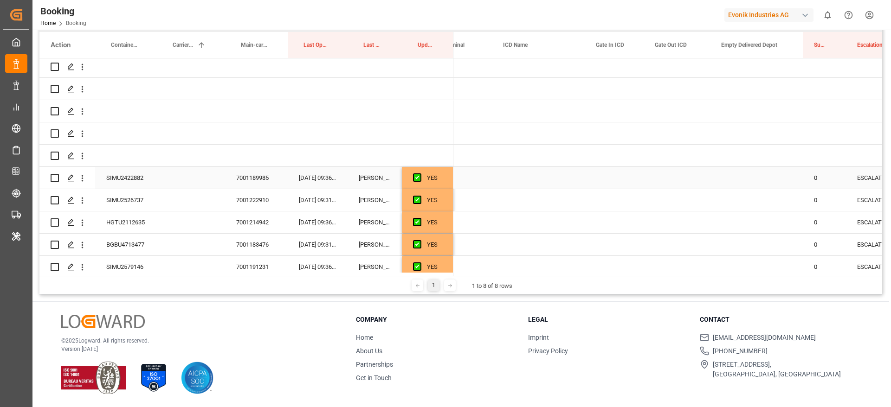
scroll to position [0, 1908]
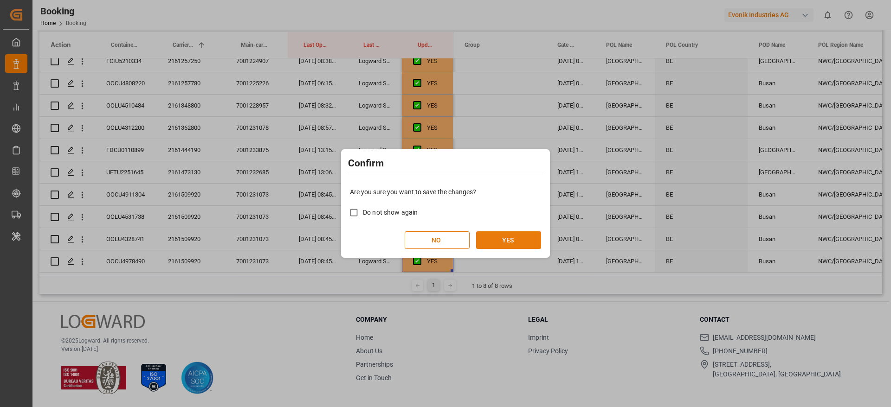
click at [489, 237] on button "YES" at bounding box center [508, 240] width 65 height 18
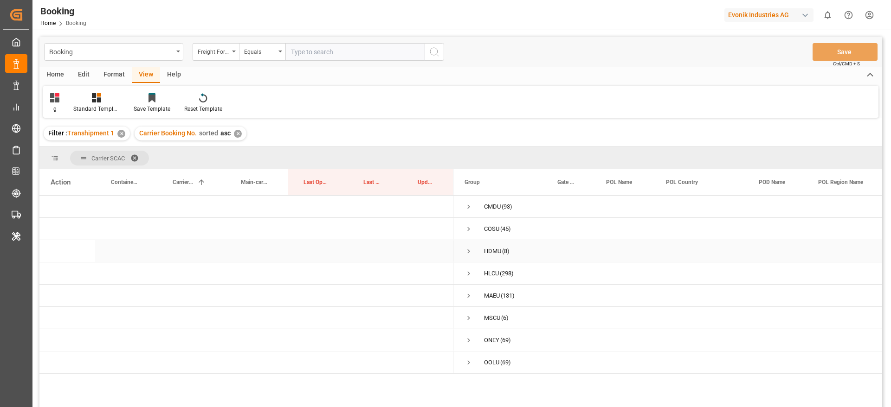
click at [468, 251] on span "Press SPACE to select this row." at bounding box center [468, 251] width 8 height 8
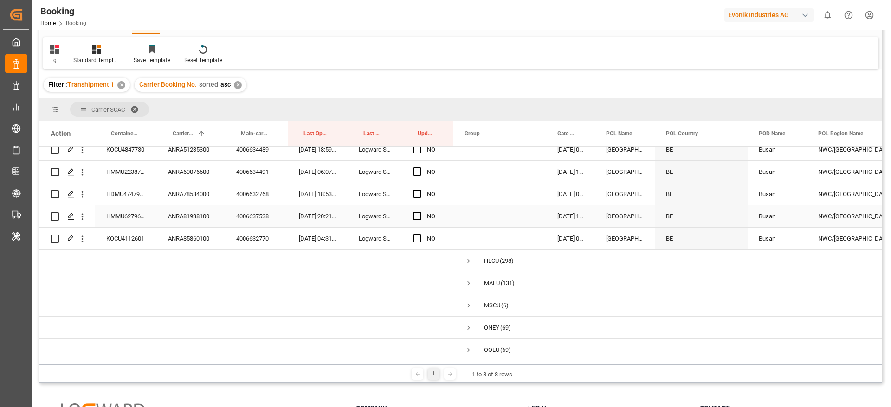
scroll to position [70, 0]
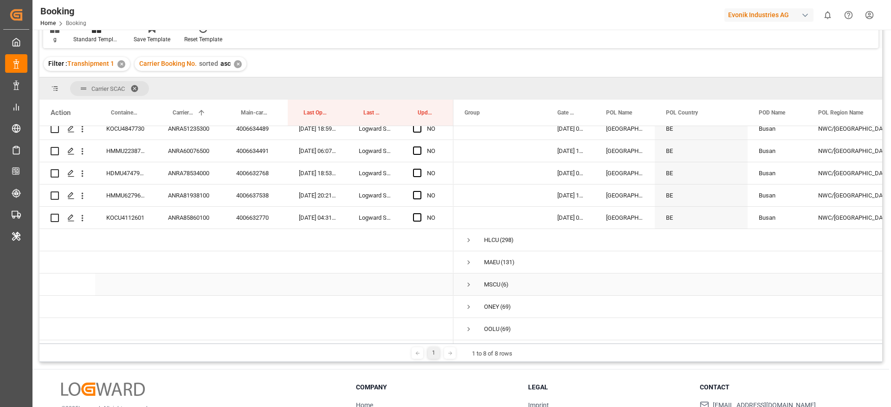
click at [468, 281] on span "Press SPACE to select this row." at bounding box center [468, 285] width 8 height 8
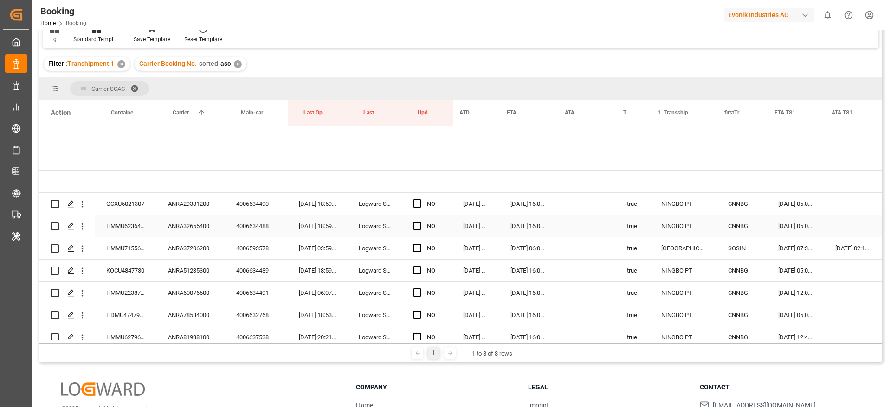
scroll to position [0, 765]
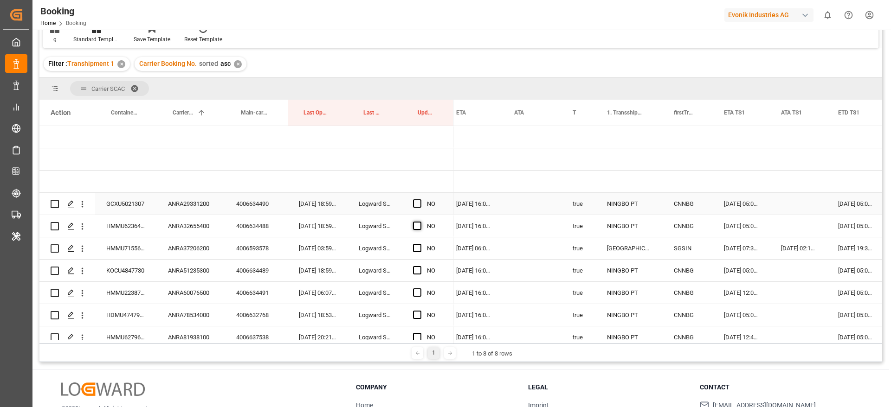
drag, startPoint x: 418, startPoint y: 203, endPoint x: 420, endPoint y: 229, distance: 26.1
click at [417, 202] on span "Press SPACE to select this row." at bounding box center [417, 203] width 8 height 8
click at [420, 199] on input "Press SPACE to select this row." at bounding box center [420, 199] width 0 height 0
click at [417, 228] on span "Press SPACE to select this row." at bounding box center [417, 226] width 8 height 8
click at [420, 222] on input "Press SPACE to select this row." at bounding box center [420, 222] width 0 height 0
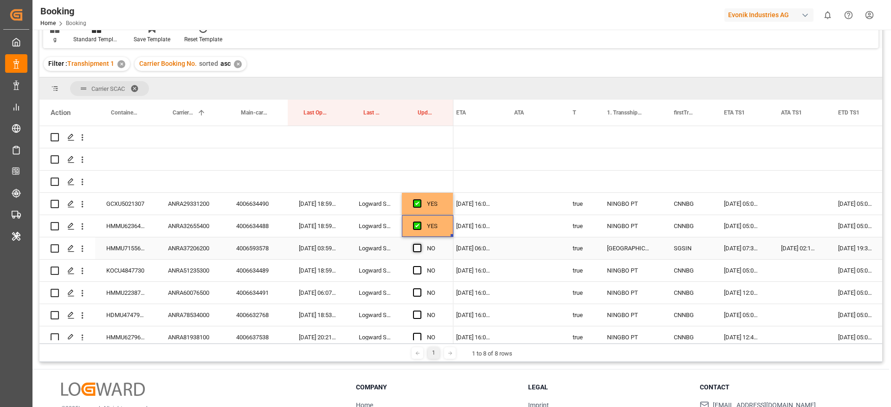
click at [417, 250] on span "Press SPACE to select this row." at bounding box center [417, 248] width 8 height 8
click at [420, 244] on input "Press SPACE to select this row." at bounding box center [420, 244] width 0 height 0
click at [416, 270] on span "Press SPACE to select this row." at bounding box center [417, 270] width 8 height 8
click at [420, 266] on input "Press SPACE to select this row." at bounding box center [420, 266] width 0 height 0
click at [416, 293] on span "Press SPACE to select this row." at bounding box center [417, 293] width 8 height 8
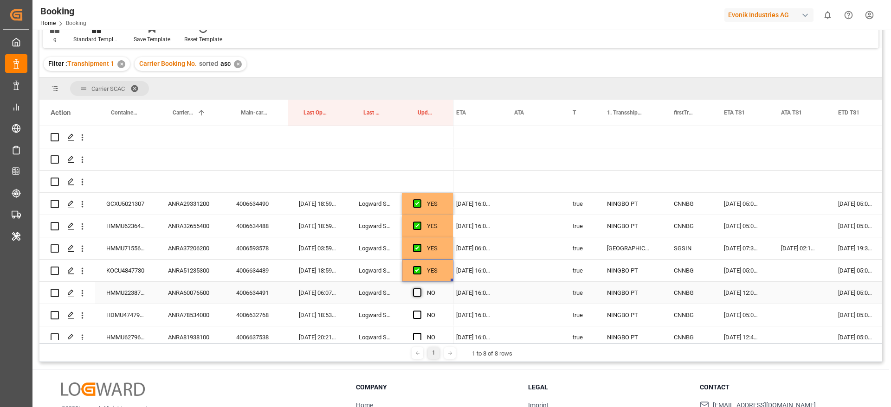
click at [420, 289] on input "Press SPACE to select this row." at bounding box center [420, 289] width 0 height 0
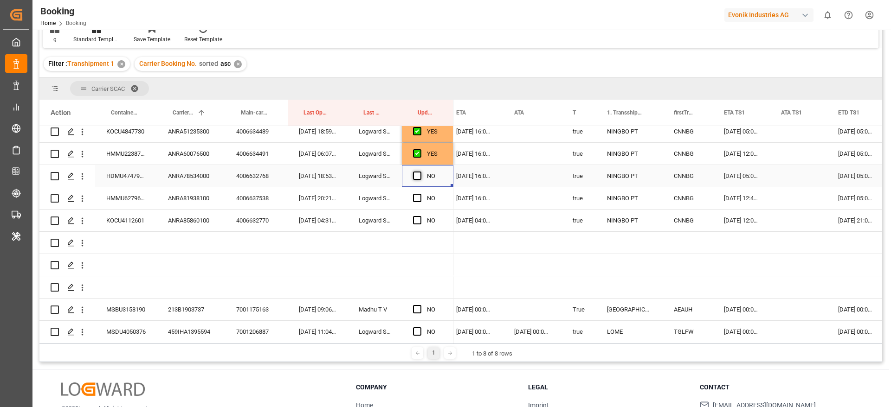
click at [417, 176] on span "Press SPACE to select this row." at bounding box center [417, 176] width 8 height 8
click at [420, 172] on input "Press SPACE to select this row." at bounding box center [420, 172] width 0 height 0
click at [417, 197] on span "Press SPACE to select this row." at bounding box center [417, 198] width 8 height 8
click at [420, 194] on input "Press SPACE to select this row." at bounding box center [420, 194] width 0 height 0
click at [415, 215] on div "Press SPACE to select this row." at bounding box center [420, 220] width 14 height 21
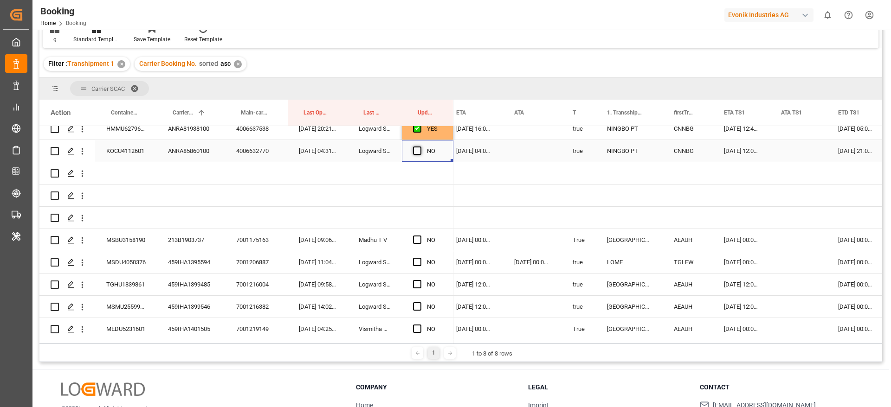
click at [416, 152] on span "Press SPACE to select this row." at bounding box center [417, 151] width 8 height 8
click at [420, 147] on input "Press SPACE to select this row." at bounding box center [420, 147] width 0 height 0
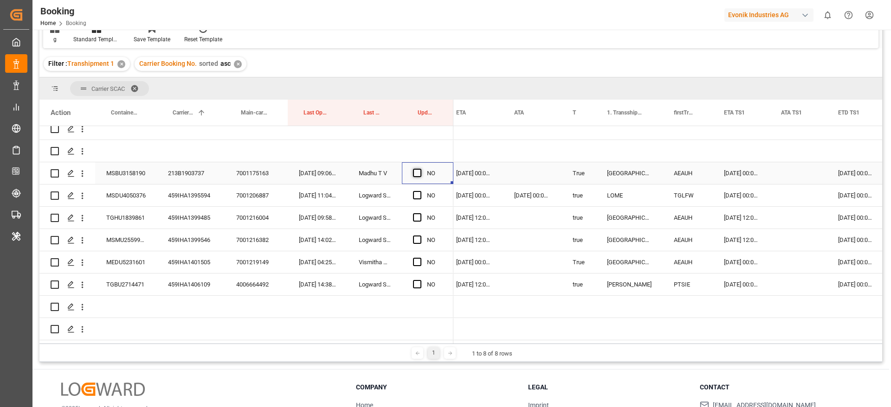
click at [417, 170] on span "Press SPACE to select this row." at bounding box center [417, 173] width 8 height 8
click at [420, 169] on input "Press SPACE to select this row." at bounding box center [420, 169] width 0 height 0
click at [419, 193] on span "Press SPACE to select this row." at bounding box center [417, 195] width 8 height 8
click at [420, 191] on input "Press SPACE to select this row." at bounding box center [420, 191] width 0 height 0
click at [419, 213] on span "Press SPACE to select this row." at bounding box center [417, 217] width 8 height 8
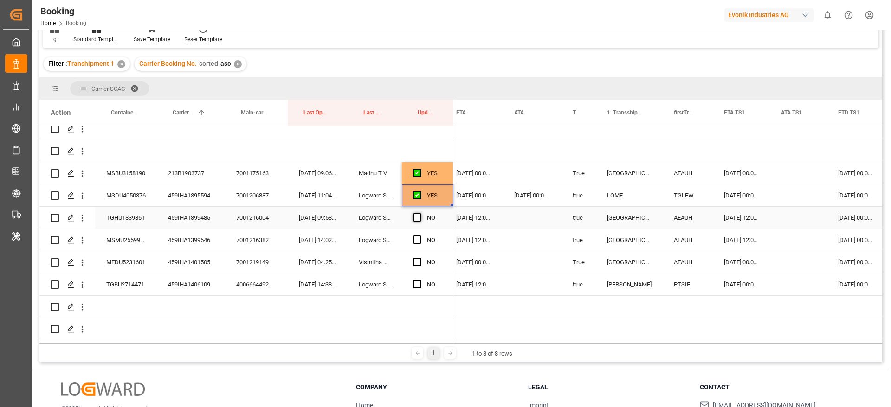
click at [420, 213] on input "Press SPACE to select this row." at bounding box center [420, 213] width 0 height 0
click at [418, 240] on span "Press SPACE to select this row." at bounding box center [417, 240] width 8 height 8
click at [420, 236] on input "Press SPACE to select this row." at bounding box center [420, 236] width 0 height 0
click at [417, 259] on span "Press SPACE to select this row." at bounding box center [417, 262] width 8 height 8
click at [420, 258] on input "Press SPACE to select this row." at bounding box center [420, 258] width 0 height 0
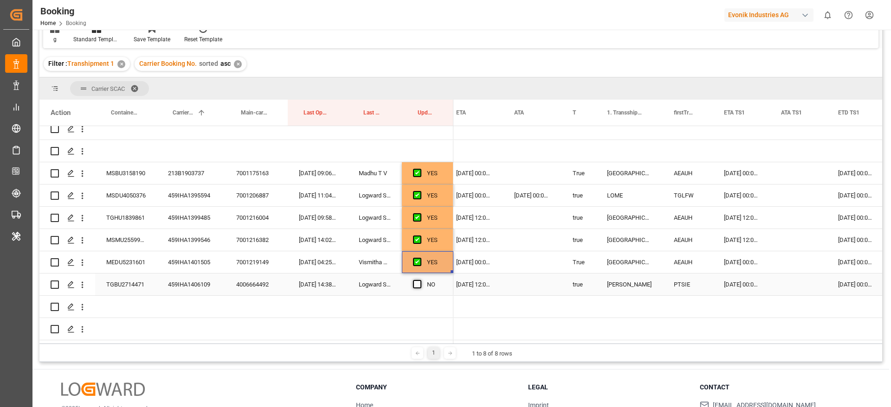
click at [415, 282] on span "Press SPACE to select this row." at bounding box center [417, 284] width 8 height 8
click at [420, 280] on input "Press SPACE to select this row." at bounding box center [420, 280] width 0 height 0
click at [198, 275] on div "459IHA1406109" at bounding box center [191, 285] width 68 height 22
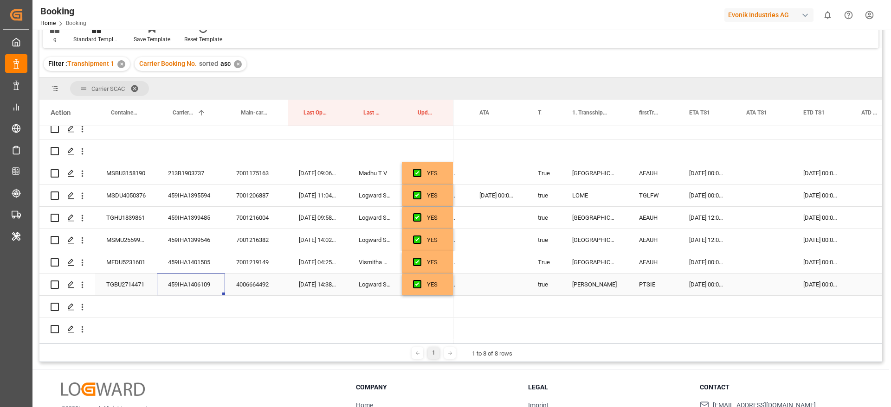
click at [758, 283] on div "Press SPACE to select this row." at bounding box center [763, 285] width 57 height 22
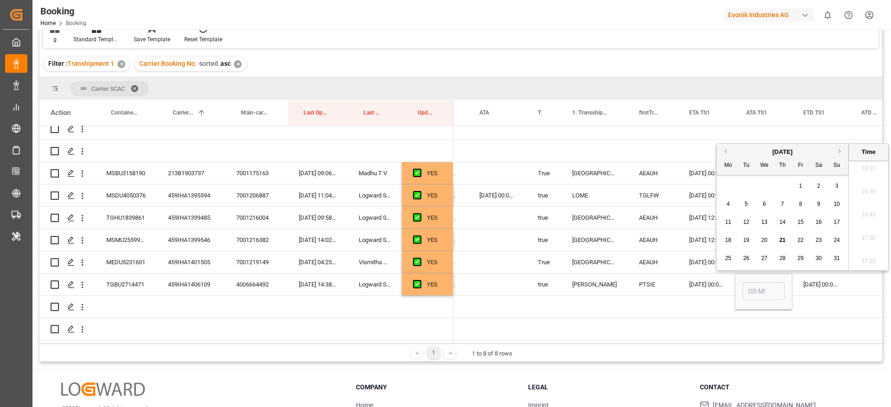
click at [795, 220] on div "15" at bounding box center [801, 222] width 12 height 11
type input "15-08-2025 00:00"
click at [853, 278] on div "Press SPACE to select this row." at bounding box center [873, 285] width 47 height 22
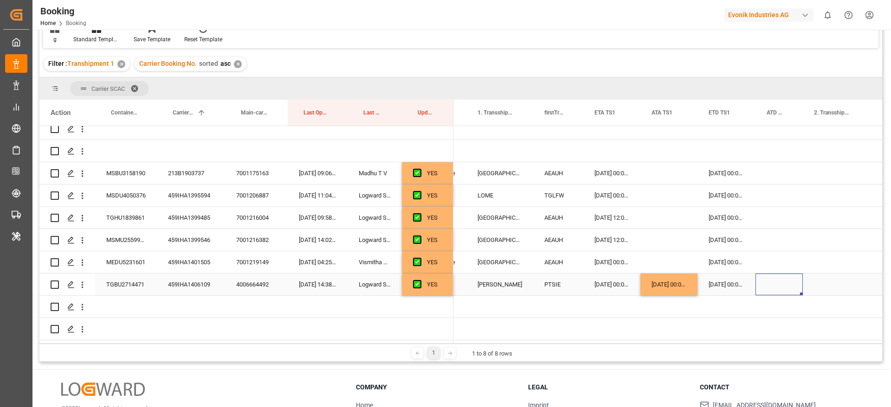
click at [785, 280] on div "Press SPACE to select this row." at bounding box center [778, 285] width 47 height 22
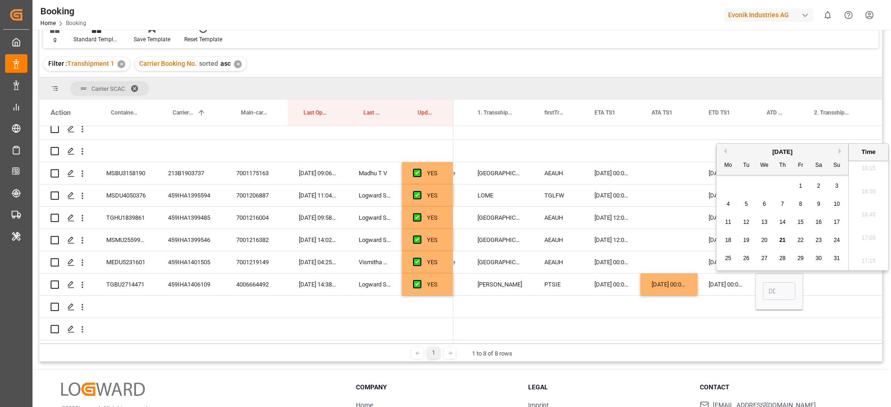
click at [819, 222] on span "16" at bounding box center [818, 222] width 6 height 6
type input "16-08-2025 00:00"
click at [823, 282] on div "Press SPACE to select this row." at bounding box center [836, 285] width 69 height 22
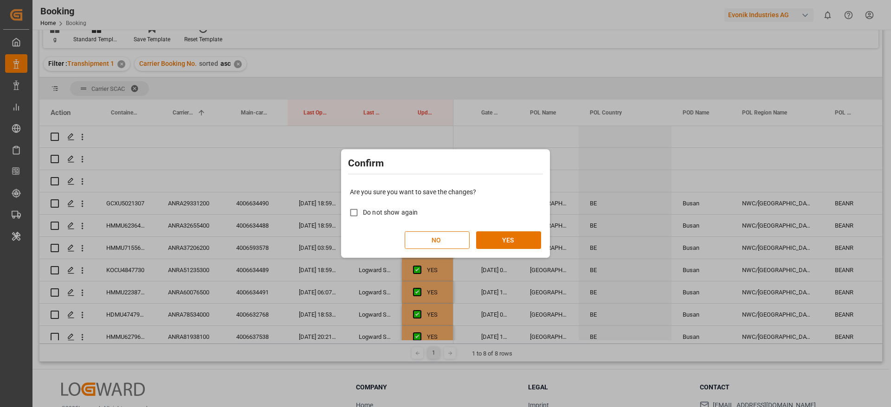
click at [543, 241] on div "Are you sure you want to save the changes? Do not show again NO YES" at bounding box center [445, 218] width 204 height 75
click at [523, 241] on button "YES" at bounding box center [508, 240] width 65 height 18
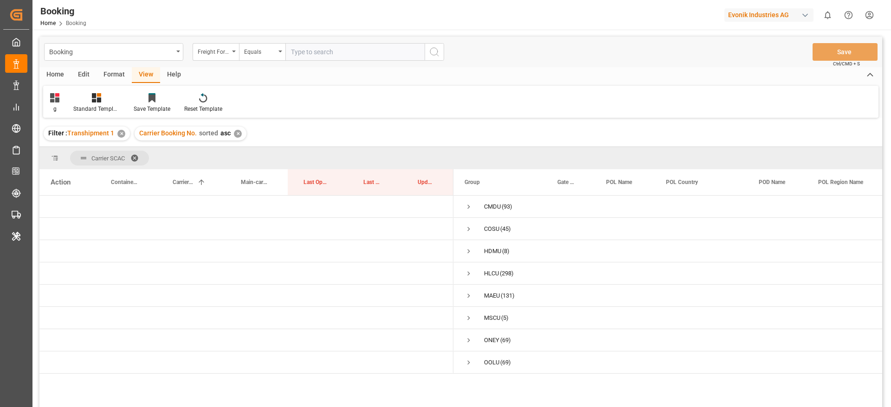
click at [104, 68] on div "Format" at bounding box center [113, 75] width 35 height 16
drag, startPoint x: 59, startPoint y: 95, endPoint x: 71, endPoint y: 112, distance: 21.6
click at [62, 95] on div at bounding box center [63, 98] width 27 height 10
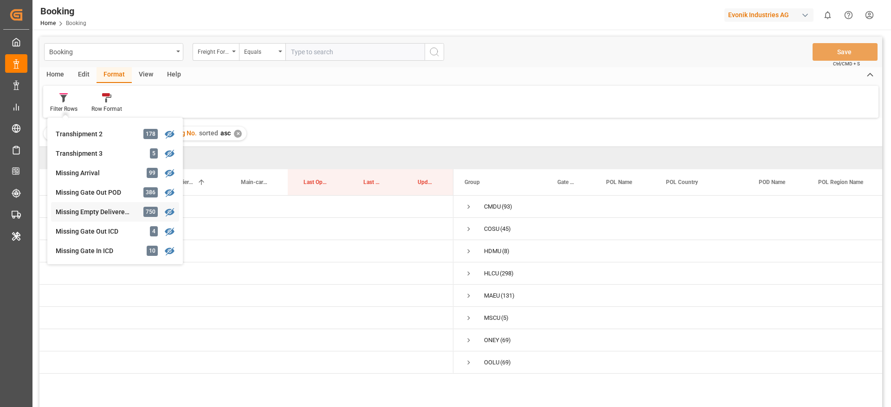
click at [102, 206] on div "Missing Empty Delivered Depot 750" at bounding box center [115, 211] width 128 height 19
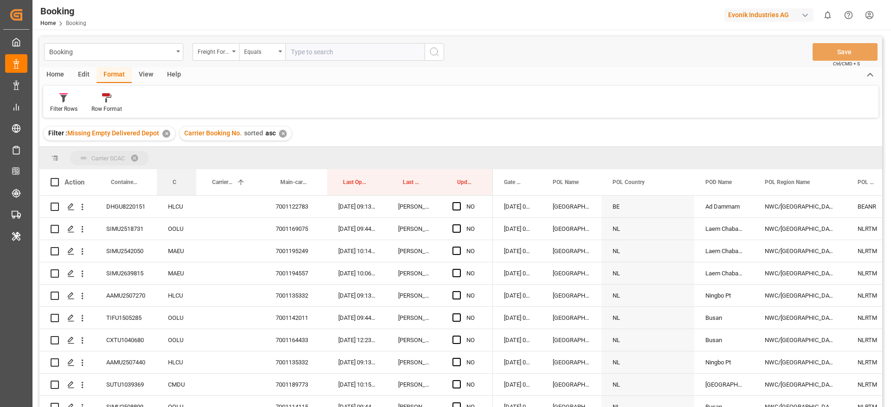
drag, startPoint x: 175, startPoint y: 180, endPoint x: 184, endPoint y: 161, distance: 20.5
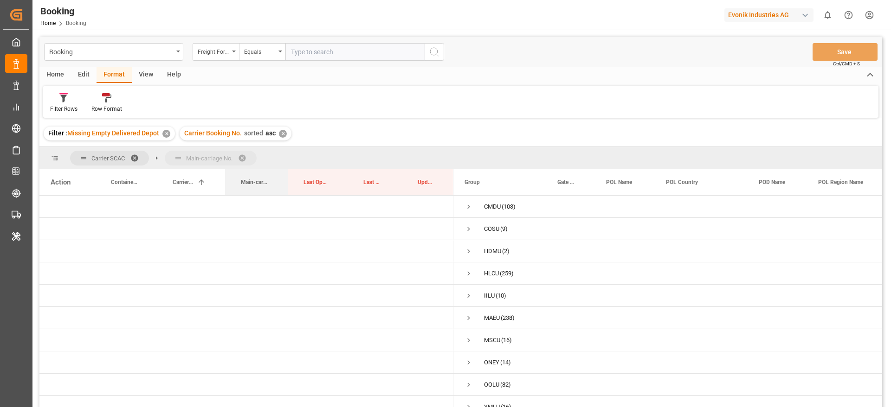
drag, startPoint x: 256, startPoint y: 167, endPoint x: 263, endPoint y: 156, distance: 12.7
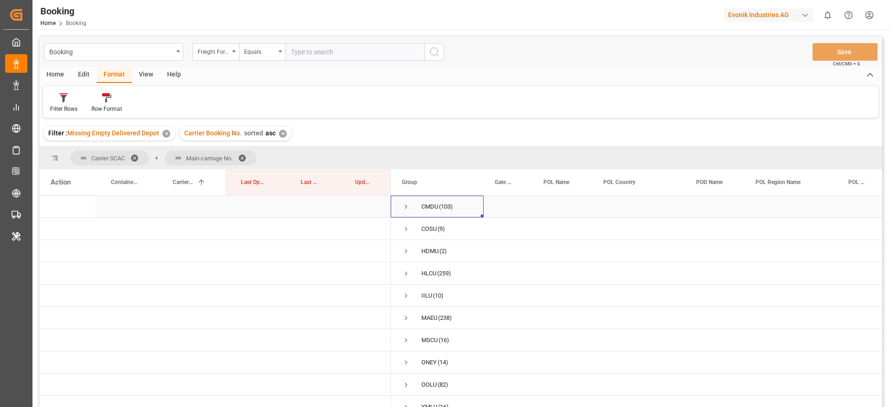
click at [409, 209] on span "Press SPACE to select this row." at bounding box center [406, 207] width 8 height 8
click at [425, 295] on span "Press SPACE to select this row." at bounding box center [425, 296] width 8 height 8
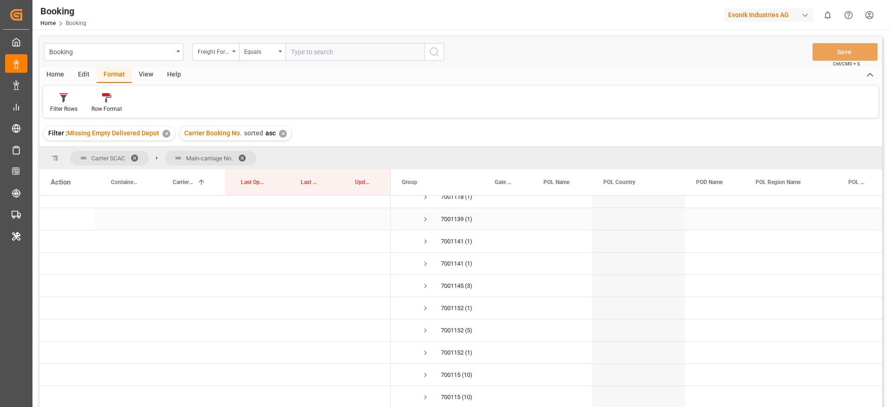
scroll to position [209, 0]
click at [425, 264] on span "Press SPACE to select this row." at bounding box center [425, 265] width 8 height 8
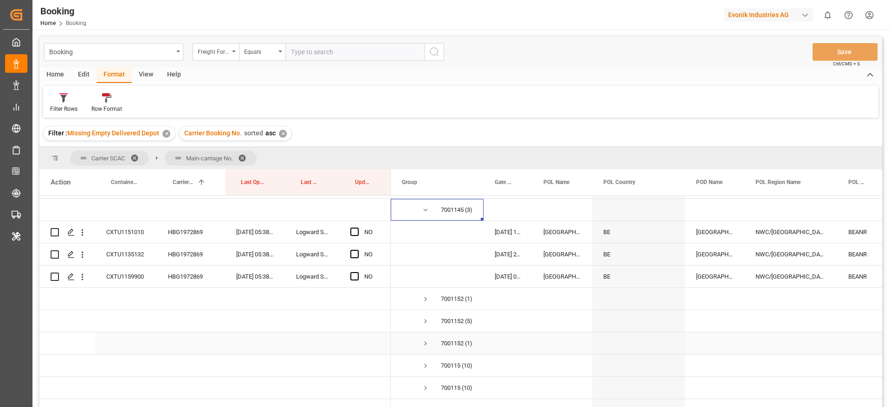
scroll to position [348, 0]
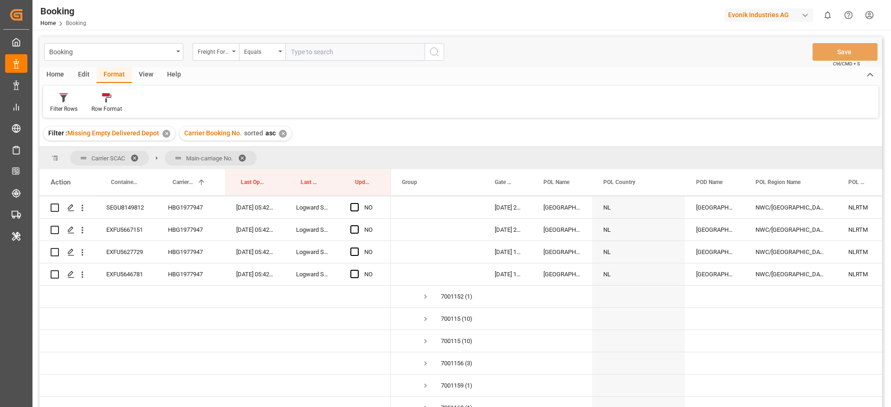
scroll to position [487, 0]
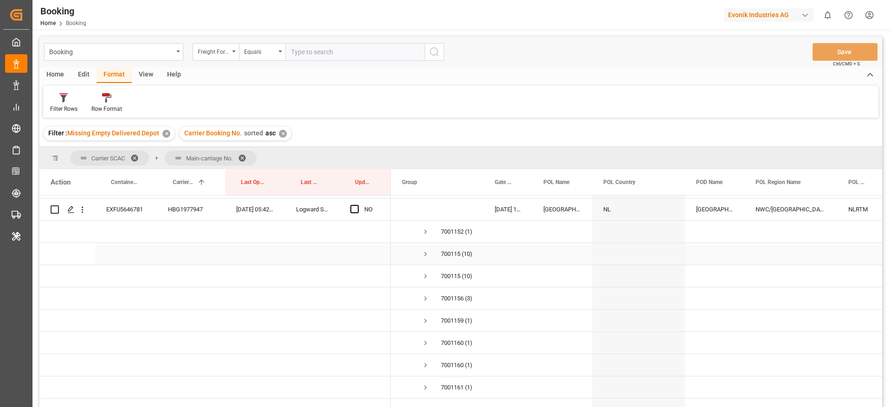
drag, startPoint x: 425, startPoint y: 252, endPoint x: 507, endPoint y: 264, distance: 82.6
click at [424, 252] on span "Press SPACE to select this row." at bounding box center [425, 254] width 8 height 8
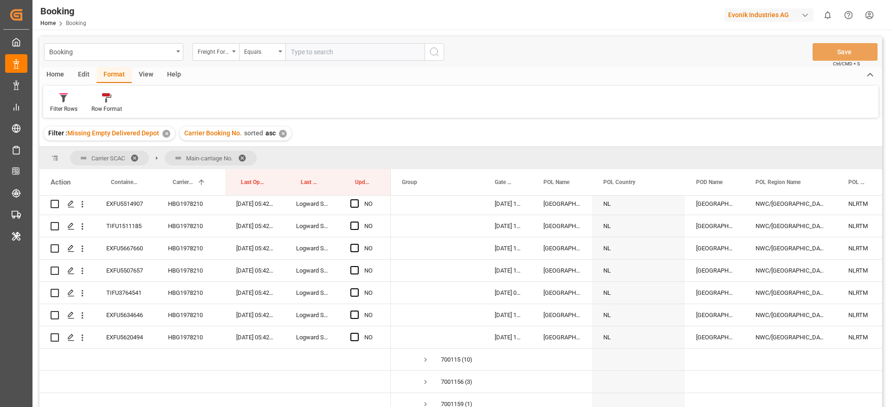
scroll to position [696, 0]
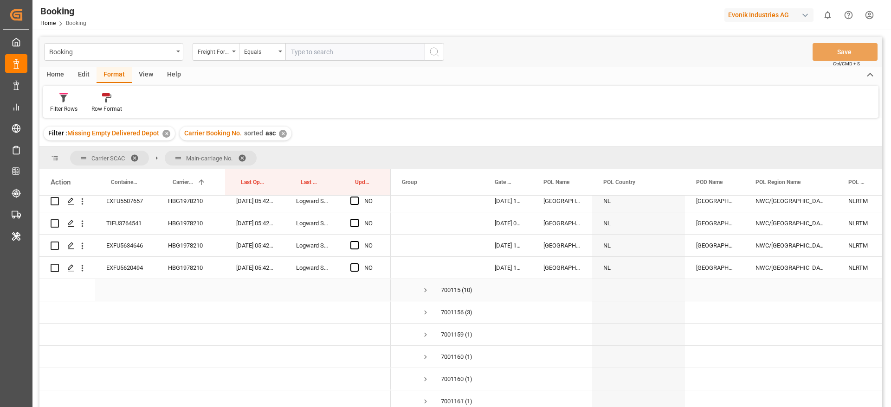
click at [423, 289] on span "Press SPACE to select this row." at bounding box center [425, 290] width 8 height 8
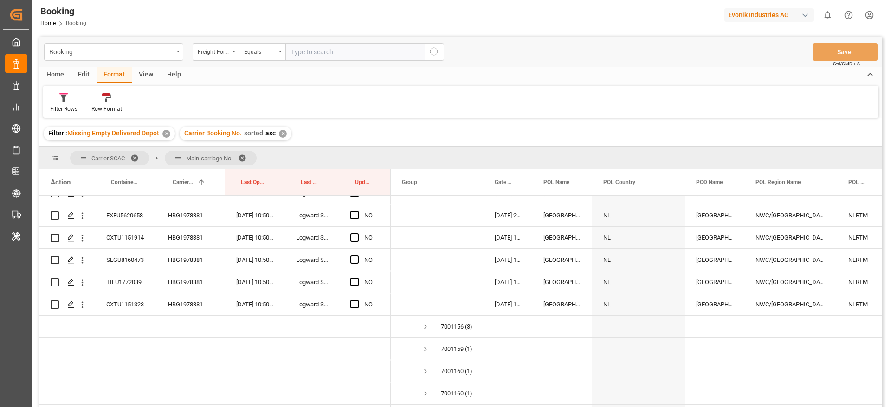
scroll to position [904, 0]
click at [425, 324] on span "Press SPACE to select this row." at bounding box center [425, 326] width 8 height 8
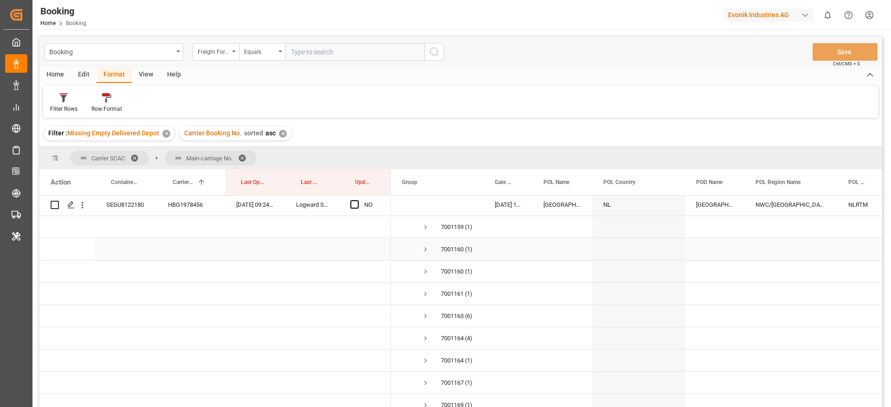
scroll to position [1113, 0]
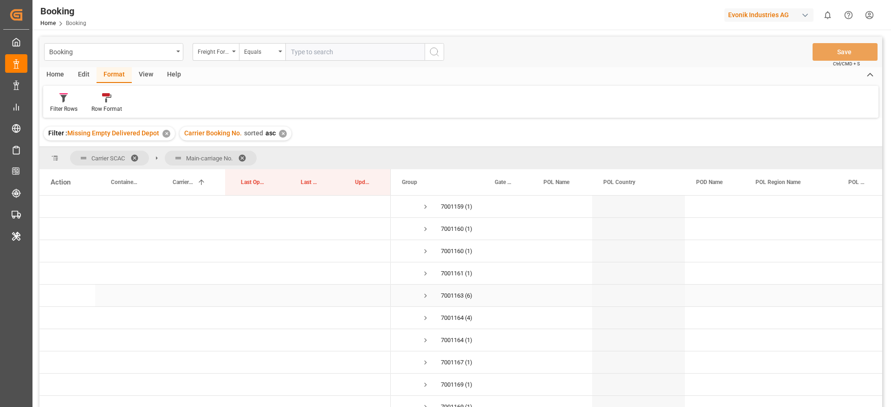
click at [423, 296] on span "Press SPACE to select this row." at bounding box center [425, 296] width 8 height 8
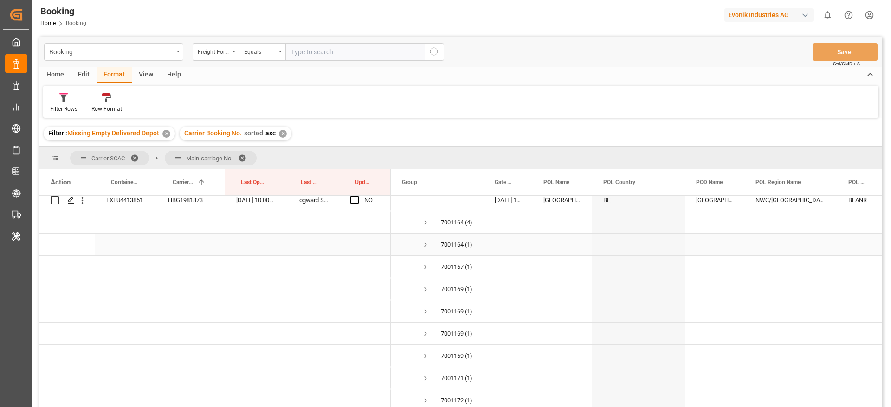
scroll to position [1322, 0]
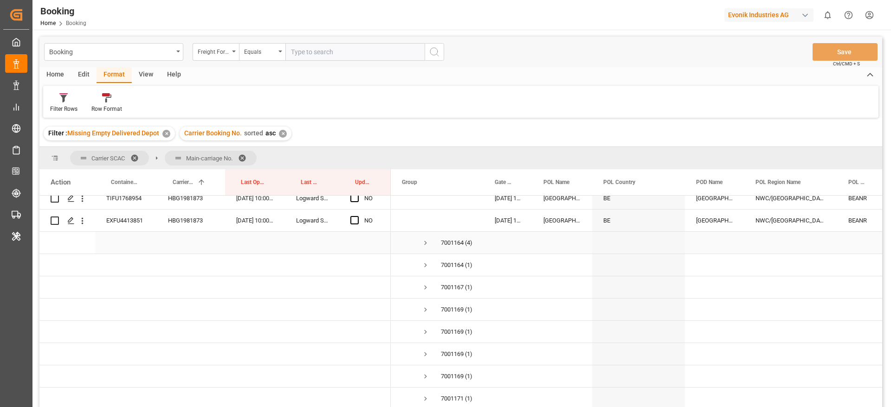
click at [424, 244] on span "Press SPACE to select this row." at bounding box center [425, 243] width 8 height 8
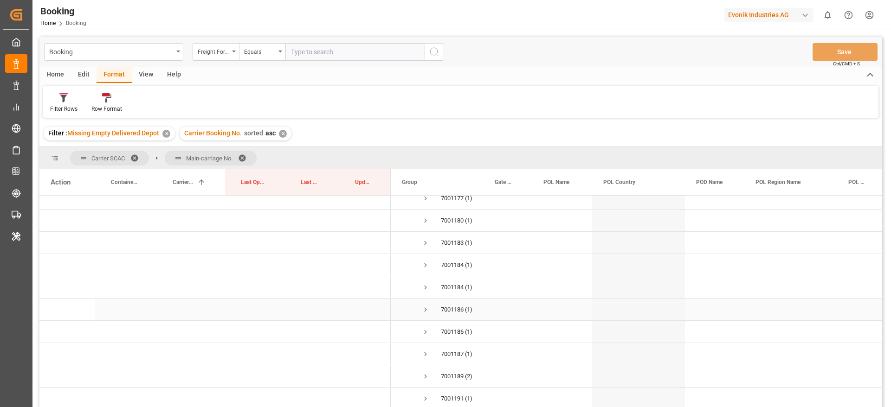
scroll to position [1948, 0]
click at [420, 306] on span "7001189773 (2)" at bounding box center [437, 306] width 71 height 21
click at [426, 305] on span "Press SPACE to select this row." at bounding box center [425, 307] width 8 height 8
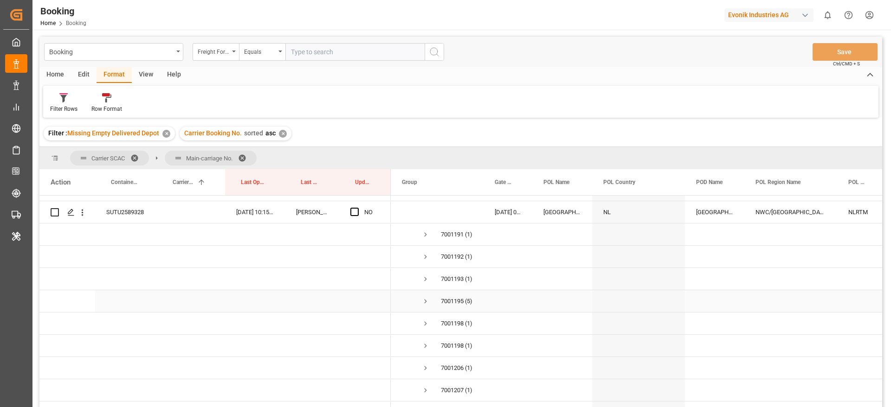
click at [423, 300] on span "Press SPACE to select this row." at bounding box center [425, 301] width 8 height 8
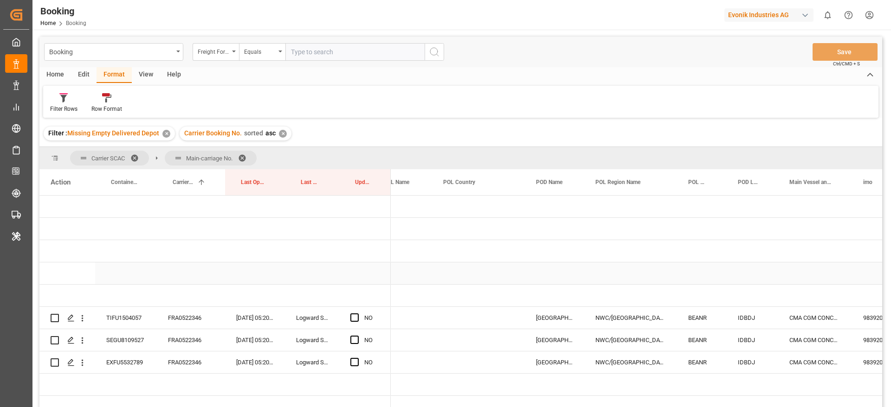
scroll to position [0, 0]
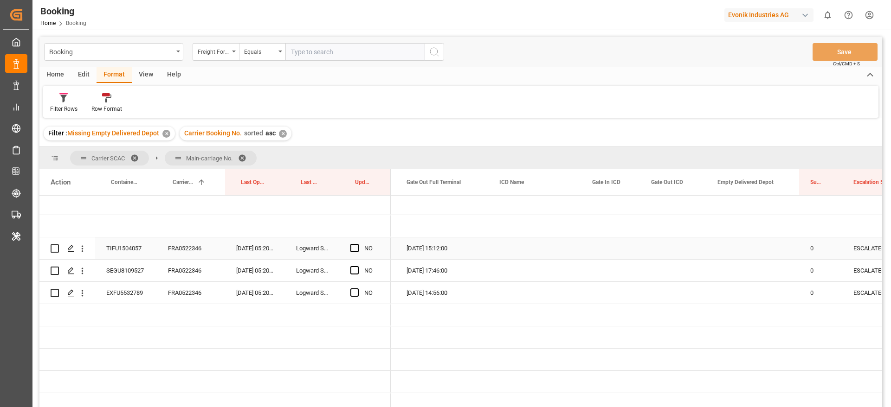
click at [196, 249] on div "FRA0522346" at bounding box center [191, 248] width 68 height 22
click at [126, 250] on div "TIFU1504057" at bounding box center [126, 248] width 62 height 22
click at [357, 245] on span "Press SPACE to select this row." at bounding box center [354, 248] width 8 height 8
click at [357, 244] on input "Press SPACE to select this row." at bounding box center [357, 244] width 0 height 0
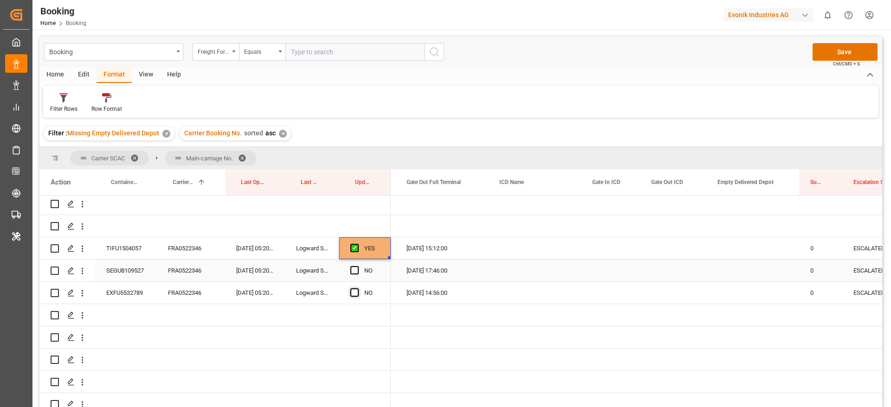
click at [353, 273] on span "Press SPACE to select this row." at bounding box center [354, 270] width 8 height 8
click at [357, 266] on input "Press SPACE to select this row." at bounding box center [357, 266] width 0 height 0
click at [356, 293] on span "Press SPACE to select this row." at bounding box center [354, 293] width 8 height 8
click at [357, 289] on input "Press SPACE to select this row." at bounding box center [357, 289] width 0 height 0
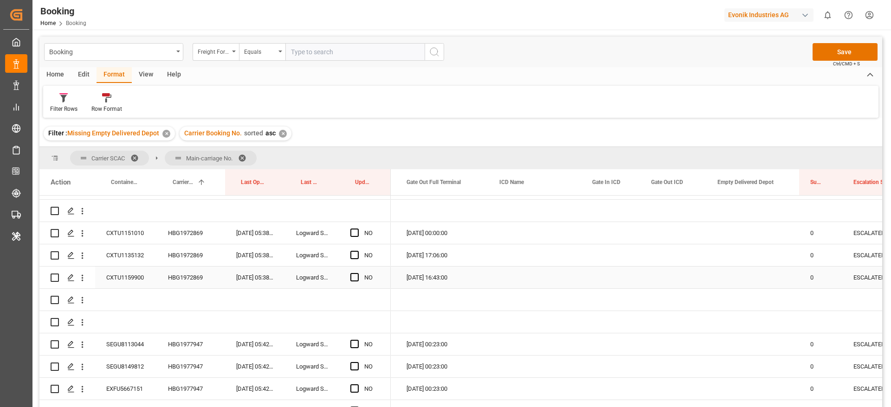
scroll to position [278, 0]
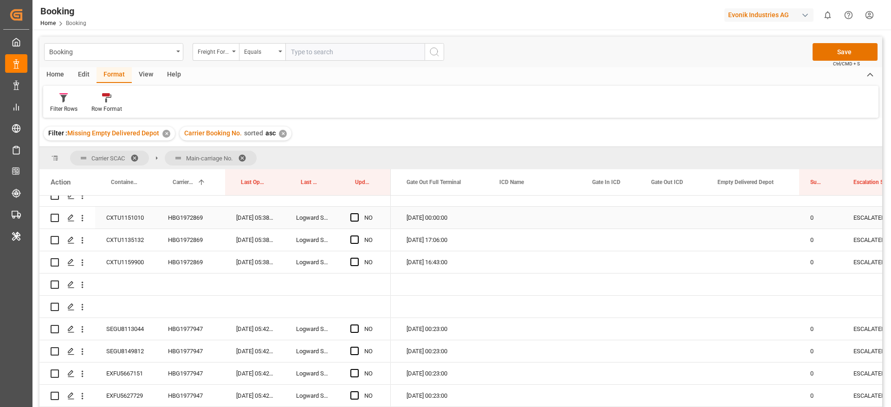
click at [173, 220] on div "HBG1972869" at bounding box center [191, 218] width 68 height 22
click at [115, 224] on div "CXTU1151010" at bounding box center [126, 218] width 62 height 22
click at [357, 217] on span "Press SPACE to select this row." at bounding box center [354, 217] width 8 height 8
click at [357, 213] on input "Press SPACE to select this row." at bounding box center [357, 213] width 0 height 0
click at [356, 237] on span "Press SPACE to select this row." at bounding box center [354, 240] width 8 height 8
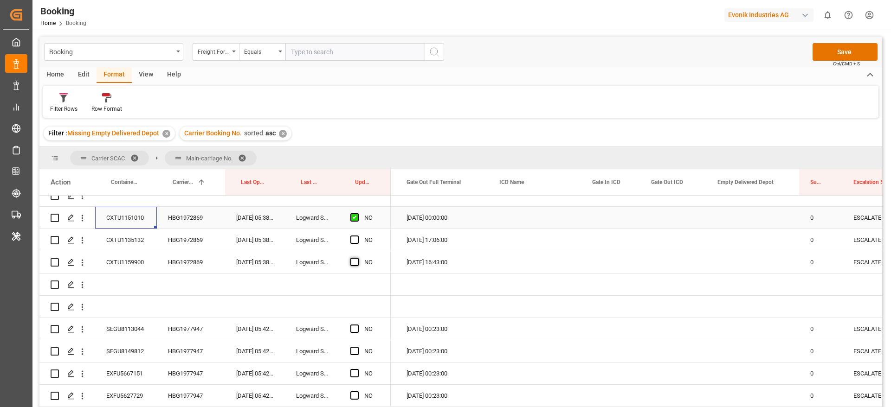
click at [357, 236] on input "Press SPACE to select this row." at bounding box center [357, 236] width 0 height 0
click at [353, 262] on span "Press SPACE to select this row." at bounding box center [354, 262] width 8 height 8
click at [357, 258] on input "Press SPACE to select this row." at bounding box center [357, 258] width 0 height 0
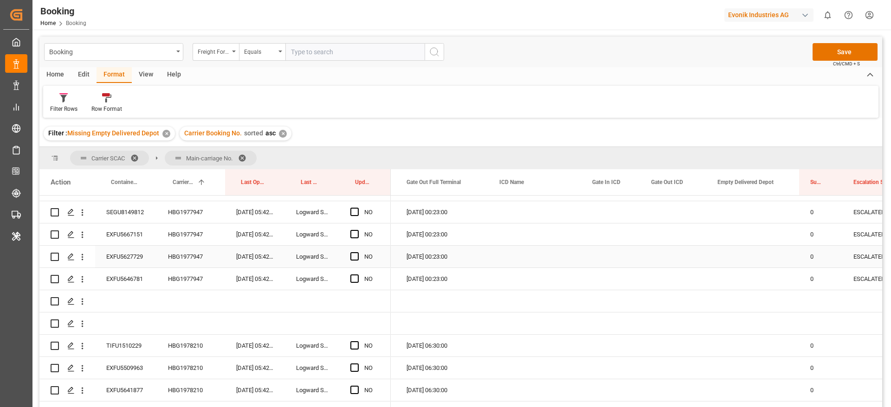
scroll to position [348, 0]
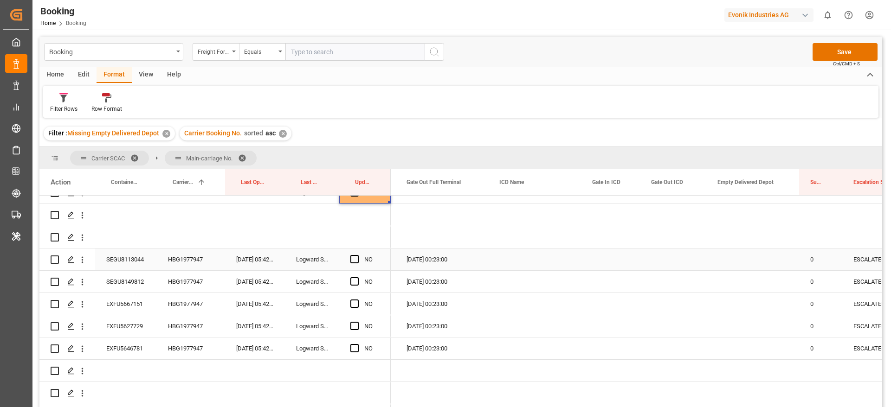
click at [127, 257] on div "SEGU8113044" at bounding box center [126, 260] width 62 height 22
click at [358, 258] on span "Press SPACE to select this row." at bounding box center [354, 259] width 8 height 8
click at [357, 255] on input "Press SPACE to select this row." at bounding box center [357, 255] width 0 height 0
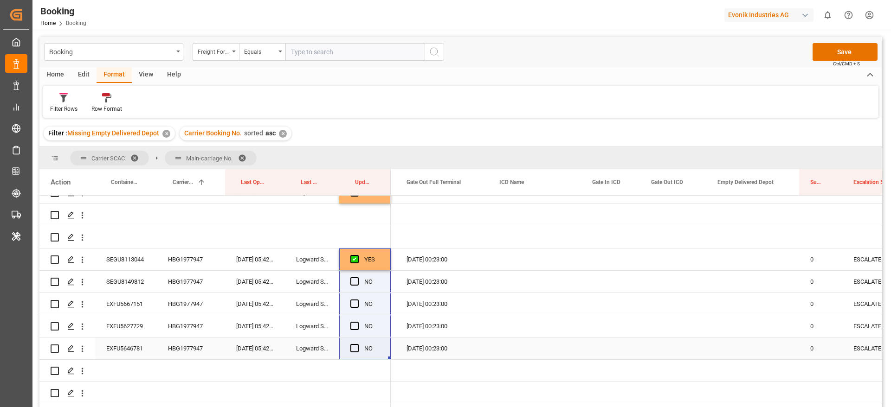
drag, startPoint x: 389, startPoint y: 347, endPoint x: 361, endPoint y: 259, distance: 92.3
click at [377, 257] on div "YES" at bounding box center [371, 259] width 15 height 21
drag, startPoint x: 388, startPoint y: 268, endPoint x: 382, endPoint y: 347, distance: 79.5
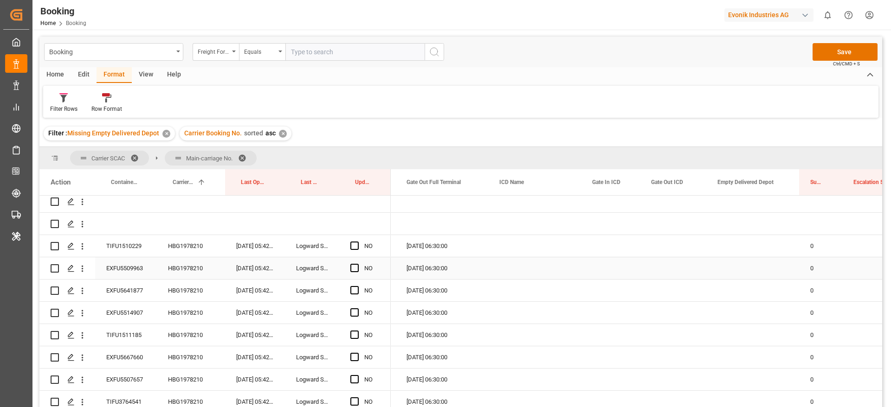
scroll to position [487, 0]
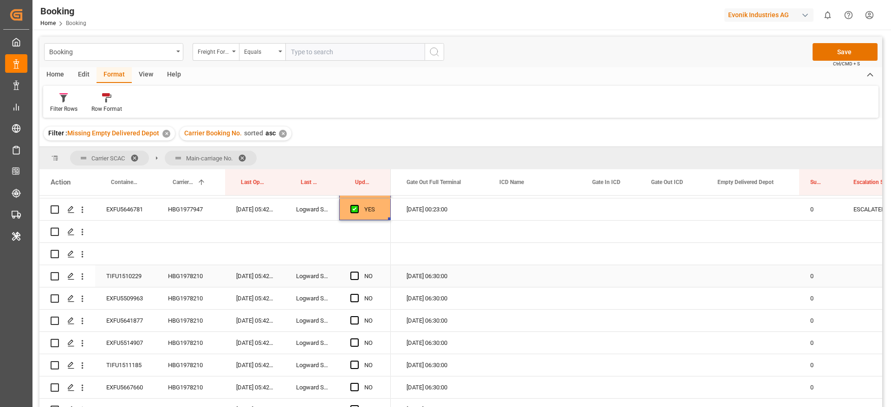
click at [130, 276] on div "TIFU1510229" at bounding box center [126, 276] width 62 height 22
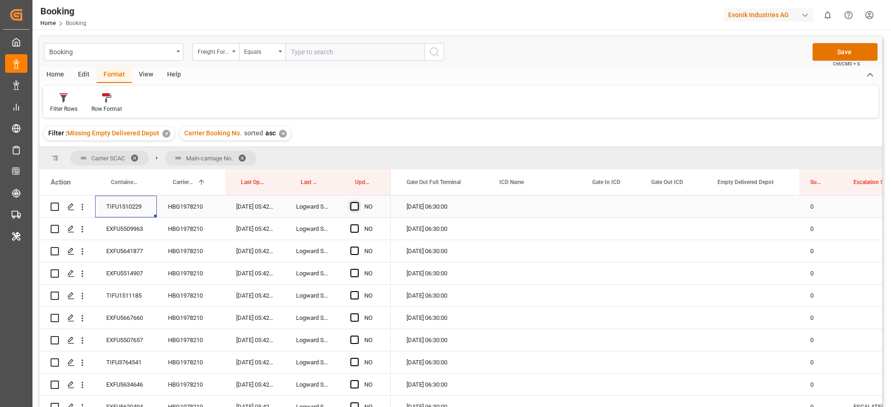
click at [355, 205] on span "Press SPACE to select this row." at bounding box center [354, 206] width 8 height 8
click at [357, 202] on input "Press SPACE to select this row." at bounding box center [357, 202] width 0 height 0
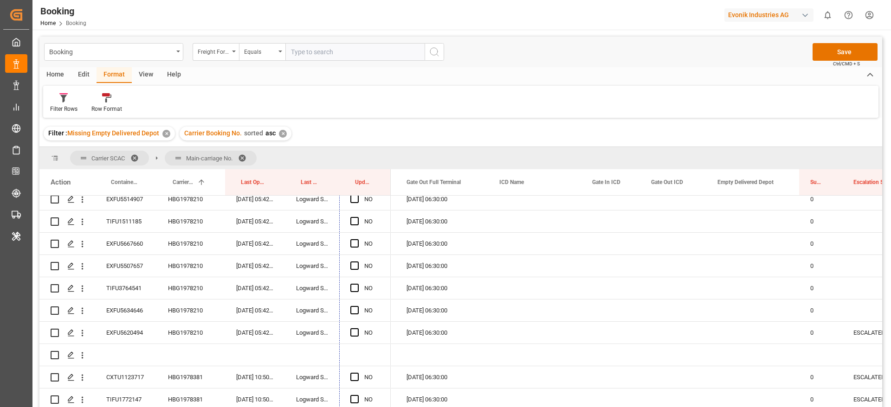
scroll to position [649, 0]
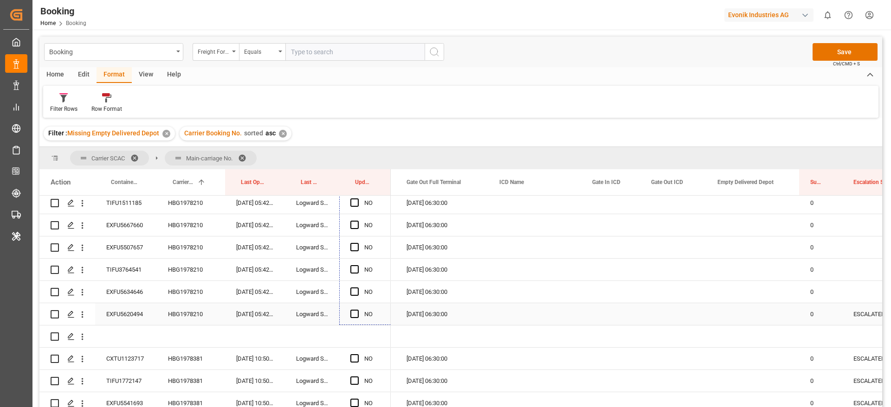
drag, startPoint x: 385, startPoint y: 355, endPoint x: 384, endPoint y: 314, distance: 41.7
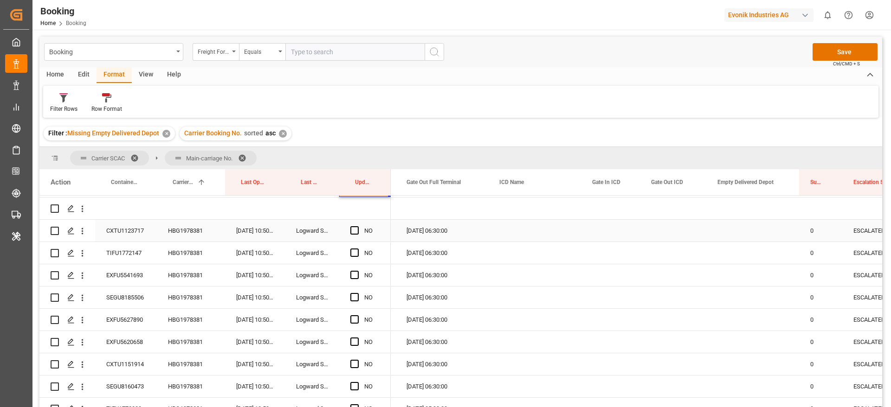
scroll to position [789, 0]
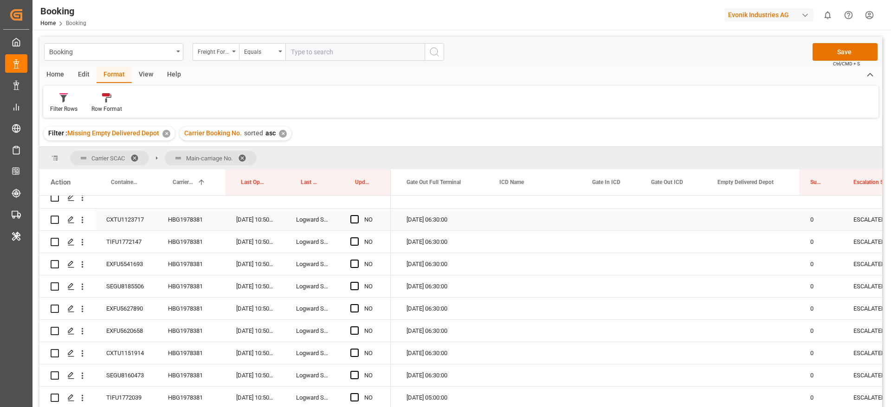
click at [125, 220] on div "CXTU1123717" at bounding box center [126, 220] width 62 height 22
click at [356, 218] on span "Press SPACE to select this row." at bounding box center [354, 219] width 8 height 8
click at [357, 215] on input "Press SPACE to select this row." at bounding box center [357, 215] width 0 height 0
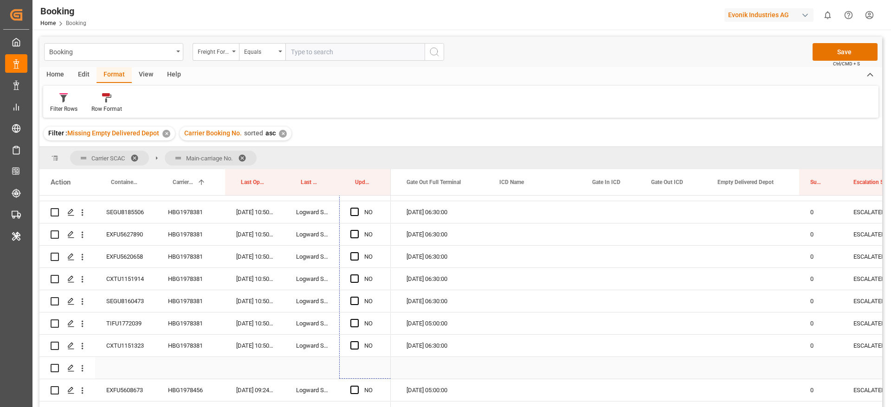
scroll to position [881, 0]
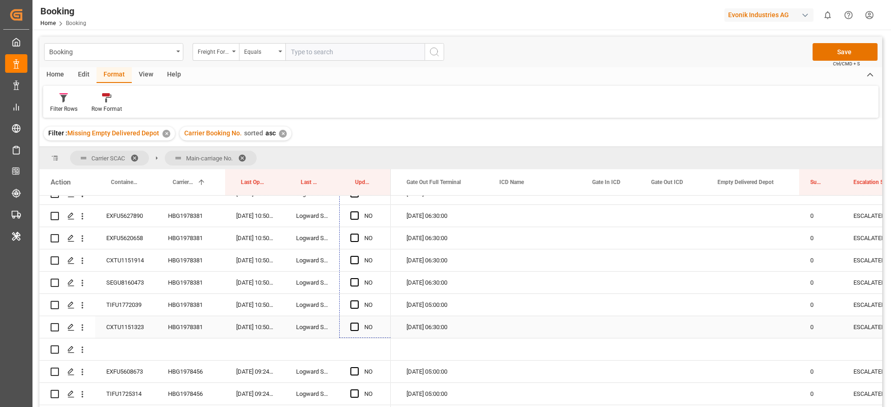
drag, startPoint x: 389, startPoint y: 229, endPoint x: 397, endPoint y: 329, distance: 100.5
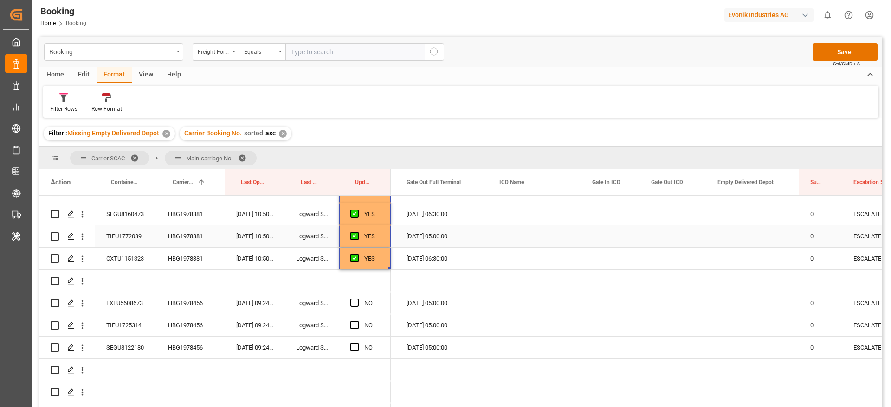
scroll to position [951, 0]
click at [131, 305] on div "EXFU5608673" at bounding box center [126, 302] width 62 height 22
click at [188, 295] on div "HBG1978456" at bounding box center [191, 302] width 68 height 22
click at [353, 301] on span "Press SPACE to select this row." at bounding box center [354, 302] width 8 height 8
click at [357, 298] on input "Press SPACE to select this row." at bounding box center [357, 298] width 0 height 0
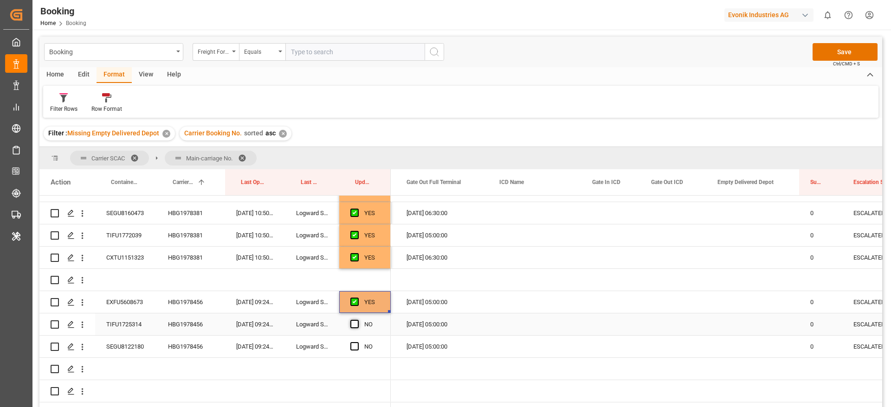
click at [354, 323] on span "Press SPACE to select this row." at bounding box center [354, 324] width 8 height 8
click at [357, 320] on input "Press SPACE to select this row." at bounding box center [357, 320] width 0 height 0
click at [356, 349] on span "Press SPACE to select this row." at bounding box center [354, 346] width 8 height 8
click at [357, 342] on input "Press SPACE to select this row." at bounding box center [357, 342] width 0 height 0
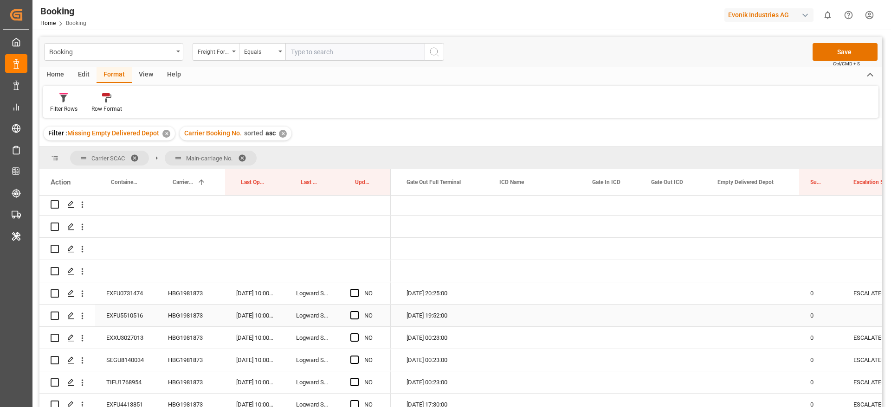
scroll to position [1160, 0]
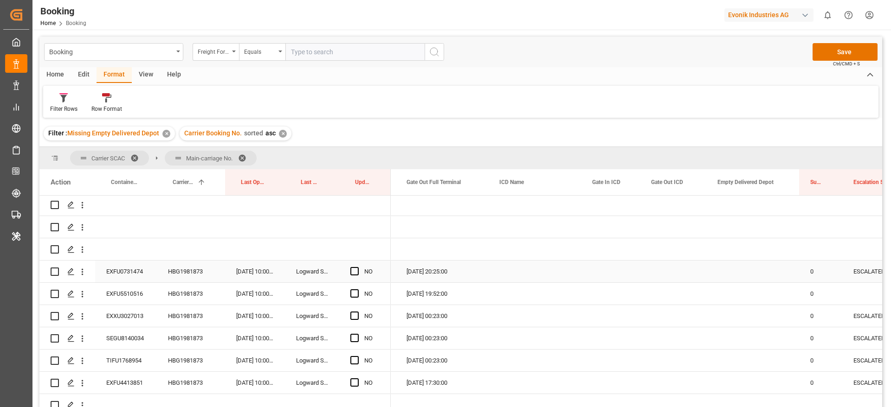
click at [109, 269] on div "EXFU0731474" at bounding box center [126, 272] width 62 height 22
click at [353, 267] on span "Press SPACE to select this row." at bounding box center [354, 271] width 8 height 8
click at [357, 267] on input "Press SPACE to select this row." at bounding box center [357, 267] width 0 height 0
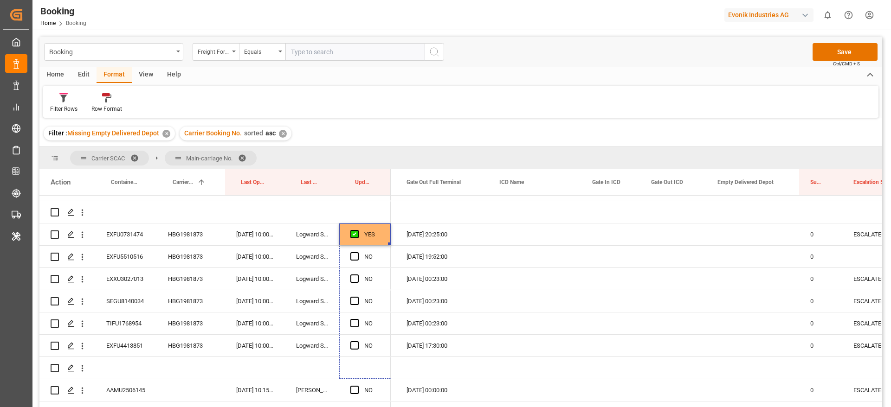
scroll to position [1215, 0]
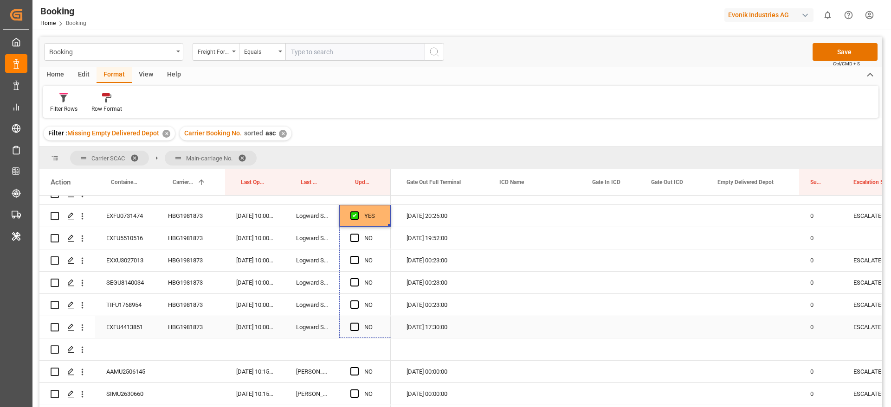
drag, startPoint x: 388, startPoint y: 281, endPoint x: 394, endPoint y: 316, distance: 36.2
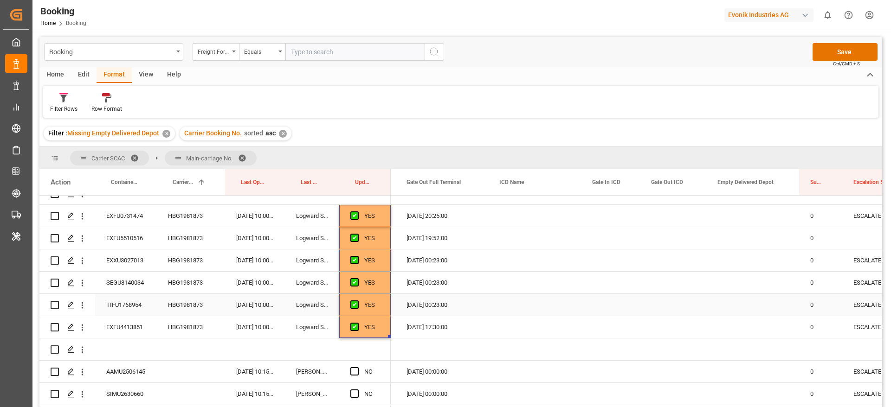
scroll to position [1285, 0]
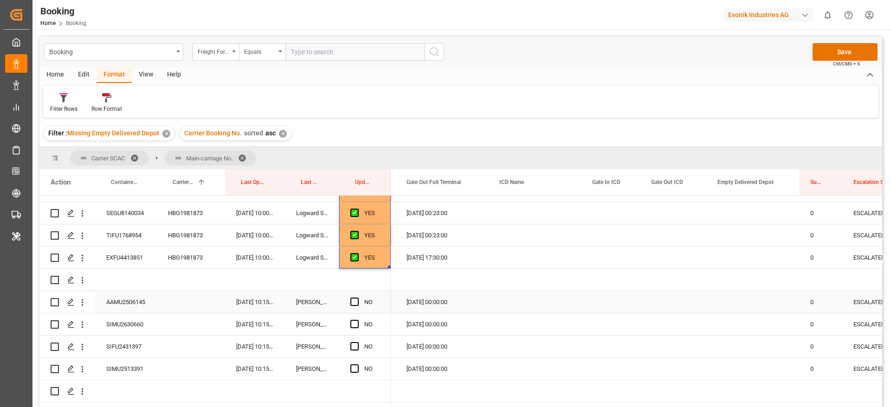
click at [128, 300] on div "AAMU2506145" at bounding box center [126, 302] width 62 height 22
click at [355, 303] on span "Press SPACE to select this row." at bounding box center [354, 302] width 8 height 8
click at [357, 298] on input "Press SPACE to select this row." at bounding box center [357, 298] width 0 height 0
click at [355, 324] on span "Press SPACE to select this row." at bounding box center [354, 324] width 8 height 8
click at [357, 320] on input "Press SPACE to select this row." at bounding box center [357, 320] width 0 height 0
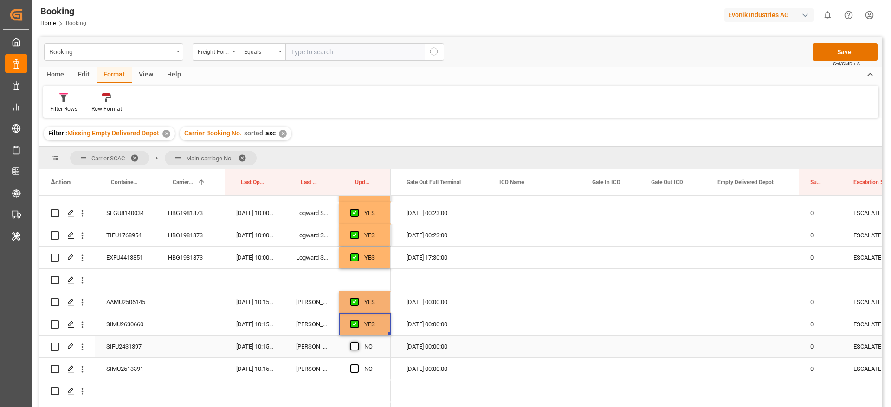
click at [357, 346] on span "Press SPACE to select this row." at bounding box center [354, 346] width 8 height 8
click at [357, 342] on input "Press SPACE to select this row." at bounding box center [357, 342] width 0 height 0
click at [356, 366] on span "Press SPACE to select this row." at bounding box center [354, 369] width 8 height 8
click at [357, 365] on input "Press SPACE to select this row." at bounding box center [357, 365] width 0 height 0
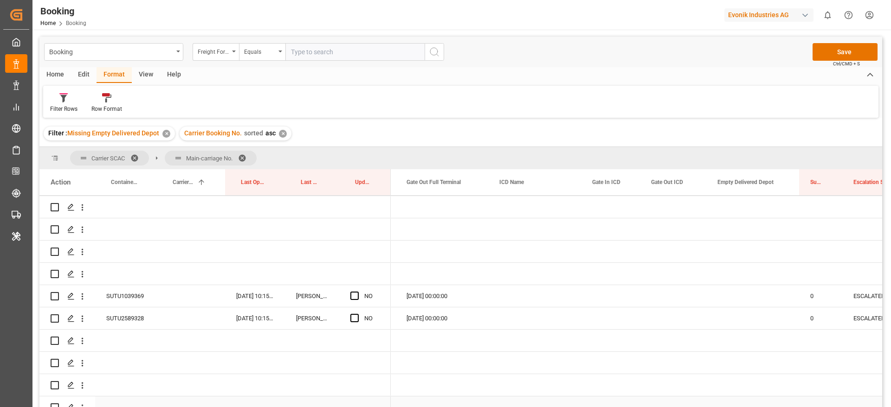
scroll to position [1981, 0]
click at [140, 295] on div "SUTU1039369" at bounding box center [126, 297] width 62 height 22
click at [351, 296] on span "Press SPACE to select this row." at bounding box center [354, 296] width 8 height 8
click at [357, 292] on input "Press SPACE to select this row." at bounding box center [357, 292] width 0 height 0
click at [356, 316] on span "Press SPACE to select this row." at bounding box center [354, 318] width 8 height 8
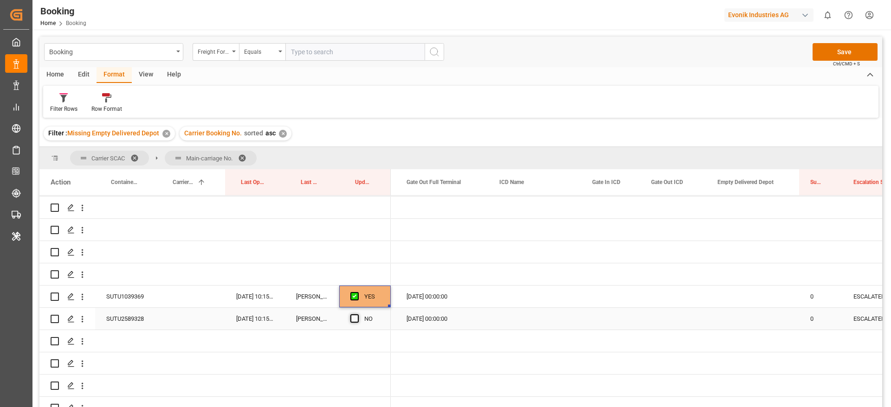
click at [357, 314] on input "Press SPACE to select this row." at bounding box center [357, 314] width 0 height 0
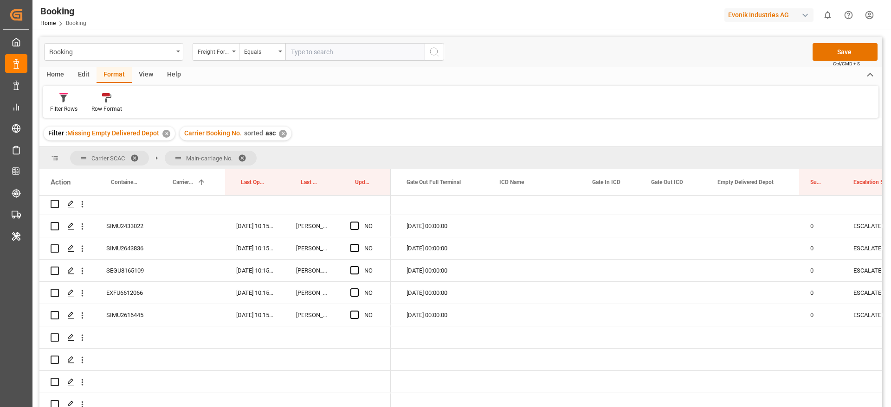
scroll to position [2189, 0]
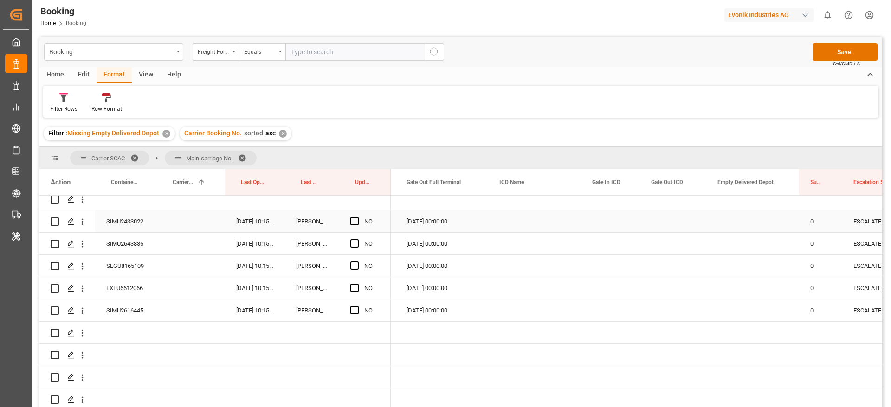
click at [127, 229] on div "SIMU2433022" at bounding box center [126, 222] width 62 height 22
click at [354, 216] on div "Press SPACE to select this row." at bounding box center [357, 221] width 14 height 21
click at [353, 243] on span "Press SPACE to select this row." at bounding box center [354, 243] width 8 height 8
click at [357, 239] on input "Press SPACE to select this row." at bounding box center [357, 239] width 0 height 0
click at [353, 265] on span "Press SPACE to select this row." at bounding box center [354, 266] width 8 height 8
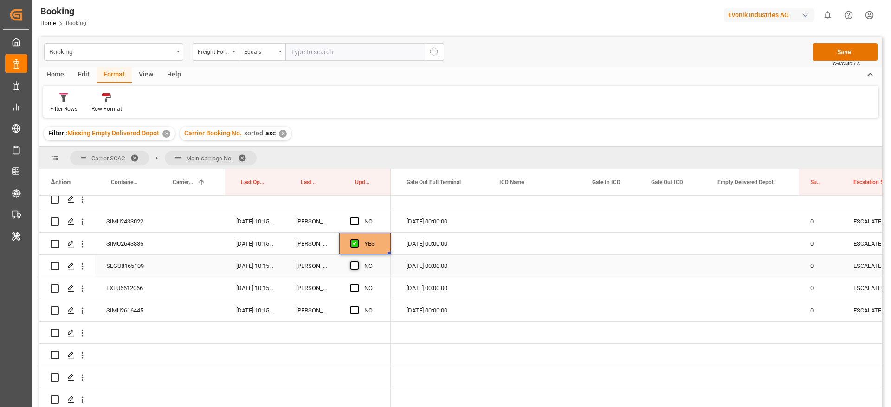
click at [357, 262] on input "Press SPACE to select this row." at bounding box center [357, 262] width 0 height 0
drag, startPoint x: 355, startPoint y: 218, endPoint x: 357, endPoint y: 276, distance: 58.0
click at [355, 218] on span "Press SPACE to select this row." at bounding box center [354, 221] width 8 height 8
click at [357, 217] on input "Press SPACE to select this row." at bounding box center [357, 217] width 0 height 0
click at [355, 285] on span "Press SPACE to select this row." at bounding box center [354, 288] width 8 height 8
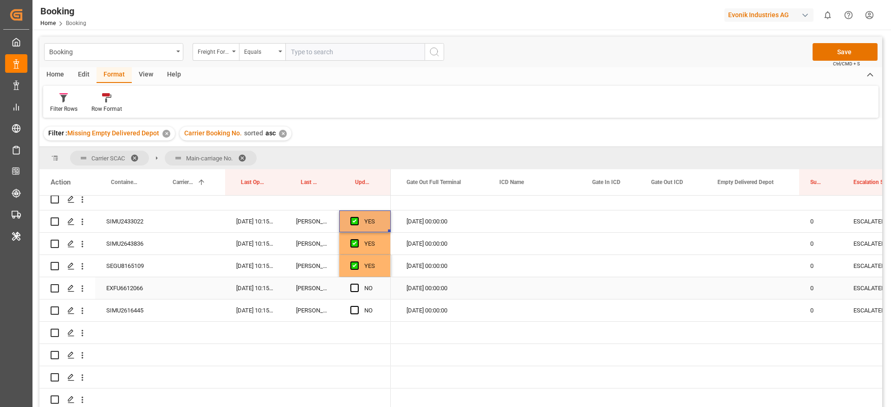
click at [357, 284] on input "Press SPACE to select this row." at bounding box center [357, 284] width 0 height 0
click at [353, 309] on span "Press SPACE to select this row." at bounding box center [354, 310] width 8 height 8
click at [357, 306] on input "Press SPACE to select this row." at bounding box center [357, 306] width 0 height 0
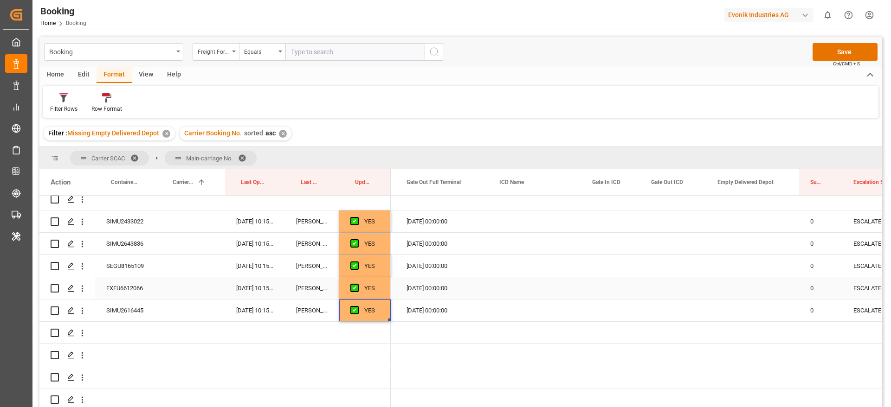
click at [132, 291] on div "EXFU6612066" at bounding box center [126, 288] width 62 height 22
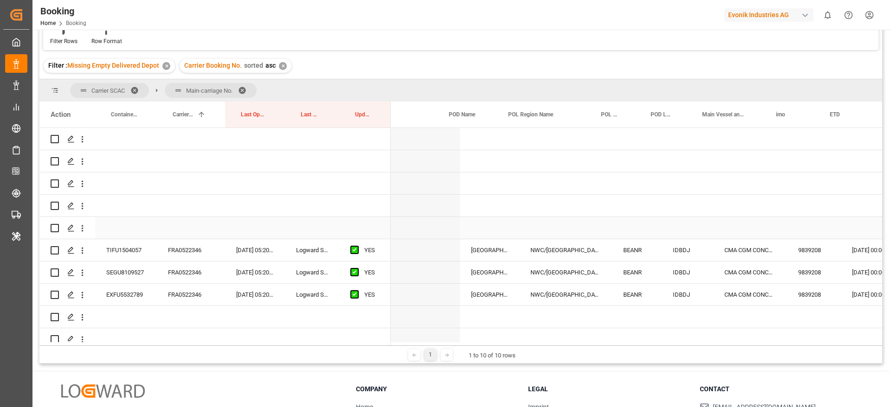
scroll to position [0, 340]
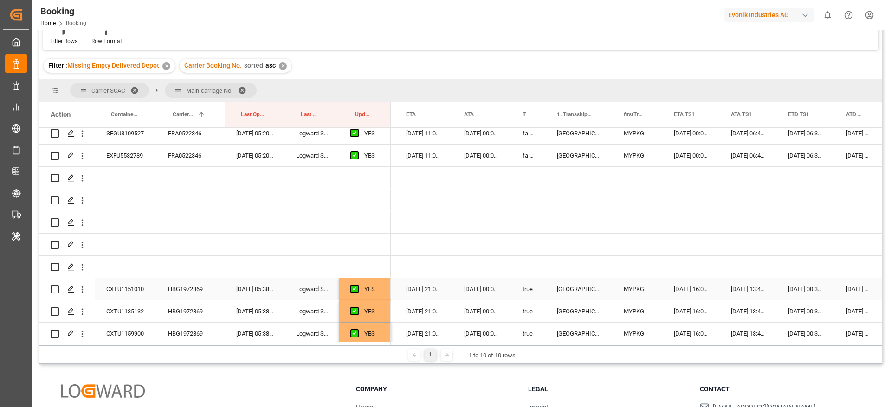
click at [524, 291] on div "true" at bounding box center [528, 289] width 34 height 22
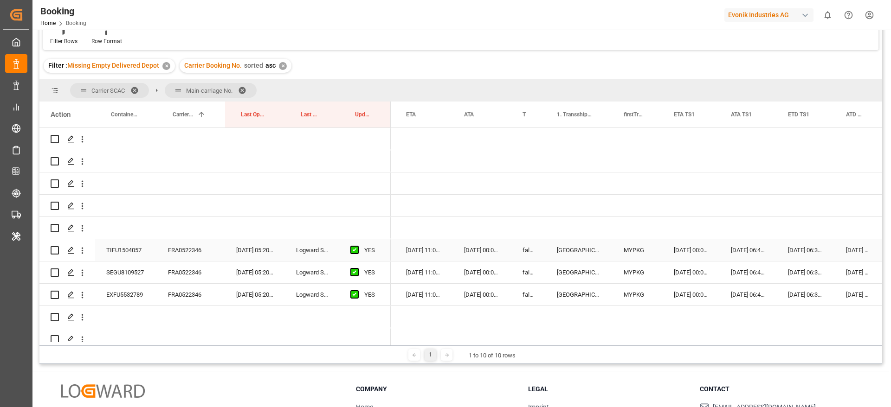
click at [524, 250] on div "false" at bounding box center [528, 250] width 34 height 22
click at [534, 253] on div "true" at bounding box center [528, 250] width 34 height 22
drag, startPoint x: 544, startPoint y: 258, endPoint x: 546, endPoint y: 289, distance: 30.2
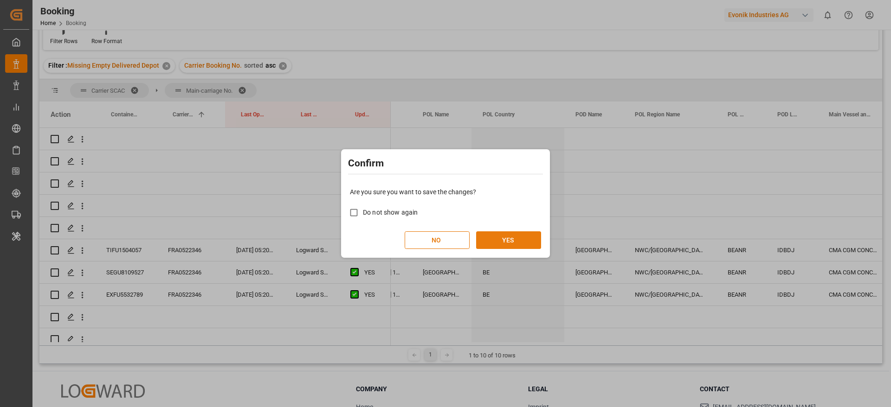
click at [508, 235] on button "YES" at bounding box center [508, 240] width 65 height 18
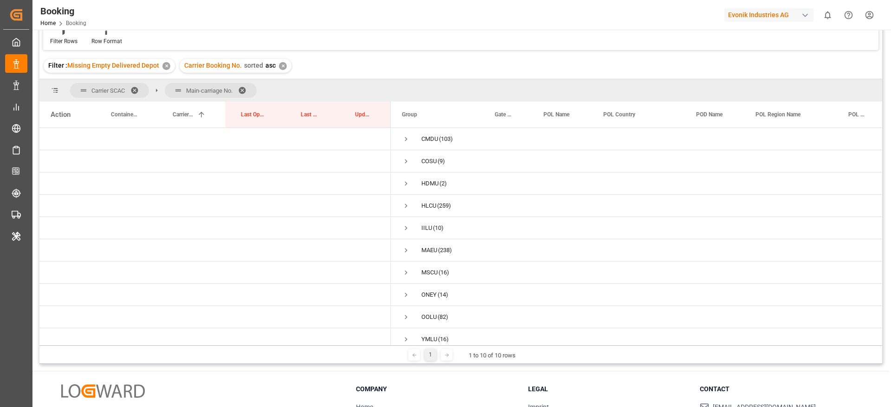
click at [248, 89] on span at bounding box center [245, 90] width 15 height 8
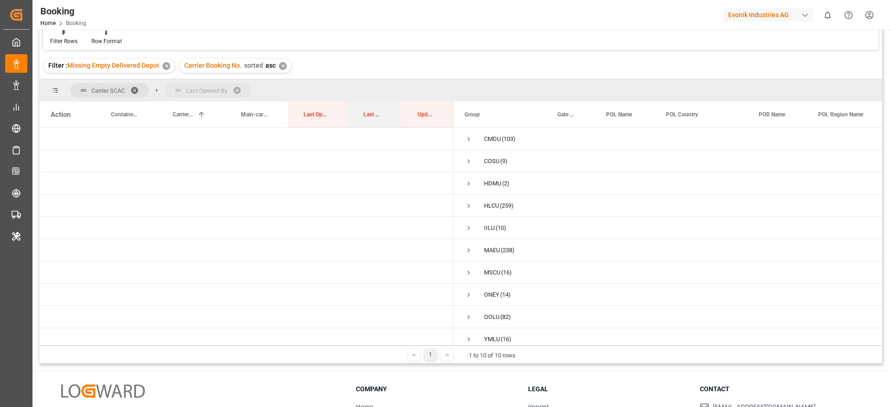
drag, startPoint x: 367, startPoint y: 116, endPoint x: 372, endPoint y: 94, distance: 22.4
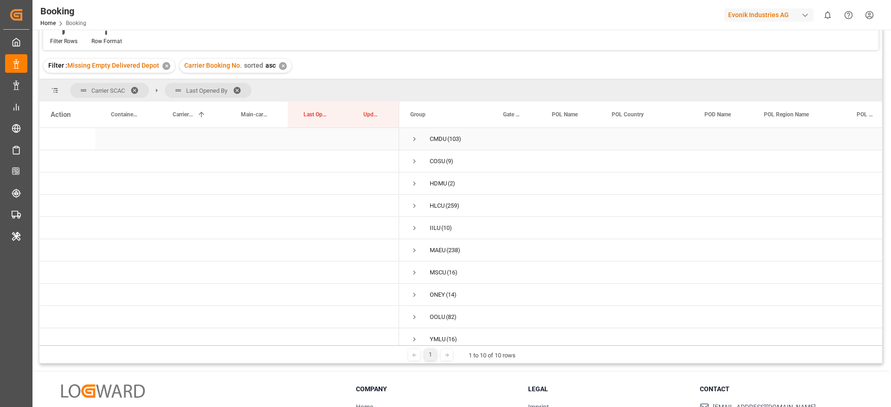
click at [413, 137] on span "Press SPACE to select this row." at bounding box center [414, 139] width 8 height 8
click at [438, 157] on span "[PERSON_NAME] (26)" at bounding box center [445, 161] width 71 height 21
click at [433, 160] on span "Press SPACE to select this row." at bounding box center [434, 161] width 8 height 8
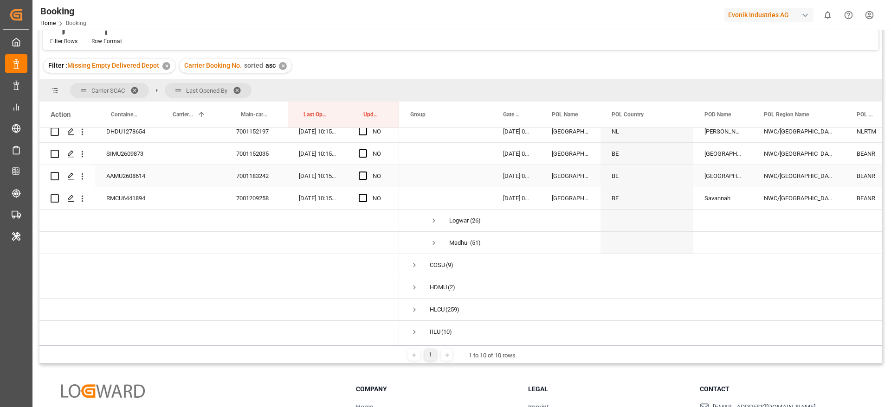
scroll to position [518, 0]
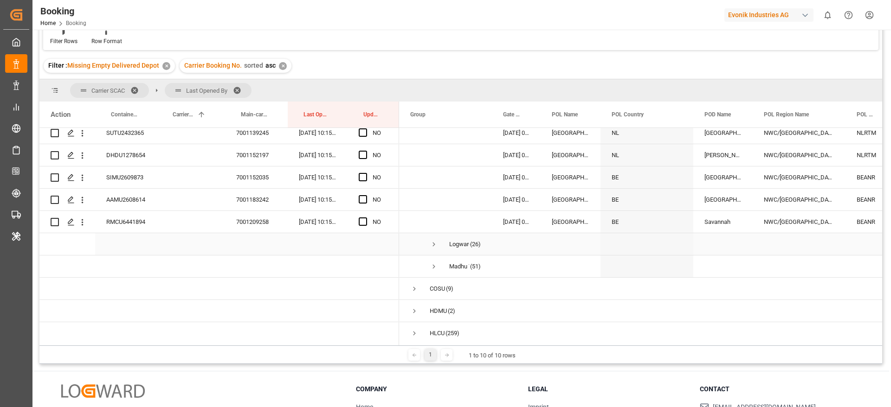
click at [431, 242] on span "Press SPACE to select this row." at bounding box center [434, 244] width 8 height 8
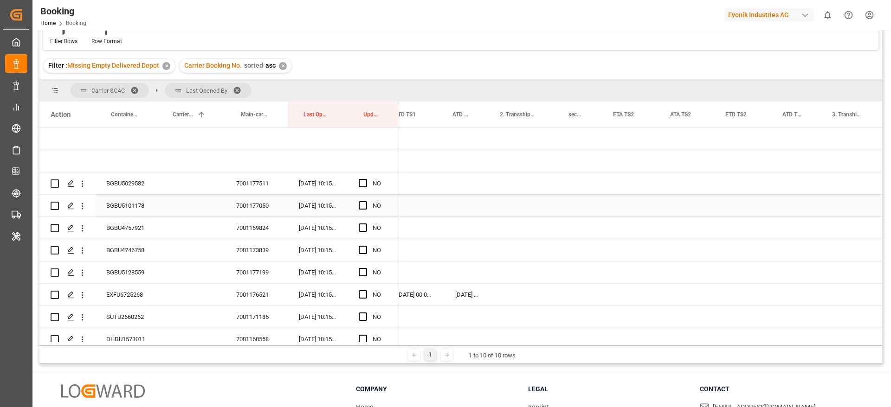
scroll to position [0, 0]
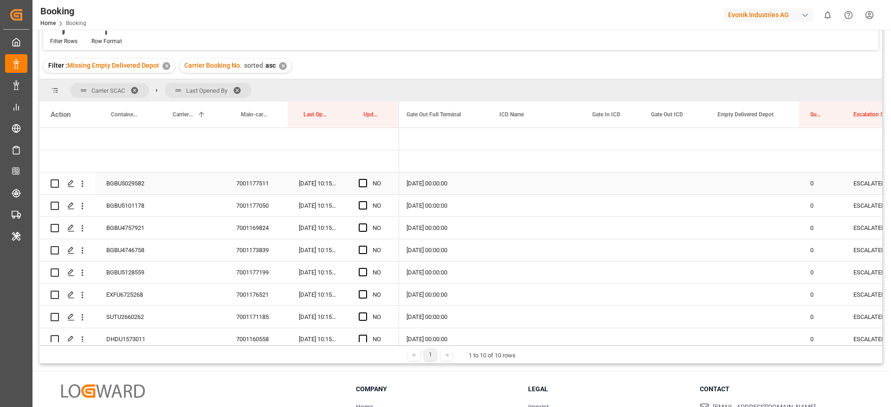
click at [109, 187] on div "BGBU5029582" at bounding box center [126, 184] width 62 height 22
click at [361, 179] on span "Press SPACE to select this row." at bounding box center [363, 183] width 8 height 8
click at [366, 179] on input "Press SPACE to select this row." at bounding box center [366, 179] width 0 height 0
click at [127, 208] on div "BGBU5101178" at bounding box center [126, 206] width 62 height 22
click at [359, 205] on span "Press SPACE to select this row." at bounding box center [363, 205] width 8 height 8
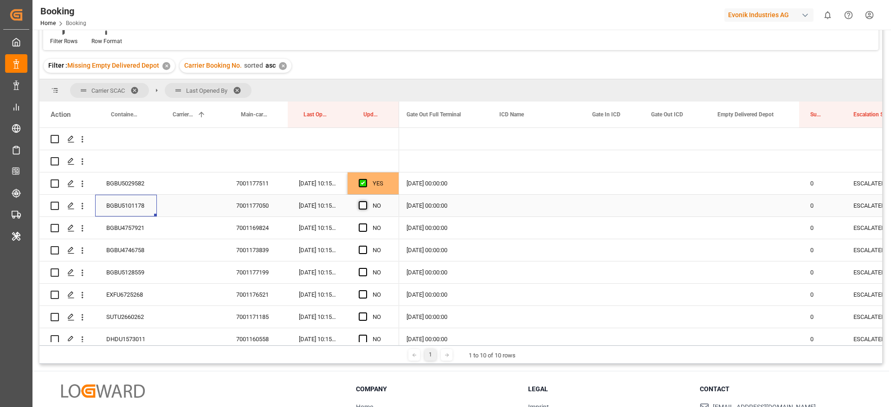
click at [366, 201] on input "Press SPACE to select this row." at bounding box center [366, 201] width 0 height 0
click at [360, 227] on span "Press SPACE to select this row." at bounding box center [363, 228] width 8 height 8
click at [366, 224] on input "Press SPACE to select this row." at bounding box center [366, 224] width 0 height 0
click at [129, 235] on div "BGBU4757921" at bounding box center [126, 228] width 62 height 22
click at [360, 249] on span "Press SPACE to select this row." at bounding box center [363, 250] width 8 height 8
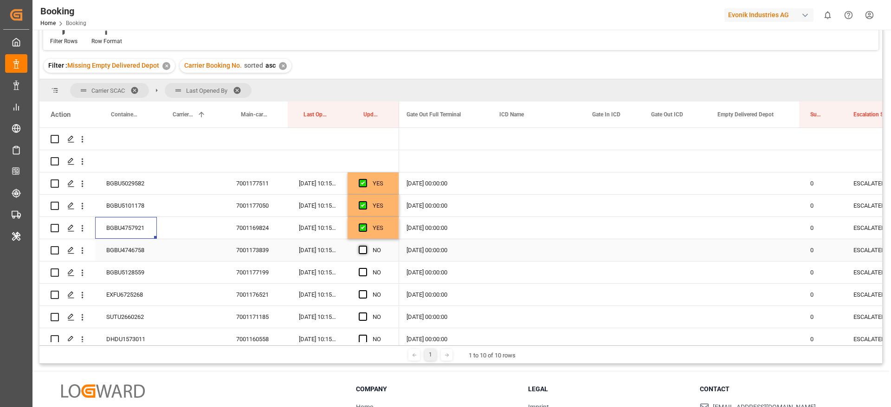
click at [366, 246] on input "Press SPACE to select this row." at bounding box center [366, 246] width 0 height 0
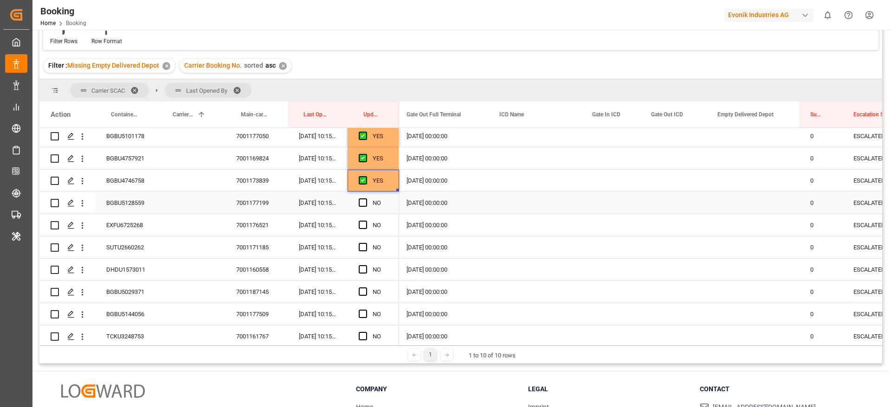
click at [360, 201] on span "Press SPACE to select this row." at bounding box center [363, 203] width 8 height 8
click at [366, 199] on input "Press SPACE to select this row." at bounding box center [366, 199] width 0 height 0
click at [366, 222] on span "Press SPACE to select this row." at bounding box center [363, 225] width 8 height 8
click at [366, 221] on input "Press SPACE to select this row." at bounding box center [366, 221] width 0 height 0
click at [119, 222] on div "EXFU6725268" at bounding box center [126, 225] width 62 height 22
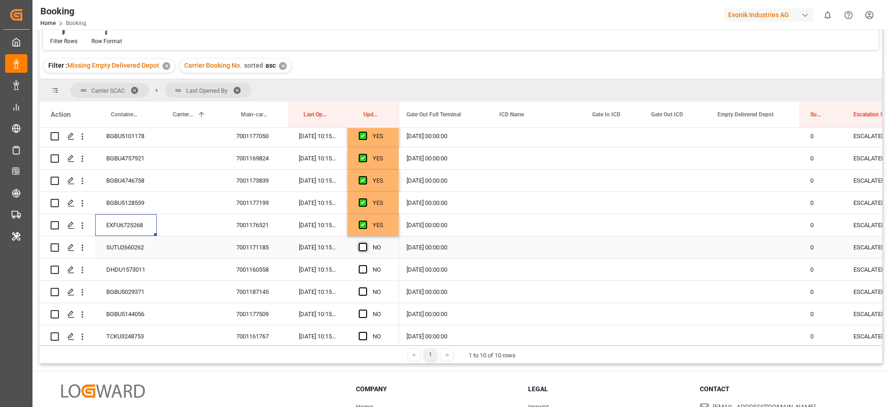
click at [366, 246] on span "Press SPACE to select this row." at bounding box center [363, 247] width 8 height 8
click at [366, 243] on input "Press SPACE to select this row." at bounding box center [366, 243] width 0 height 0
click at [131, 246] on div "SUTU2660262" at bounding box center [126, 248] width 62 height 22
click at [359, 269] on span "Press SPACE to select this row." at bounding box center [363, 269] width 8 height 8
click at [366, 265] on input "Press SPACE to select this row." at bounding box center [366, 265] width 0 height 0
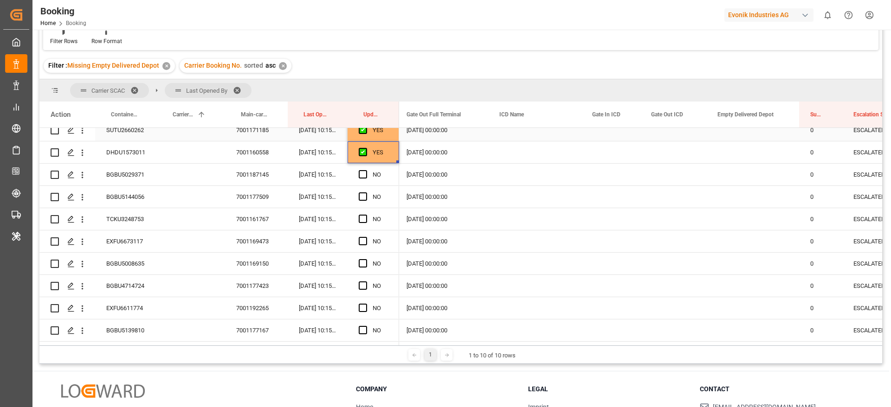
scroll to position [209, 0]
click at [362, 150] on span "Press SPACE to select this row." at bounding box center [363, 152] width 8 height 8
click at [366, 148] on input "Press SPACE to select this row." at bounding box center [366, 148] width 0 height 0
click at [136, 152] on div "BGBU5029371" at bounding box center [126, 153] width 62 height 22
click at [365, 174] on span "Press SPACE to select this row." at bounding box center [363, 175] width 8 height 8
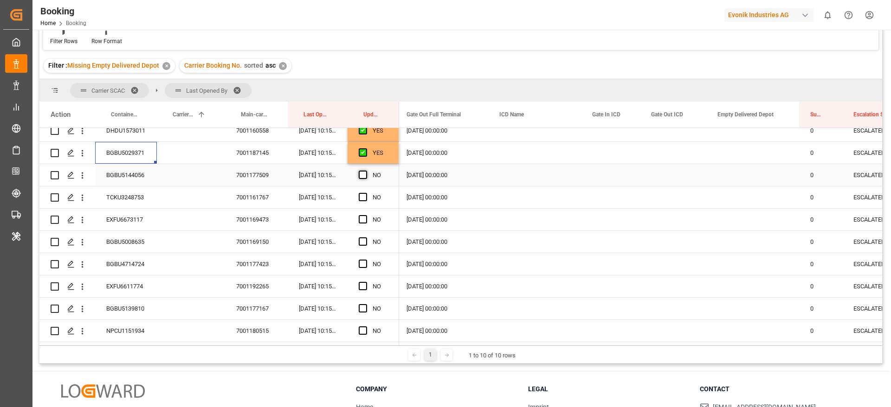
click at [366, 171] on input "Press SPACE to select this row." at bounding box center [366, 171] width 0 height 0
click at [363, 177] on span "Press SPACE to select this row." at bounding box center [363, 175] width 8 height 8
click at [366, 171] on input "Press SPACE to select this row." at bounding box center [366, 171] width 0 height 0
click at [362, 172] on span "Press SPACE to select this row." at bounding box center [363, 175] width 8 height 8
click at [366, 171] on input "Press SPACE to select this row." at bounding box center [366, 171] width 0 height 0
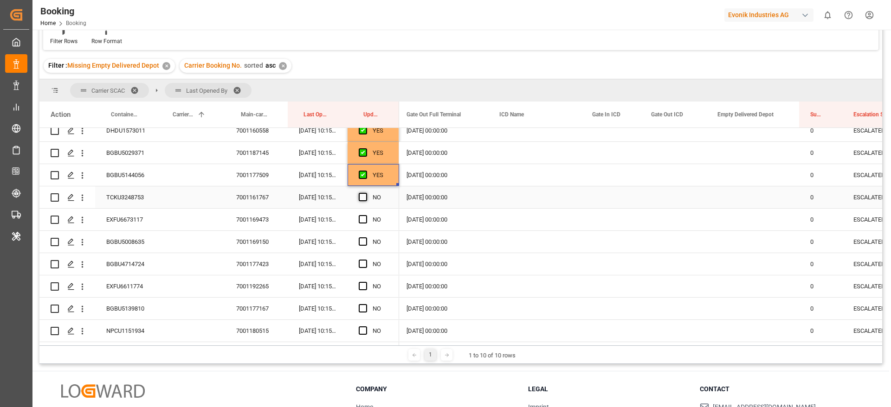
click at [361, 199] on span "Press SPACE to select this row." at bounding box center [363, 197] width 8 height 8
click at [366, 193] on input "Press SPACE to select this row." at bounding box center [366, 193] width 0 height 0
click at [363, 219] on span "Press SPACE to select this row." at bounding box center [363, 219] width 8 height 8
click at [366, 215] on input "Press SPACE to select this row." at bounding box center [366, 215] width 0 height 0
click at [76, 237] on div "Press SPACE to select this row." at bounding box center [71, 242] width 14 height 17
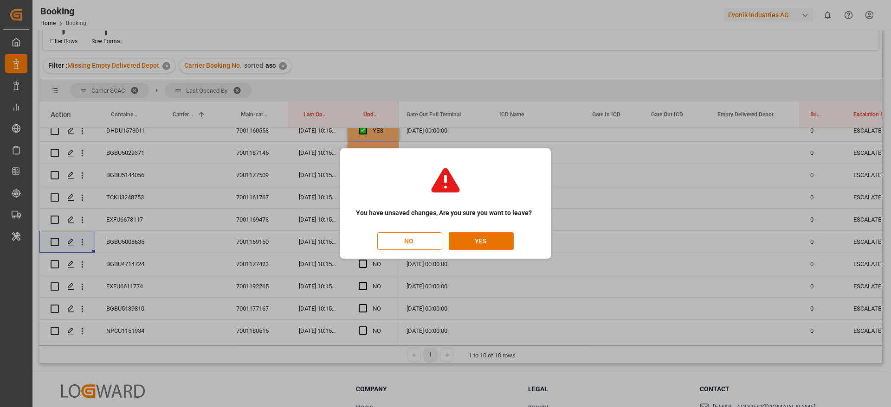
click at [183, 238] on div "You have unsaved changes, Are you sure you want to leave? NO YES" at bounding box center [445, 203] width 891 height 407
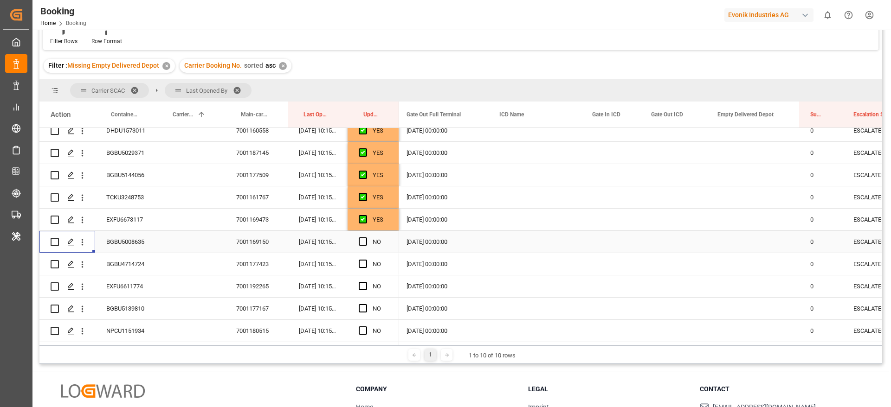
click at [125, 243] on div "BGBU5008635" at bounding box center [126, 242] width 62 height 22
click at [361, 241] on span "Press SPACE to select this row." at bounding box center [363, 241] width 8 height 8
click at [366, 237] on input "Press SPACE to select this row." at bounding box center [366, 237] width 0 height 0
click at [362, 260] on span "Press SPACE to select this row." at bounding box center [363, 264] width 8 height 8
click at [366, 260] on input "Press SPACE to select this row." at bounding box center [366, 260] width 0 height 0
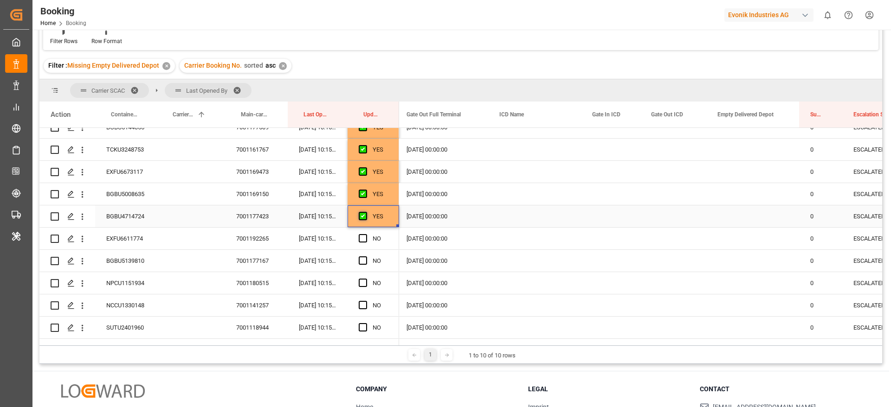
scroll to position [278, 0]
click at [364, 214] on span "Press SPACE to select this row." at bounding box center [363, 216] width 8 height 8
click at [366, 212] on input "Press SPACE to select this row." at bounding box center [366, 212] width 0 height 0
click at [363, 236] on span "Press SPACE to select this row." at bounding box center [363, 239] width 8 height 8
click at [366, 235] on input "Press SPACE to select this row." at bounding box center [366, 235] width 0 height 0
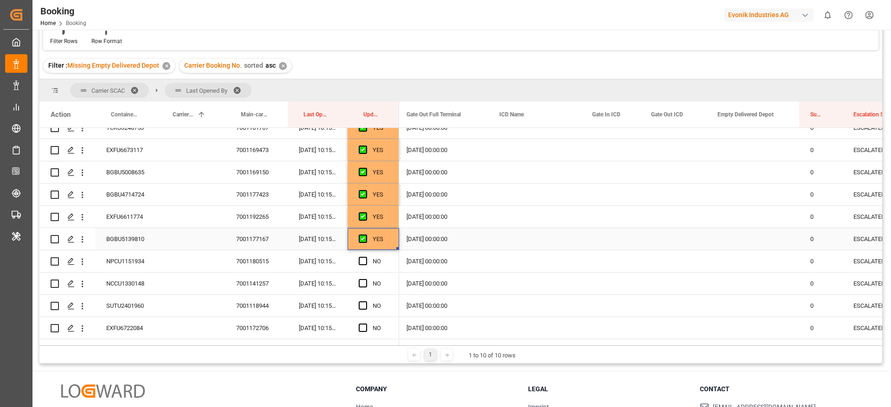
click at [121, 240] on div "BGBU5139810" at bounding box center [126, 239] width 62 height 22
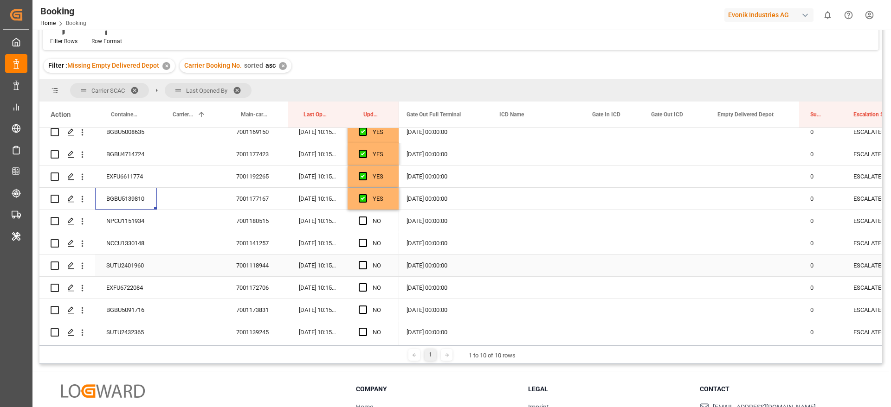
scroll to position [348, 0]
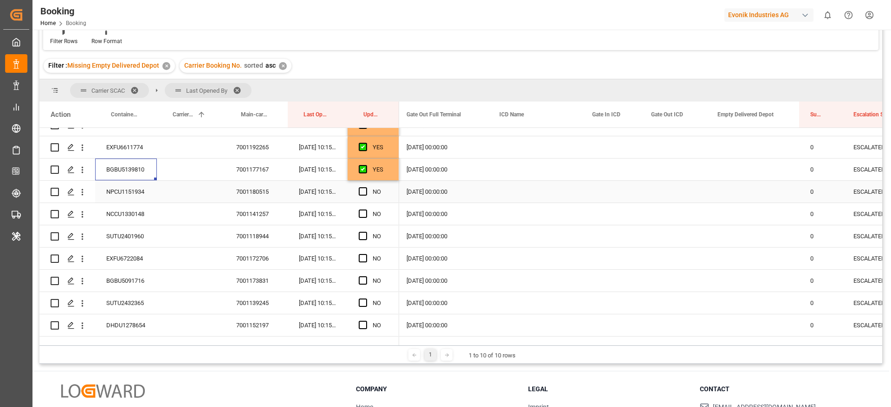
click at [119, 195] on div "NPCU1151934" at bounding box center [126, 192] width 62 height 22
click at [364, 188] on span "Press SPACE to select this row." at bounding box center [363, 191] width 8 height 8
click at [366, 187] on input "Press SPACE to select this row." at bounding box center [366, 187] width 0 height 0
click at [360, 212] on span "Press SPACE to select this row." at bounding box center [363, 214] width 8 height 8
click at [366, 210] on input "Press SPACE to select this row." at bounding box center [366, 210] width 0 height 0
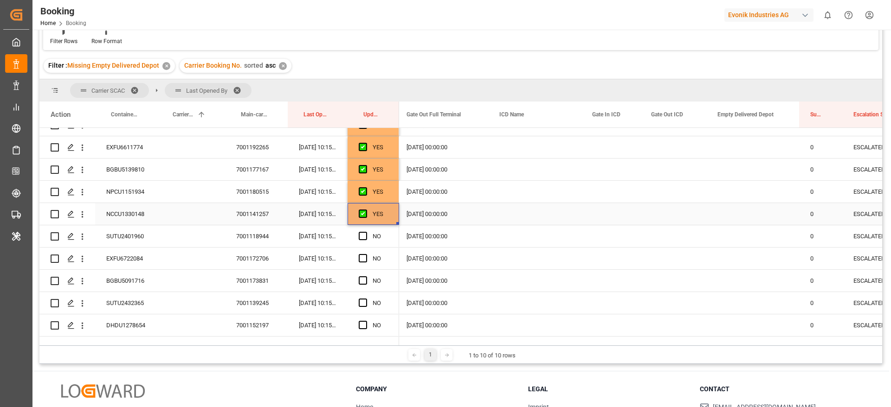
click at [133, 222] on div "NCCU1330148" at bounding box center [126, 214] width 62 height 22
click at [364, 233] on span "Press SPACE to select this row." at bounding box center [363, 236] width 8 height 8
click at [366, 232] on input "Press SPACE to select this row." at bounding box center [366, 232] width 0 height 0
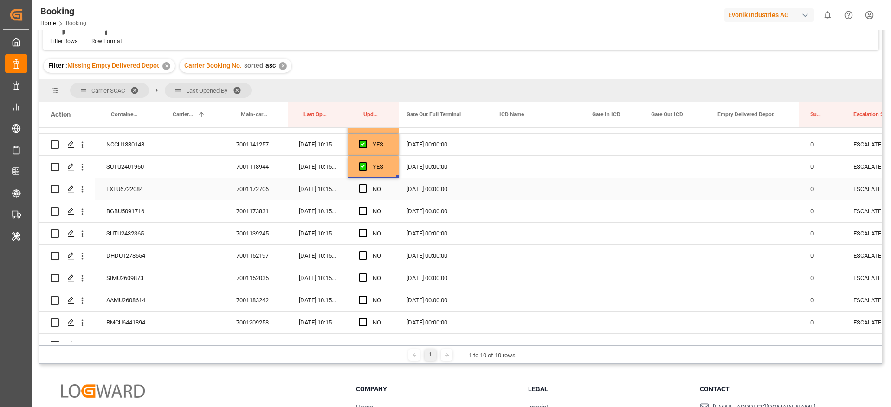
click at [360, 188] on span "Press SPACE to select this row." at bounding box center [363, 189] width 8 height 8
click at [366, 185] on input "Press SPACE to select this row." at bounding box center [366, 185] width 0 height 0
click at [363, 210] on span "Press SPACE to select this row." at bounding box center [363, 211] width 8 height 8
click at [366, 207] on input "Press SPACE to select this row." at bounding box center [366, 207] width 0 height 0
click at [361, 231] on span "Press SPACE to select this row." at bounding box center [363, 233] width 8 height 8
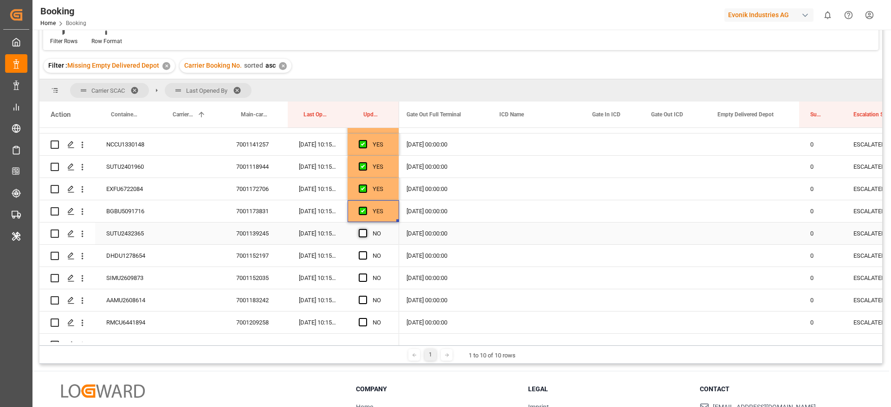
click at [366, 229] on input "Press SPACE to select this row." at bounding box center [366, 229] width 0 height 0
click at [366, 254] on span "Press SPACE to select this row." at bounding box center [363, 255] width 8 height 8
click at [366, 251] on input "Press SPACE to select this row." at bounding box center [366, 251] width 0 height 0
click at [365, 280] on span "Press SPACE to select this row." at bounding box center [363, 278] width 8 height 8
click at [366, 274] on input "Press SPACE to select this row." at bounding box center [366, 274] width 0 height 0
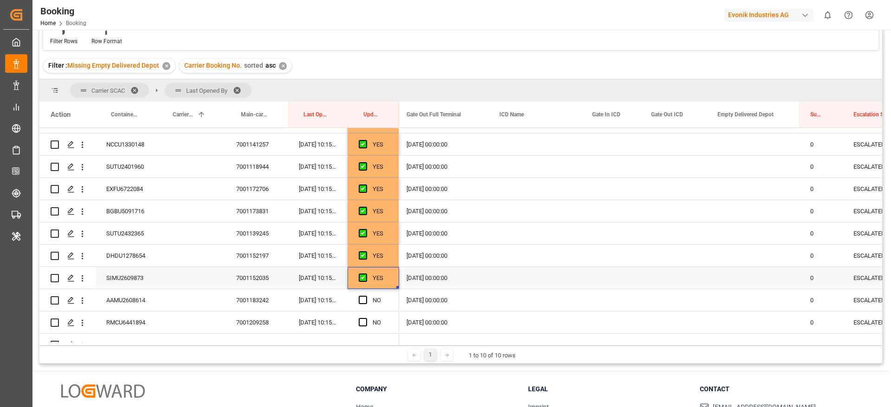
click at [114, 281] on div "SIMU2609873" at bounding box center [126, 278] width 62 height 22
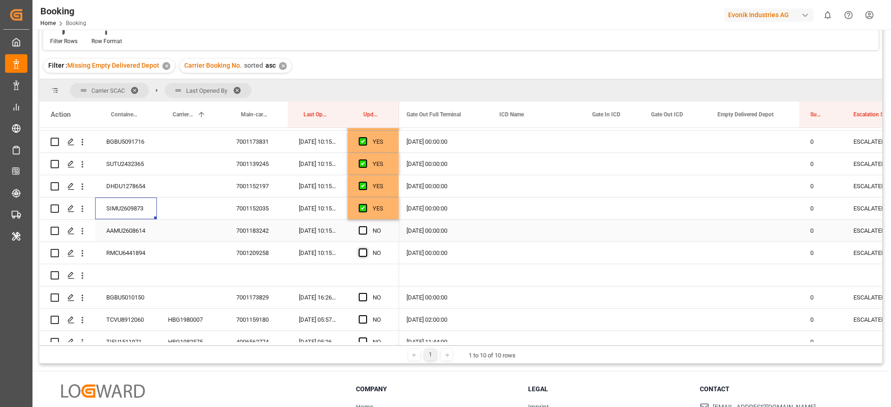
click at [362, 231] on span "Press SPACE to select this row." at bounding box center [363, 230] width 8 height 8
click at [366, 226] on input "Press SPACE to select this row." at bounding box center [366, 226] width 0 height 0
click at [361, 250] on span "Press SPACE to select this row." at bounding box center [363, 253] width 8 height 8
click at [366, 249] on input "Press SPACE to select this row." at bounding box center [366, 249] width 0 height 0
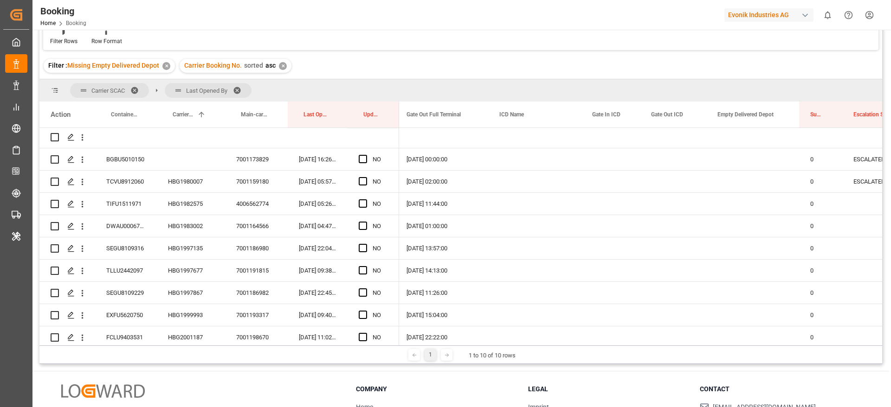
scroll to position [626, 0]
click at [118, 160] on div "BGBU5010150" at bounding box center [126, 159] width 62 height 22
click at [362, 156] on span "Press SPACE to select this row." at bounding box center [363, 158] width 8 height 8
click at [366, 154] on input "Press SPACE to select this row." at bounding box center [366, 154] width 0 height 0
click at [137, 181] on div "TCVU8912060" at bounding box center [126, 181] width 62 height 22
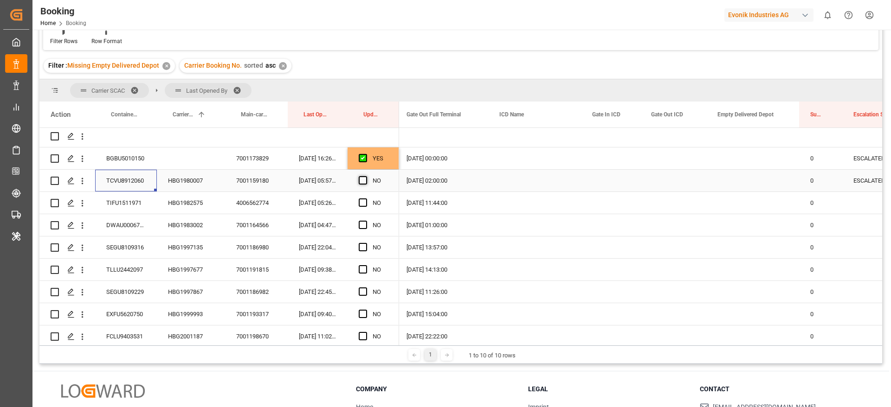
click at [361, 180] on span "Press SPACE to select this row." at bounding box center [363, 180] width 8 height 8
click at [366, 176] on input "Press SPACE to select this row." at bounding box center [366, 176] width 0 height 0
click at [364, 202] on span "Press SPACE to select this row." at bounding box center [363, 203] width 8 height 8
click at [366, 199] on input "Press SPACE to select this row." at bounding box center [366, 199] width 0 height 0
click at [363, 225] on span "Press SPACE to select this row." at bounding box center [363, 225] width 8 height 8
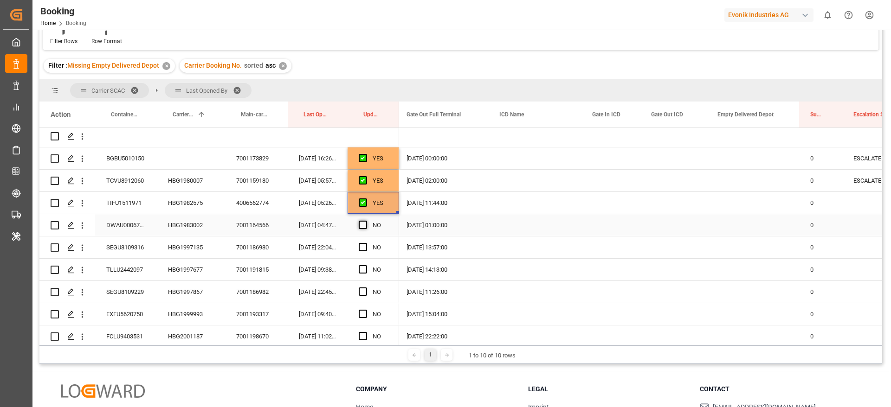
click at [366, 221] on input "Press SPACE to select this row." at bounding box center [366, 221] width 0 height 0
click at [360, 244] on span "Press SPACE to select this row." at bounding box center [363, 247] width 8 height 8
click at [366, 243] on input "Press SPACE to select this row." at bounding box center [366, 243] width 0 height 0
click at [362, 268] on span "Press SPACE to select this row." at bounding box center [363, 269] width 8 height 8
click at [366, 265] on input "Press SPACE to select this row." at bounding box center [366, 265] width 0 height 0
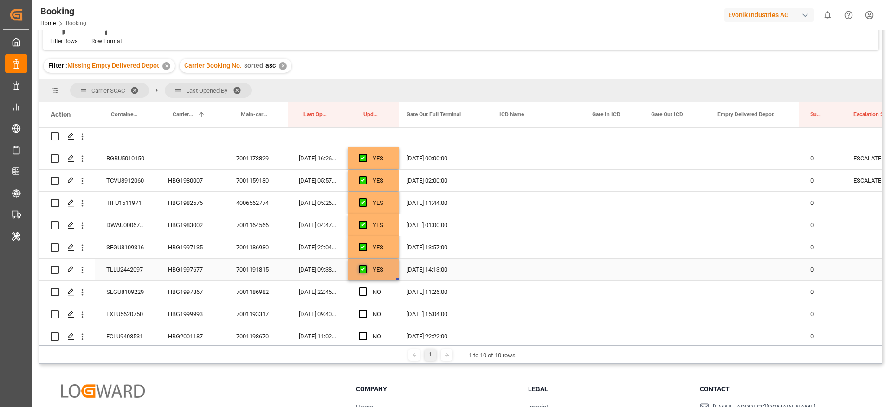
scroll to position [696, 0]
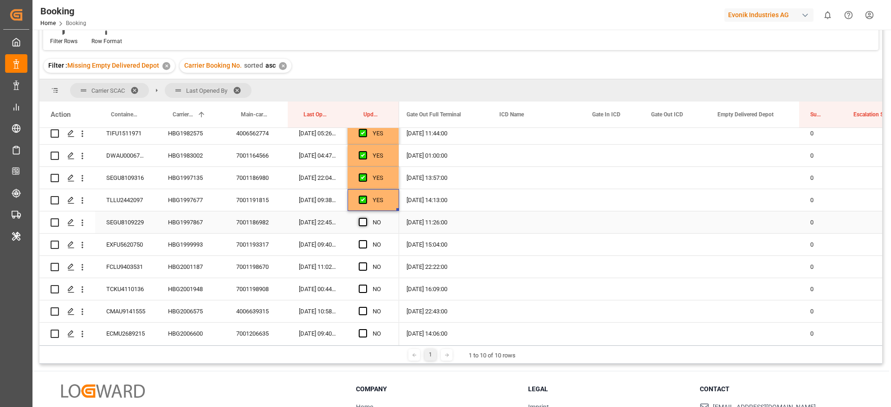
click at [364, 222] on span "Press SPACE to select this row." at bounding box center [363, 222] width 8 height 8
click at [366, 218] on input "Press SPACE to select this row." at bounding box center [366, 218] width 0 height 0
click at [364, 244] on span "Press SPACE to select this row." at bounding box center [363, 244] width 8 height 8
click at [366, 240] on input "Press SPACE to select this row." at bounding box center [366, 240] width 0 height 0
click at [363, 261] on div "Press SPACE to select this row." at bounding box center [366, 267] width 14 height 21
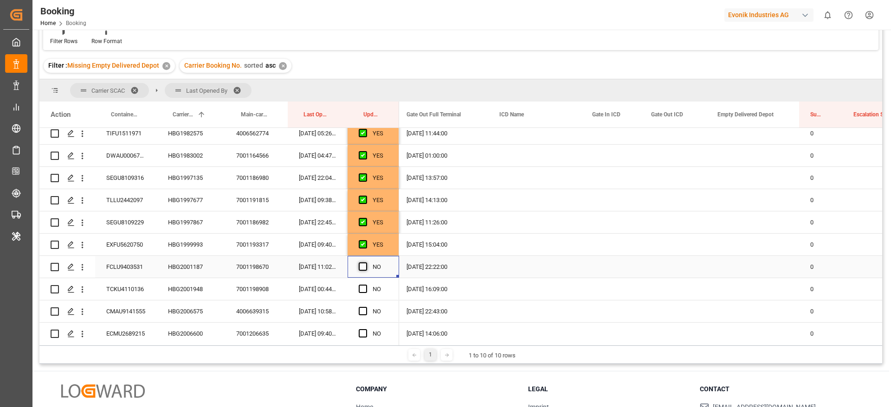
click at [363, 265] on span "Press SPACE to select this row." at bounding box center [363, 267] width 8 height 8
click at [366, 263] on input "Press SPACE to select this row." at bounding box center [366, 263] width 0 height 0
click at [132, 246] on div "EXFU5620750" at bounding box center [126, 245] width 62 height 22
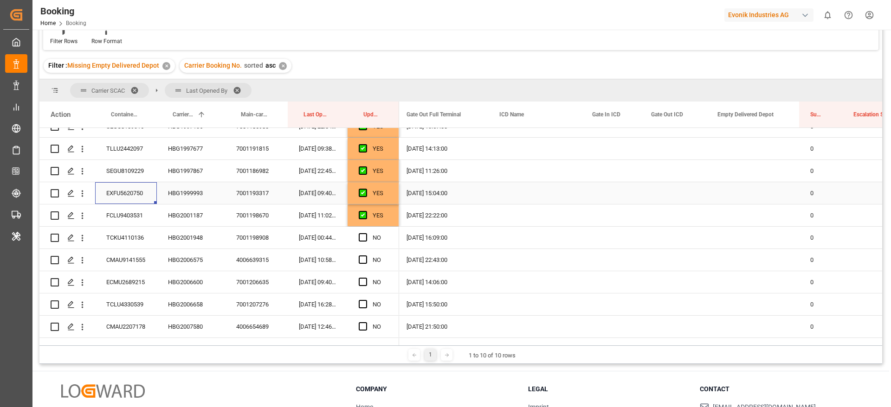
scroll to position [765, 0]
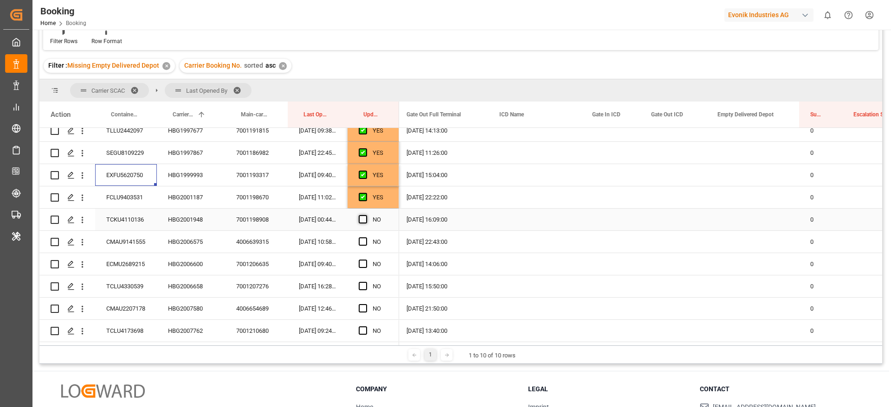
click at [362, 217] on span "Press SPACE to select this row." at bounding box center [363, 219] width 8 height 8
click at [366, 215] on input "Press SPACE to select this row." at bounding box center [366, 215] width 0 height 0
drag, startPoint x: 361, startPoint y: 240, endPoint x: 165, endPoint y: 220, distance: 197.7
click at [362, 240] on span "Press SPACE to select this row." at bounding box center [363, 241] width 8 height 8
click at [366, 237] on input "Press SPACE to select this row." at bounding box center [366, 237] width 0 height 0
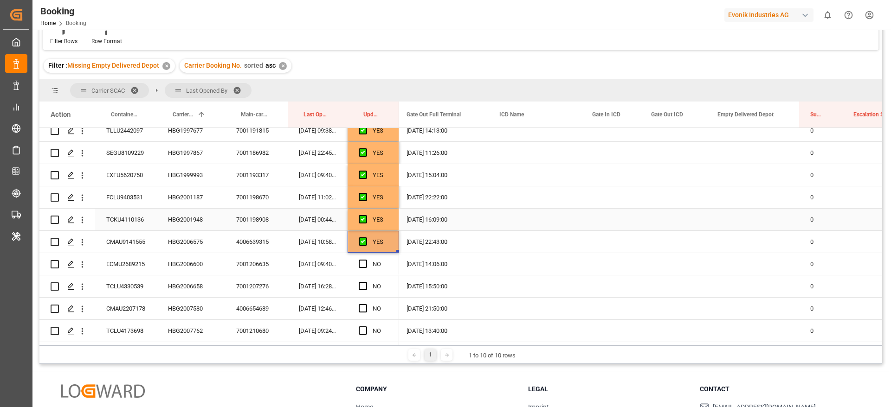
click at [128, 217] on div "TCKU4110136" at bounding box center [126, 220] width 62 height 22
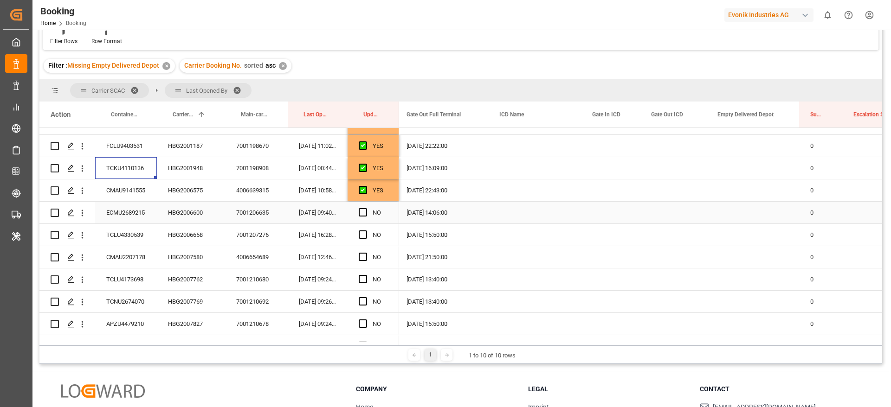
scroll to position [835, 0]
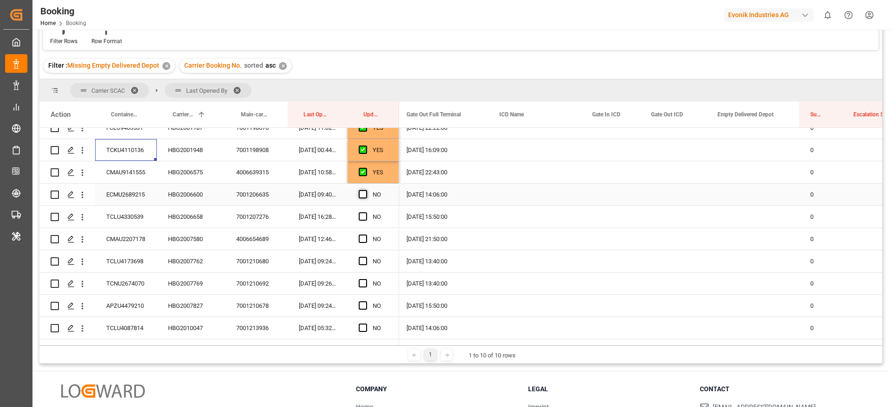
click at [364, 192] on span "Press SPACE to select this row." at bounding box center [363, 194] width 8 height 8
click at [366, 190] on input "Press SPACE to select this row." at bounding box center [366, 190] width 0 height 0
click at [135, 213] on div "TCLU4330539" at bounding box center [126, 217] width 62 height 22
click at [361, 214] on span "Press SPACE to select this row." at bounding box center [363, 216] width 8 height 8
click at [366, 212] on input "Press SPACE to select this row." at bounding box center [366, 212] width 0 height 0
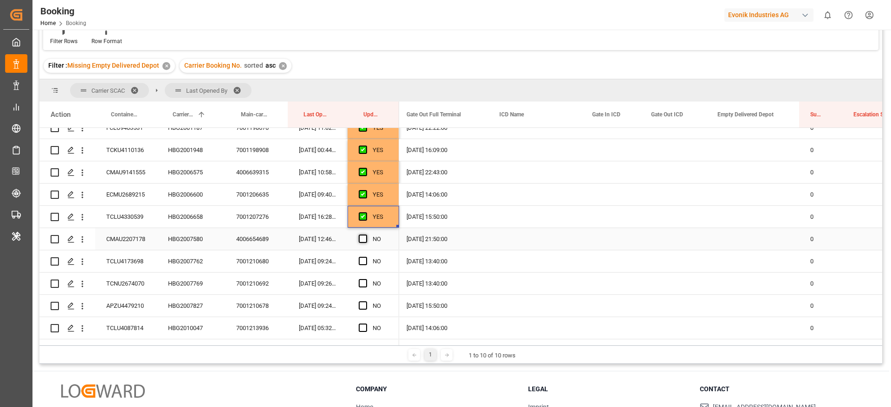
click at [360, 235] on span "Press SPACE to select this row." at bounding box center [363, 239] width 8 height 8
click at [366, 235] on input "Press SPACE to select this row." at bounding box center [366, 235] width 0 height 0
click at [365, 259] on span "Press SPACE to select this row." at bounding box center [363, 261] width 8 height 8
click at [366, 257] on input "Press SPACE to select this row." at bounding box center [366, 257] width 0 height 0
click at [363, 284] on span "Press SPACE to select this row." at bounding box center [363, 283] width 8 height 8
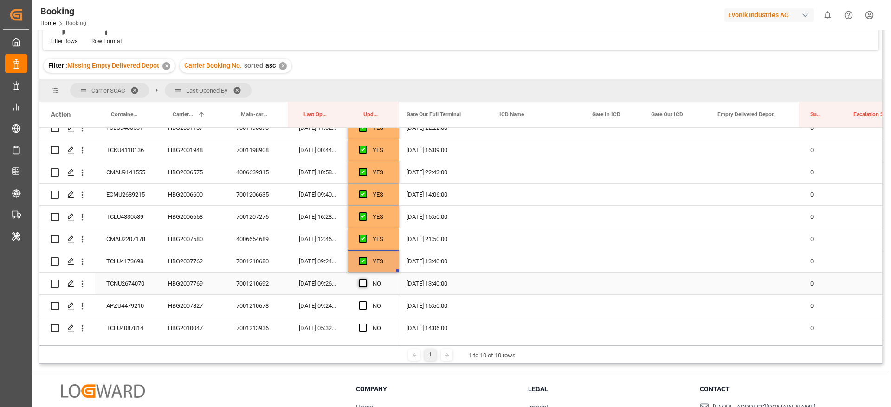
click at [366, 279] on input "Press SPACE to select this row." at bounding box center [366, 279] width 0 height 0
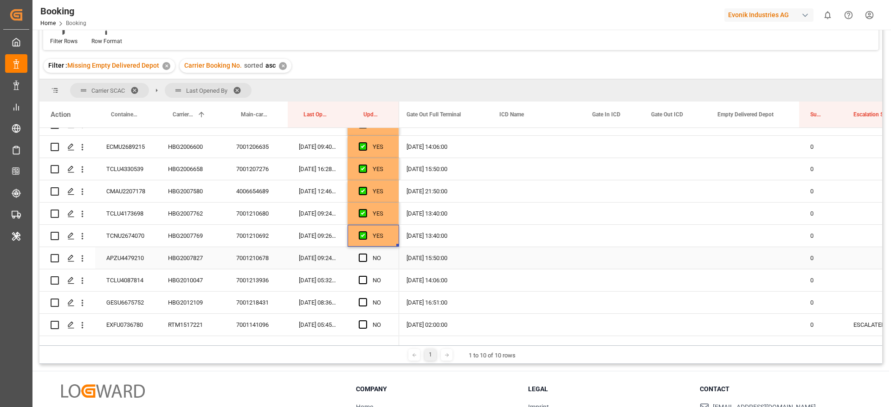
scroll to position [904, 0]
click at [364, 237] on span "Press SPACE to select this row." at bounding box center [363, 236] width 8 height 8
click at [366, 232] on input "Press SPACE to select this row." at bounding box center [366, 232] width 0 height 0
click at [366, 260] on span "Press SPACE to select this row." at bounding box center [363, 258] width 8 height 8
click at [366, 254] on input "Press SPACE to select this row." at bounding box center [366, 254] width 0 height 0
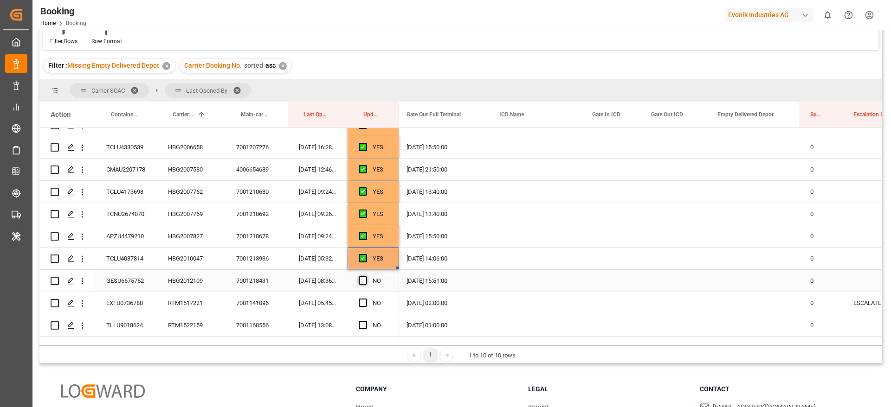
click at [364, 278] on span "Press SPACE to select this row." at bounding box center [363, 280] width 8 height 8
click at [366, 276] on input "Press SPACE to select this row." at bounding box center [366, 276] width 0 height 0
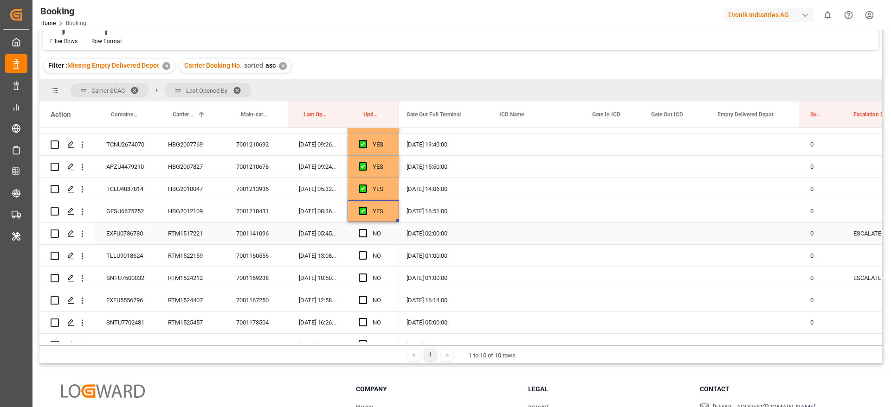
click at [139, 237] on div "EXFU0736780" at bounding box center [126, 234] width 62 height 22
click at [366, 231] on span "Press SPACE to select this row." at bounding box center [363, 233] width 8 height 8
click at [366, 229] on input "Press SPACE to select this row." at bounding box center [366, 229] width 0 height 0
click at [141, 235] on div "EXFU0736780" at bounding box center [126, 234] width 62 height 22
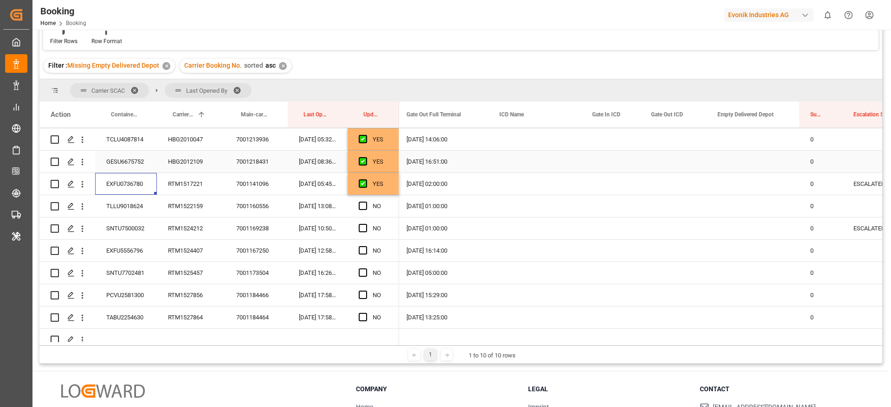
scroll to position [1044, 0]
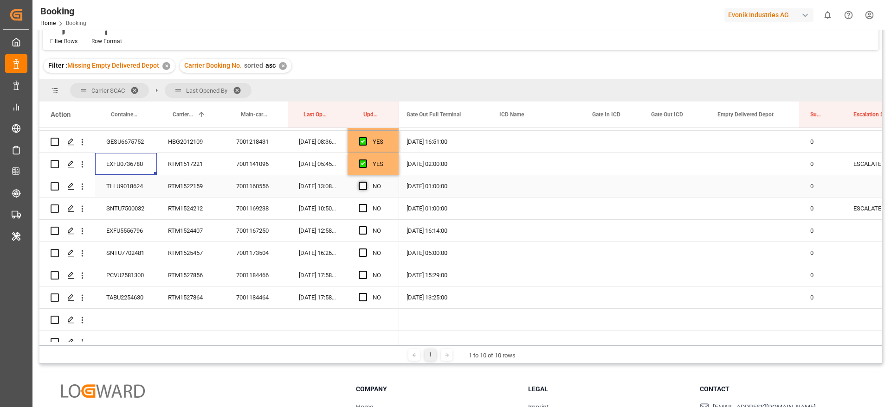
click at [362, 184] on span "Press SPACE to select this row." at bounding box center [363, 186] width 8 height 8
click at [366, 182] on input "Press SPACE to select this row." at bounding box center [366, 182] width 0 height 0
click at [121, 189] on div "TLLU9018624" at bounding box center [126, 186] width 62 height 22
click at [366, 207] on span "Press SPACE to select this row." at bounding box center [363, 208] width 8 height 8
click at [366, 204] on input "Press SPACE to select this row." at bounding box center [366, 204] width 0 height 0
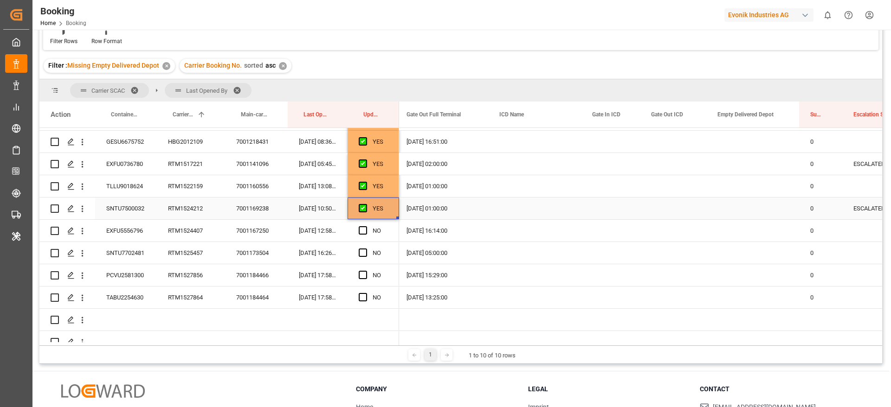
click at [133, 208] on div "SNTU7500032" at bounding box center [126, 209] width 62 height 22
click at [119, 210] on div "SNTU7500032" at bounding box center [126, 209] width 62 height 22
click at [362, 229] on span "Press SPACE to select this row." at bounding box center [363, 230] width 8 height 8
click at [366, 226] on input "Press SPACE to select this row." at bounding box center [366, 226] width 0 height 0
click at [116, 230] on div "EXFU5556796" at bounding box center [126, 231] width 62 height 22
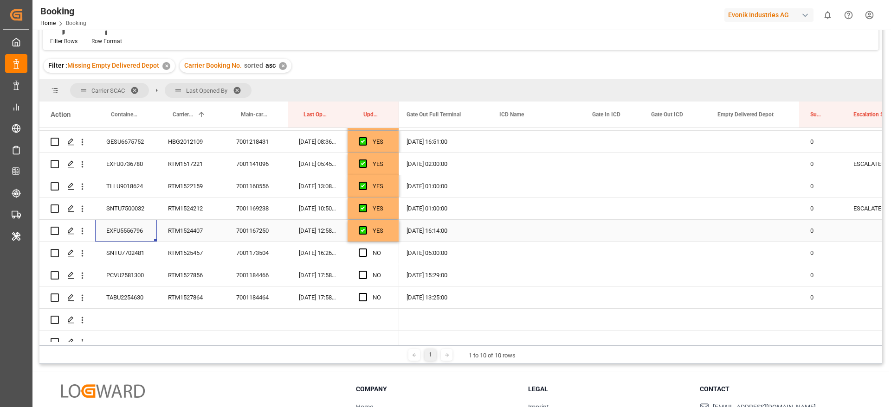
click at [135, 224] on div "EXFU5556796" at bounding box center [126, 231] width 62 height 22
click at [363, 252] on span "Press SPACE to select this row." at bounding box center [363, 253] width 8 height 8
click at [366, 249] on input "Press SPACE to select this row." at bounding box center [366, 249] width 0 height 0
click at [358, 273] on div "NO" at bounding box center [372, 275] width 51 height 22
click at [359, 297] on span "Press SPACE to select this row." at bounding box center [363, 297] width 8 height 8
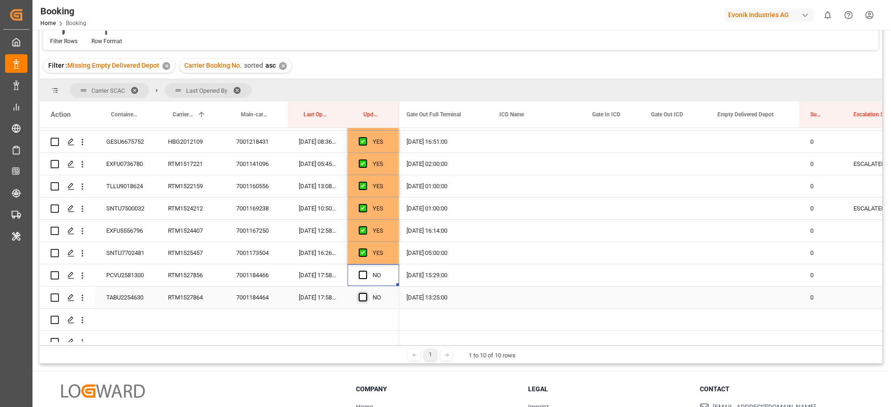
click at [366, 293] on input "Press SPACE to select this row." at bounding box center [366, 293] width 0 height 0
click at [363, 274] on span "Press SPACE to select this row." at bounding box center [363, 275] width 8 height 8
click at [366, 271] on input "Press SPACE to select this row." at bounding box center [366, 271] width 0 height 0
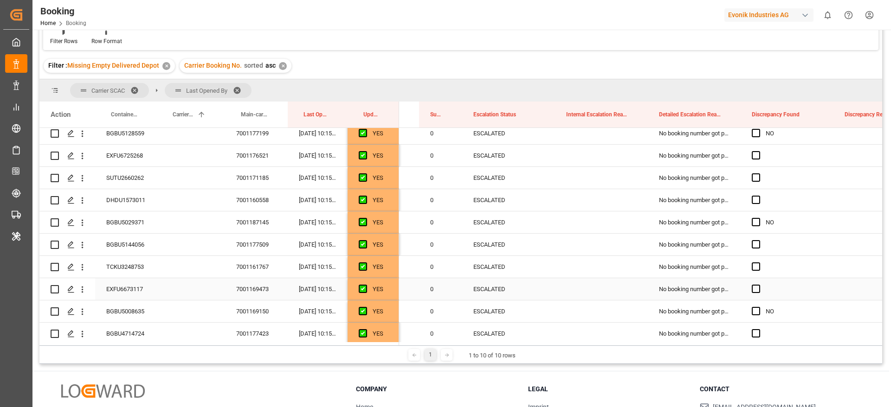
scroll to position [0, 2271]
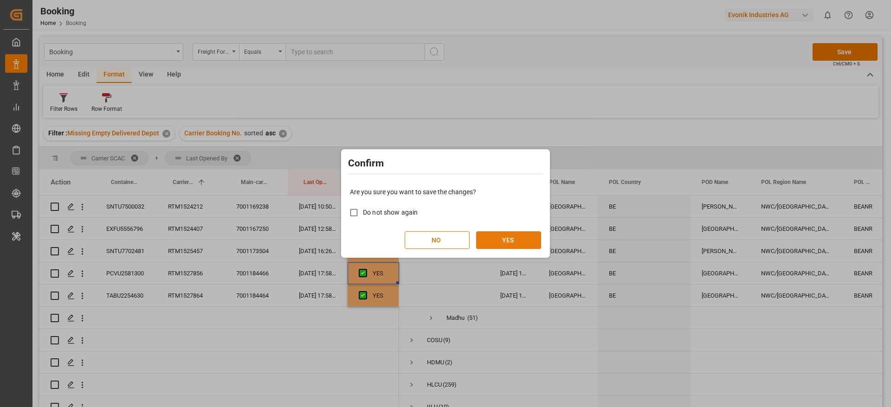
click at [502, 234] on button "YES" at bounding box center [508, 240] width 65 height 18
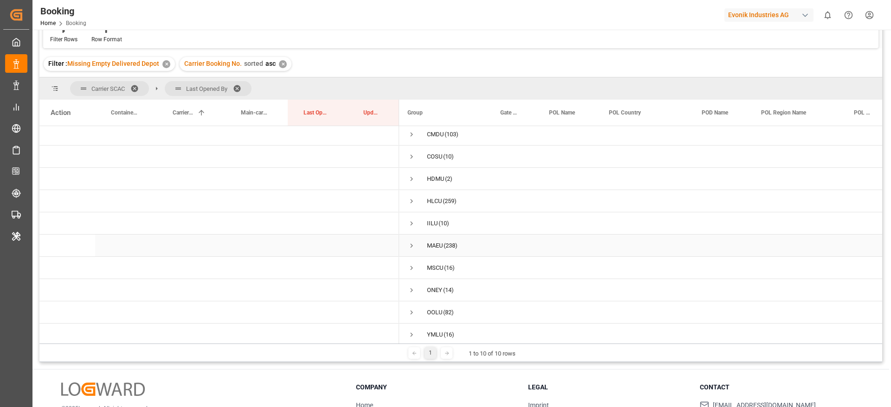
scroll to position [0, 0]
click at [414, 160] on span "Press SPACE to select this row." at bounding box center [411, 159] width 8 height 8
click at [412, 158] on span "Press SPACE to select this row." at bounding box center [411, 159] width 8 height 8
click at [238, 86] on span at bounding box center [240, 88] width 15 height 8
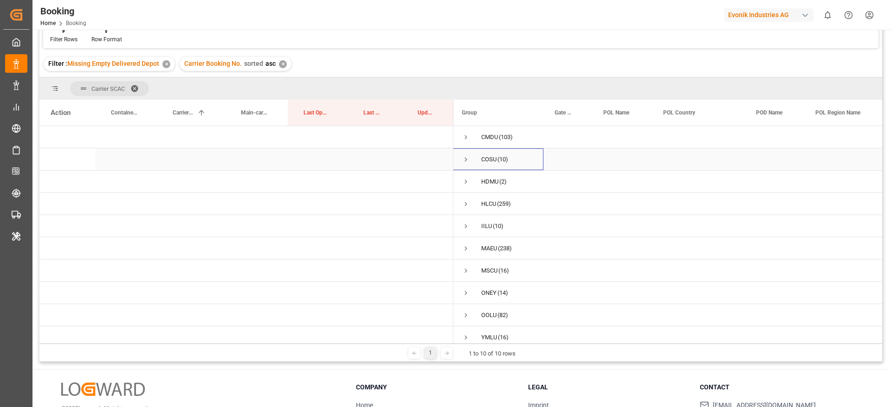
click at [465, 160] on span "Press SPACE to select this row." at bounding box center [466, 159] width 8 height 8
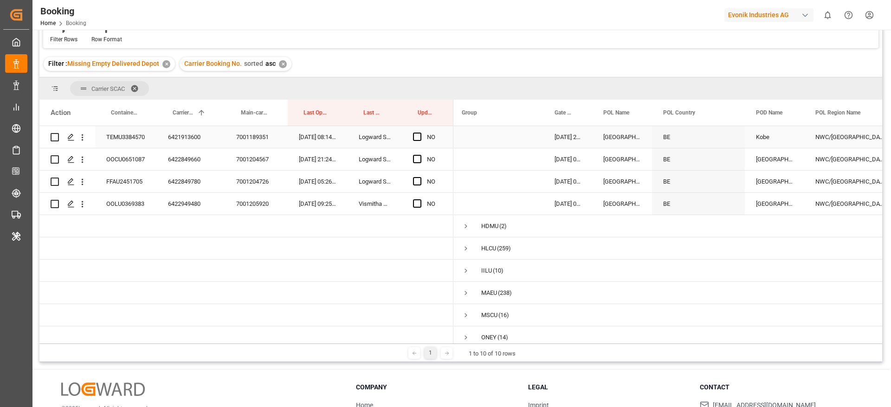
scroll to position [209, 0]
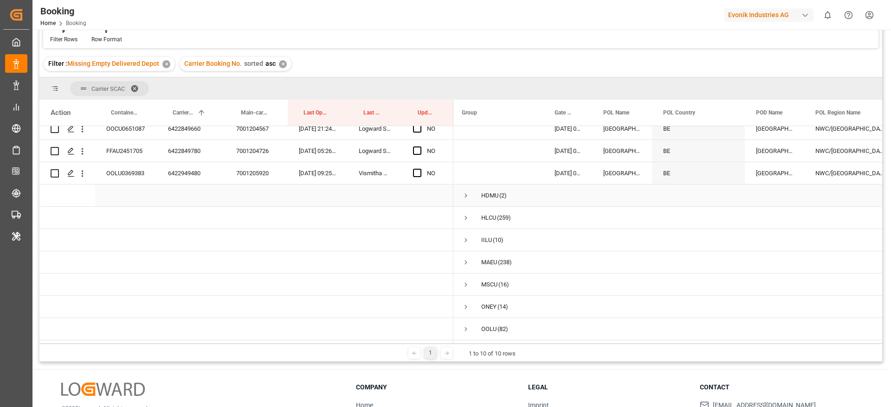
click at [463, 194] on span "Press SPACE to select this row." at bounding box center [466, 196] width 8 height 8
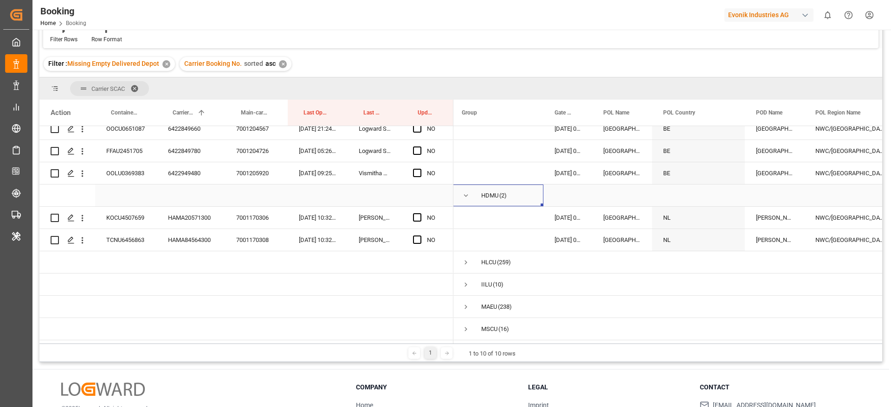
scroll to position [278, 0]
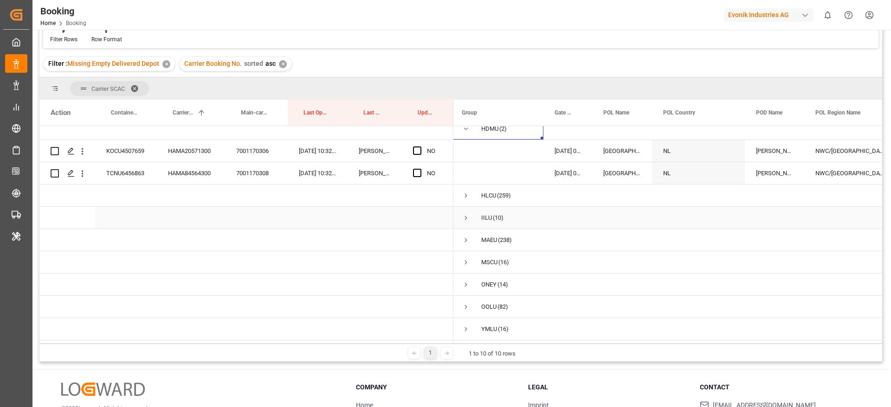
click at [465, 214] on span "Press SPACE to select this row." at bounding box center [466, 218] width 8 height 8
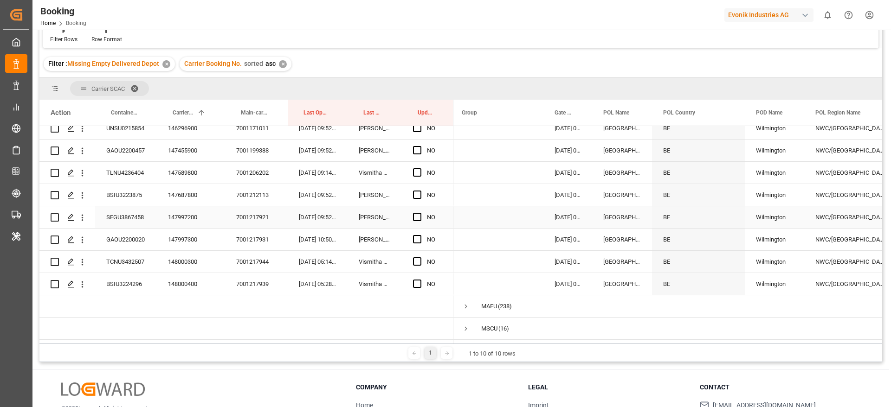
scroll to position [501, 0]
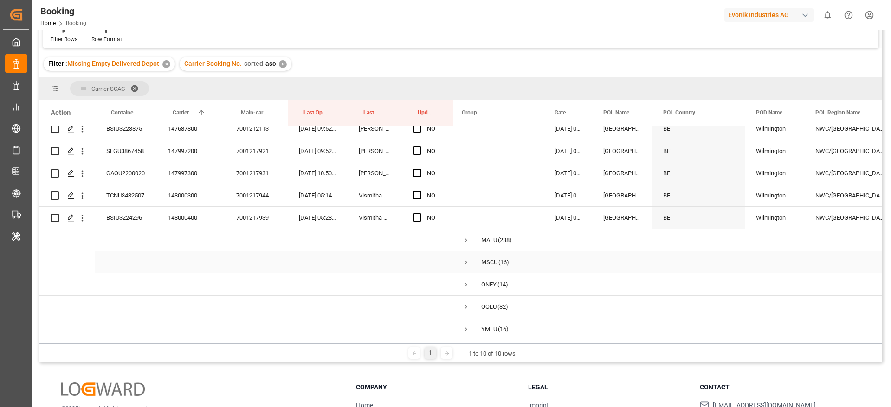
click at [467, 258] on span "Press SPACE to select this row." at bounding box center [466, 262] width 8 height 8
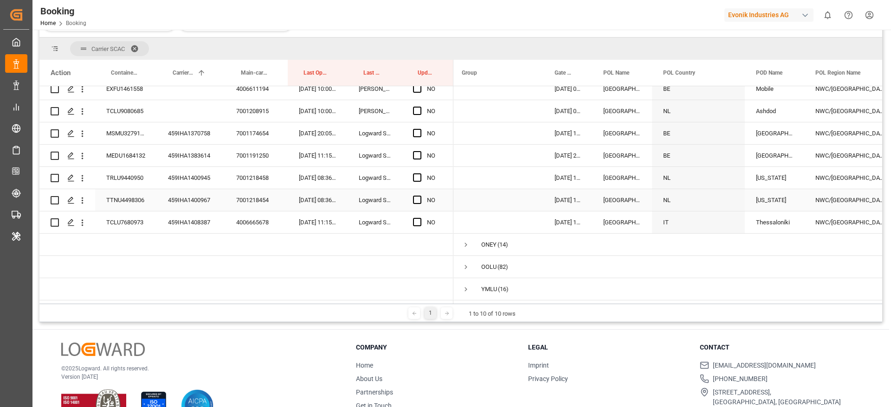
scroll to position [137, 0]
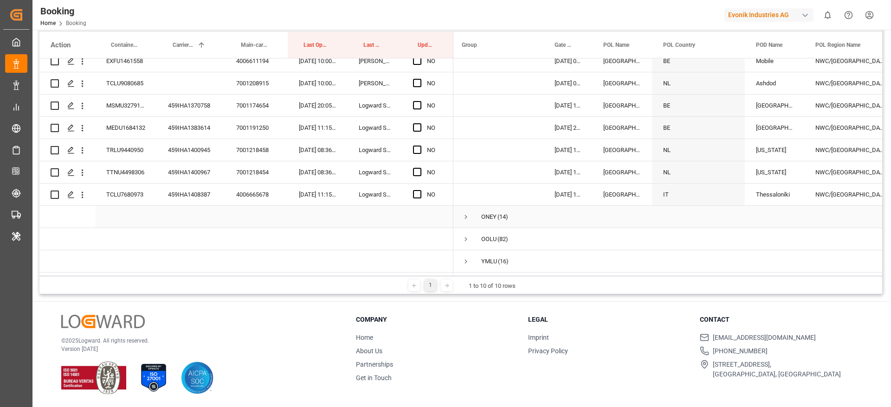
click at [465, 214] on span "Press SPACE to select this row." at bounding box center [466, 217] width 8 height 8
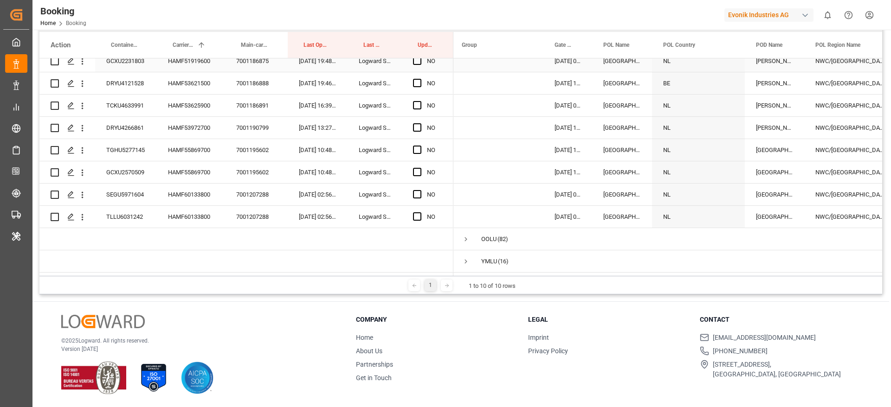
scroll to position [1169, 0]
click at [466, 257] on span "Press SPACE to select this row." at bounding box center [466, 261] width 8 height 8
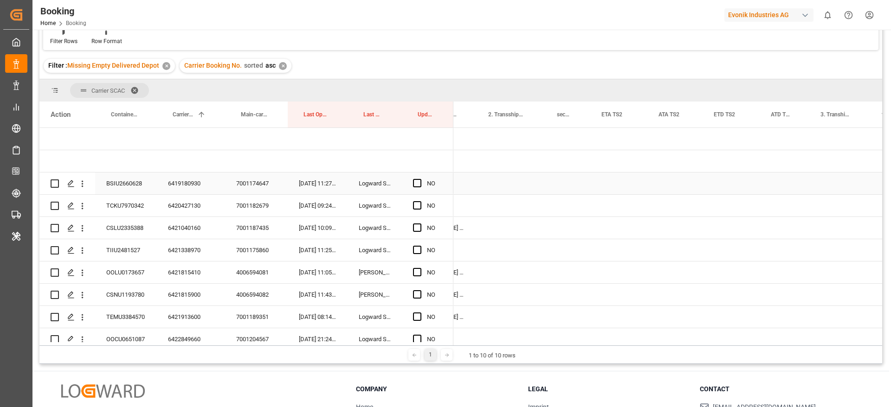
scroll to position [0, 1328]
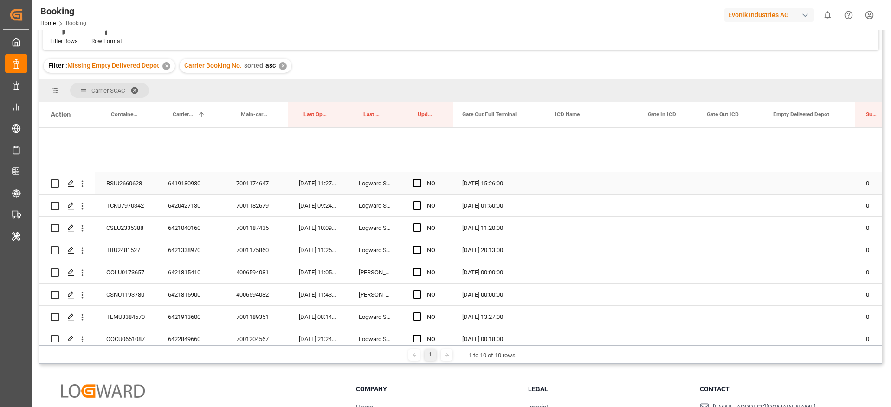
click at [129, 188] on div "BSIU2660628" at bounding box center [126, 184] width 62 height 22
click at [416, 182] on span "Press SPACE to select this row." at bounding box center [417, 183] width 8 height 8
click at [420, 179] on input "Press SPACE to select this row." at bounding box center [420, 179] width 0 height 0
click at [417, 206] on span "Press SPACE to select this row." at bounding box center [417, 205] width 8 height 8
click at [420, 201] on input "Press SPACE to select this row." at bounding box center [420, 201] width 0 height 0
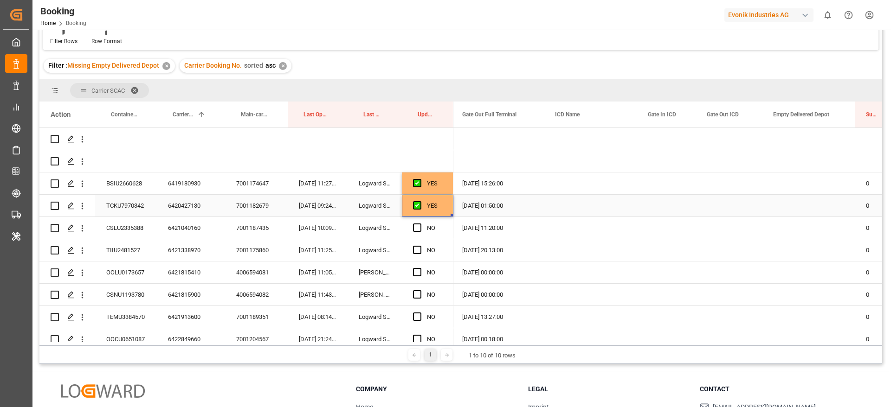
click at [131, 208] on div "TCKU7970342" at bounding box center [126, 206] width 62 height 22
click at [801, 201] on div "Press SPACE to select this row." at bounding box center [806, 206] width 93 height 22
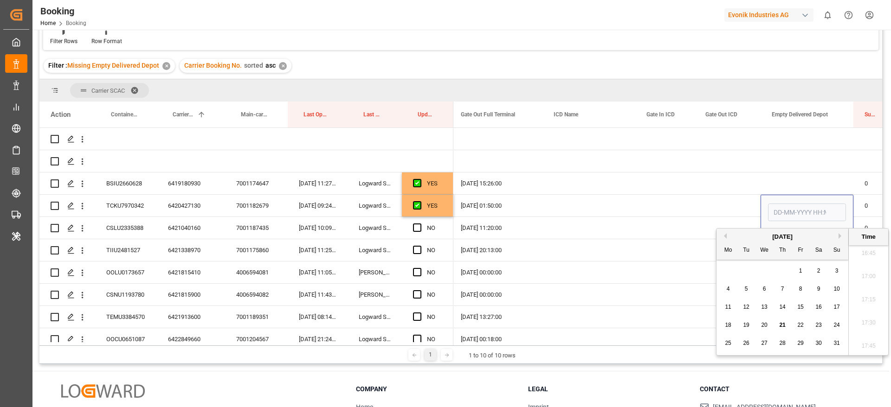
click at [780, 327] on span "21" at bounding box center [782, 325] width 6 height 6
type input "21-08-2025 00:00"
click at [414, 227] on span "Press SPACE to select this row." at bounding box center [417, 228] width 8 height 8
click at [420, 224] on input "Press SPACE to select this row." at bounding box center [420, 224] width 0 height 0
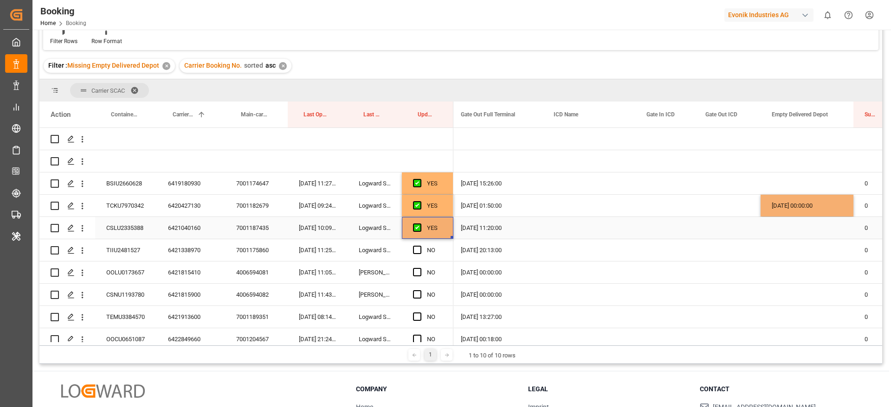
click at [122, 231] on div "CSLU2335388" at bounding box center [126, 228] width 62 height 22
click at [166, 238] on div "6421040160" at bounding box center [191, 228] width 68 height 22
click at [417, 243] on div "Press SPACE to select this row." at bounding box center [420, 250] width 14 height 21
click at [417, 249] on span "Press SPACE to select this row." at bounding box center [417, 250] width 8 height 8
click at [420, 246] on input "Press SPACE to select this row." at bounding box center [420, 246] width 0 height 0
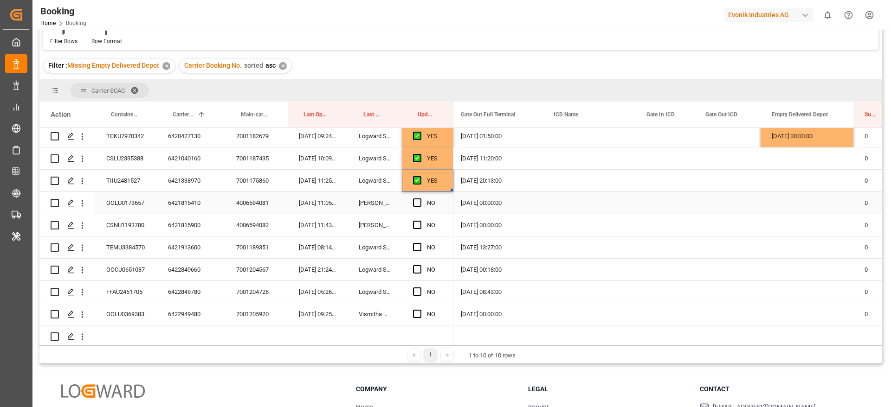
click at [129, 205] on div "OOLU0173657" at bounding box center [126, 203] width 62 height 22
click at [184, 200] on div "6421815410" at bounding box center [191, 203] width 68 height 22
click at [416, 199] on span "Press SPACE to select this row." at bounding box center [417, 203] width 8 height 8
click at [420, 199] on input "Press SPACE to select this row." at bounding box center [420, 199] width 0 height 0
click at [165, 240] on div "6421913600" at bounding box center [191, 248] width 68 height 22
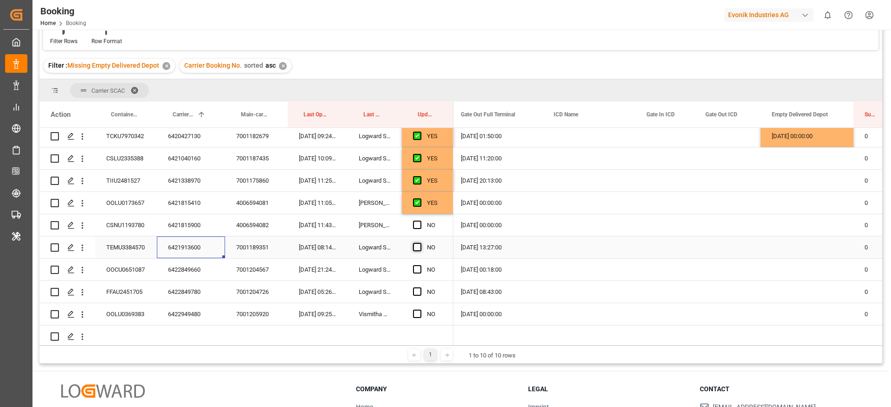
click at [419, 245] on span "Press SPACE to select this row." at bounding box center [417, 247] width 8 height 8
click at [420, 243] on input "Press SPACE to select this row." at bounding box center [420, 243] width 0 height 0
click at [419, 268] on span "Press SPACE to select this row." at bounding box center [417, 269] width 8 height 8
click at [420, 265] on input "Press SPACE to select this row." at bounding box center [420, 265] width 0 height 0
click at [173, 267] on div "6422849660" at bounding box center [191, 270] width 68 height 22
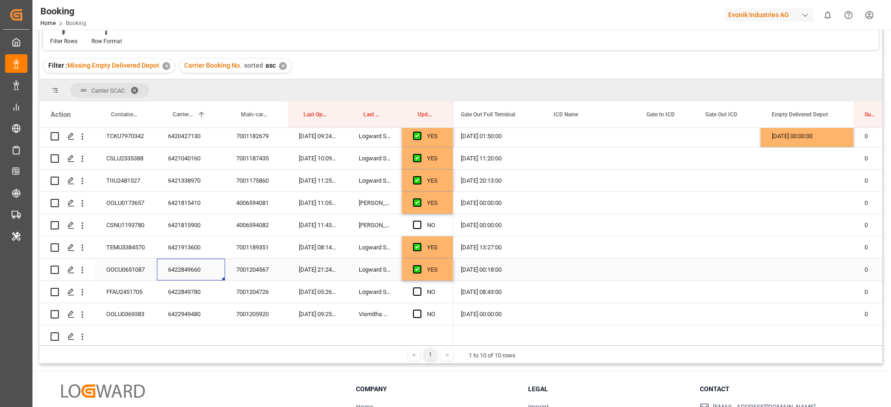
click at [814, 265] on div "Press SPACE to select this row." at bounding box center [806, 270] width 93 height 22
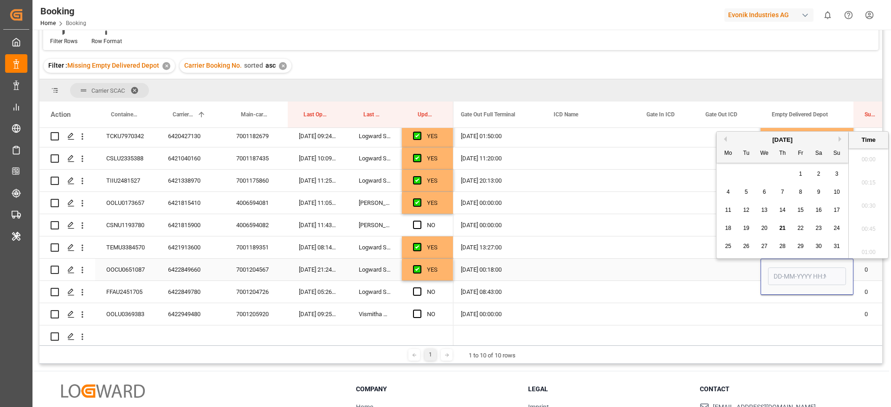
scroll to position [1557, 0]
click at [779, 227] on span "21" at bounding box center [782, 228] width 6 height 6
type input "21-08-2025 00:00"
click at [550, 266] on div "Press SPACE to select this row." at bounding box center [588, 270] width 93 height 22
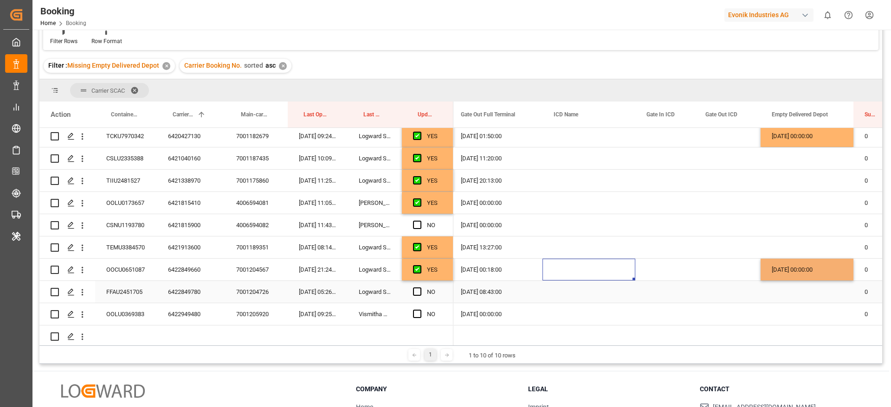
click at [181, 291] on div "6422849780" at bounding box center [191, 292] width 68 height 22
click at [416, 291] on span "Press SPACE to select this row." at bounding box center [417, 292] width 8 height 8
click at [420, 288] on input "Press SPACE to select this row." at bounding box center [420, 288] width 0 height 0
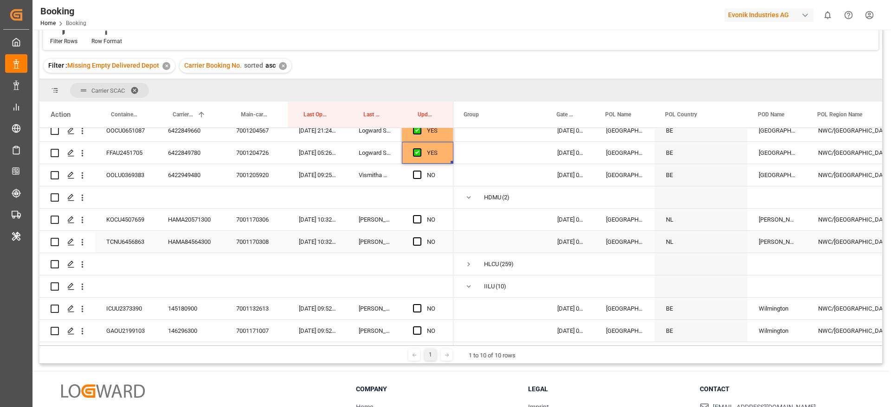
scroll to position [0, 4]
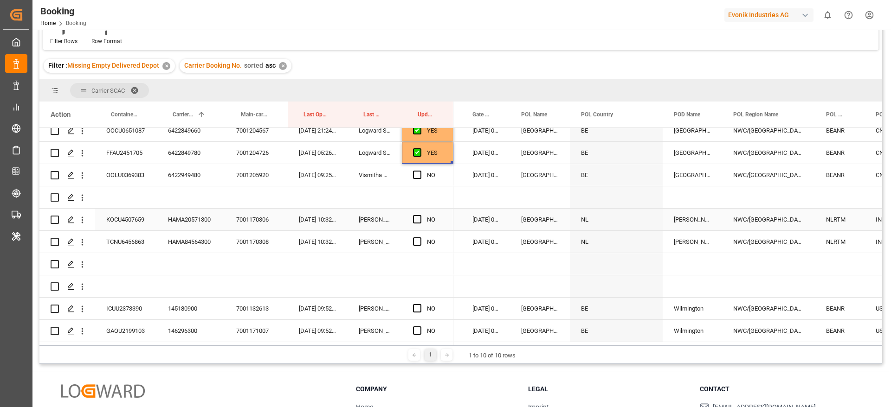
click at [190, 222] on div "HAMA20571300" at bounding box center [191, 220] width 68 height 22
click at [119, 219] on div "KOCU4507659" at bounding box center [126, 220] width 62 height 22
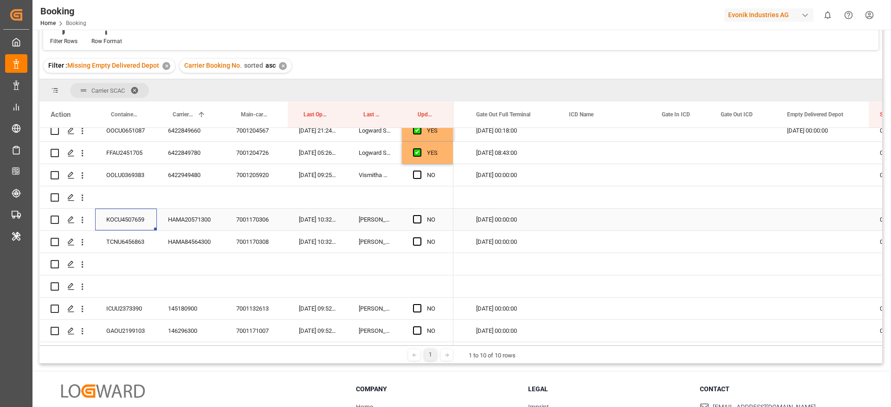
click at [176, 224] on div "HAMA20571300" at bounding box center [191, 220] width 68 height 22
click at [412, 218] on div "NO" at bounding box center [427, 220] width 51 height 22
click at [417, 240] on span "Press SPACE to select this row." at bounding box center [417, 241] width 8 height 8
click at [420, 237] on input "Press SPACE to select this row." at bounding box center [420, 237] width 0 height 0
click at [417, 218] on span "Press SPACE to select this row." at bounding box center [417, 219] width 8 height 8
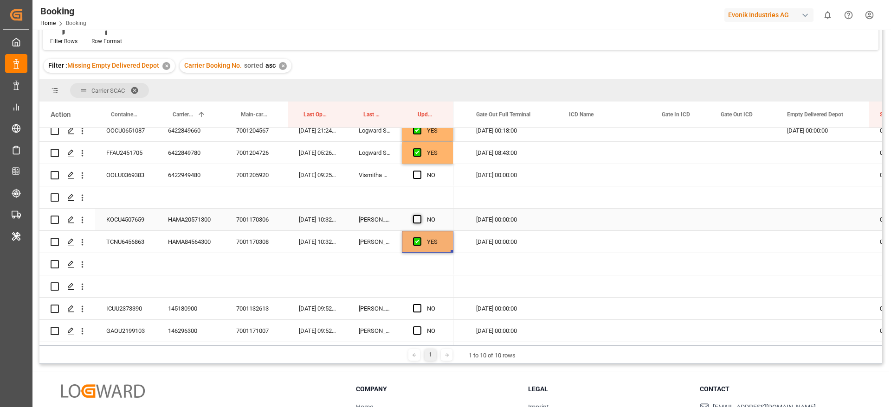
click at [420, 215] on input "Press SPACE to select this row." at bounding box center [420, 215] width 0 height 0
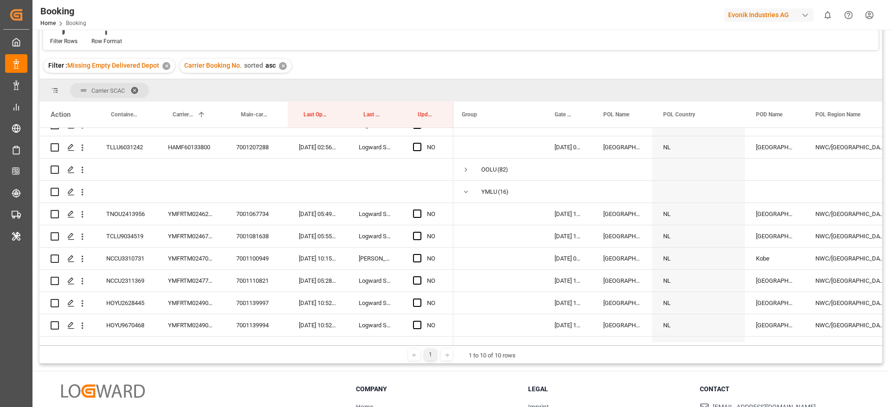
scroll to position [1392, 0]
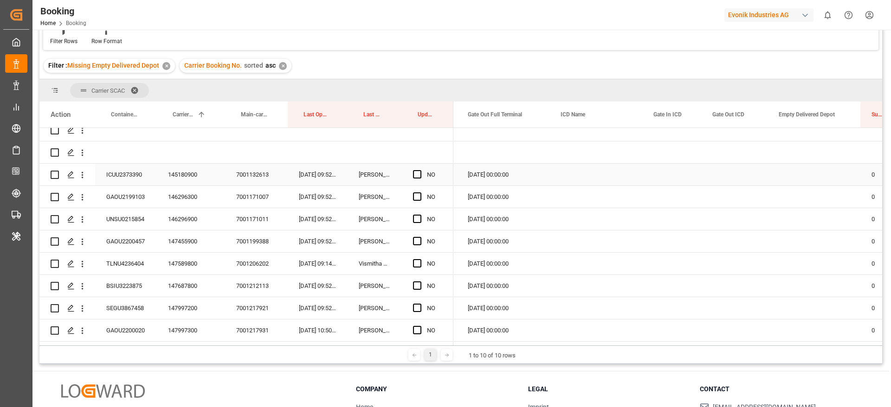
click at [122, 170] on div "ICUU2373390" at bounding box center [126, 175] width 62 height 22
click at [417, 173] on span "Press SPACE to select this row." at bounding box center [417, 174] width 8 height 8
click at [420, 170] on input "Press SPACE to select this row." at bounding box center [420, 170] width 0 height 0
click at [116, 194] on div "GAOU2199103" at bounding box center [126, 197] width 62 height 22
click at [418, 195] on span "Press SPACE to select this row." at bounding box center [417, 196] width 8 height 8
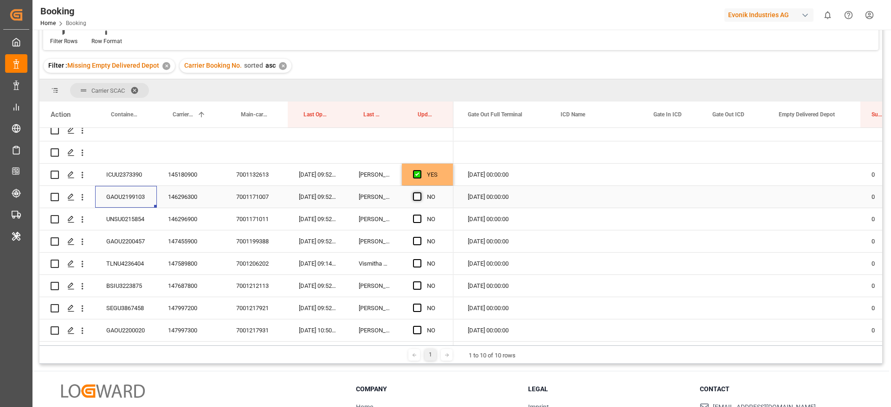
click at [420, 192] on input "Press SPACE to select this row." at bounding box center [420, 192] width 0 height 0
click at [121, 217] on div "UNSU0215854" at bounding box center [126, 219] width 62 height 22
click at [419, 218] on span "Press SPACE to select this row." at bounding box center [417, 219] width 8 height 8
click at [420, 215] on input "Press SPACE to select this row." at bounding box center [420, 215] width 0 height 0
click at [137, 244] on div "GAOU2200457" at bounding box center [126, 242] width 62 height 22
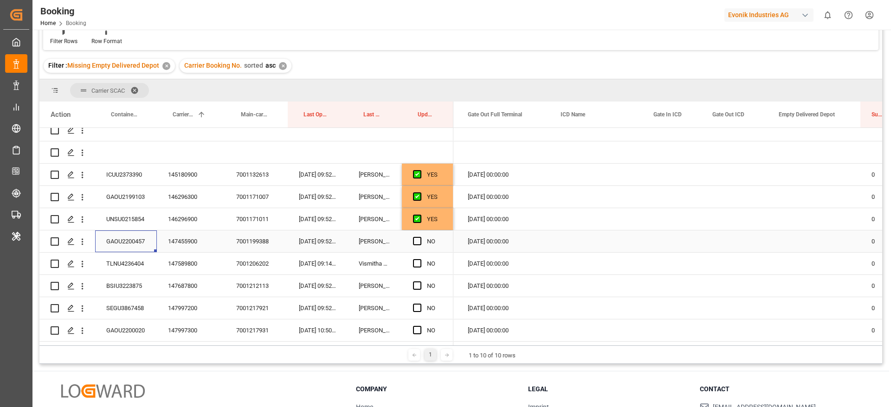
click at [417, 241] on span "Press SPACE to select this row." at bounding box center [417, 241] width 8 height 8
click at [420, 237] on input "Press SPACE to select this row." at bounding box center [420, 237] width 0 height 0
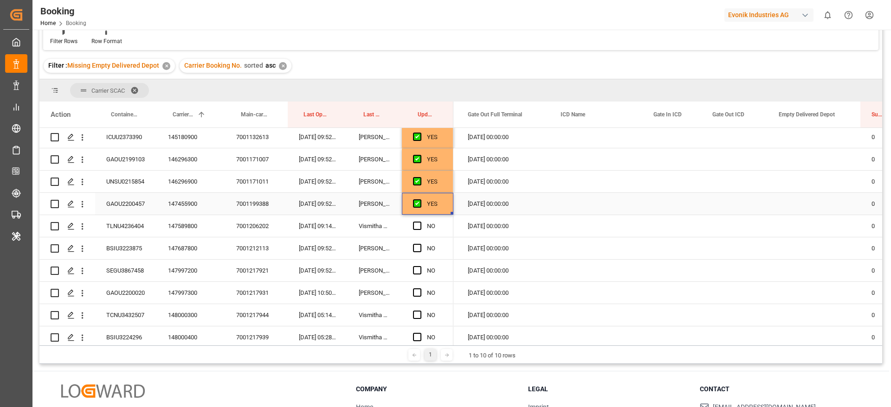
scroll to position [412, 0]
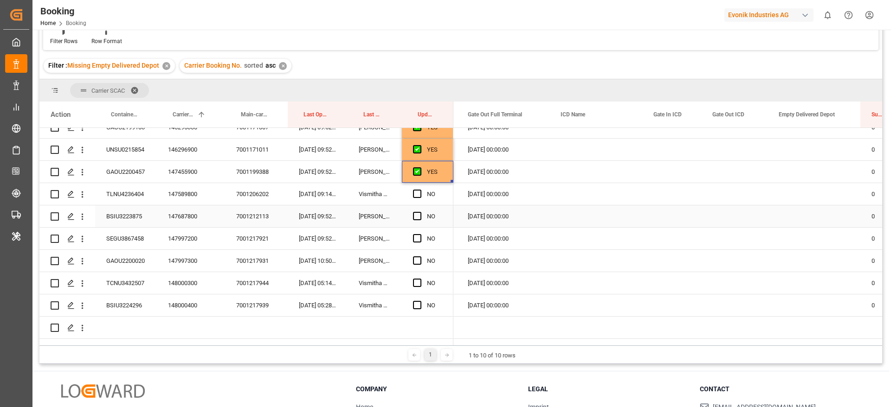
click at [129, 218] on div "BSIU3223875" at bounding box center [126, 216] width 62 height 22
click at [817, 210] on div "Press SPACE to select this row." at bounding box center [813, 216] width 93 height 22
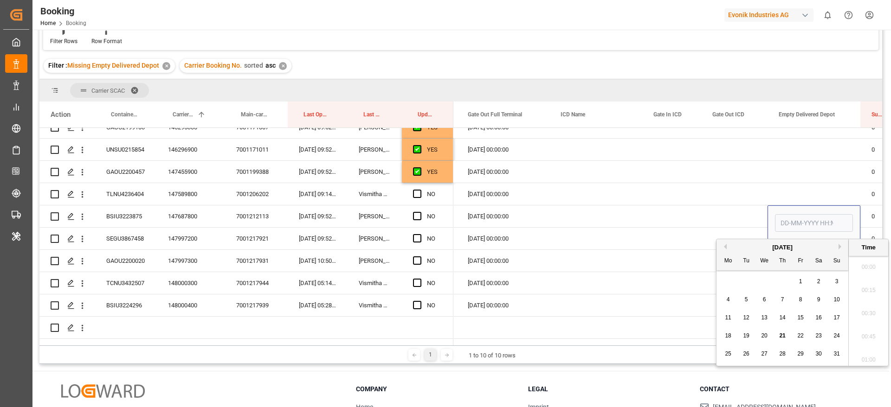
scroll to position [1557, 0]
click at [767, 335] on div "20" at bounding box center [764, 336] width 12 height 11
type input "20-08-2025 00:00"
click at [418, 213] on span "Press SPACE to select this row." at bounding box center [417, 216] width 8 height 8
click at [420, 212] on input "Press SPACE to select this row." at bounding box center [420, 212] width 0 height 0
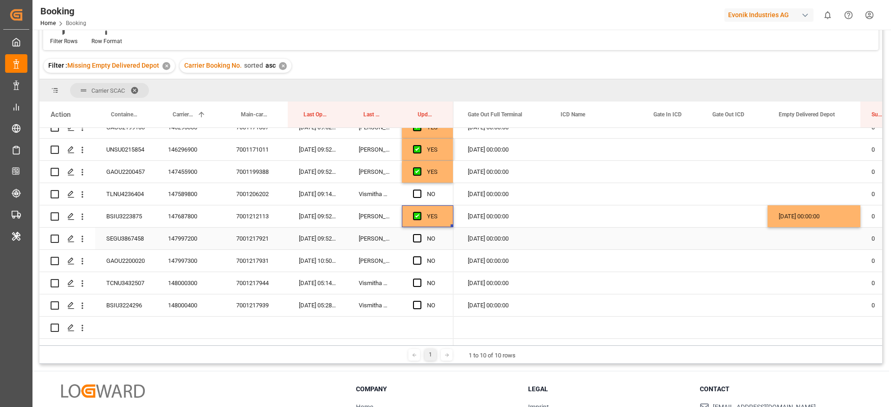
click at [138, 235] on div "SEGU3867458" at bounding box center [126, 239] width 62 height 22
drag, startPoint x: 421, startPoint y: 239, endPoint x: 212, endPoint y: 266, distance: 210.5
click at [421, 238] on div "Press SPACE to select this row." at bounding box center [420, 238] width 14 height 21
drag, startPoint x: 418, startPoint y: 237, endPoint x: 395, endPoint y: 287, distance: 54.4
click at [418, 237] on span "Press SPACE to select this row." at bounding box center [417, 238] width 8 height 8
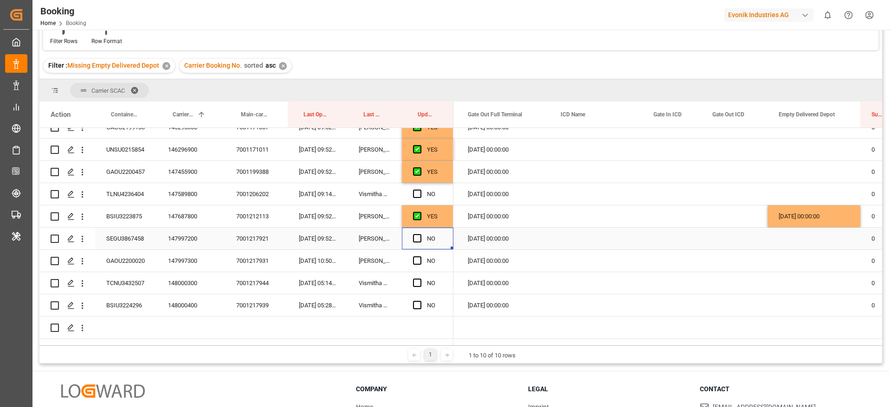
click at [420, 234] on input "Press SPACE to select this row." at bounding box center [420, 234] width 0 height 0
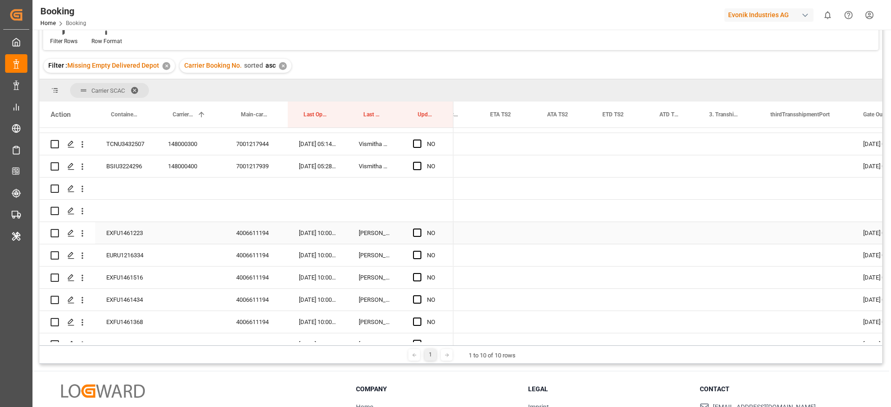
scroll to position [0, 1510]
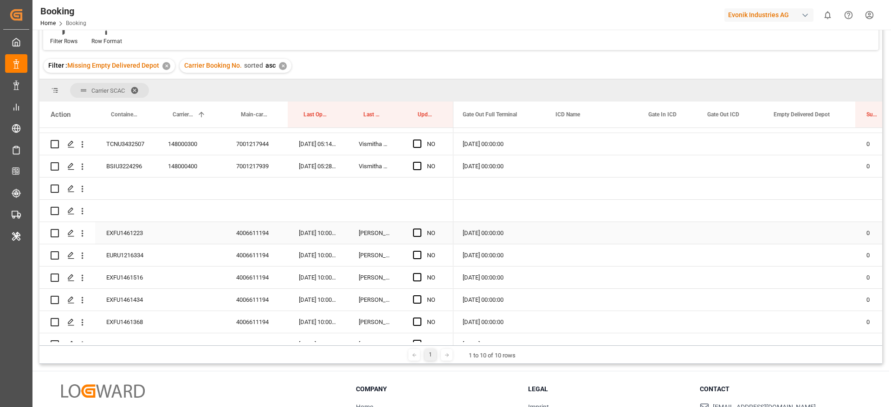
click at [131, 237] on div "EXFU1461223" at bounding box center [126, 233] width 62 height 22
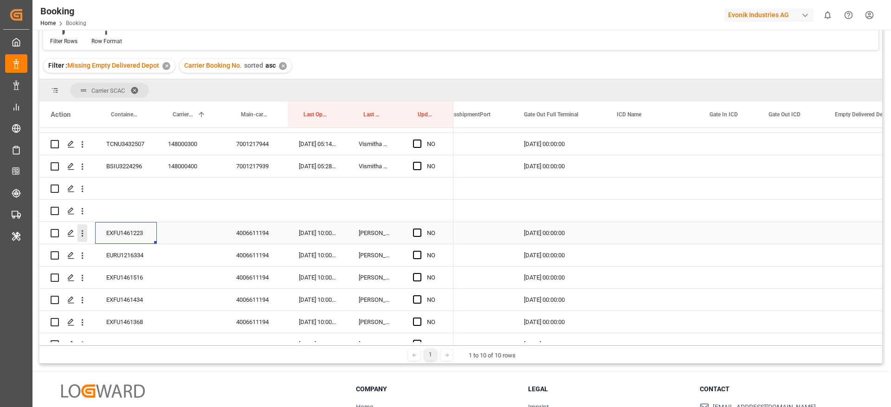
click at [85, 237] on icon "open menu" at bounding box center [82, 234] width 10 height 10
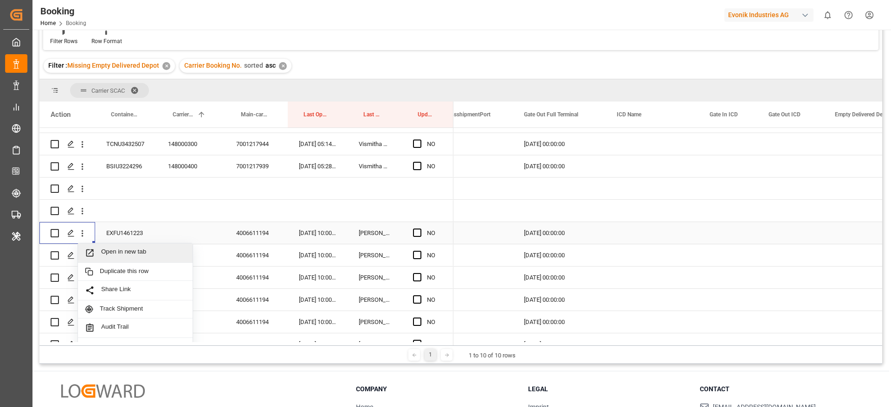
click at [135, 246] on div "Open in new tab" at bounding box center [135, 253] width 115 height 19
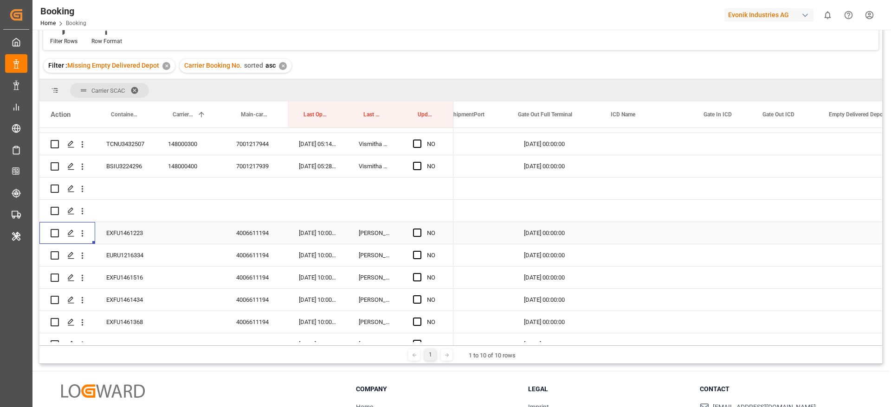
scroll to position [0, 1750]
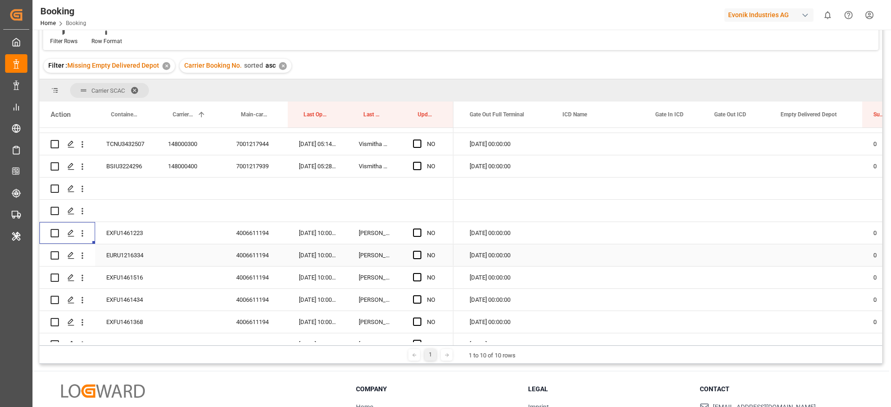
click at [127, 252] on div "EURU1216334" at bounding box center [126, 255] width 62 height 22
click at [83, 258] on icon "open menu" at bounding box center [82, 256] width 10 height 10
click at [167, 276] on span "Open in new tab" at bounding box center [143, 275] width 84 height 10
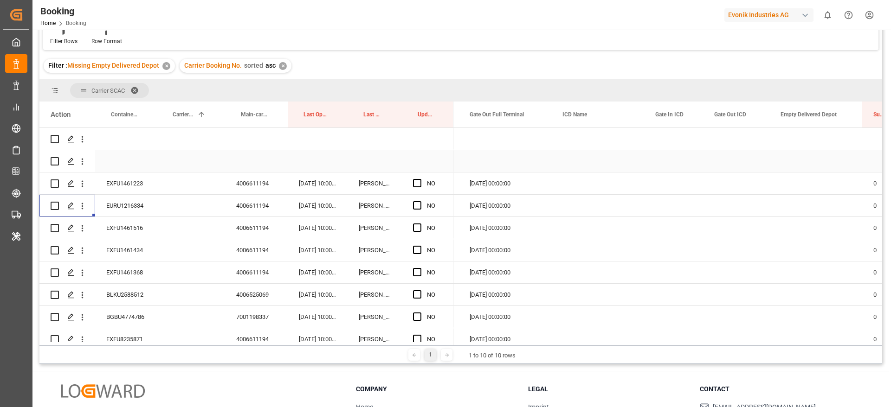
scroll to position [621, 0]
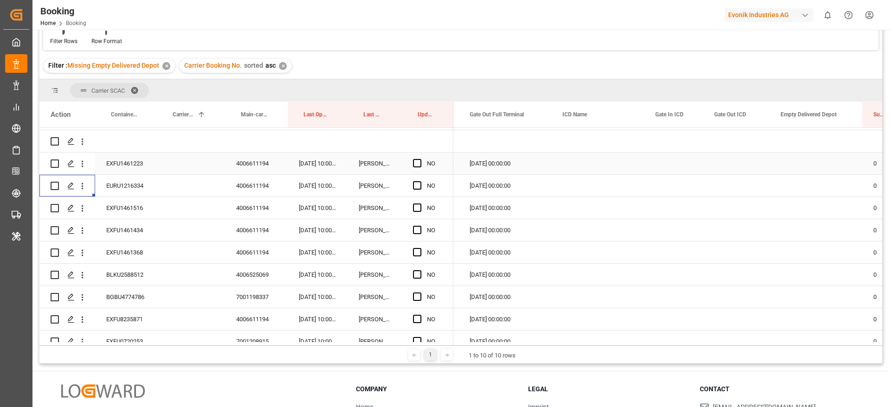
click at [257, 164] on div "4006611194" at bounding box center [256, 164] width 63 height 22
click at [121, 215] on div "EXFU1461516" at bounding box center [126, 208] width 62 height 22
click at [128, 230] on div "EXFU1461434" at bounding box center [126, 230] width 62 height 22
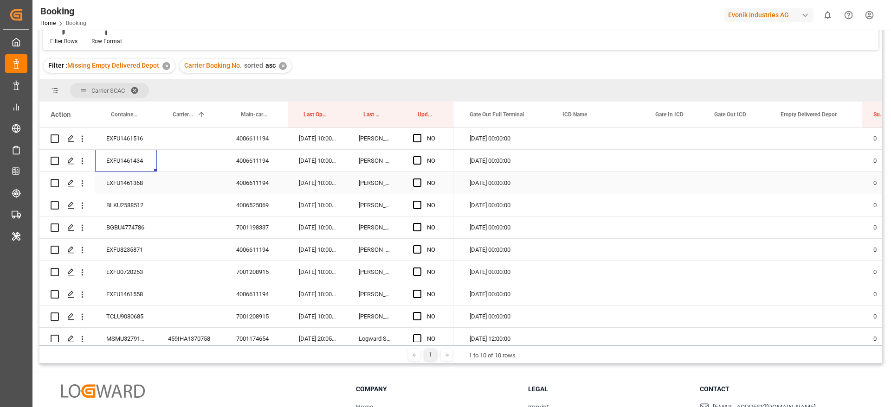
click at [133, 182] on div "EXFU1461368" at bounding box center [126, 183] width 62 height 22
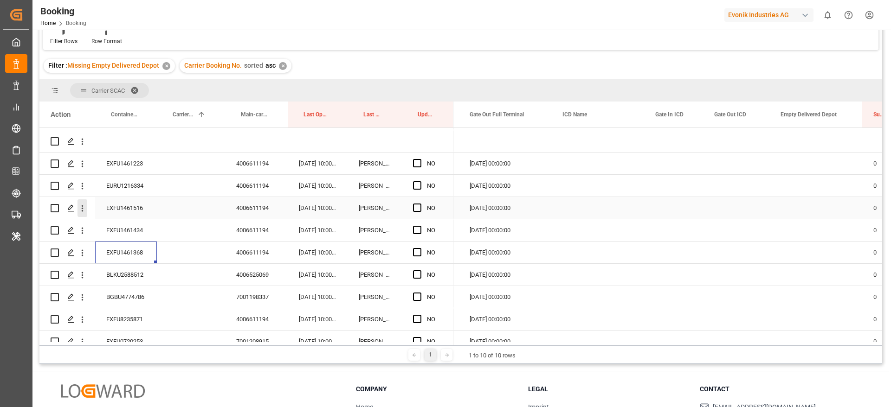
click at [84, 209] on icon "open menu" at bounding box center [82, 209] width 10 height 10
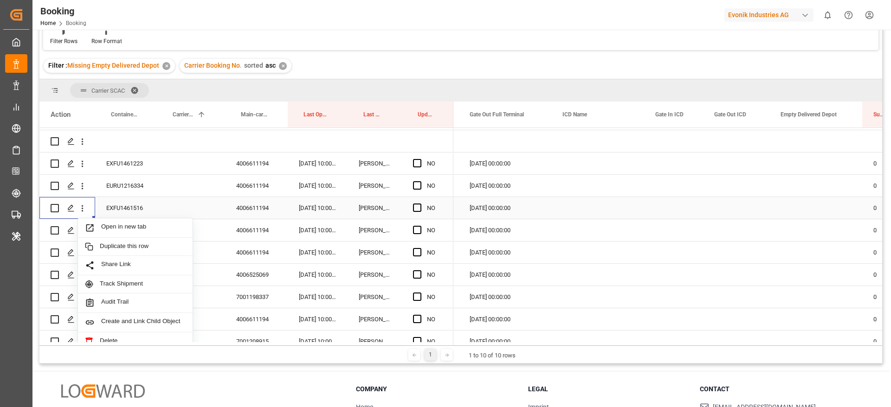
click at [130, 223] on span "Open in new tab" at bounding box center [143, 228] width 84 height 10
click at [82, 233] on icon "open menu" at bounding box center [82, 231] width 10 height 10
click at [143, 247] on span "Open in new tab" at bounding box center [143, 250] width 84 height 10
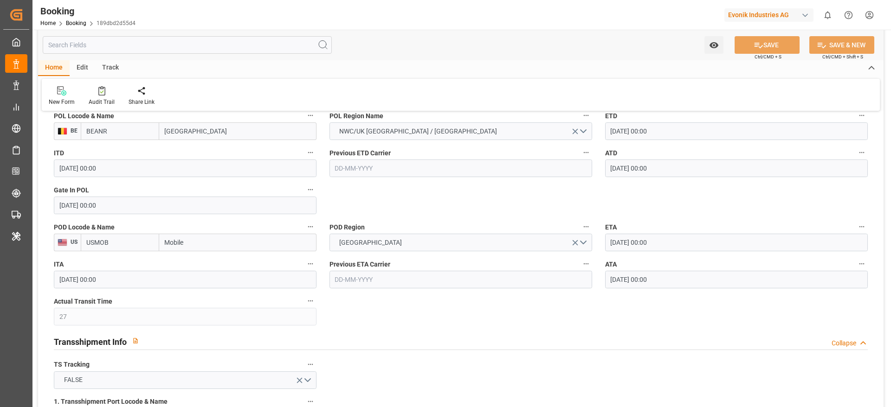
scroll to position [765, 0]
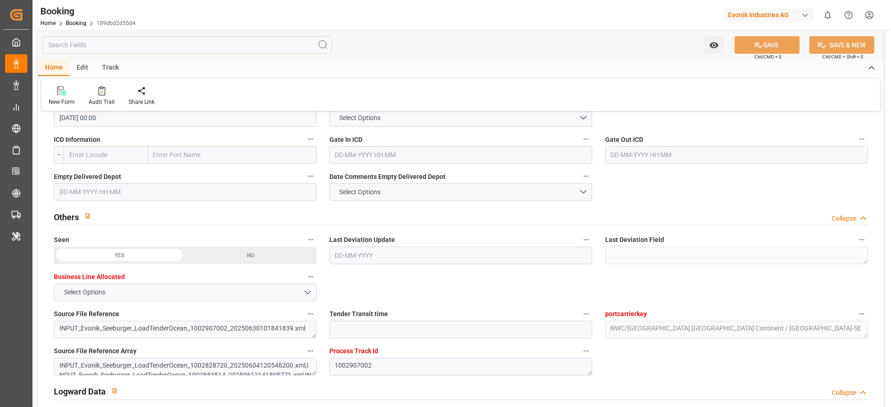
scroll to position [1392, 0]
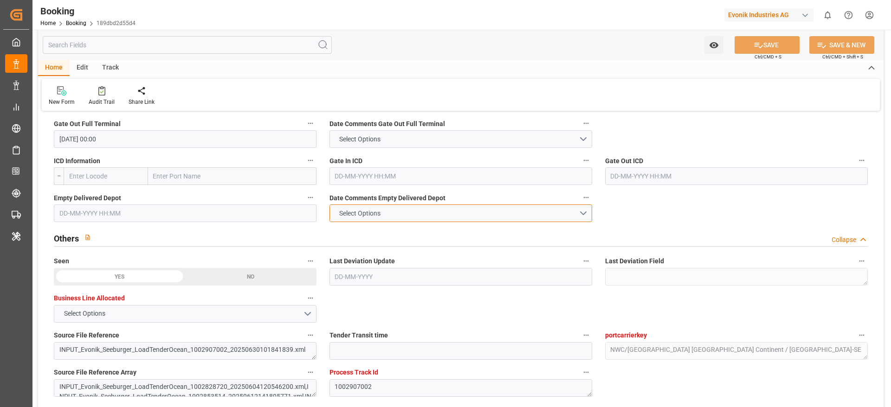
click at [450, 213] on button "Select Options" at bounding box center [460, 214] width 263 height 18
click at [420, 211] on div "NOT PROVIDED" at bounding box center [461, 215] width 262 height 19
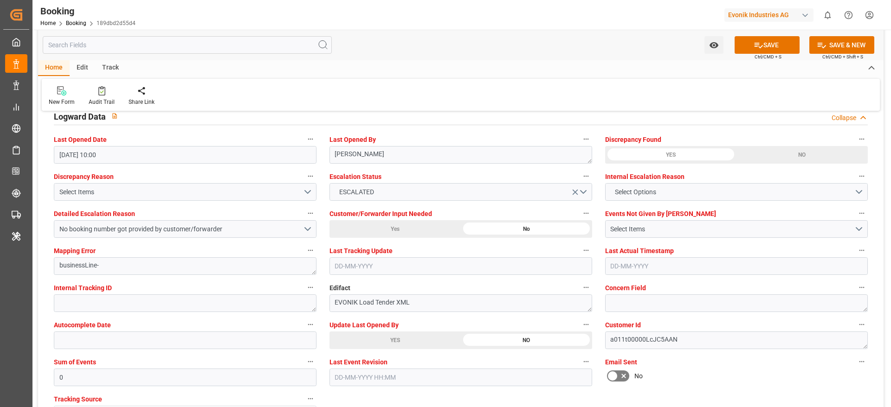
scroll to position [1739, 0]
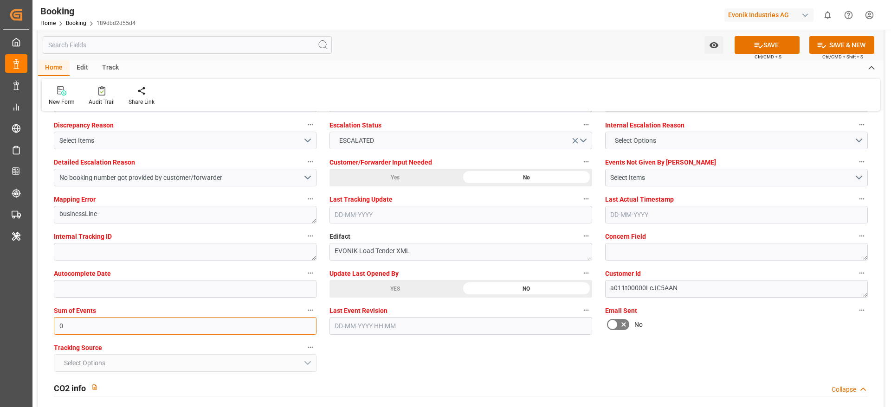
click at [112, 271] on input "0" at bounding box center [185, 326] width 263 height 18
type input "4096"
click at [593, 179] on div "Select Items" at bounding box center [732, 178] width 244 height 10
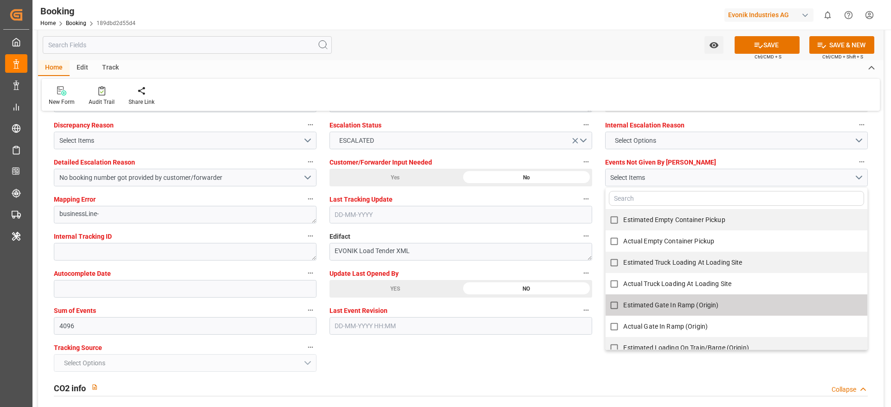
scroll to position [756, 0]
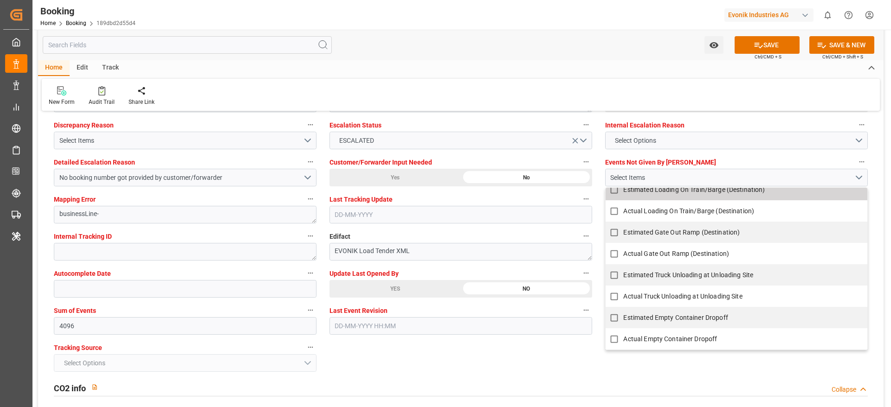
click at [593, 271] on span "Actual Empty Container Dropoff" at bounding box center [670, 338] width 94 height 7
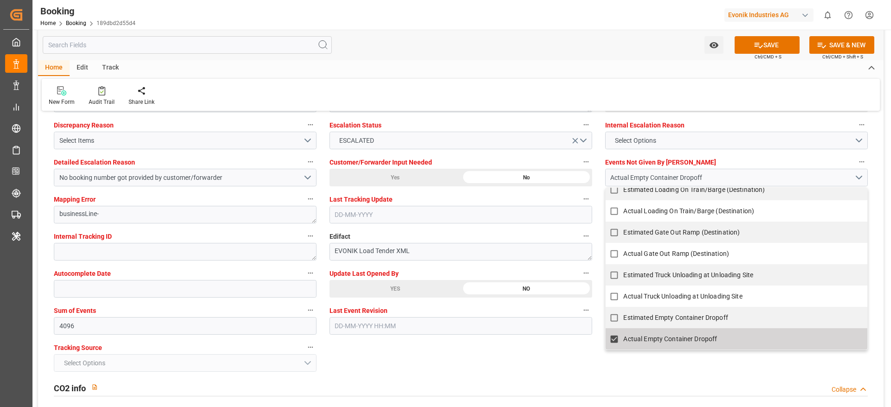
checkbox input "true"
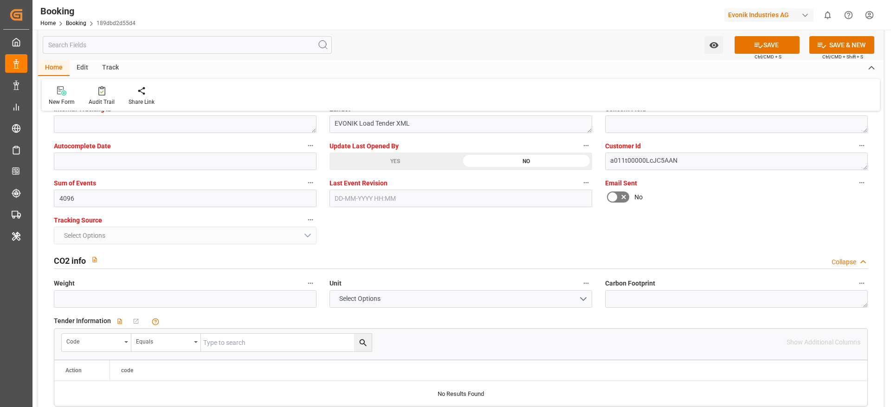
scroll to position [1879, 0]
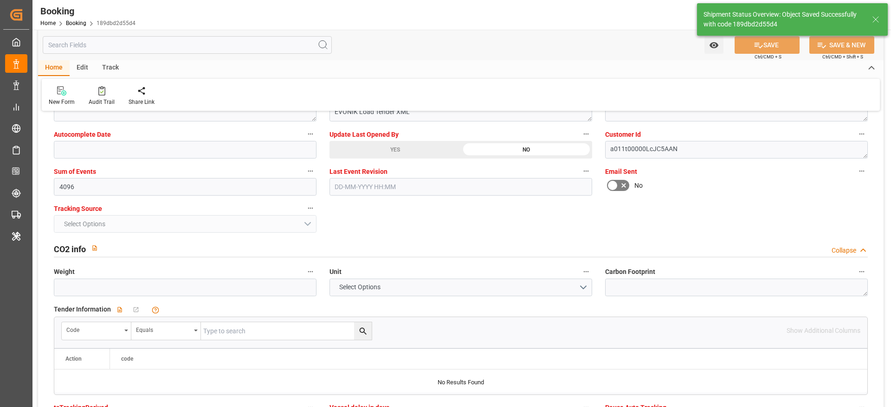
type textarea "Madhu T V"
type input "21-08-2025 12:04"
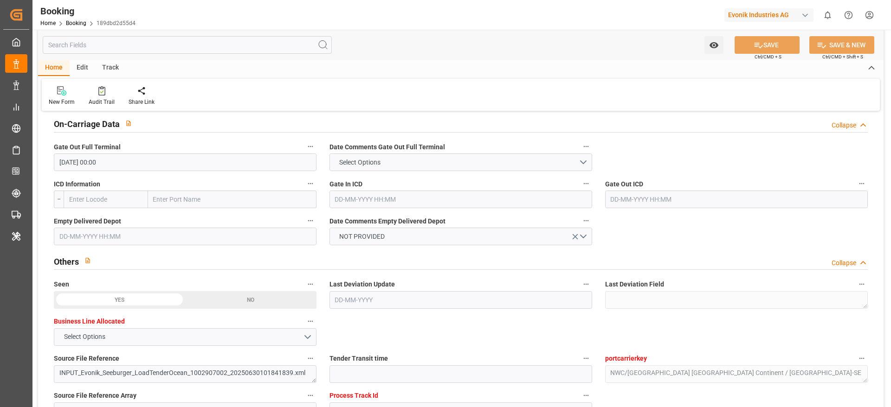
scroll to position [1322, 0]
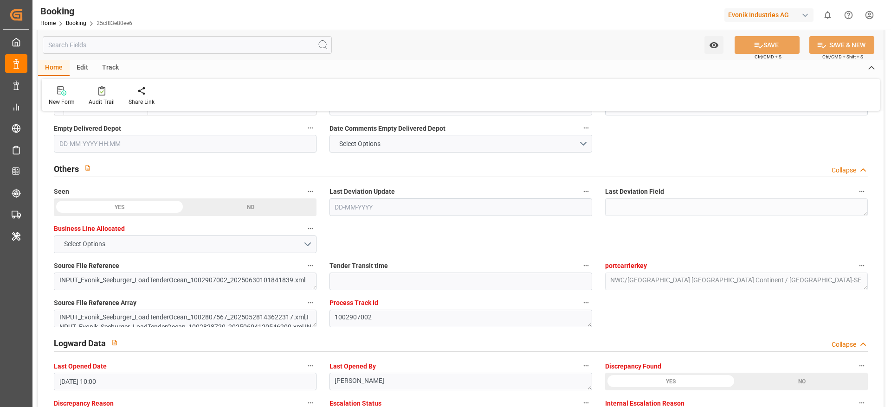
scroll to position [1392, 0]
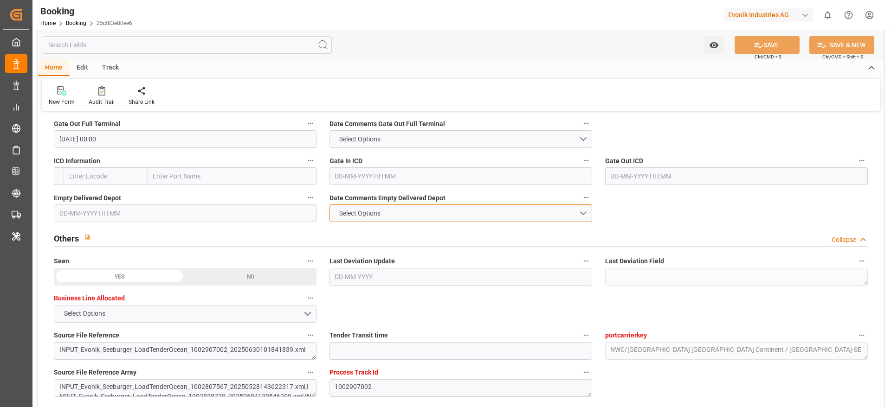
click at [419, 207] on button "Select Options" at bounding box center [460, 214] width 263 height 18
click at [396, 218] on div "NOT PROVIDED" at bounding box center [461, 215] width 262 height 19
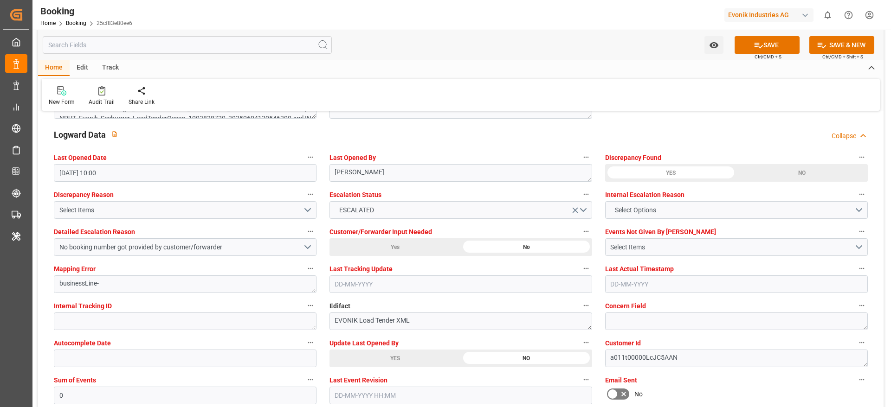
scroll to position [1739, 0]
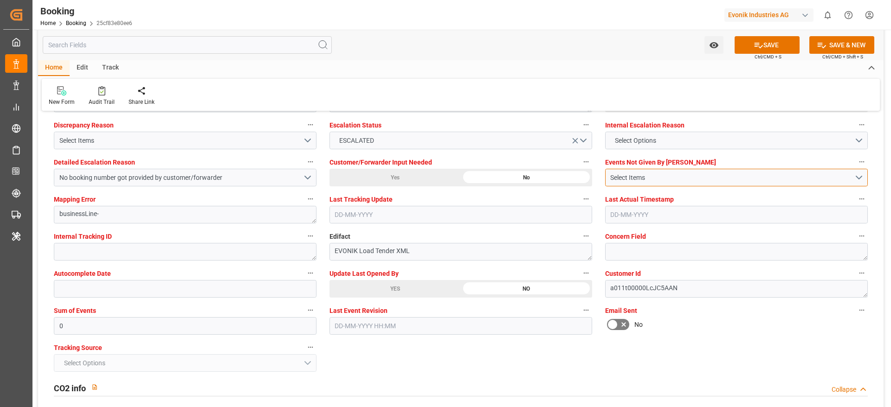
click at [647, 175] on div "Select Items" at bounding box center [732, 178] width 244 height 10
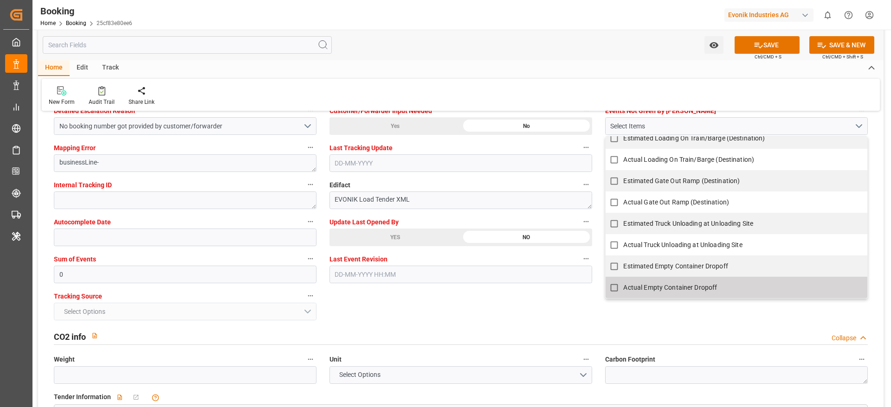
scroll to position [1809, 0]
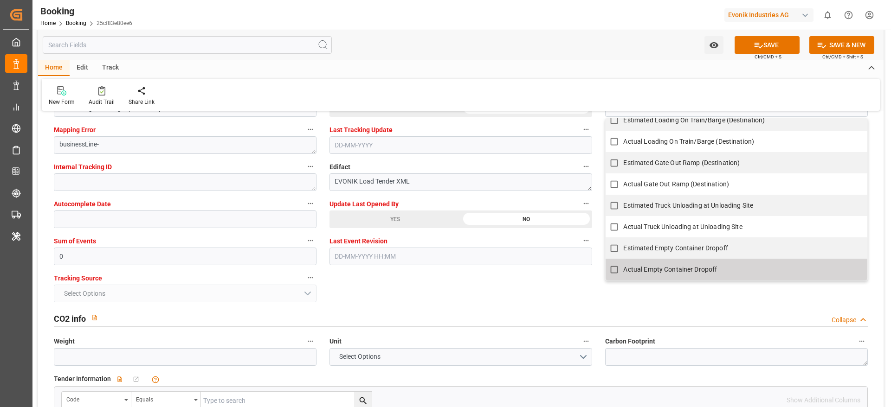
click at [658, 263] on label "Actual Empty Container Dropoff" at bounding box center [731, 270] width 252 height 18
checkbox input "true"
click at [496, 288] on div "General Data Collapse Freight Forwarder's Reference No. 0 Equipment Type FCL Wo…" at bounding box center [460, 372] width 845 height 4125
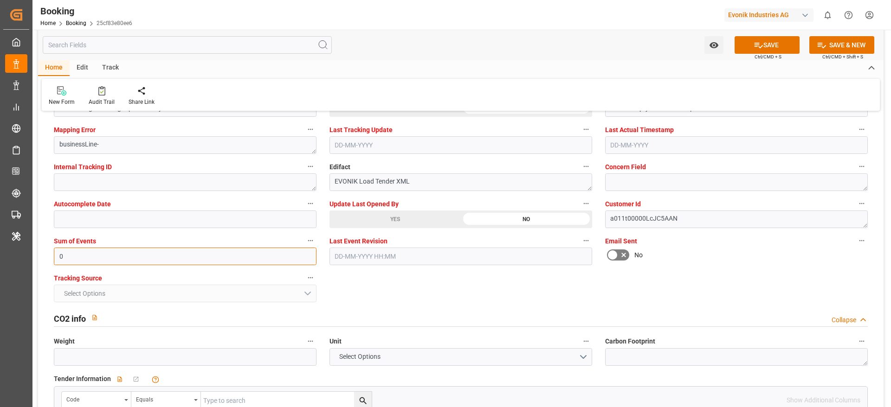
click at [88, 252] on input "0" at bounding box center [185, 257] width 263 height 18
type input "4096"
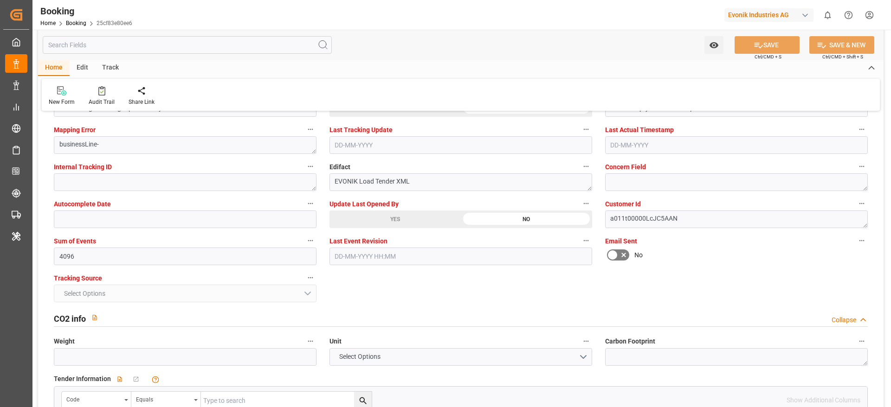
type textarea "Madhu T V"
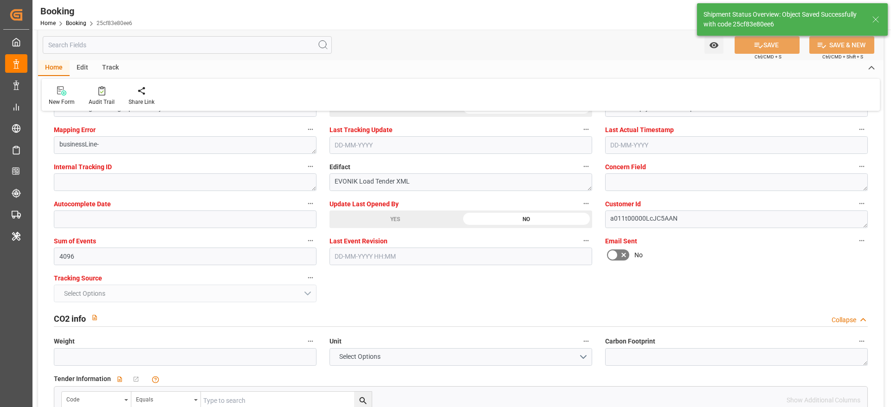
type input "[DATE] 12:04"
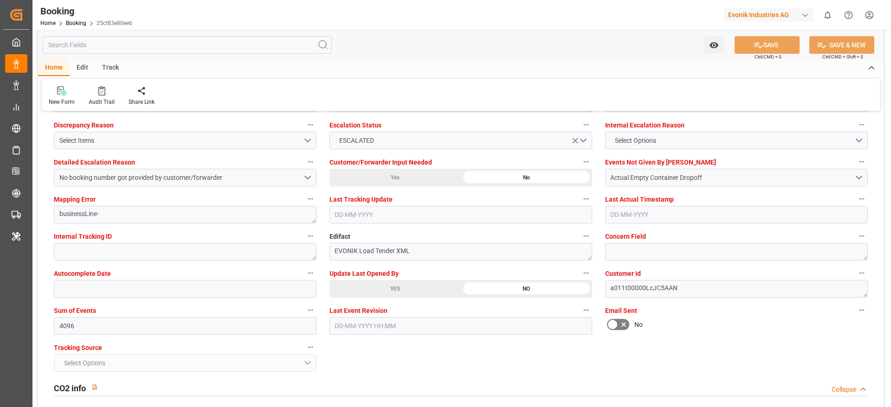
scroll to position [1392, 0]
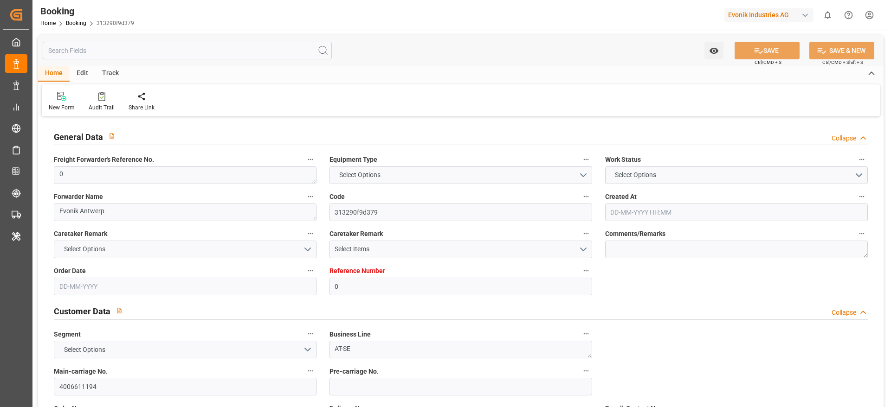
type input "0"
type input "9281267"
type input "MSC"
type input "Mediterranean Shipping Company"
type input "BEANR"
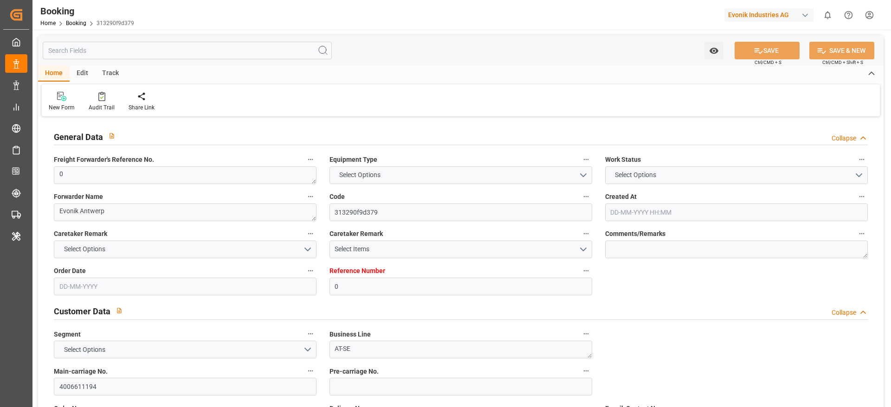
type input "USMOB"
type input "27"
type input "0"
type input "[DATE] 12:38"
type input "[DATE]"
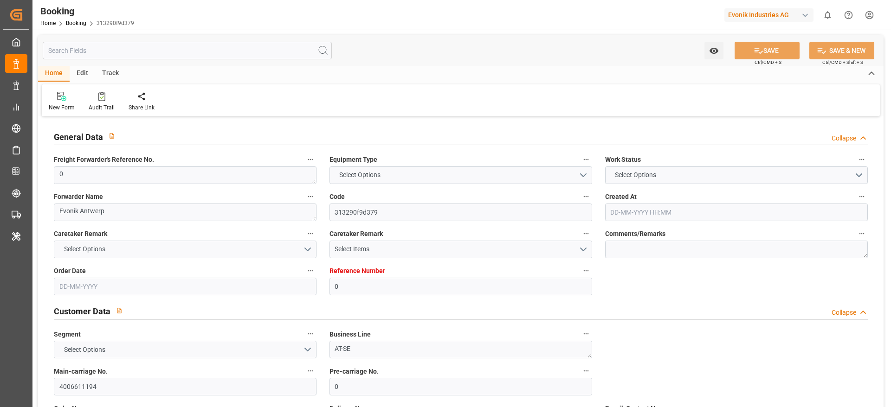
type input "[DATE]"
type input "[DATE] 00:00"
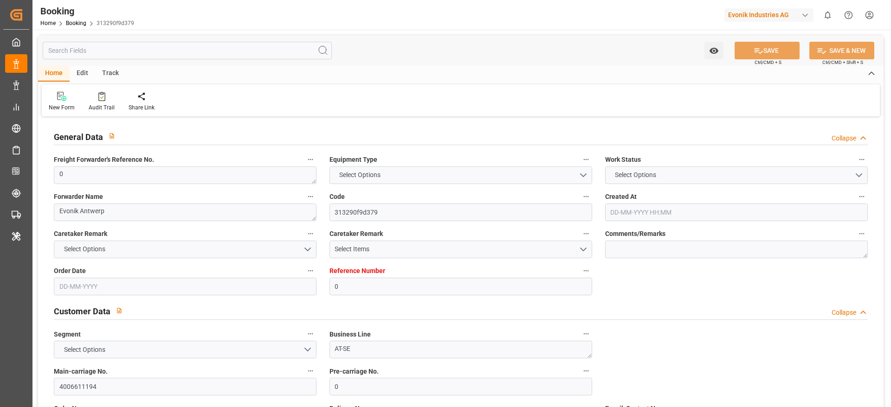
type input "[DATE] 00:00"
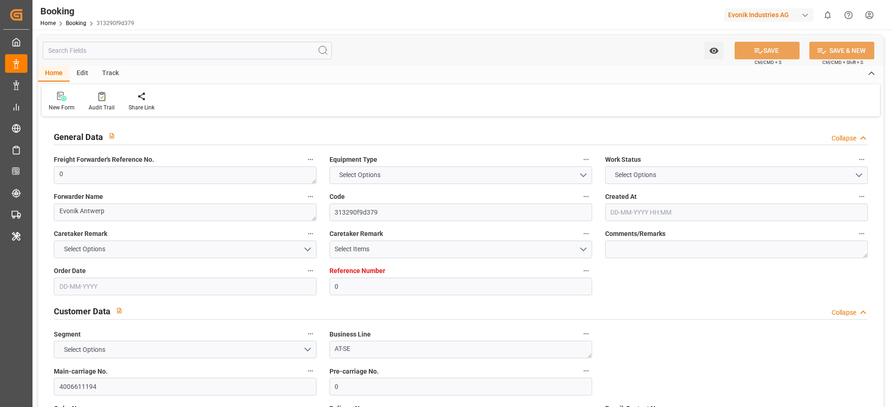
type input "[DATE] 00:00"
type input "[DATE] 10:00"
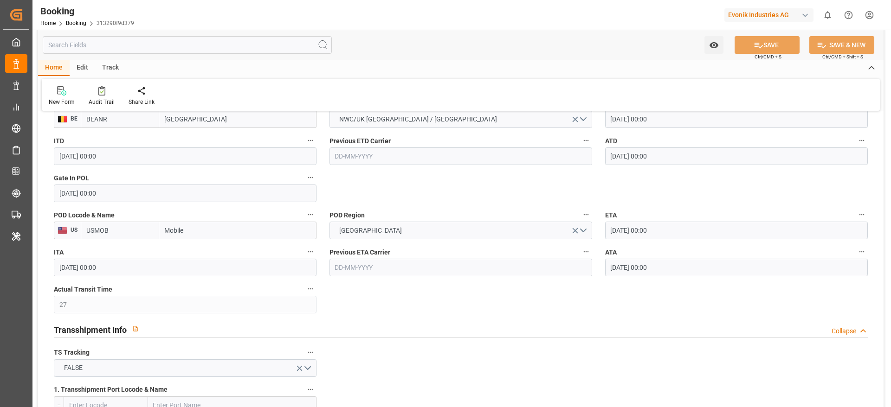
scroll to position [487, 0]
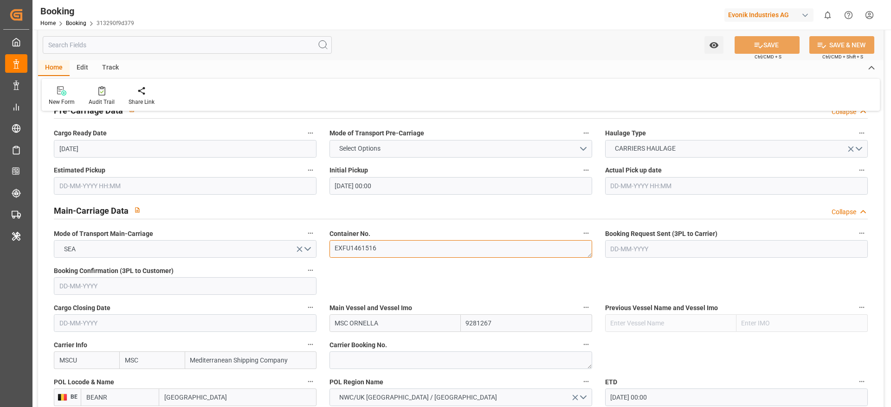
click at [404, 250] on textarea "EXFU1461516" at bounding box center [460, 249] width 263 height 18
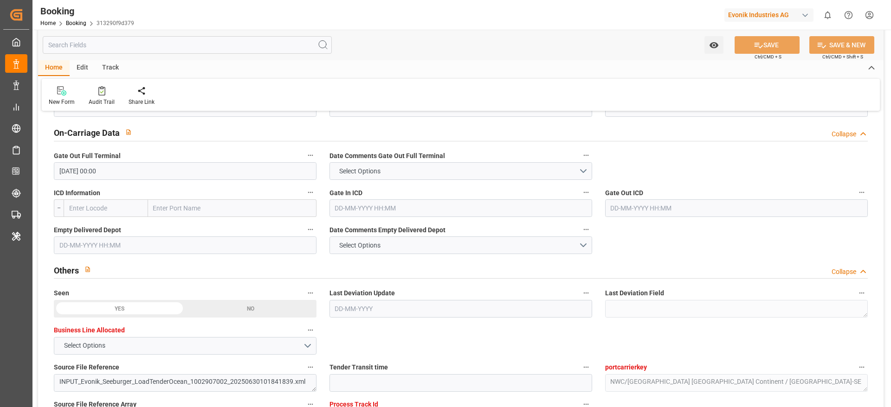
scroll to position [1392, 0]
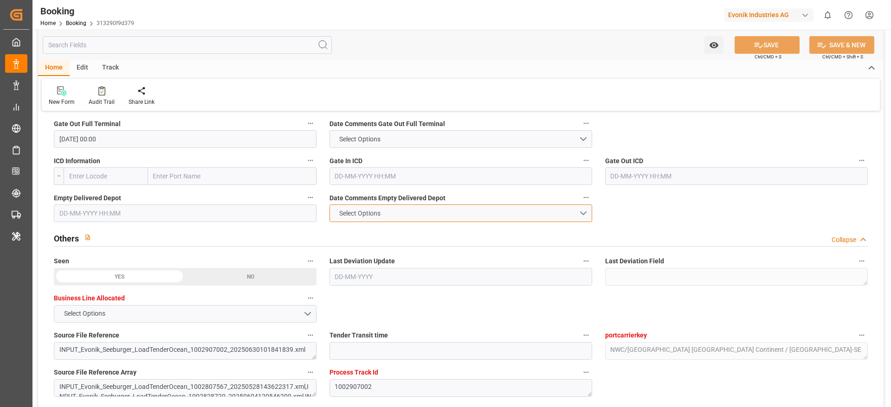
click at [474, 212] on button "Select Options" at bounding box center [460, 214] width 263 height 18
click at [381, 213] on div "NOT PROVIDED" at bounding box center [461, 215] width 262 height 19
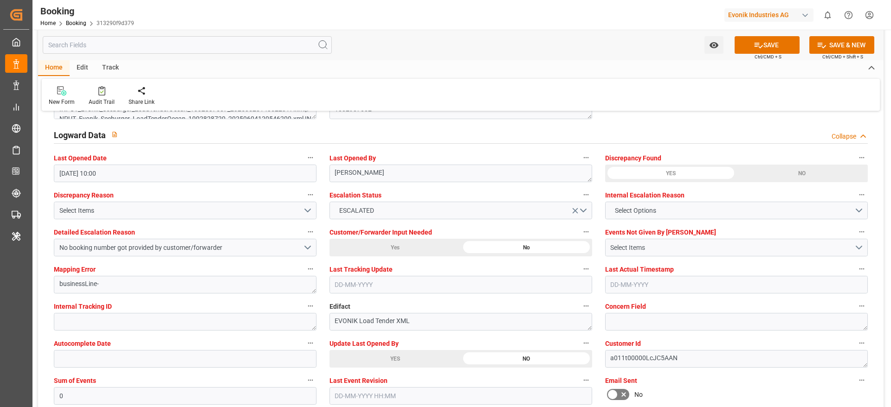
scroll to position [1670, 0]
click at [651, 248] on div "Select Items" at bounding box center [732, 248] width 244 height 10
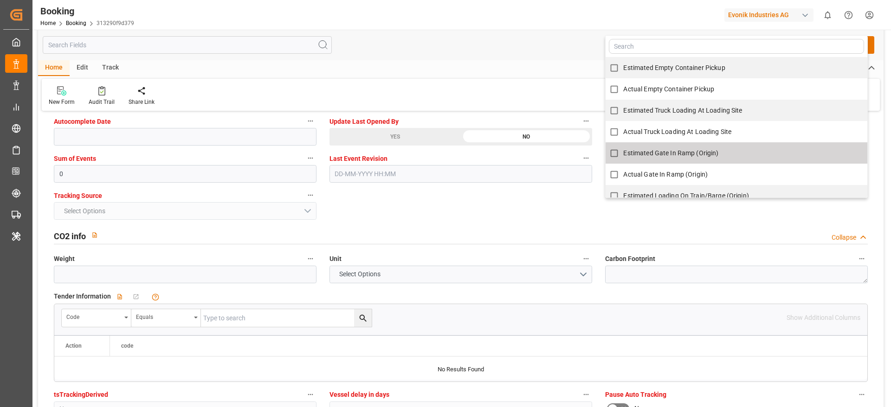
scroll to position [1879, 0]
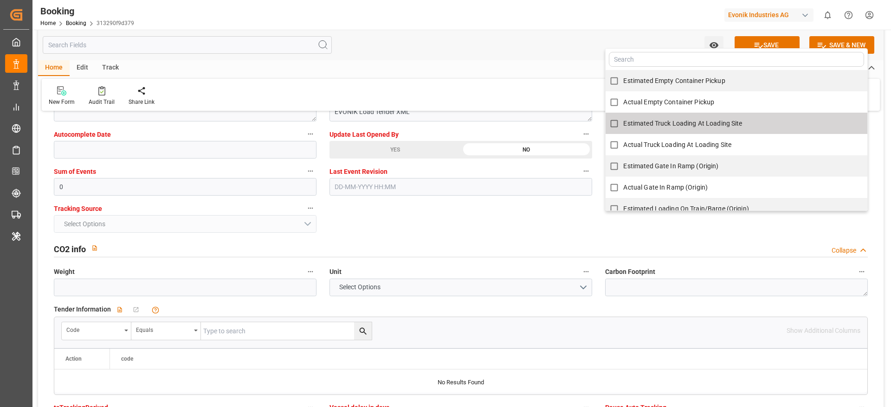
click at [522, 226] on div "General Data Collapse Freight Forwarder's Reference No. 0 Equipment Type FCL Wo…" at bounding box center [460, 303] width 845 height 4125
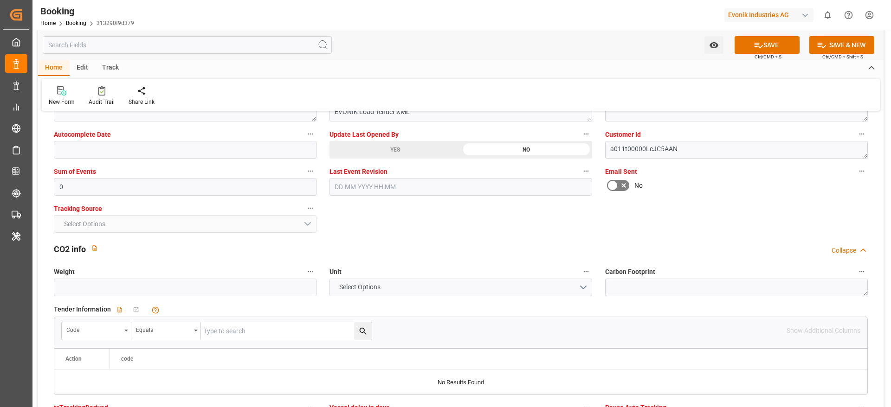
click at [647, 44] on div "Select Items" at bounding box center [732, 39] width 244 height 10
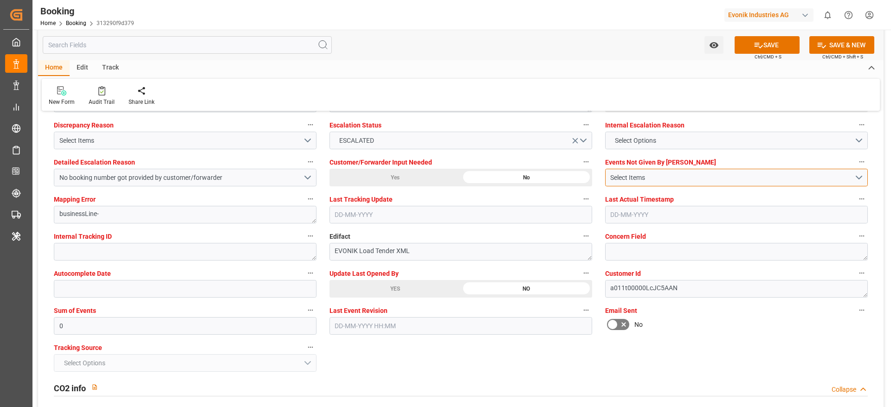
click at [636, 177] on div "Select Items" at bounding box center [732, 178] width 244 height 10
click at [699, 172] on button "Select Items" at bounding box center [736, 178] width 263 height 18
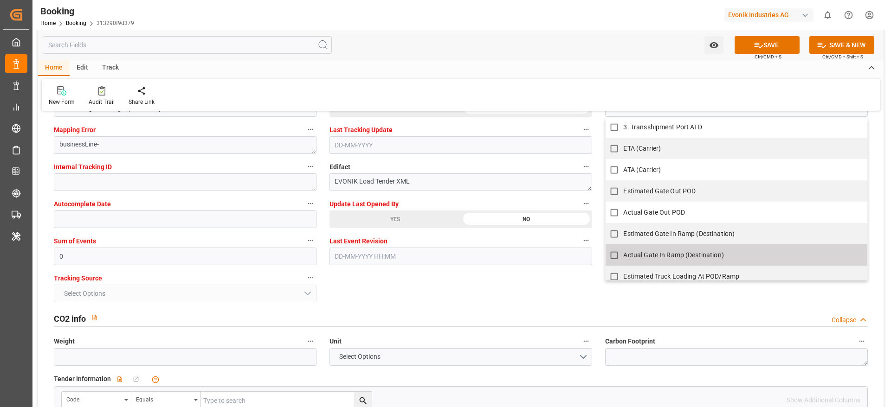
scroll to position [756, 0]
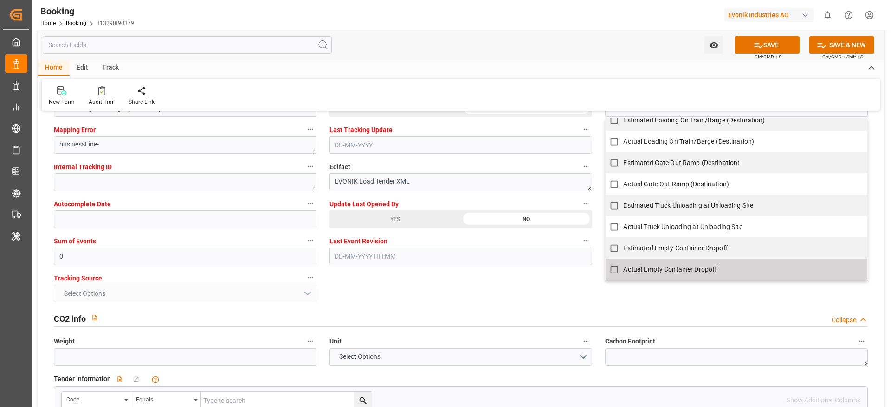
click at [650, 266] on span "Actual Empty Container Dropoff" at bounding box center [670, 269] width 94 height 7
checkbox input "true"
click at [93, 258] on input "0" at bounding box center [185, 257] width 263 height 18
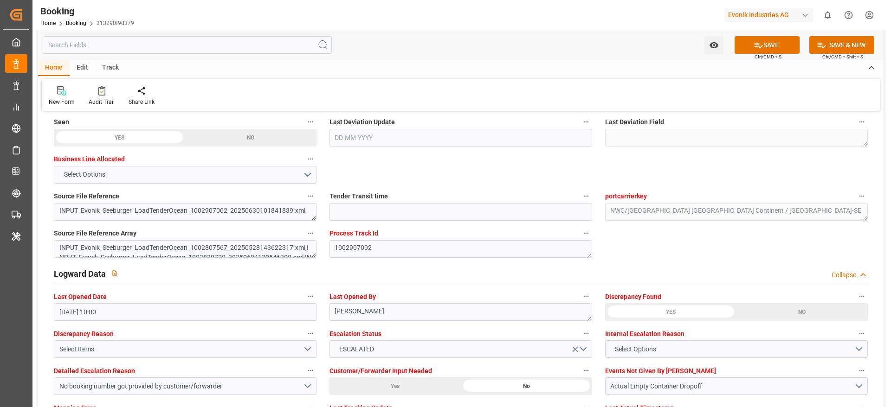
scroll to position [1461, 0]
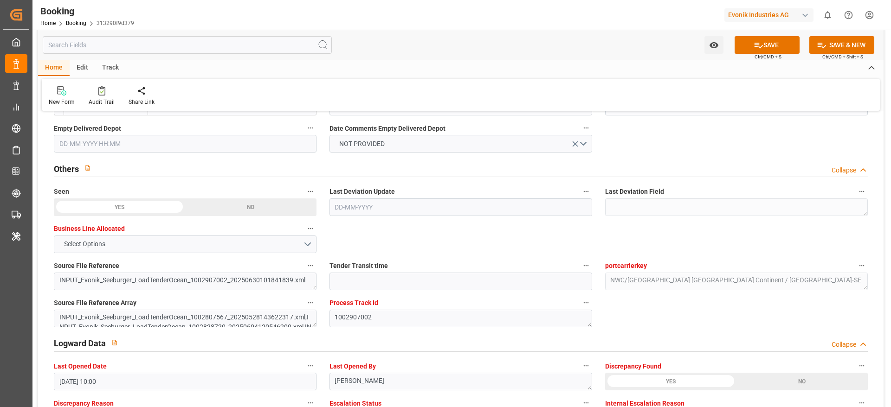
type input "4096"
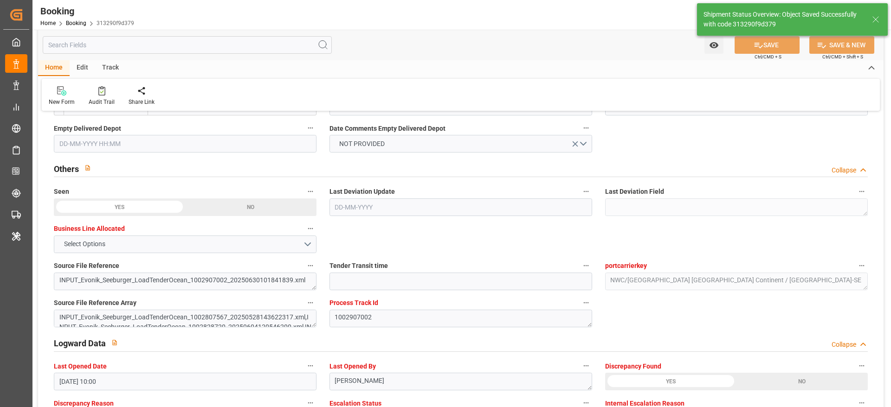
type input "[DATE] 12:05"
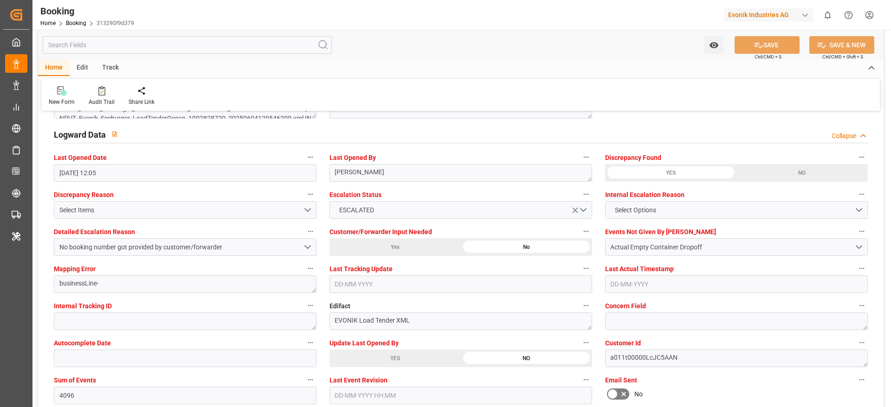
scroll to position [1739, 0]
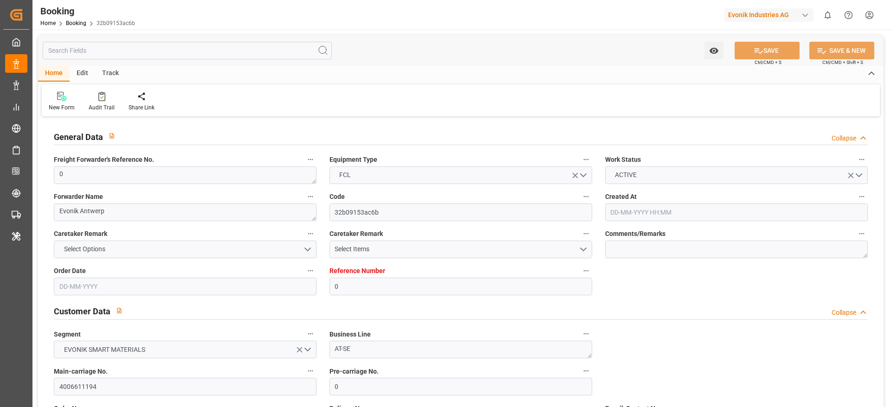
type input "0"
type input "9281267"
type input "MSC"
type input "Mediterranean Shipping Company"
type input "BEANR"
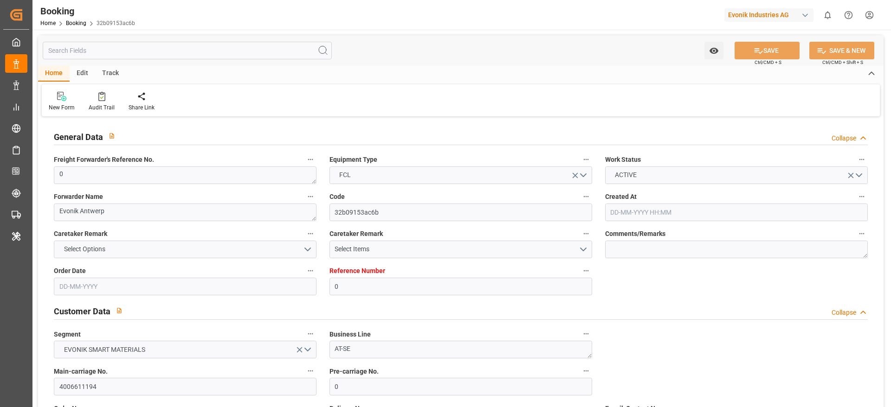
type input "USMOB"
type input "27"
type input "0"
type input "[DATE] 12:38"
type input "[DATE]"
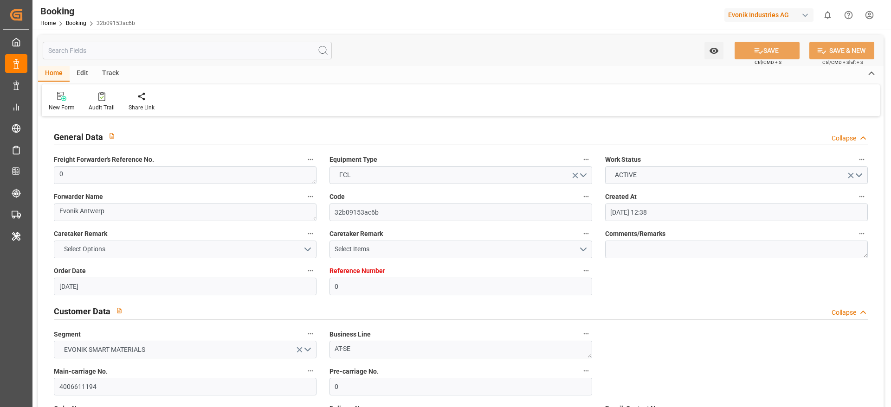
type input "[DATE]"
type input "[DATE] 00:00"
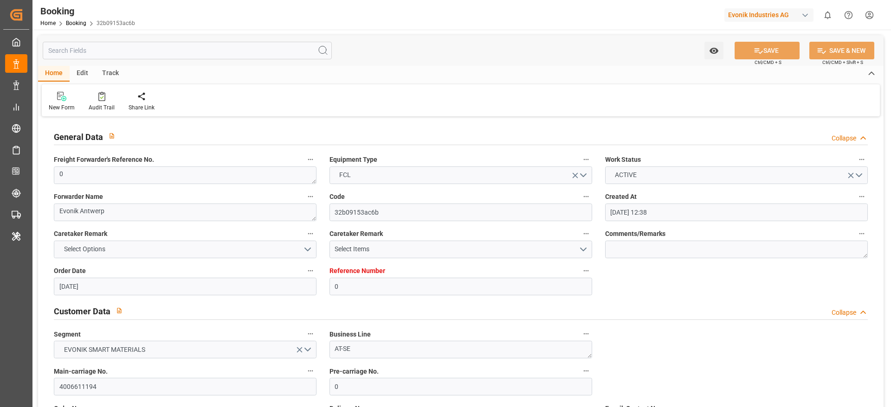
type input "[DATE] 00:00"
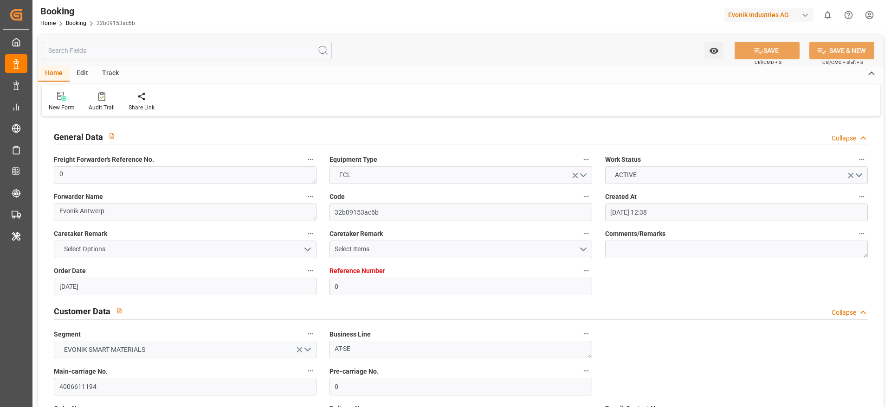
type input "[DATE] 00:00"
type input "[DATE] 10:00"
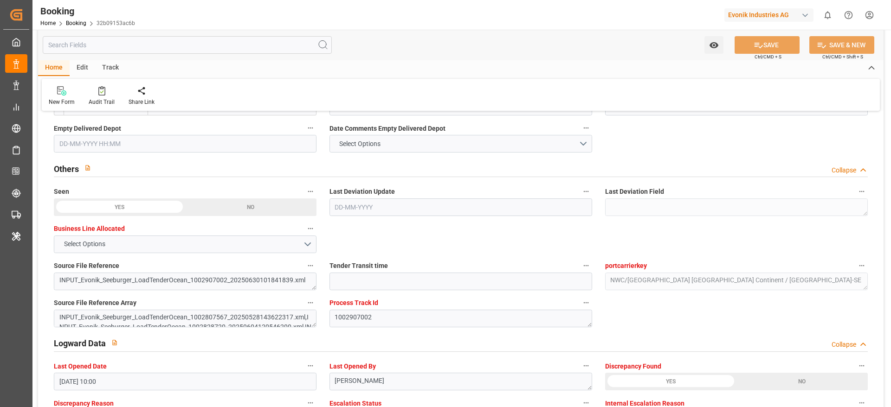
scroll to position [1392, 0]
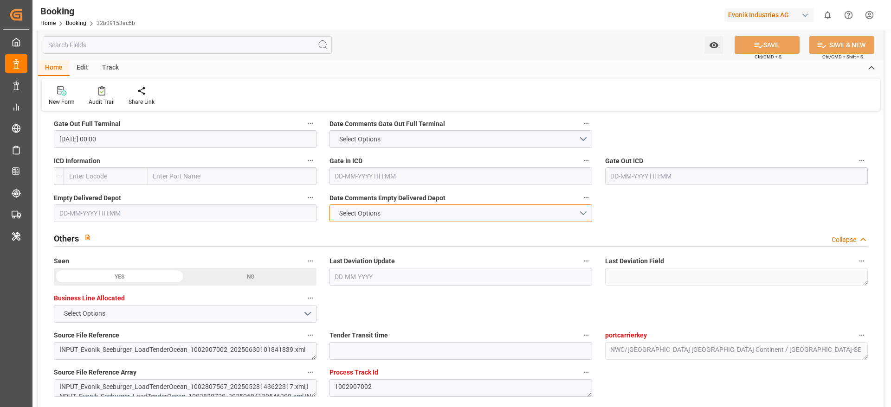
click at [401, 213] on button "Select Options" at bounding box center [460, 214] width 263 height 18
click at [380, 214] on div "NOT PROVIDED" at bounding box center [461, 215] width 262 height 19
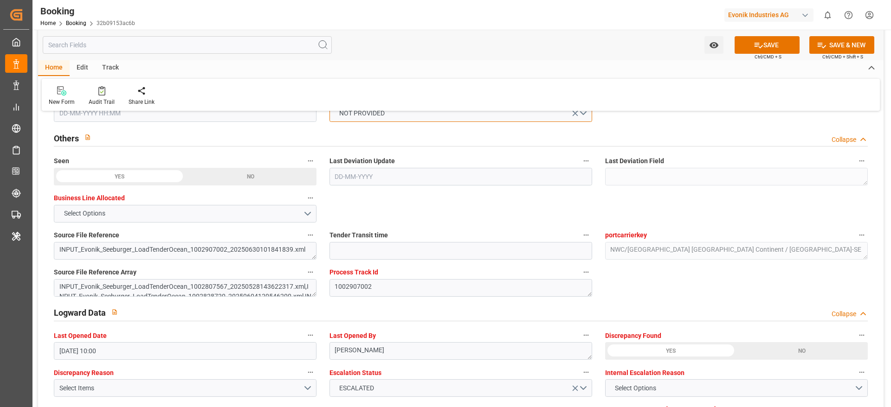
scroll to position [1670, 0]
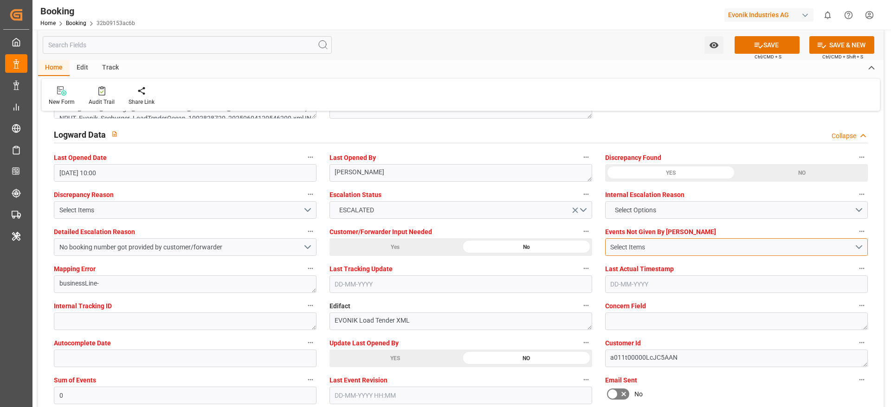
click at [654, 248] on div "Select Items" at bounding box center [732, 248] width 244 height 10
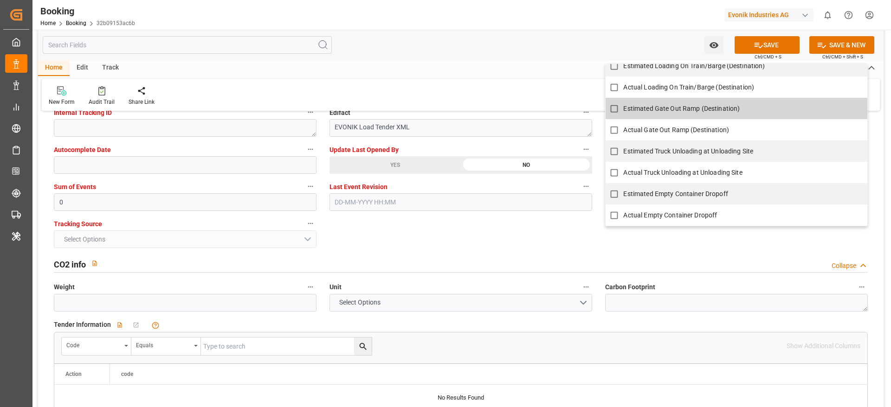
scroll to position [1879, 0]
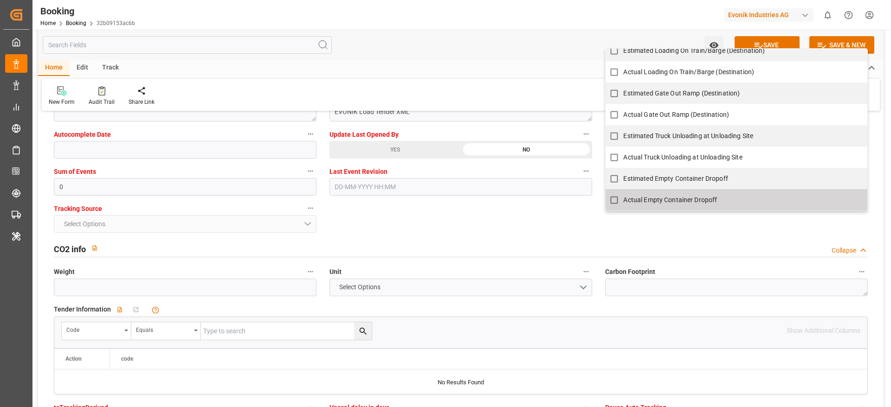
click at [679, 194] on label "Actual Empty Container Dropoff" at bounding box center [731, 200] width 252 height 18
checkbox input "true"
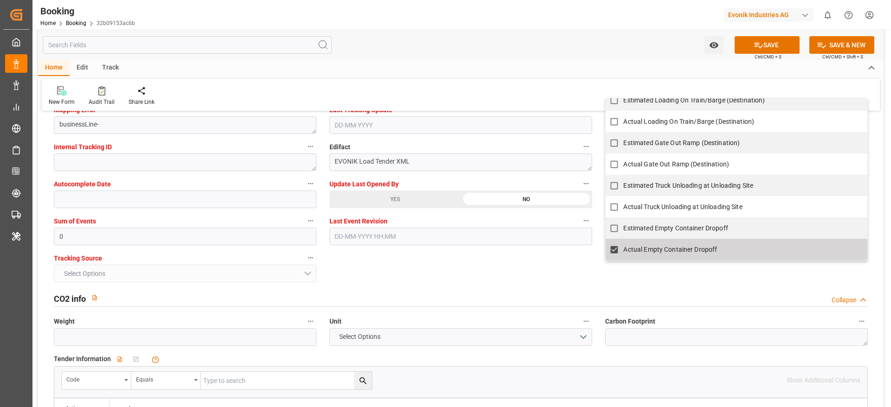
scroll to position [1809, 0]
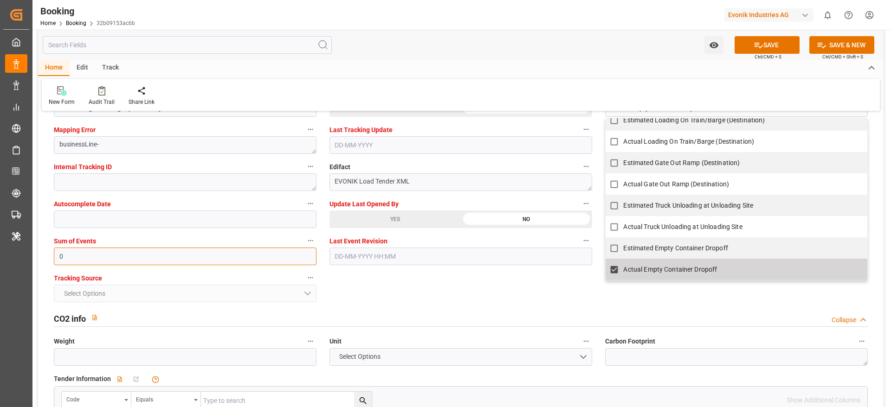
click at [120, 257] on input "0" at bounding box center [185, 257] width 263 height 18
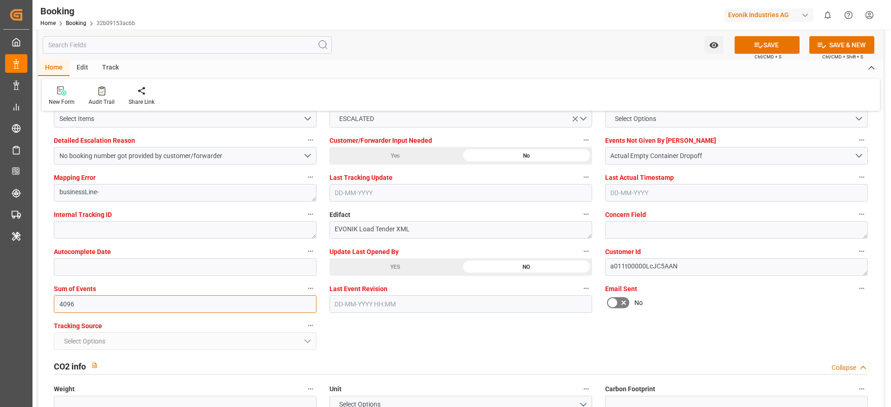
scroll to position [1739, 0]
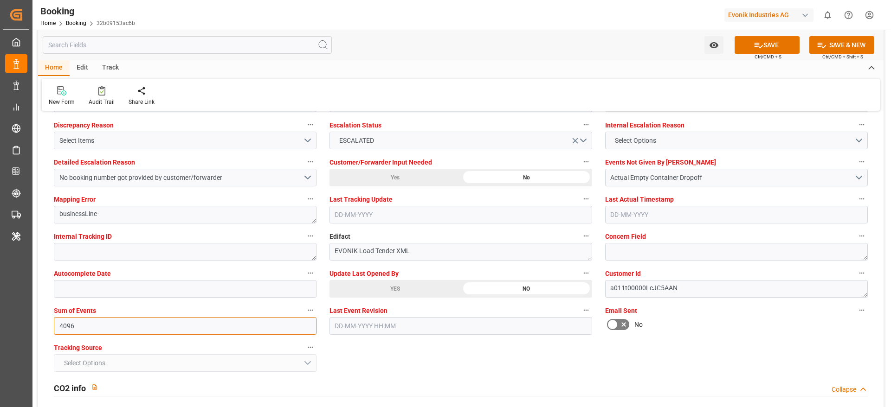
type input "4096"
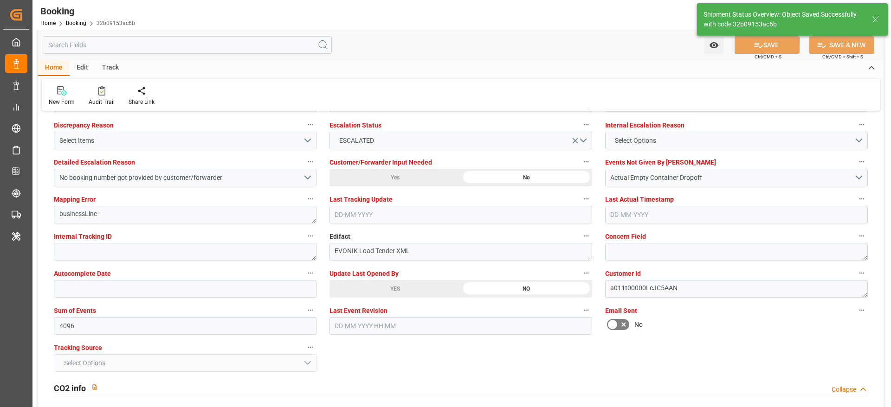
type textarea "Madhu T V"
type input "21-08-2025 12:05"
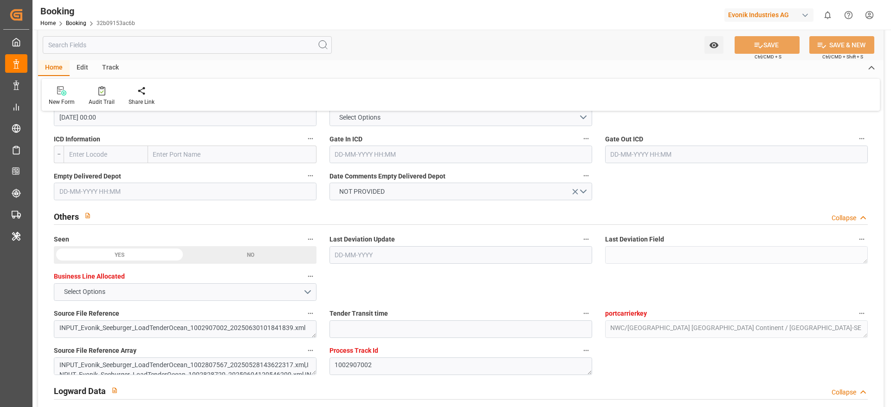
scroll to position [1392, 0]
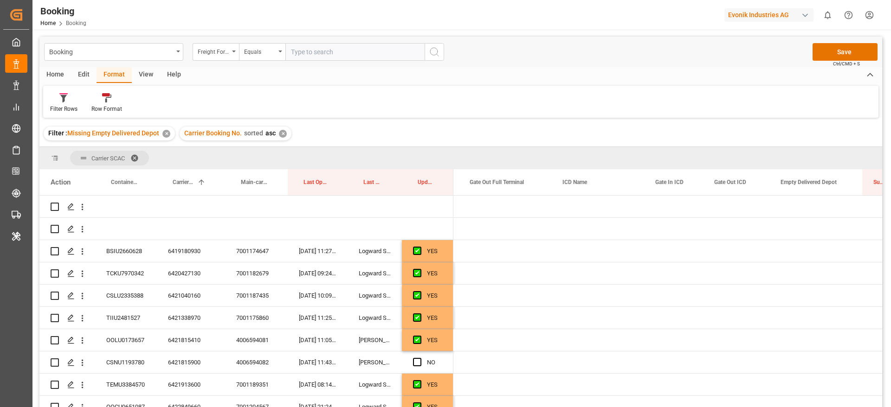
scroll to position [0, 1750]
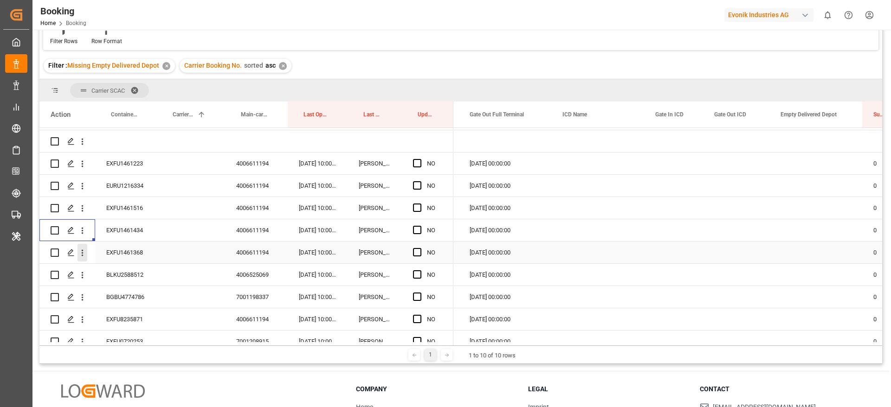
click at [83, 255] on icon "open menu" at bounding box center [82, 253] width 10 height 10
click at [160, 273] on span "Open in new tab" at bounding box center [143, 273] width 84 height 10
click at [81, 315] on icon "open menu" at bounding box center [82, 320] width 10 height 10
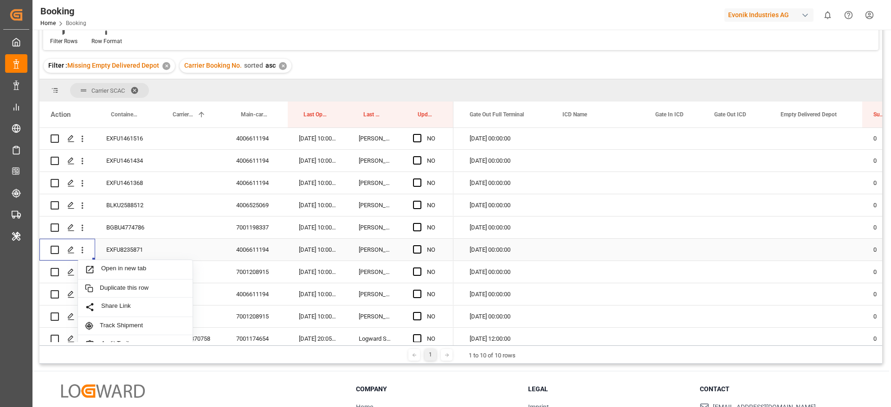
click at [137, 268] on span "Open in new tab" at bounding box center [143, 270] width 84 height 10
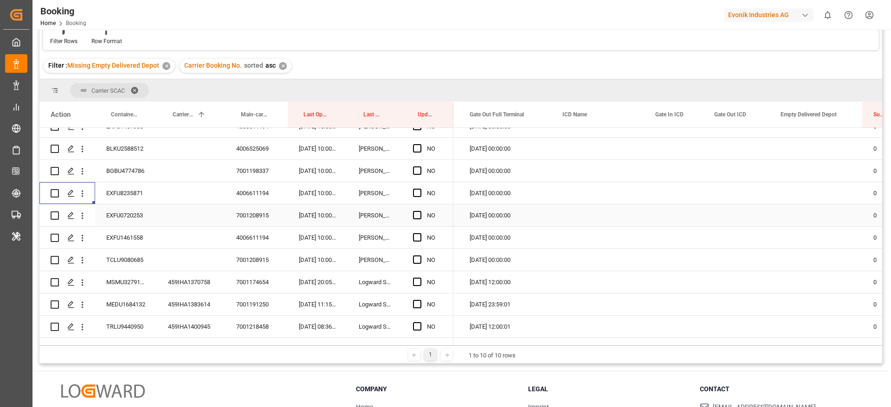
scroll to position [760, 0]
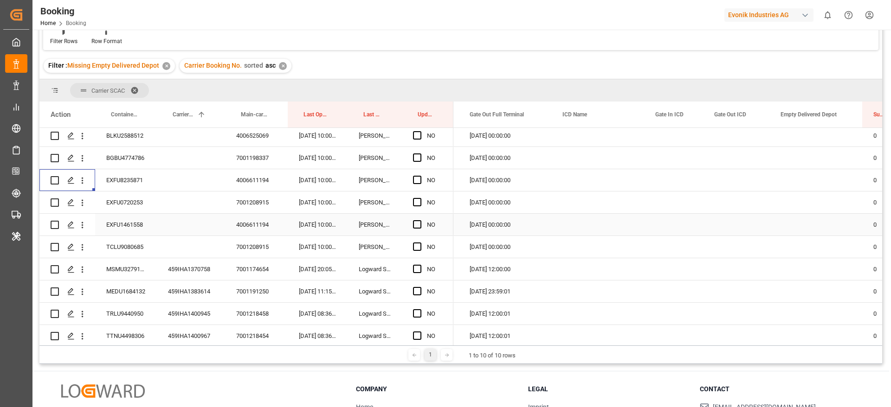
click at [84, 222] on icon "open menu" at bounding box center [82, 225] width 10 height 10
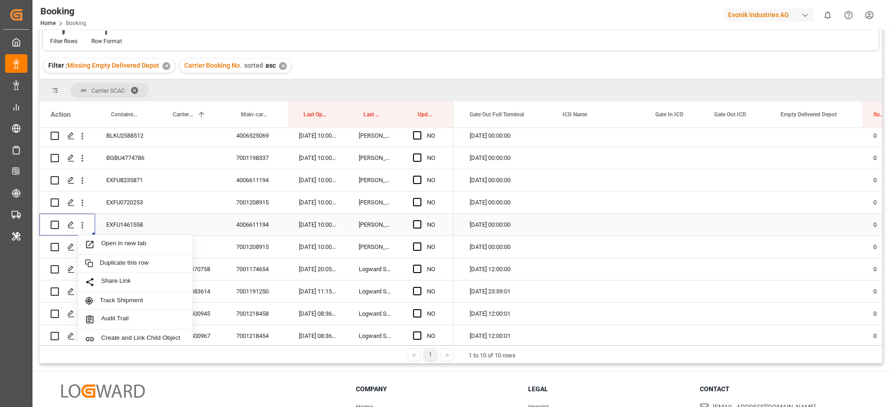
click at [153, 244] on span "Open in new tab" at bounding box center [143, 245] width 84 height 10
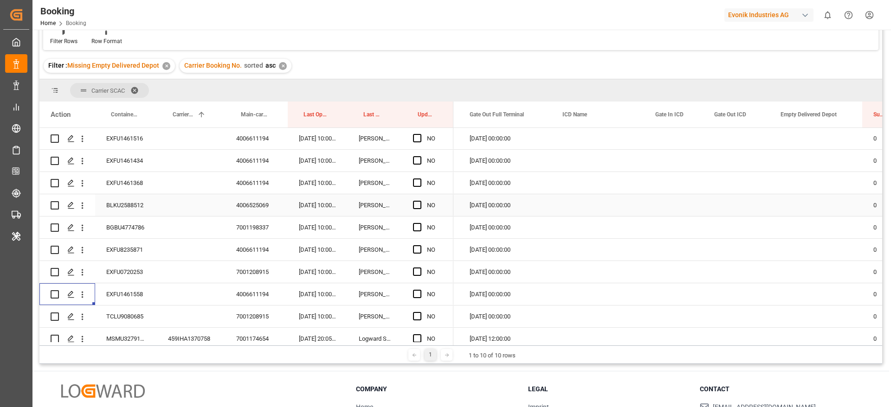
click at [257, 202] on div "4006525069" at bounding box center [256, 205] width 63 height 22
click at [124, 203] on div "BLKU2588512" at bounding box center [126, 205] width 62 height 22
drag, startPoint x: 416, startPoint y: 201, endPoint x: 292, endPoint y: 238, distance: 129.3
click at [417, 201] on span "Press SPACE to select this row." at bounding box center [417, 205] width 8 height 8
click at [420, 201] on input "Press SPACE to select this row." at bounding box center [420, 201] width 0 height 0
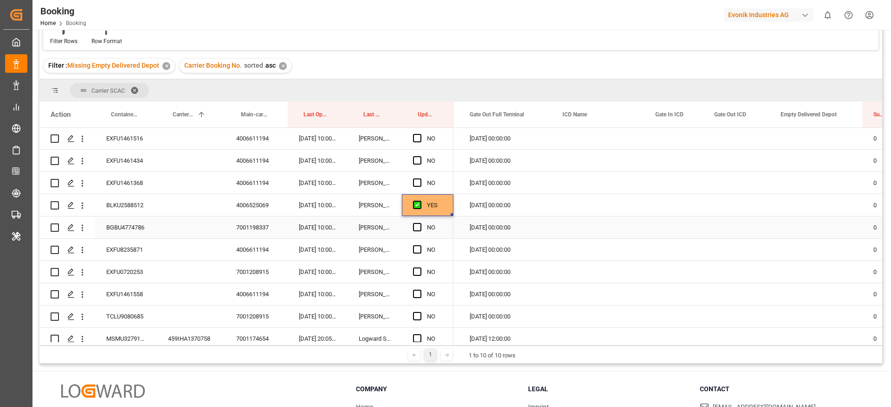
click at [126, 225] on div "BGBU4774786" at bounding box center [126, 228] width 62 height 22
click at [415, 227] on span "Press SPACE to select this row." at bounding box center [417, 227] width 8 height 8
click at [420, 223] on input "Press SPACE to select this row." at bounding box center [420, 223] width 0 height 0
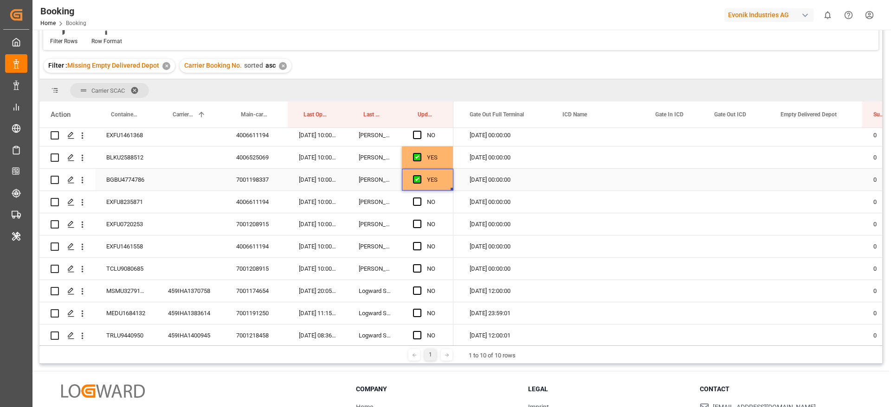
scroll to position [760, 0]
click at [131, 202] on div "EXFU0720253" at bounding box center [126, 203] width 62 height 22
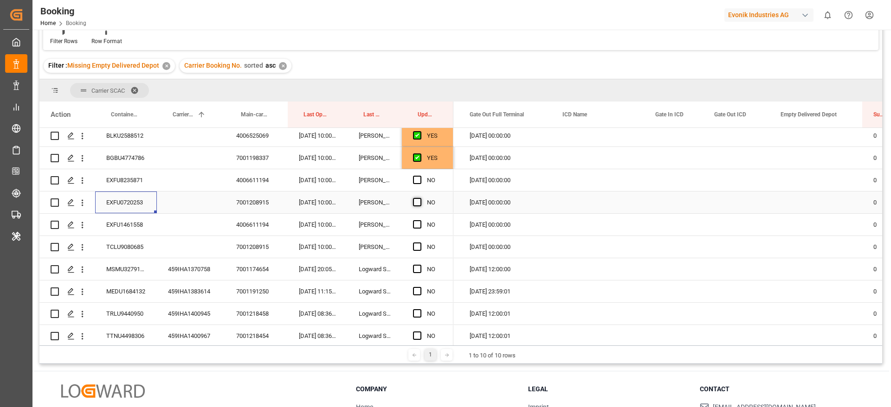
drag, startPoint x: 419, startPoint y: 200, endPoint x: 387, endPoint y: 216, distance: 35.3
click at [419, 199] on span "Press SPACE to select this row." at bounding box center [417, 202] width 8 height 8
click at [420, 198] on input "Press SPACE to select this row." at bounding box center [420, 198] width 0 height 0
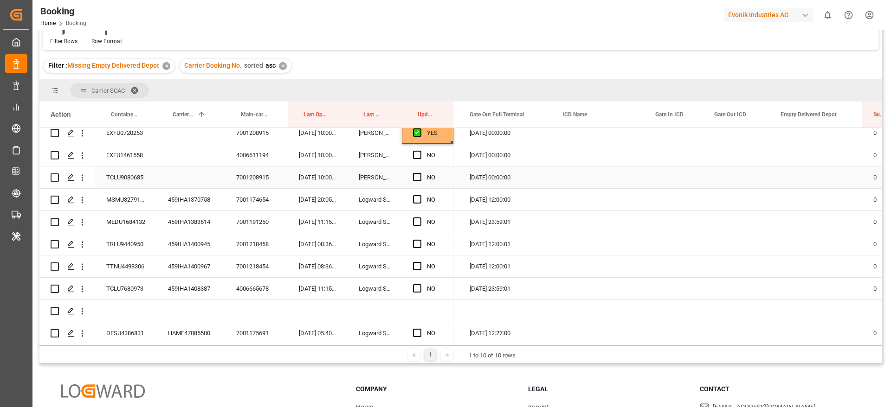
click at [115, 180] on div "TCLU9080685" at bounding box center [126, 178] width 62 height 22
click at [416, 177] on span "Press SPACE to select this row." at bounding box center [417, 177] width 8 height 8
click at [420, 173] on input "Press SPACE to select this row." at bounding box center [420, 173] width 0 height 0
click at [137, 201] on div "MSMU3279174" at bounding box center [126, 200] width 62 height 22
click at [419, 198] on span "Press SPACE to select this row." at bounding box center [417, 199] width 8 height 8
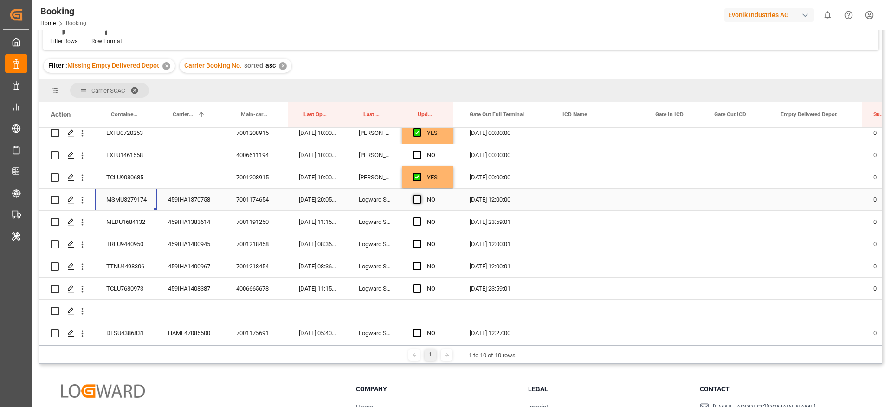
click at [420, 195] on input "Press SPACE to select this row." at bounding box center [420, 195] width 0 height 0
click at [113, 228] on div "MEDU1684132" at bounding box center [126, 222] width 62 height 22
click at [417, 223] on span "Press SPACE to select this row." at bounding box center [417, 222] width 8 height 8
click at [420, 218] on input "Press SPACE to select this row." at bounding box center [420, 218] width 0 height 0
click at [131, 244] on div "TRLU9440950" at bounding box center [126, 244] width 62 height 22
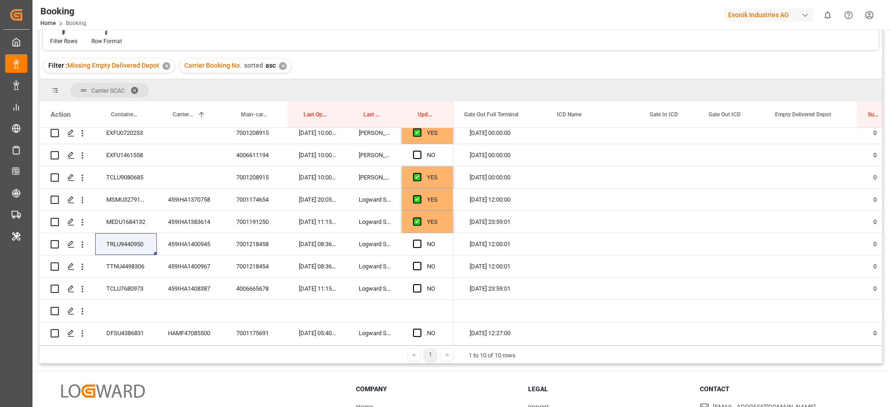
scroll to position [0, 1756]
click at [417, 243] on span "Press SPACE to select this row." at bounding box center [417, 244] width 8 height 8
click at [420, 240] on input "Press SPACE to select this row." at bounding box center [420, 240] width 0 height 0
click at [131, 268] on div "TTNU4498306" at bounding box center [126, 267] width 62 height 22
click at [417, 264] on span "Press SPACE to select this row." at bounding box center [417, 266] width 8 height 8
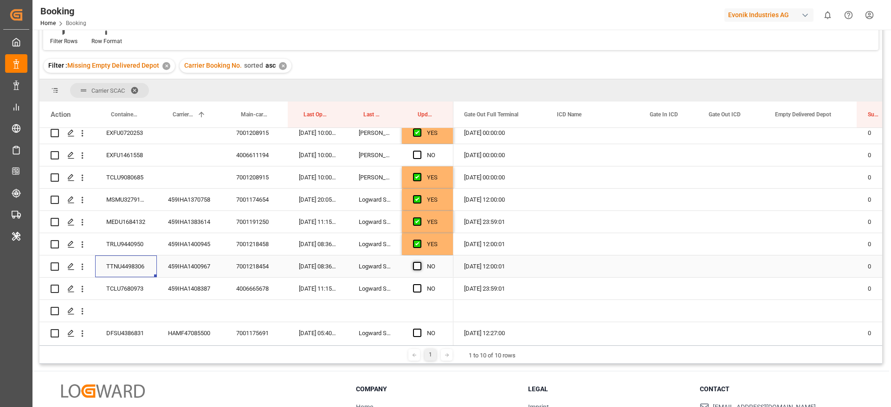
click at [420, 262] on input "Press SPACE to select this row." at bounding box center [420, 262] width 0 height 0
click at [125, 289] on div "TCLU7680973" at bounding box center [126, 289] width 62 height 22
click at [417, 289] on span "Press SPACE to select this row." at bounding box center [417, 288] width 8 height 8
click at [420, 284] on input "Press SPACE to select this row." at bounding box center [420, 284] width 0 height 0
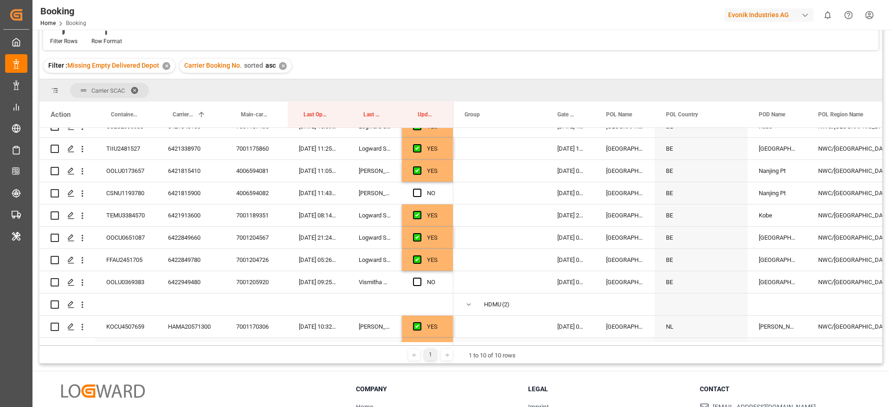
scroll to position [11, 0]
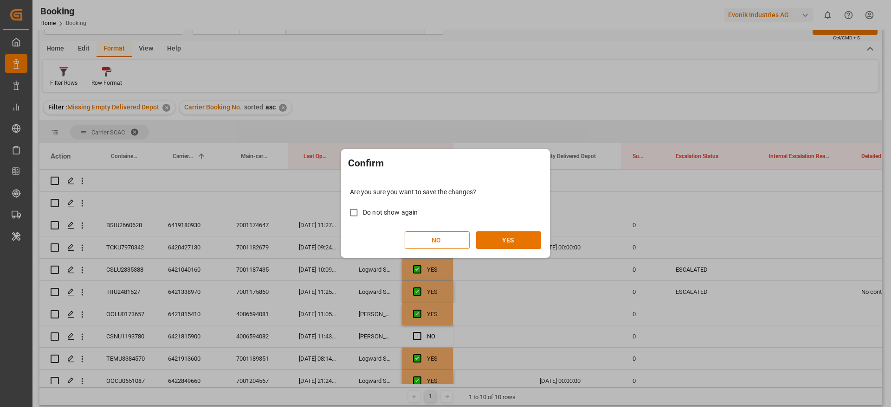
click at [507, 243] on button "YES" at bounding box center [508, 240] width 65 height 18
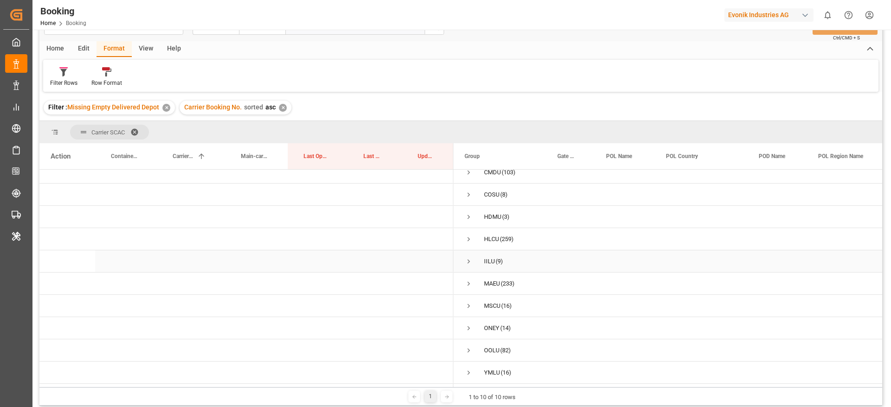
scroll to position [0, 0]
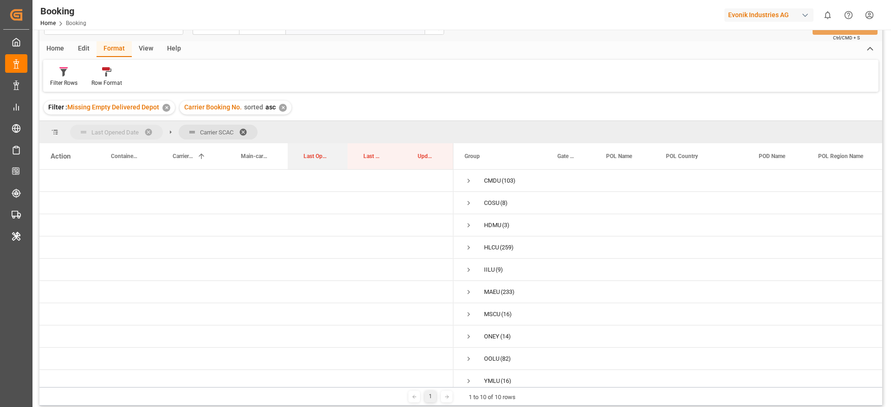
drag, startPoint x: 316, startPoint y: 155, endPoint x: 145, endPoint y: 133, distance: 173.1
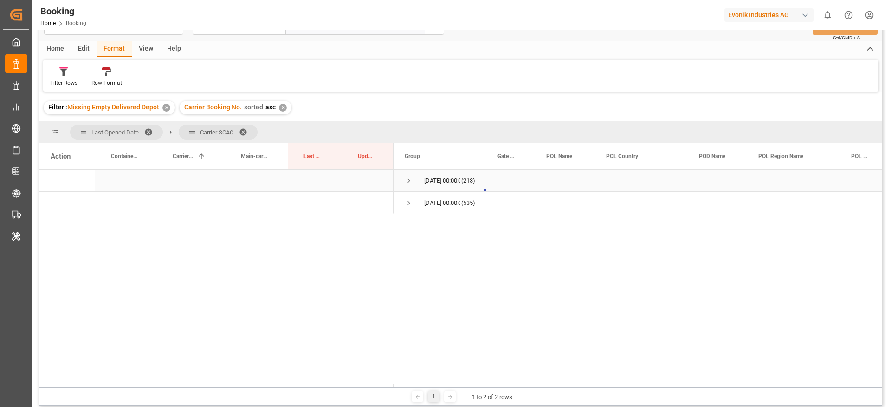
click at [408, 178] on span "Press SPACE to select this row." at bounding box center [408, 181] width 8 height 8
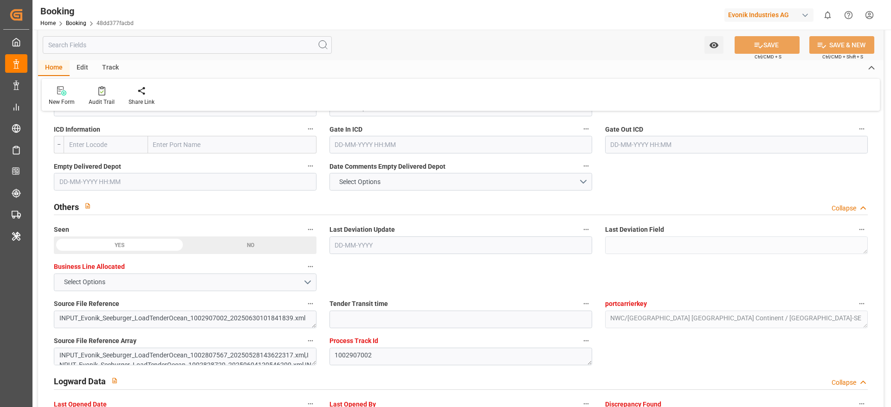
scroll to position [1392, 0]
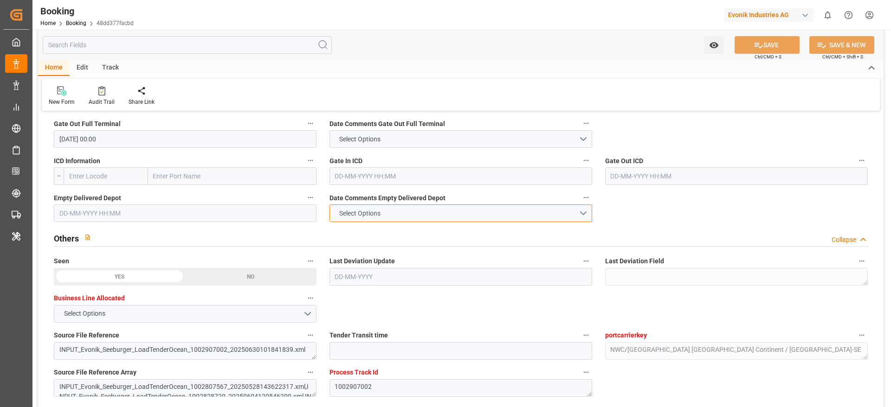
click at [398, 209] on button "Select Options" at bounding box center [460, 214] width 263 height 18
click at [374, 216] on div "NOT PROVIDED" at bounding box center [461, 215] width 262 height 19
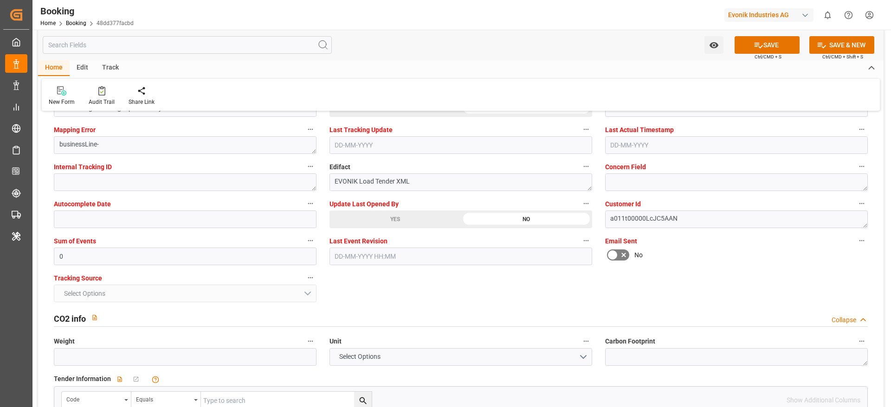
scroll to position [1739, 0]
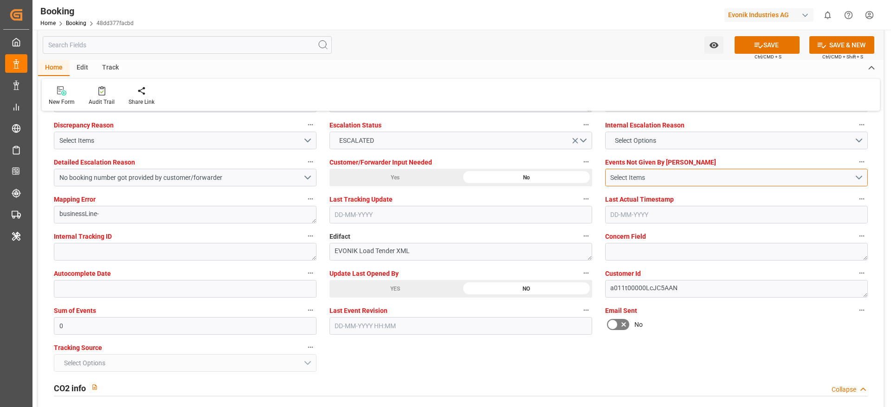
click at [628, 181] on div "Select Items" at bounding box center [732, 178] width 244 height 10
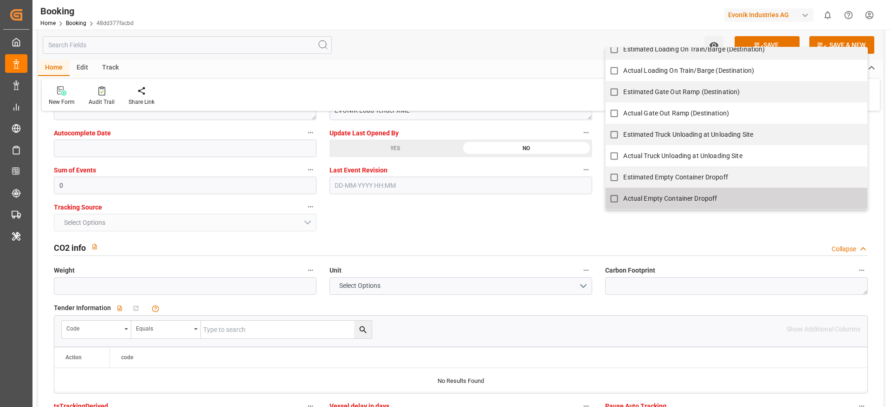
scroll to position [1879, 0]
click at [681, 199] on span "Actual Empty Container Dropoff" at bounding box center [670, 199] width 94 height 7
checkbox input "true"
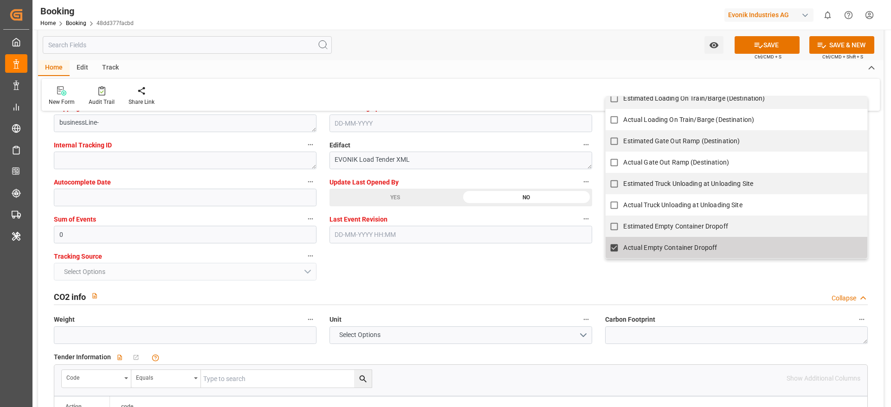
scroll to position [1809, 0]
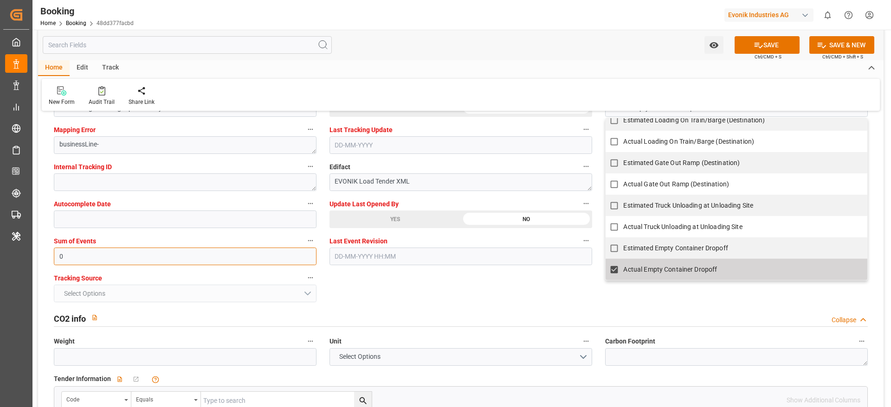
click at [110, 258] on input "0" at bounding box center [185, 257] width 263 height 18
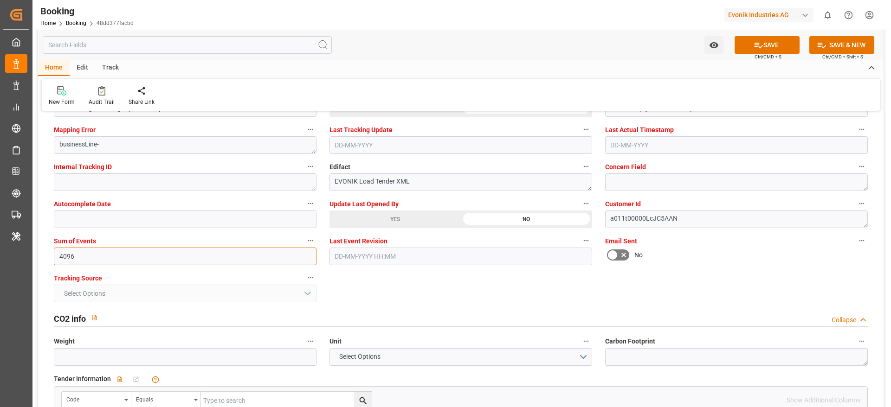
type input "4096"
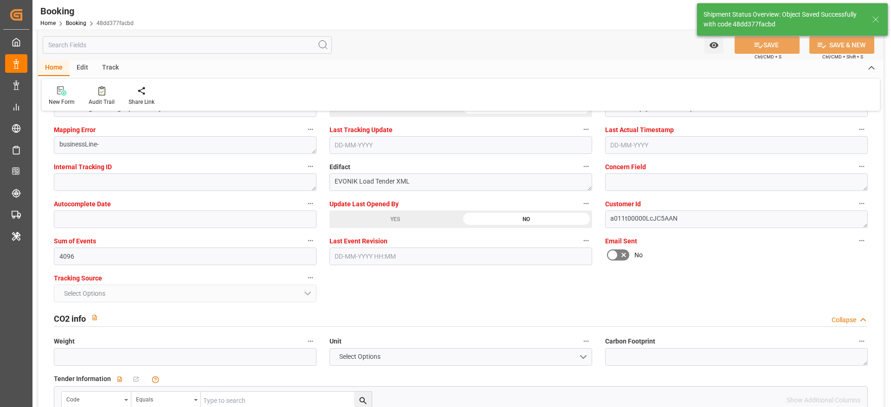
type textarea "Madhu T V"
type input "[DATE] 12:06"
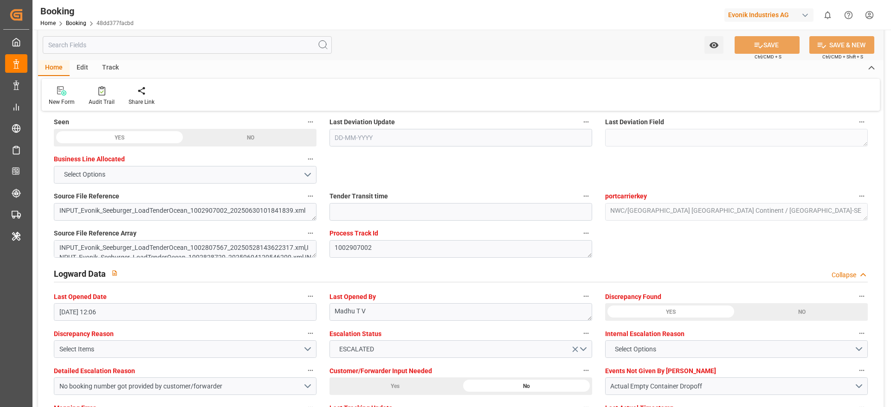
scroll to position [1392, 0]
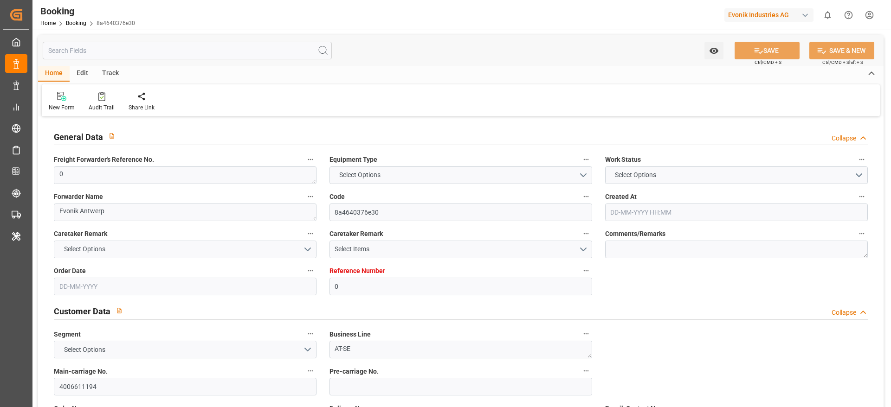
type input "0"
type input "9281267"
type input "MSC"
type input "Mediterranean Shipping Company"
type input "BEANR"
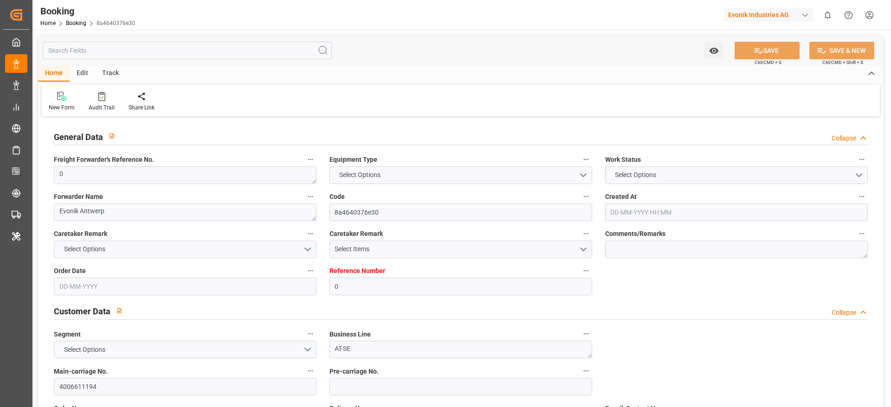
type input "USMOB"
type input "27"
type input "0"
type input "[DATE] 12:38"
type input "[DATE]"
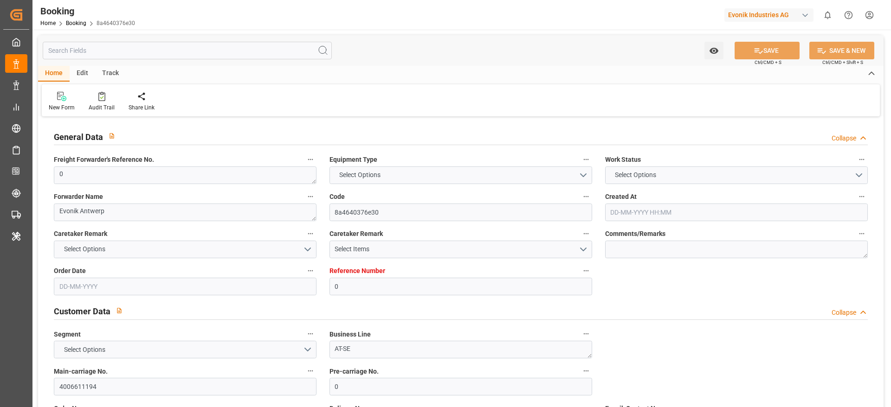
type input "[DATE]"
type input "[DATE] 00:00"
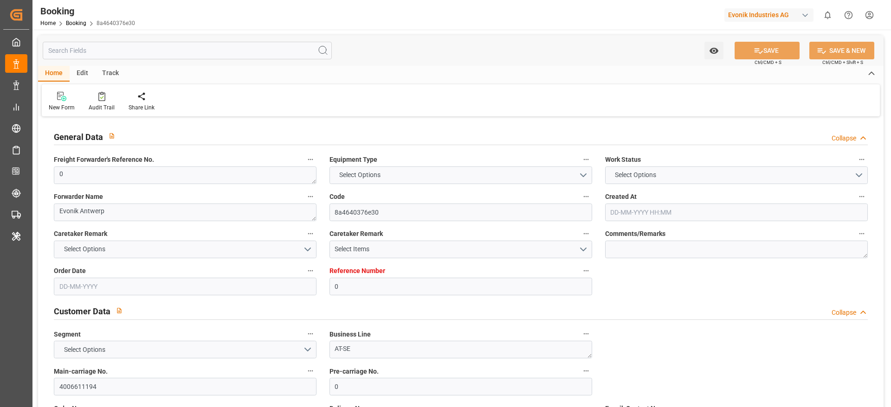
type input "[DATE] 00:00"
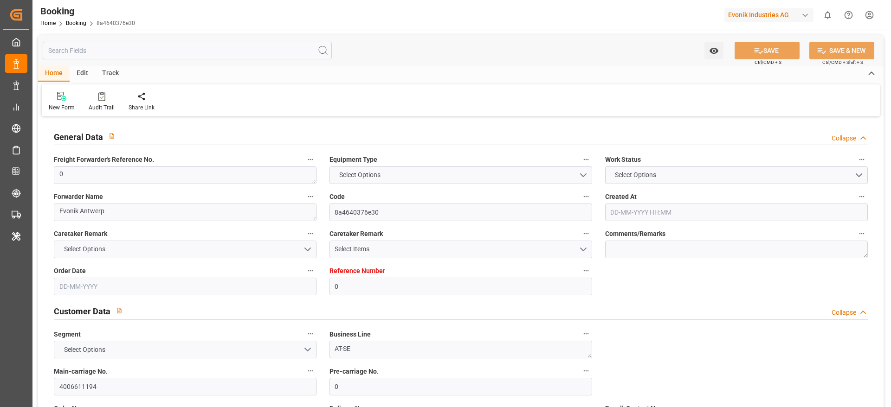
type input "[DATE] 00:00"
type input "[DATE] 10:00"
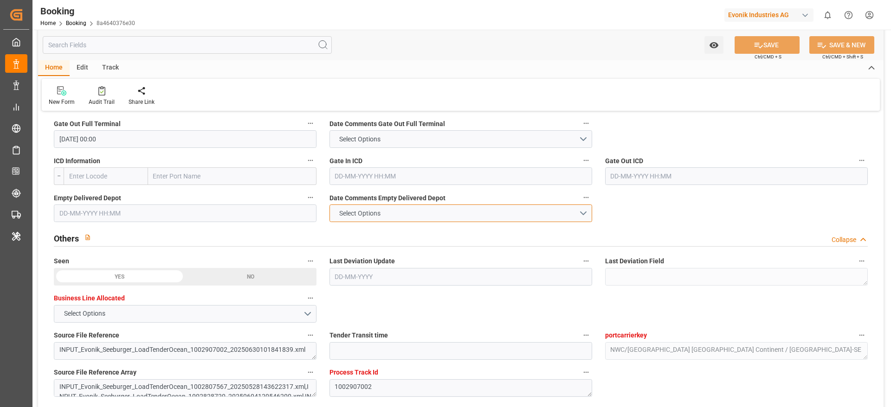
click at [398, 207] on button "Select Options" at bounding box center [460, 214] width 263 height 18
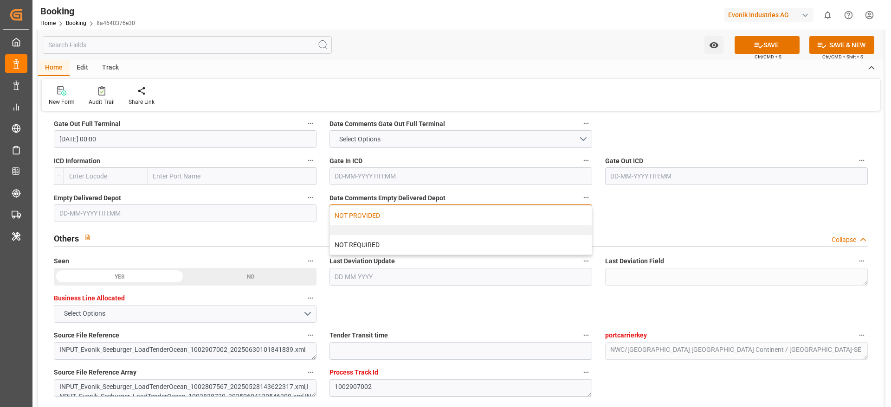
click at [372, 217] on div "NOT PROVIDED" at bounding box center [461, 215] width 262 height 19
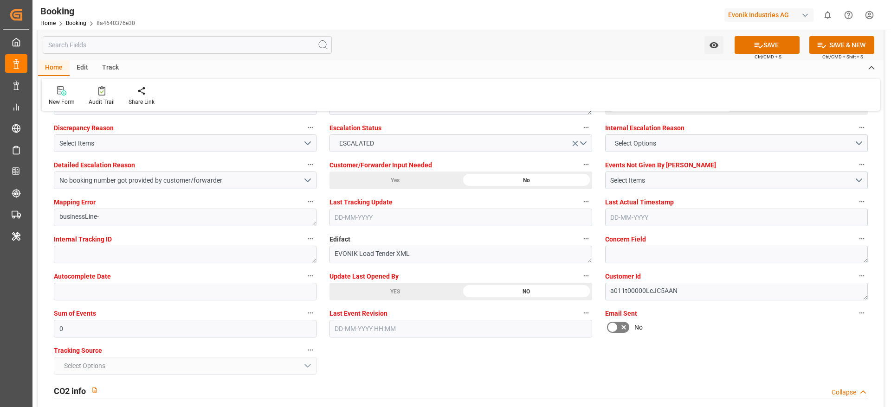
scroll to position [1739, 0]
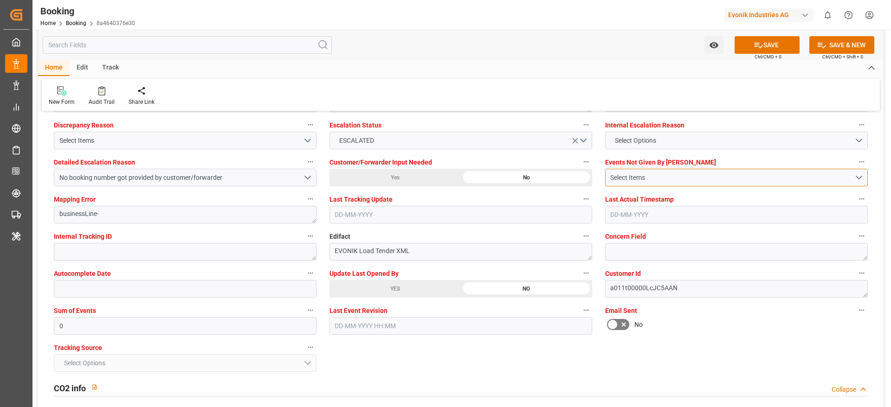
click at [649, 180] on div "Select Items" at bounding box center [732, 178] width 244 height 10
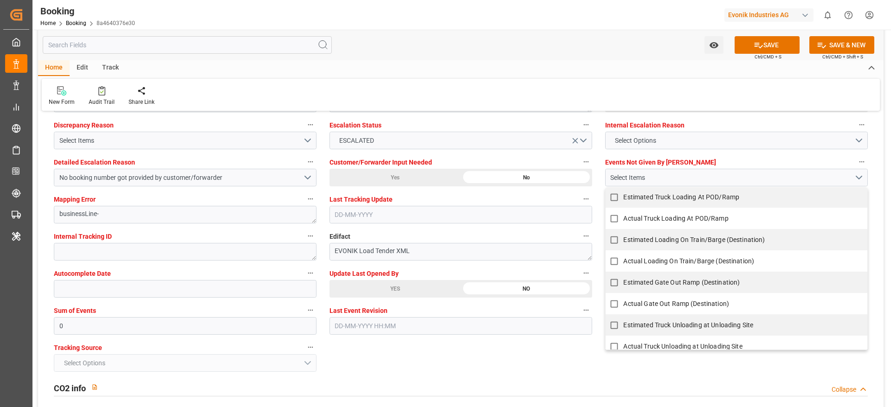
scroll to position [756, 0]
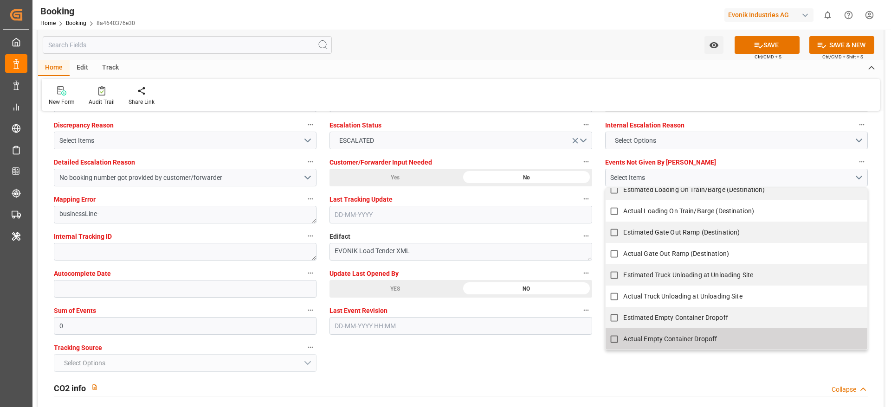
click at [664, 341] on span "Actual Empty Container Dropoff" at bounding box center [670, 338] width 94 height 7
checkbox input "true"
click at [65, 325] on input "0" at bounding box center [185, 326] width 263 height 18
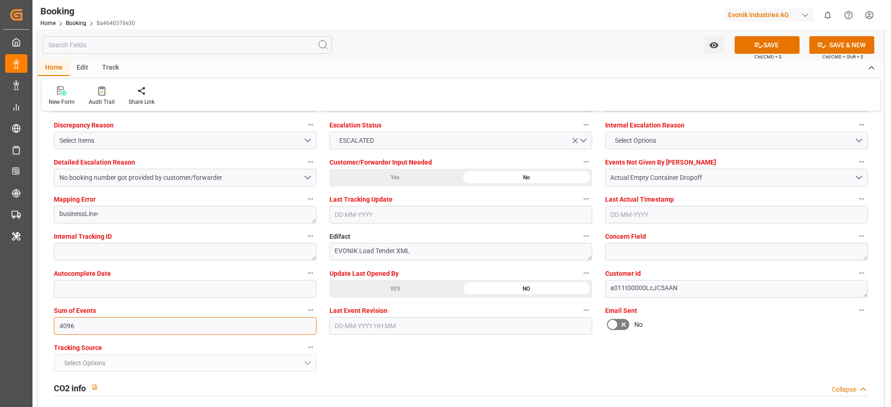
type input "4096"
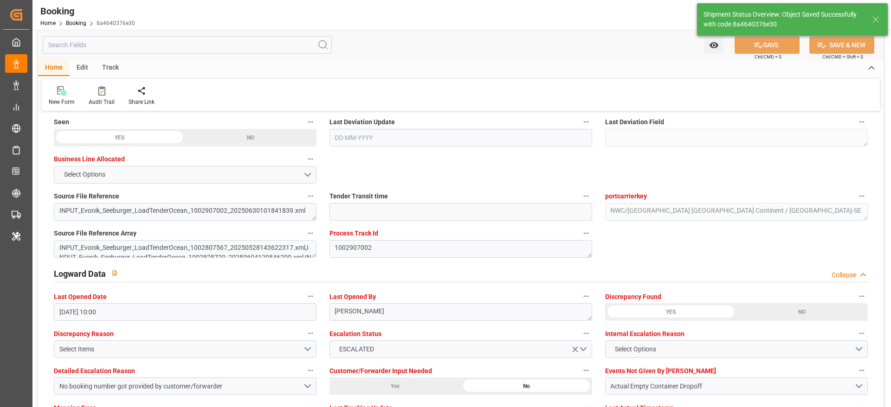
scroll to position [1461, 0]
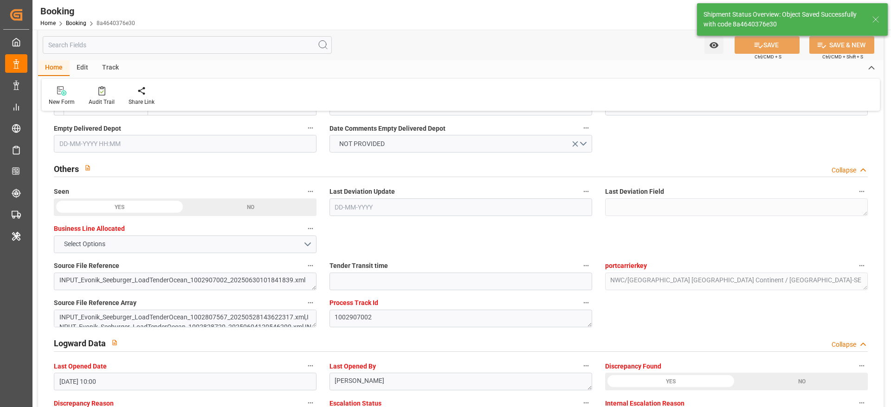
type input "21-08-2025 12:06"
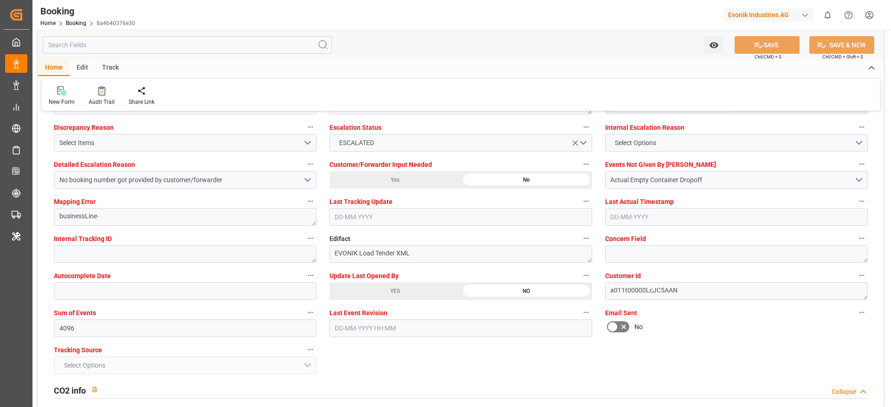
scroll to position [1739, 0]
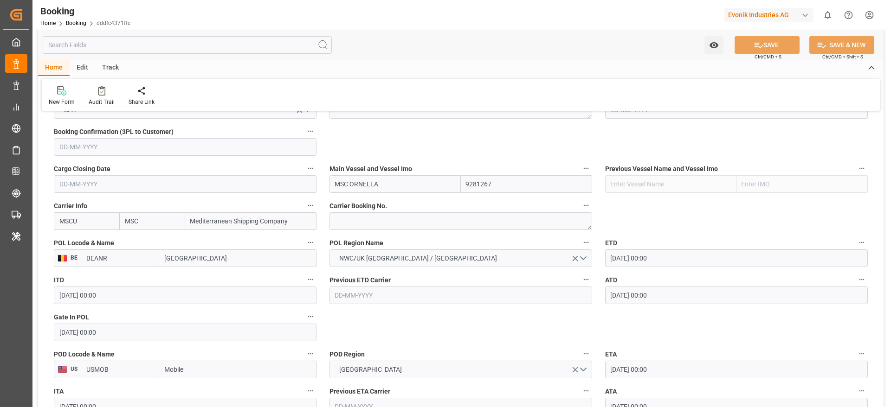
scroll to position [1392, 0]
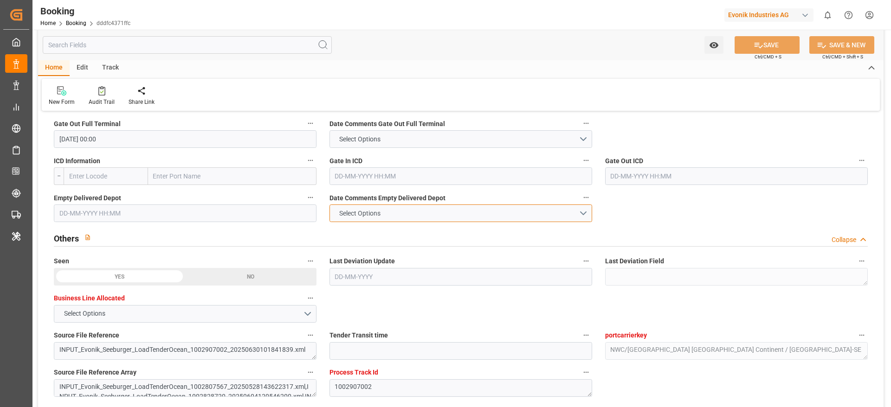
click at [401, 214] on button "Select Options" at bounding box center [460, 214] width 263 height 18
click at [371, 219] on div "NOT PROVIDED" at bounding box center [461, 215] width 262 height 19
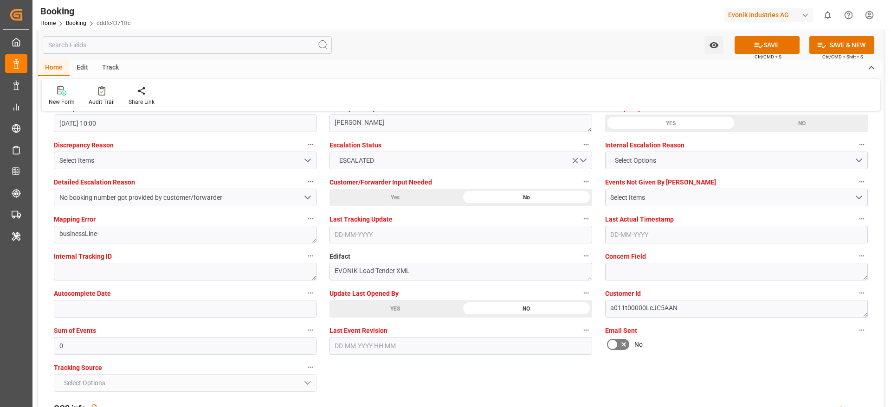
scroll to position [1739, 0]
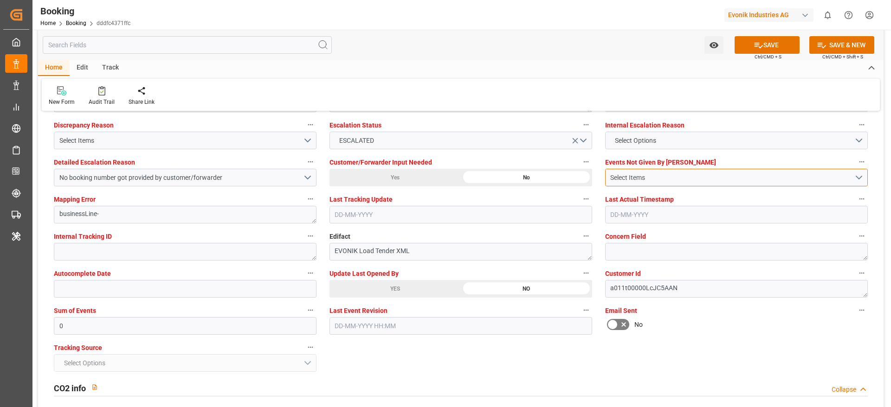
click at [649, 169] on button "Select Items" at bounding box center [736, 178] width 263 height 18
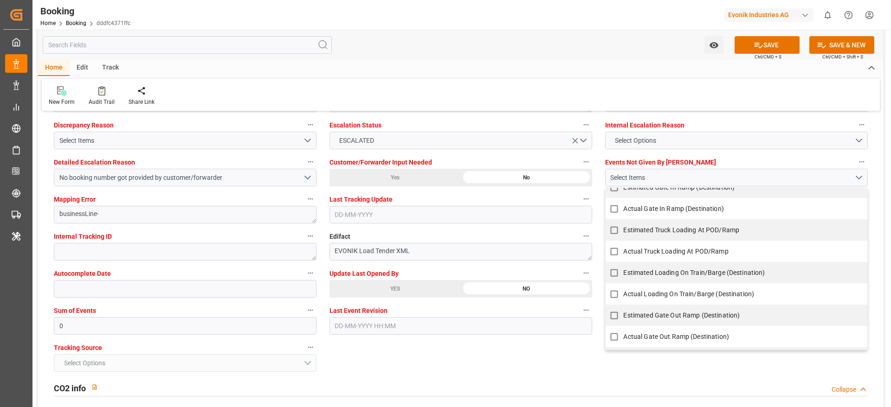
scroll to position [756, 0]
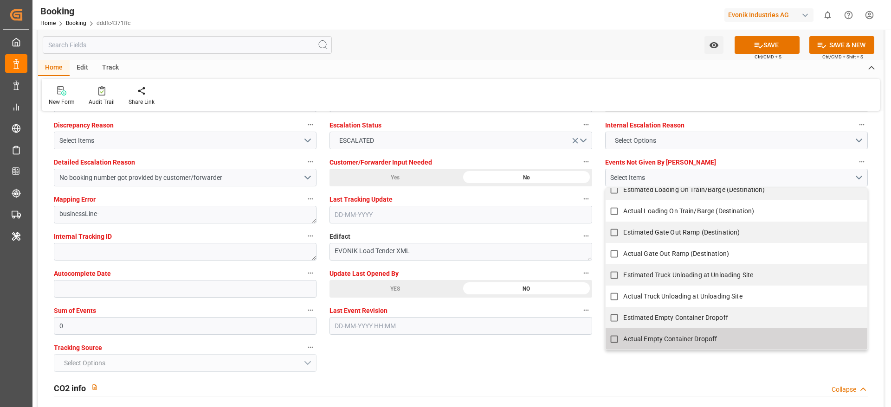
click at [668, 335] on span "Actual Empty Container Dropoff" at bounding box center [670, 338] width 94 height 7
click at [92, 323] on input "0" at bounding box center [185, 326] width 263 height 18
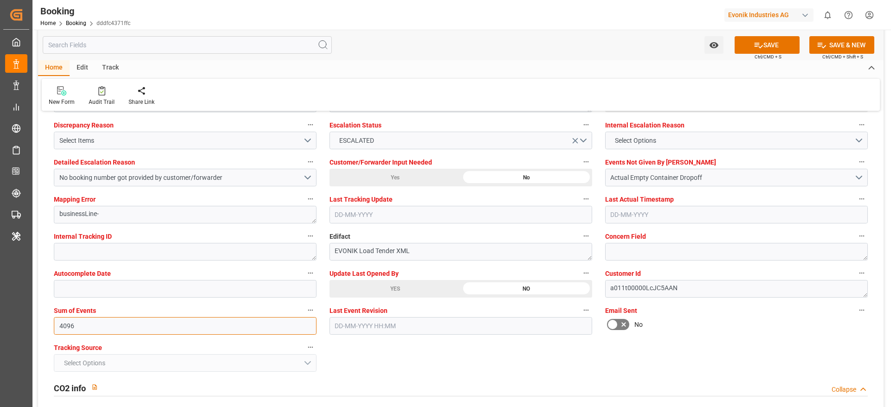
type input "4096"
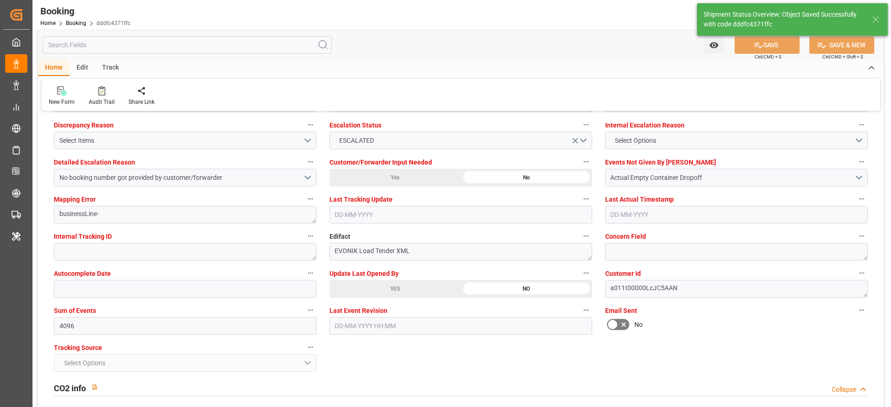
type textarea "Madhu T V"
type input "[DATE] 12:07"
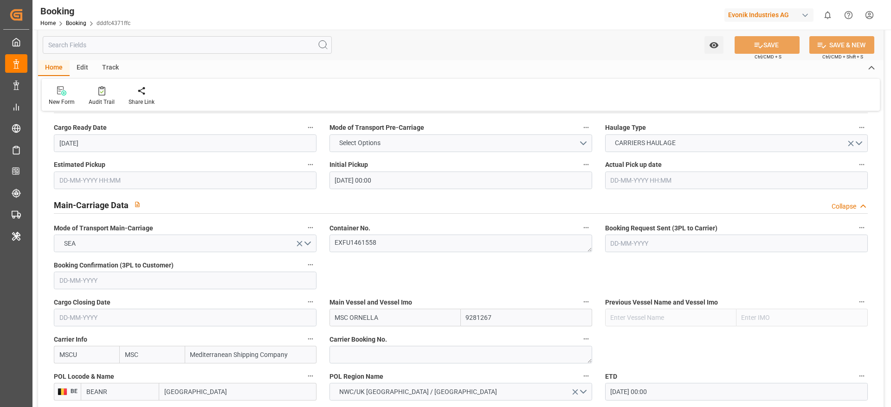
scroll to position [0, 0]
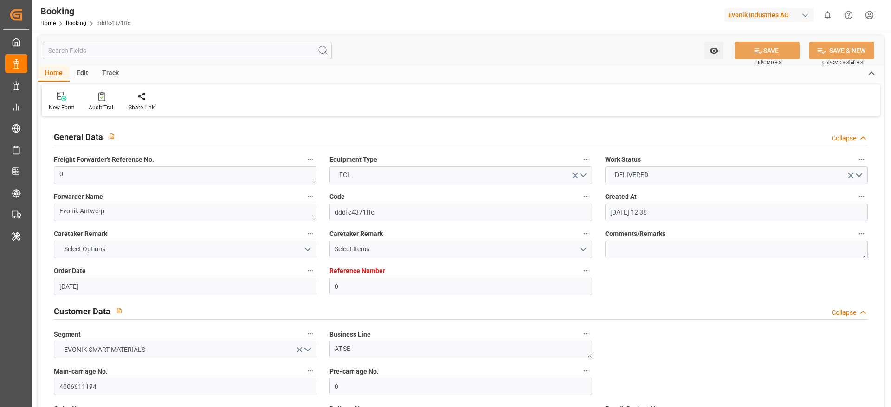
click at [138, 372] on label "Main-carriage No." at bounding box center [185, 371] width 263 height 13
click at [304, 372] on button "Main-carriage No." at bounding box center [310, 371] width 12 height 12
click at [128, 390] on div at bounding box center [445, 203] width 891 height 407
click at [128, 390] on div "Description Audits" at bounding box center [445, 203] width 891 height 407
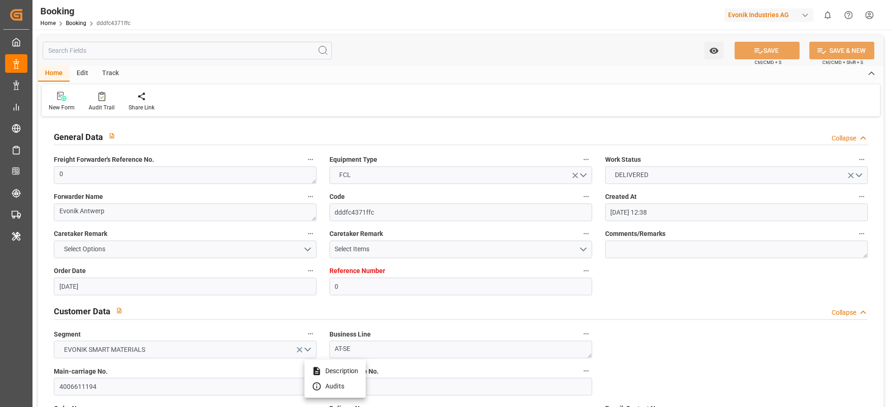
click at [128, 390] on div "Description Audits" at bounding box center [445, 203] width 891 height 407
click at [134, 388] on input "4006611194" at bounding box center [185, 387] width 263 height 18
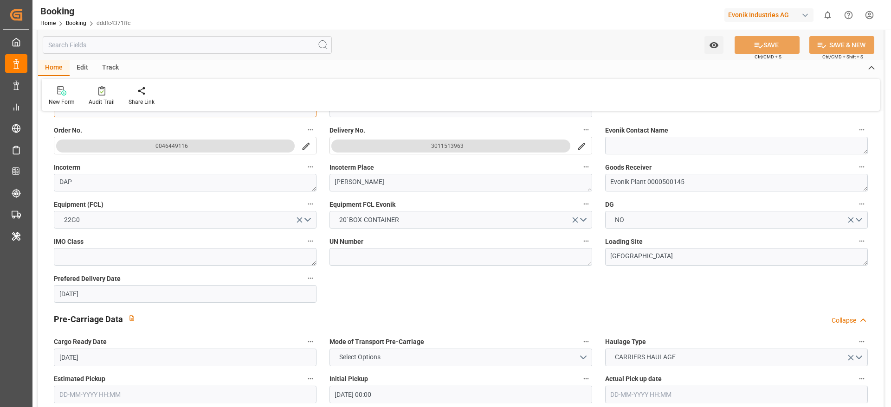
scroll to position [557, 0]
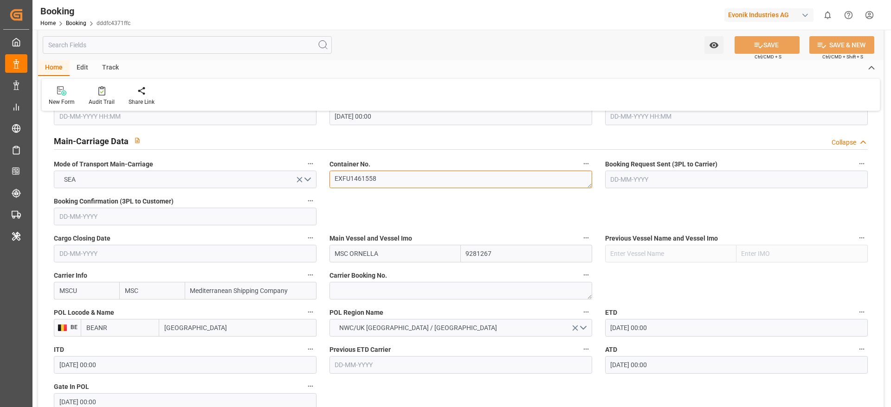
click at [399, 183] on textarea "EXFU1461558" at bounding box center [460, 180] width 263 height 18
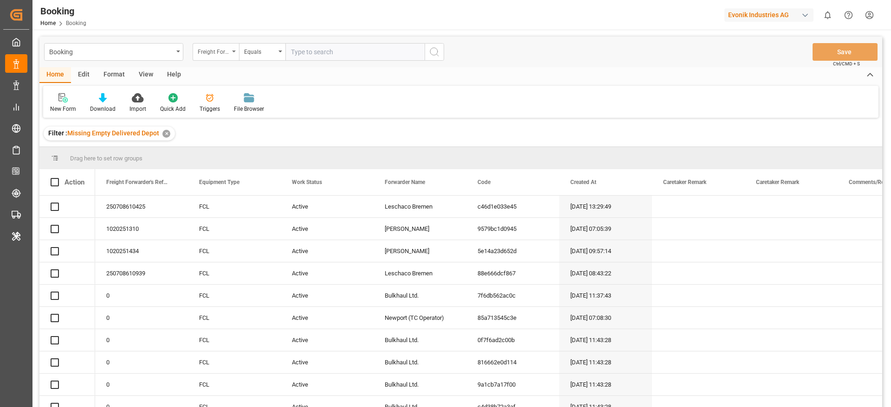
click at [217, 49] on div "Freight Forwarder's Reference No." at bounding box center [214, 50] width 32 height 11
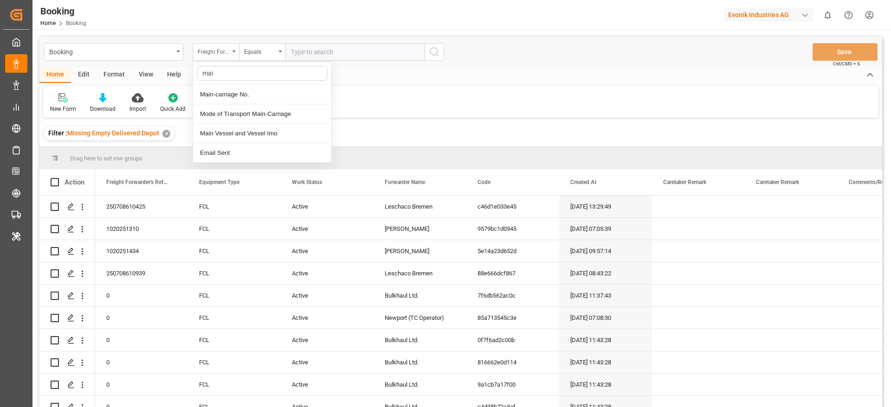
type input "main"
click at [271, 90] on div "Main-carriage No." at bounding box center [262, 94] width 138 height 19
click at [341, 48] on input "text" at bounding box center [354, 52] width 139 height 18
paste input "4006611194"
type input "4006611194"
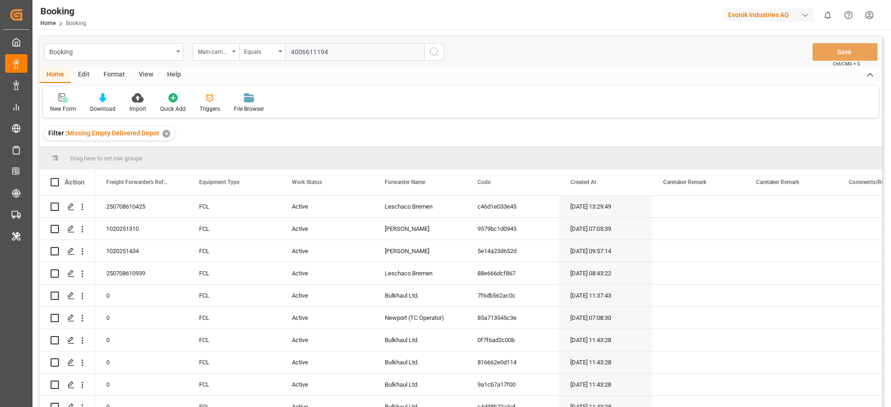
click icon "search button"
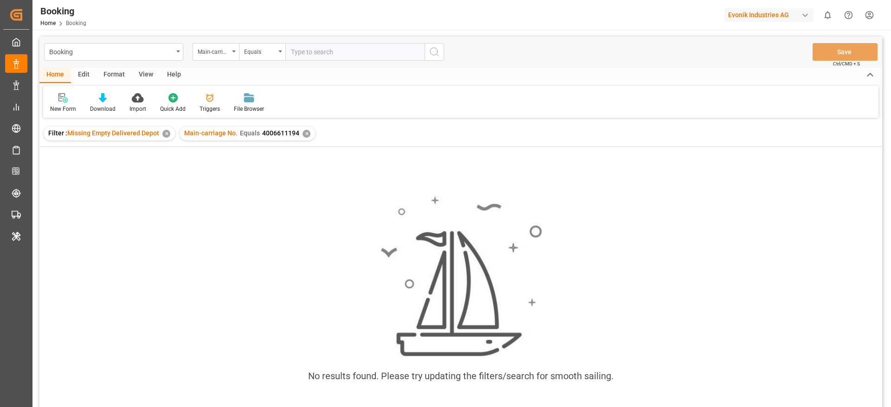
click div "✕"
